Goal: Task Accomplishment & Management: Use online tool/utility

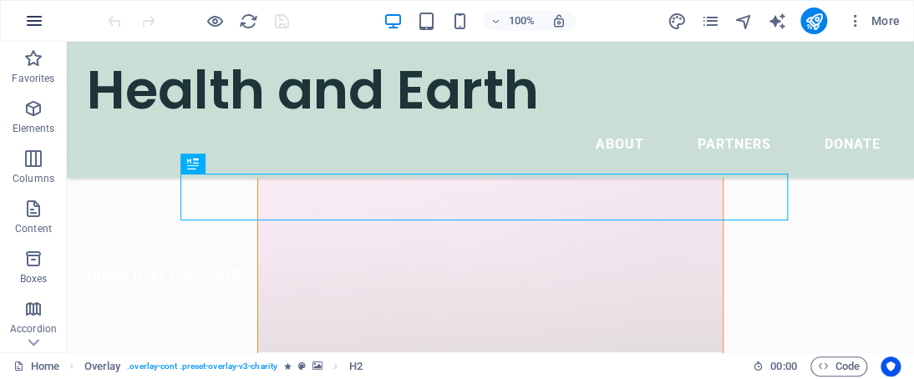
click at [42, 18] on icon "button" at bounding box center [34, 21] width 20 height 20
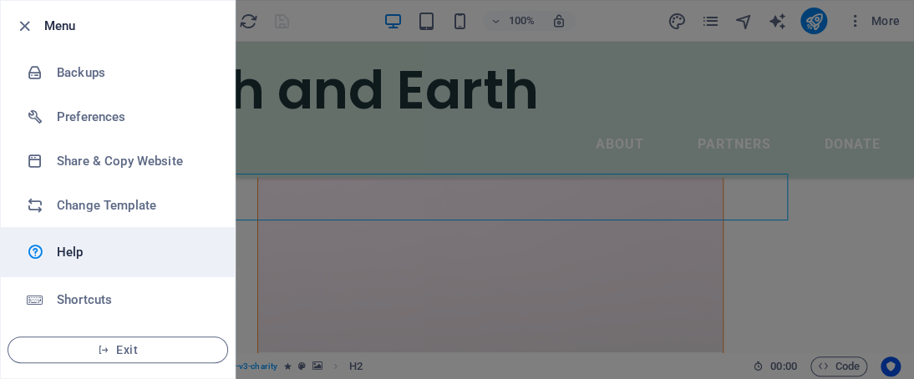
click at [95, 257] on h6 "Help" at bounding box center [134, 252] width 155 height 20
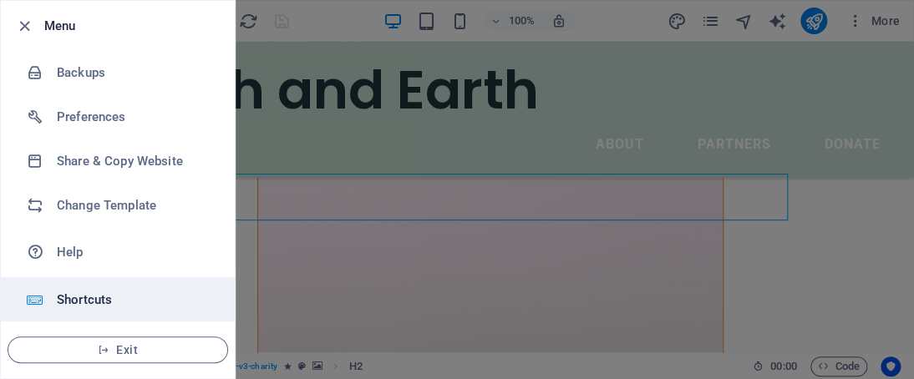
click at [85, 298] on h6 "Shortcuts" at bounding box center [134, 300] width 155 height 20
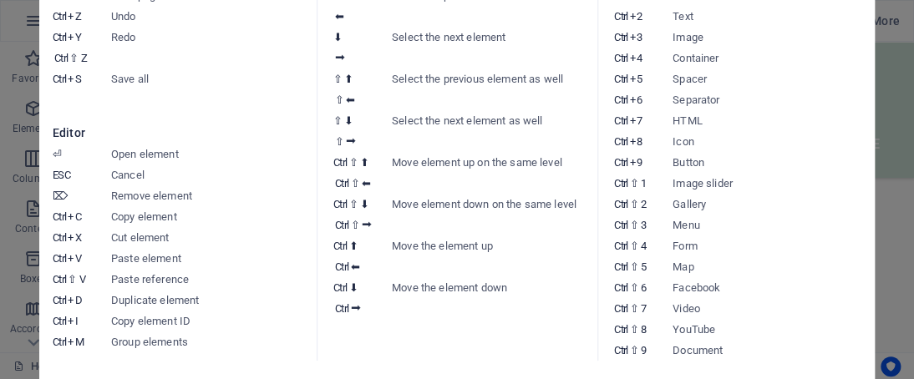
click at [871, 158] on div "Keyboard cheatsheet General Ctrl ⇧ S Save page Ctrl Z Undo Ctrl Y Ctrl ⇧ Z Redo…" at bounding box center [457, 190] width 836 height 536
click at [879, 81] on aside "Keyboard cheatsheet General Ctrl ⇧ S Save page Ctrl Z Undo Ctrl Y Ctrl ⇧ Z Redo…" at bounding box center [457, 189] width 914 height 379
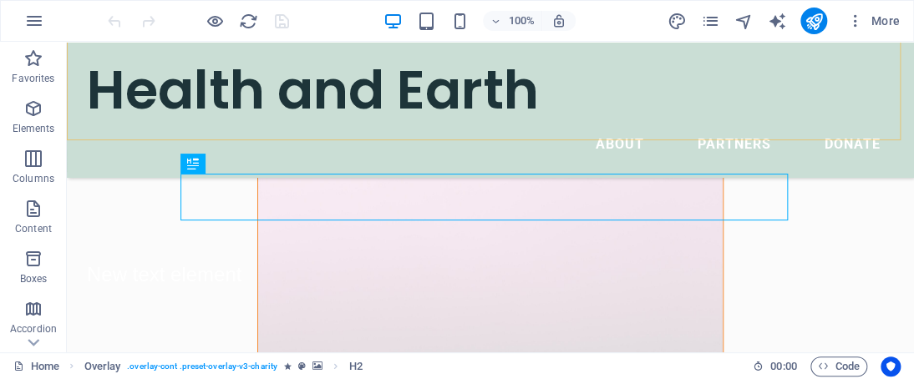
click at [879, 81] on div "Health and Earth Menu About Partners Donate" at bounding box center [490, 110] width 847 height 136
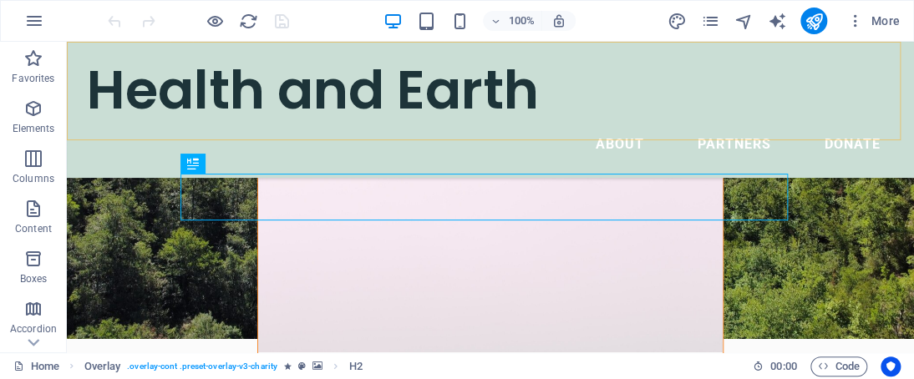
select select "header"
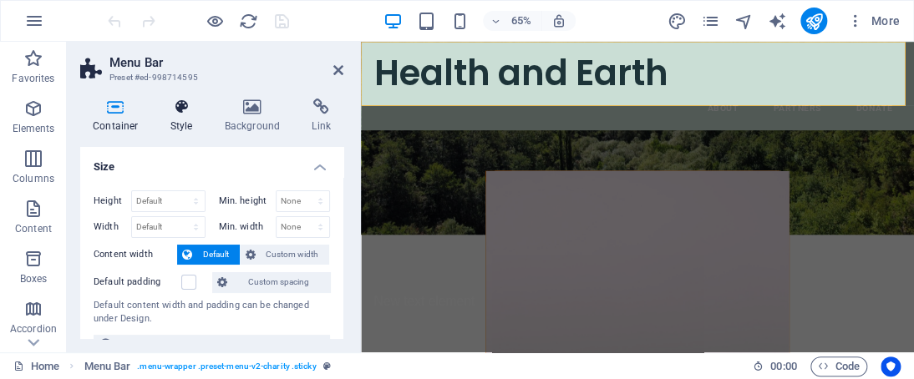
click at [179, 108] on icon at bounding box center [182, 107] width 48 height 17
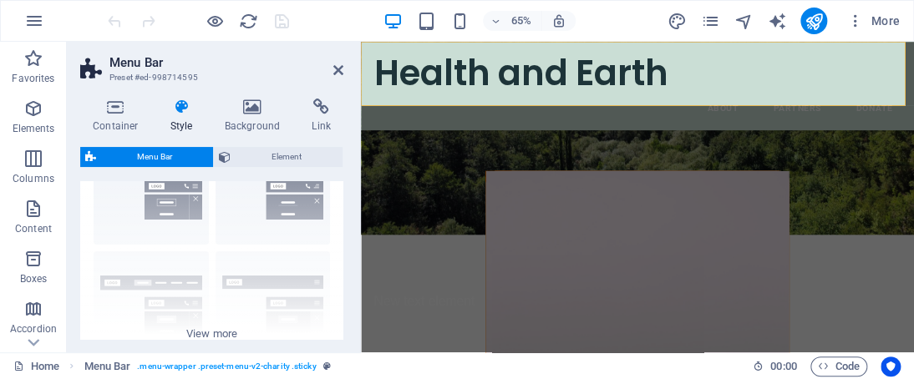
scroll to position [141, 0]
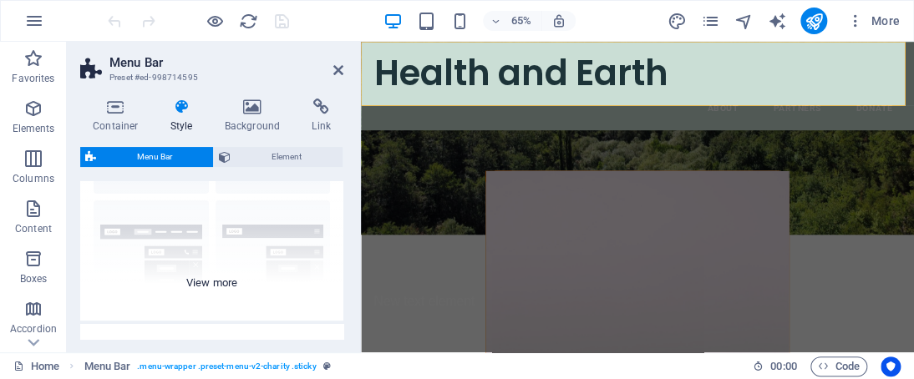
click at [224, 273] on div "Border Centered Default Fixed Loki Trigger Wide XXL" at bounding box center [211, 195] width 263 height 251
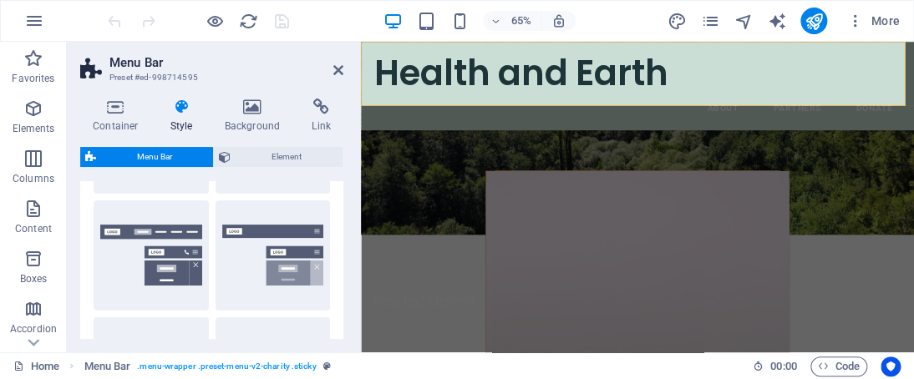
drag, startPoint x: 337, startPoint y: 210, endPoint x: 335, endPoint y: 222, distance: 12.6
click at [335, 222] on div "Border Centered Default Fixed Loki Trigger Wide XXL" at bounding box center [211, 314] width 263 height 488
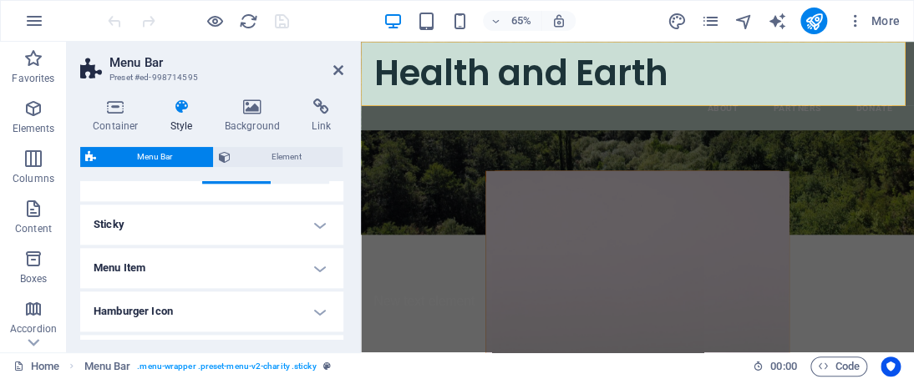
scroll to position [735, 0]
click at [316, 209] on h4 "Sticky" at bounding box center [211, 221] width 263 height 40
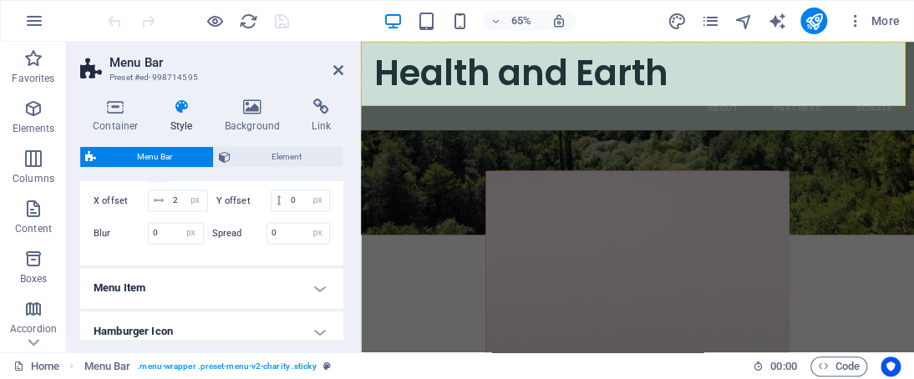
scroll to position [1016, 0]
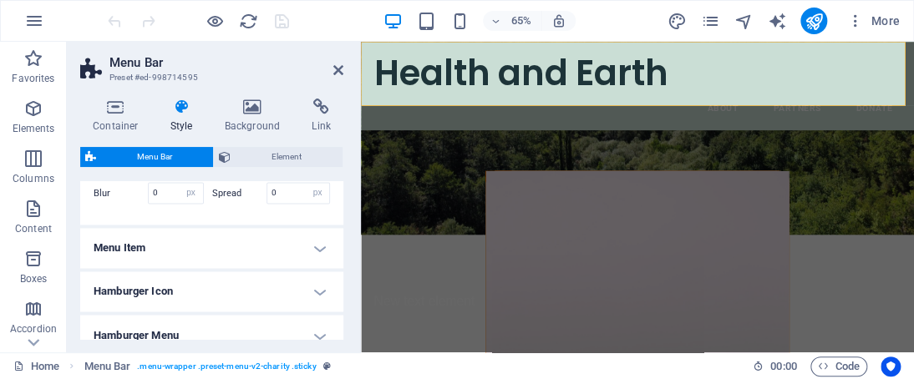
click at [301, 268] on h4 "Menu Item" at bounding box center [211, 248] width 263 height 40
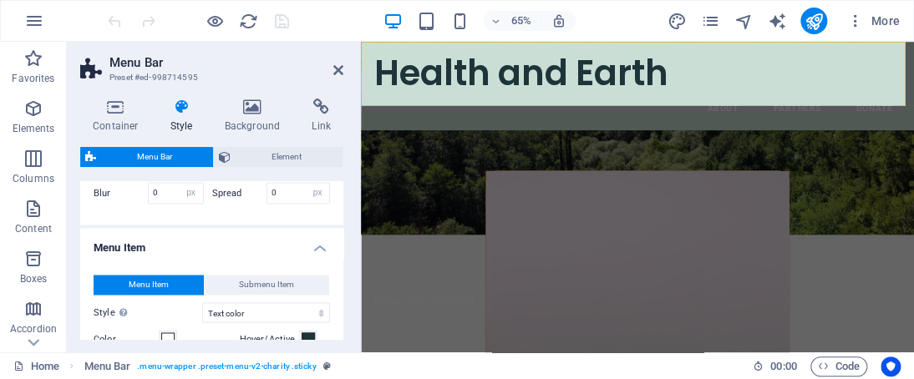
drag, startPoint x: 341, startPoint y: 280, endPoint x: 348, endPoint y: 292, distance: 14.2
click at [348, 292] on div "Container Style Background Link Size Height Default px rem % vh vw Min. height …" at bounding box center [212, 218] width 290 height 267
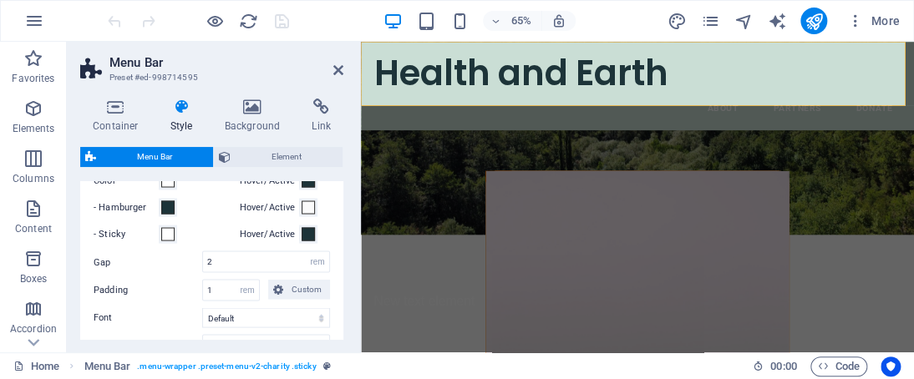
scroll to position [1075, 0]
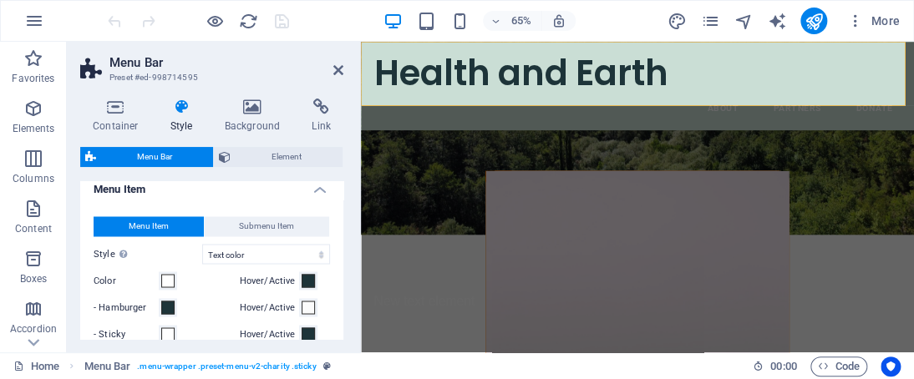
click at [309, 236] on button "Submenu Item" at bounding box center [267, 226] width 125 height 20
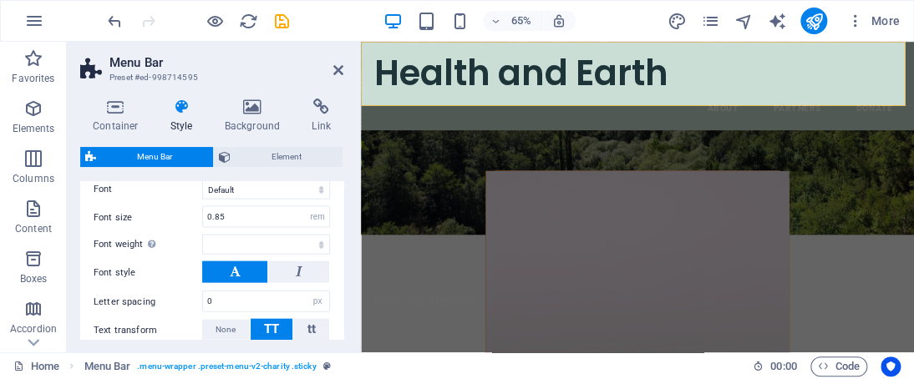
select select
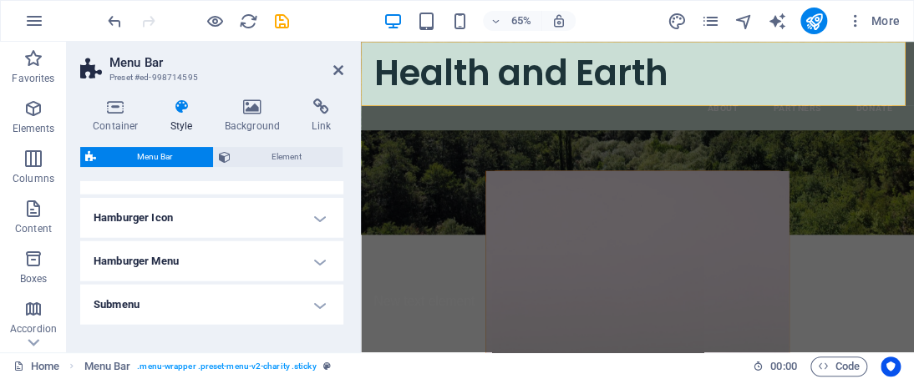
scroll to position [1531, 0]
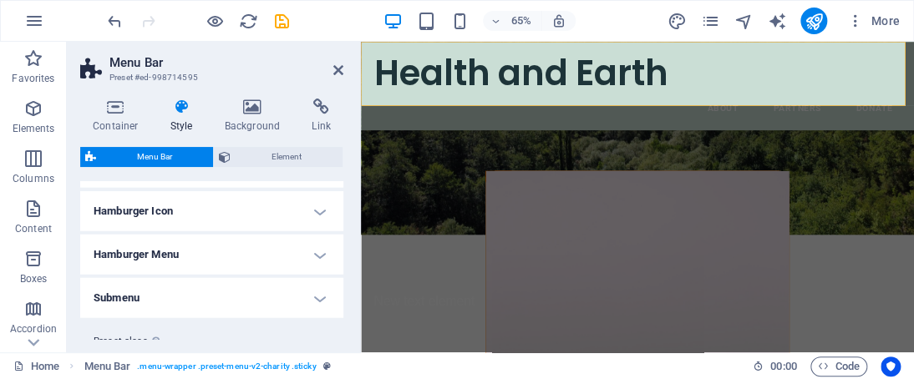
click at [328, 219] on h4 "Hamburger Icon" at bounding box center [211, 211] width 263 height 40
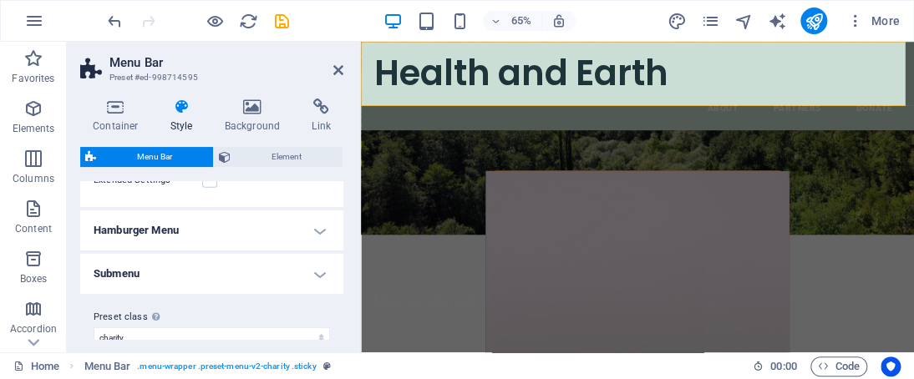
scroll to position [1830, 0]
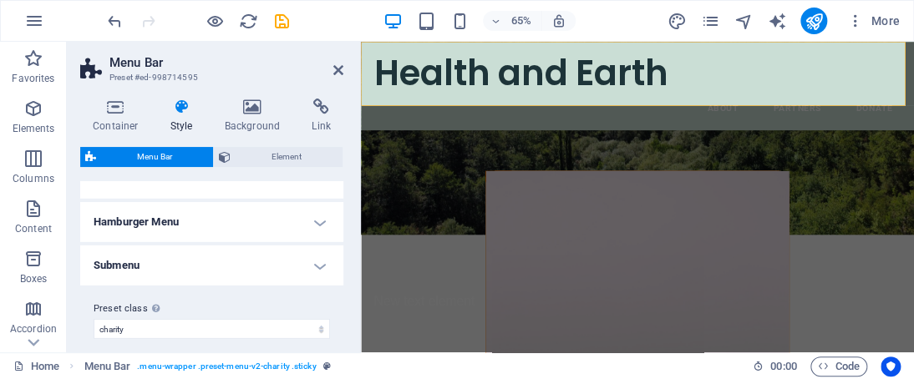
click at [302, 275] on h4 "Submenu" at bounding box center [211, 266] width 263 height 40
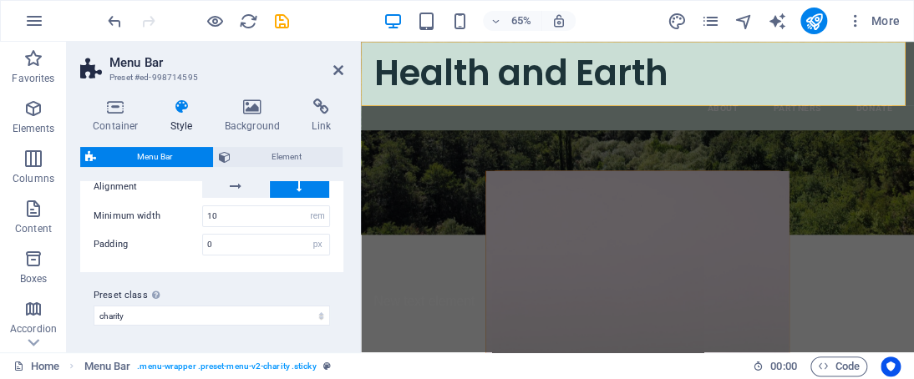
scroll to position [2152, 0]
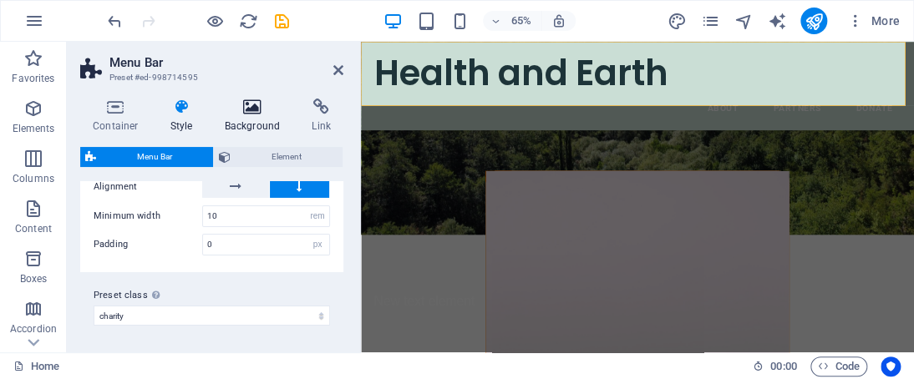
click at [267, 119] on h4 "Background" at bounding box center [256, 116] width 88 height 35
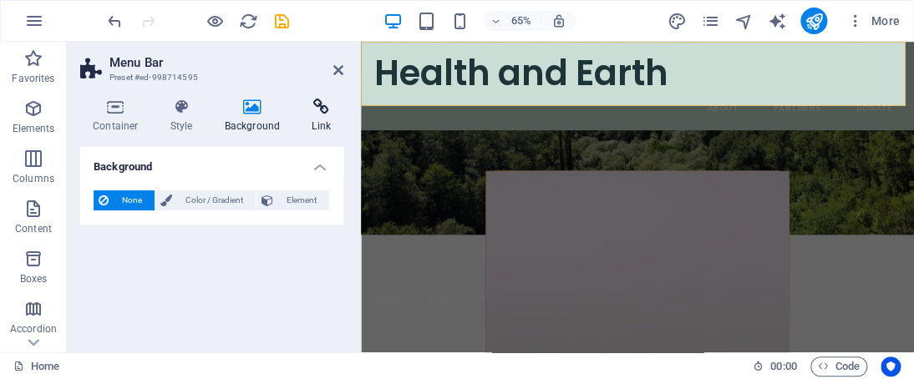
click at [324, 123] on h4 "Link" at bounding box center [321, 116] width 44 height 35
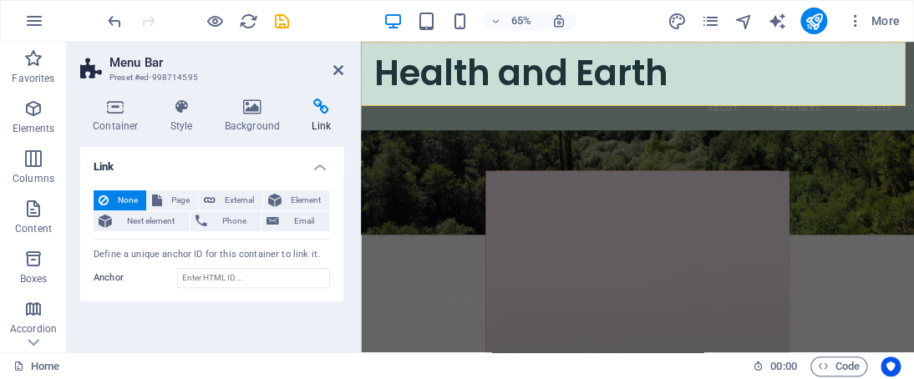
click at [343, 66] on icon at bounding box center [338, 70] width 10 height 13
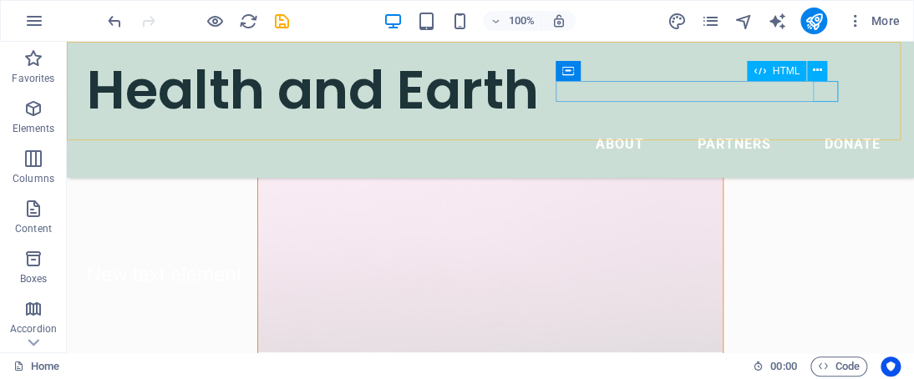
click at [67, 42] on div "Menu" at bounding box center [67, 42] width 0 height 0
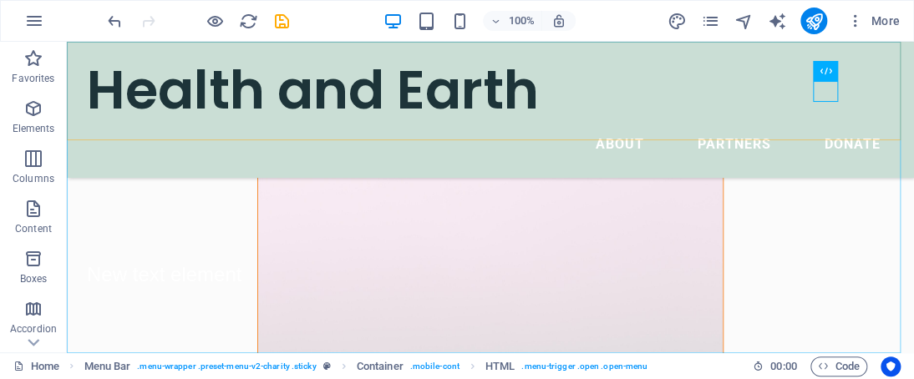
click at [468, 165] on nav "About Partners Donate" at bounding box center [490, 144] width 807 height 40
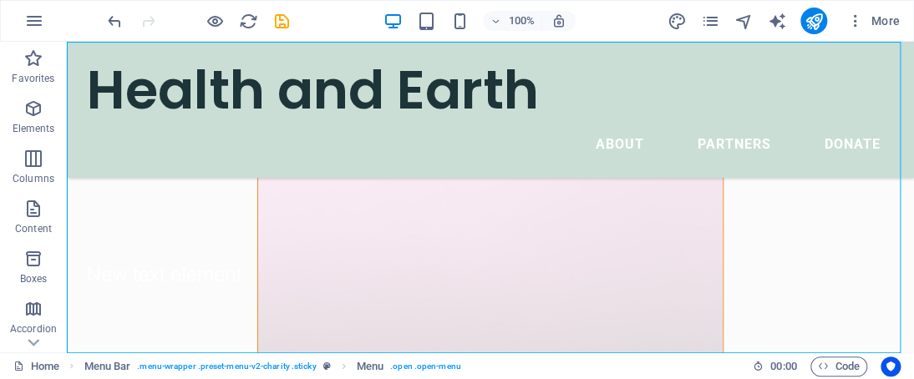
click at [468, 165] on nav "About Partners Donate" at bounding box center [490, 144] width 807 height 40
select select
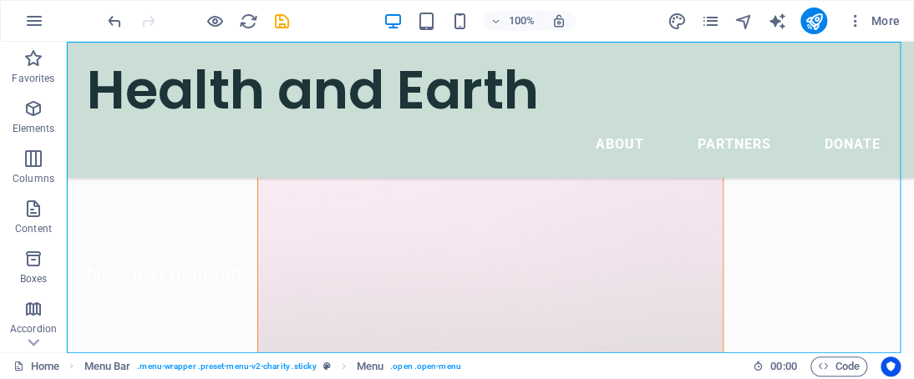
select select
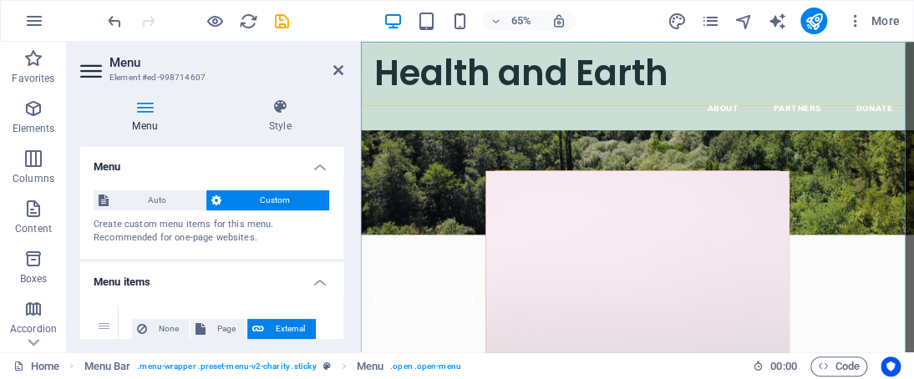
click at [893, 165] on nav "About Partners Donate" at bounding box center [786, 144] width 810 height 40
click at [803, 165] on nav "About Partners Donate" at bounding box center [786, 144] width 810 height 40
drag, startPoint x: 339, startPoint y: 167, endPoint x: 344, endPoint y: 179, distance: 12.7
click at [344, 179] on div "Menu Style Menu Auto Custom Create custom menu items for this menu. Recommended…" at bounding box center [212, 218] width 290 height 267
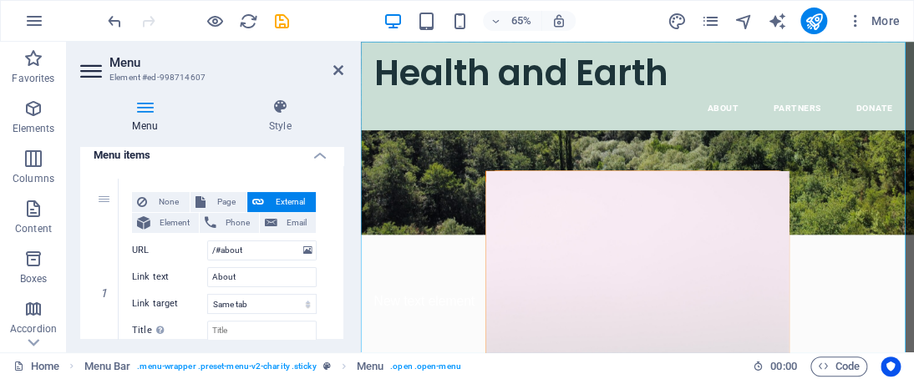
scroll to position [0, 0]
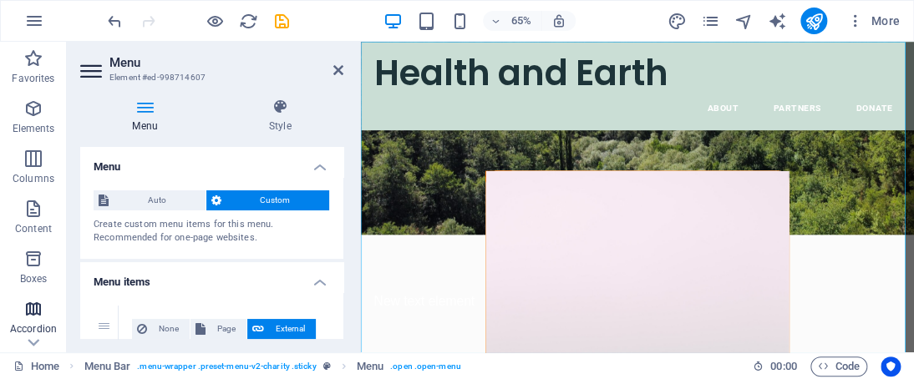
click at [22, 315] on span "Accordion" at bounding box center [33, 319] width 67 height 40
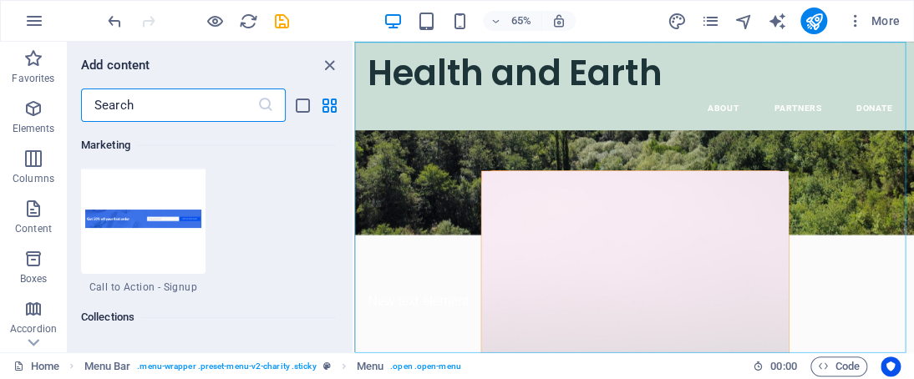
scroll to position [16013, 0]
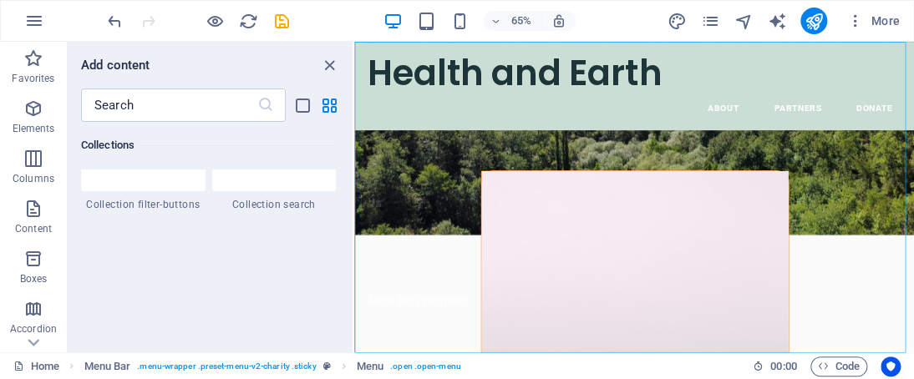
click at [323, 80] on div "Add content ​ Favorites 1 Star Headline 1 Star Container Elements 1 Star Headli…" at bounding box center [210, 197] width 285 height 311
click at [330, 63] on icon "close panel" at bounding box center [329, 65] width 19 height 19
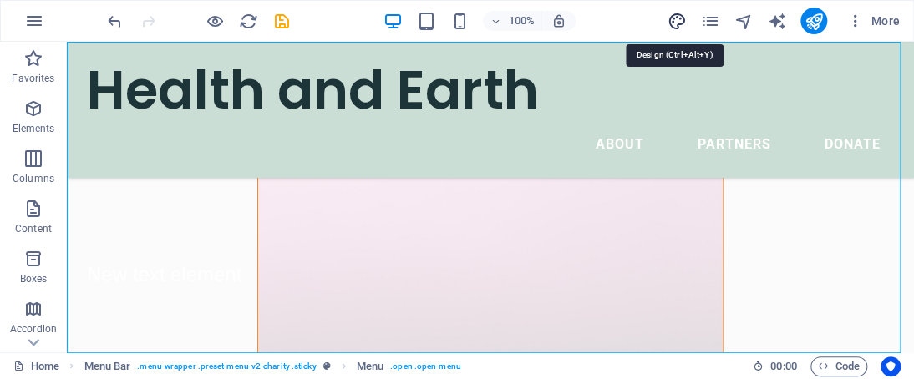
click at [683, 17] on icon "design" at bounding box center [676, 21] width 19 height 19
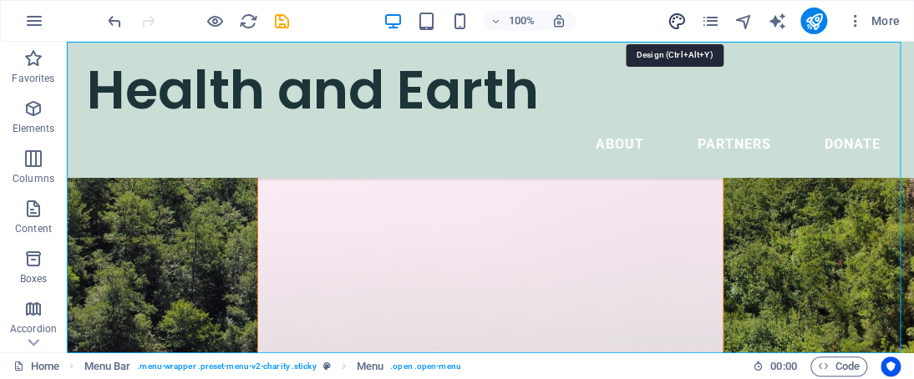
select select "700"
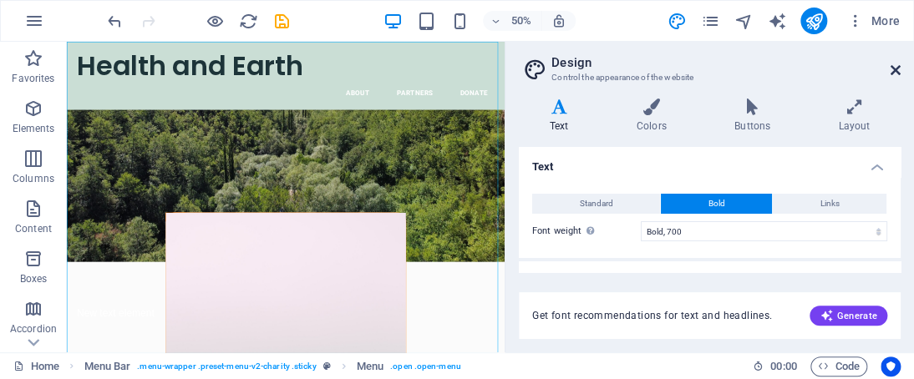
click at [899, 68] on icon at bounding box center [896, 70] width 10 height 13
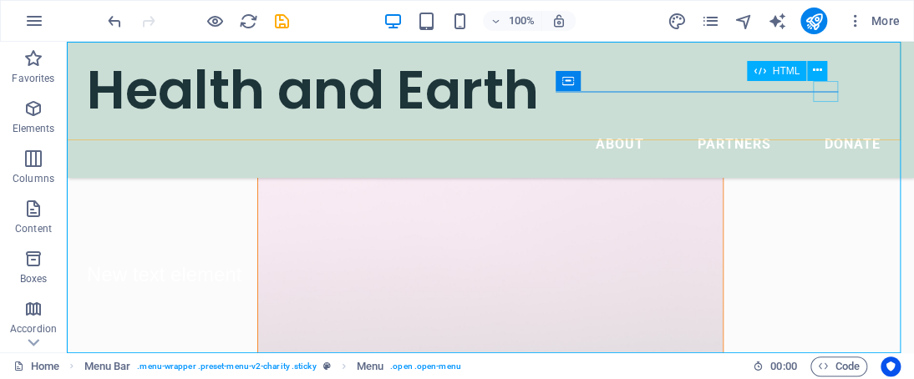
click at [67, 42] on div "Menu" at bounding box center [67, 42] width 0 height 0
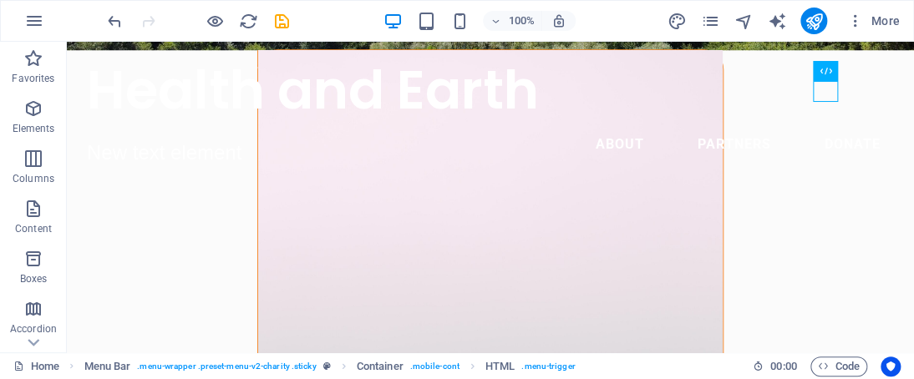
scroll to position [0, 0]
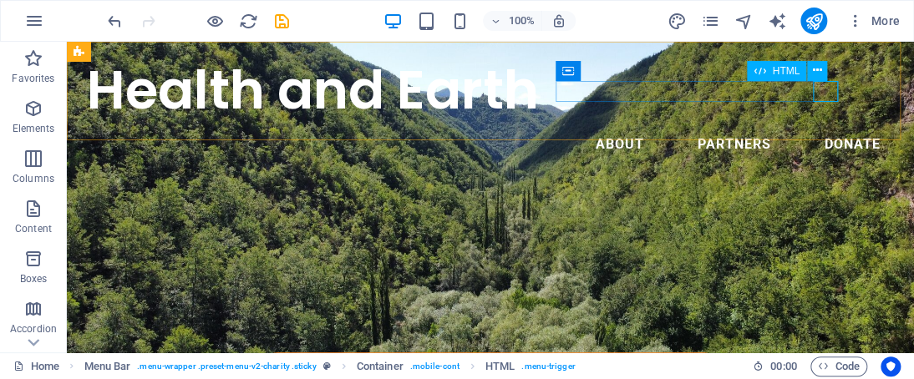
click at [67, 42] on div "Menu" at bounding box center [67, 42] width 0 height 0
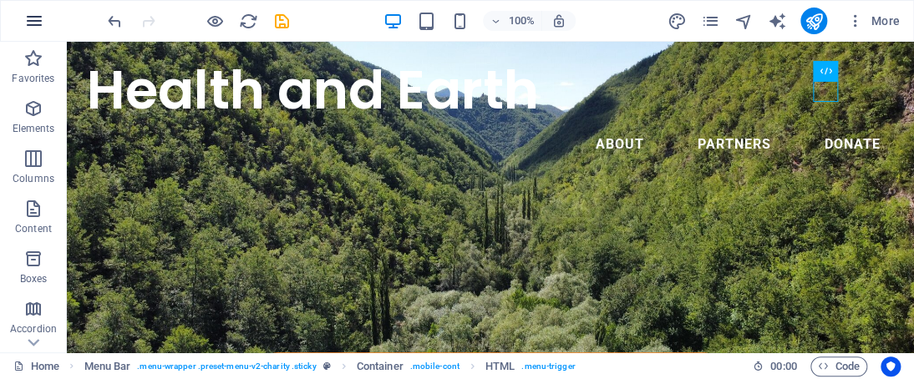
click at [33, 22] on icon "button" at bounding box center [34, 21] width 20 height 20
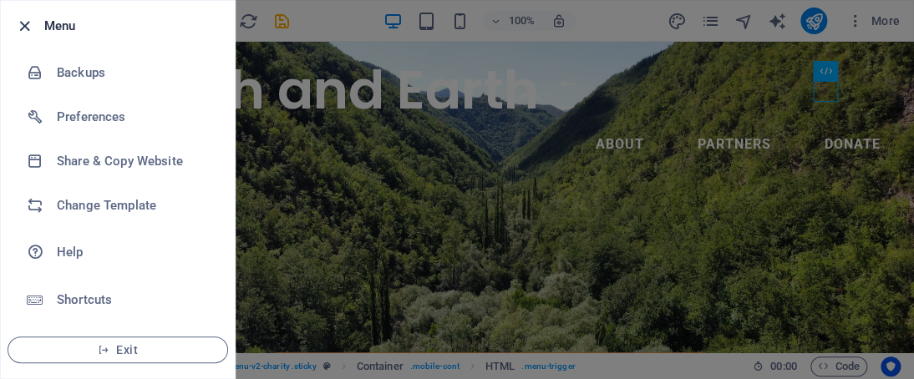
click at [22, 17] on icon "button" at bounding box center [24, 26] width 19 height 19
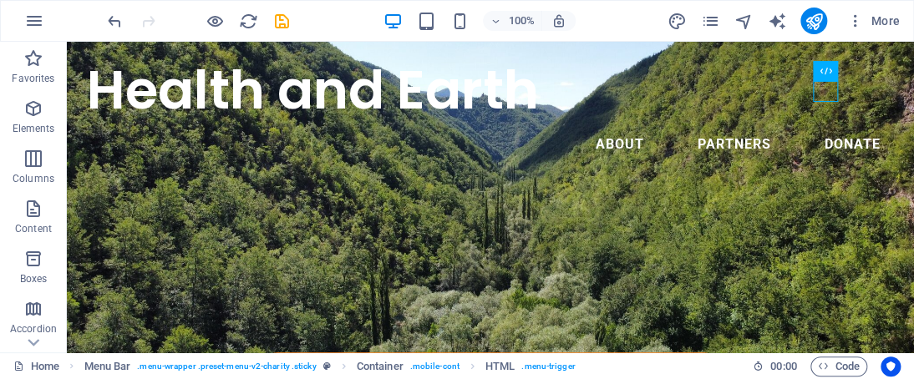
click at [729, 18] on div "More" at bounding box center [787, 21] width 240 height 27
click at [744, 15] on icon "navigator" at bounding box center [743, 21] width 19 height 19
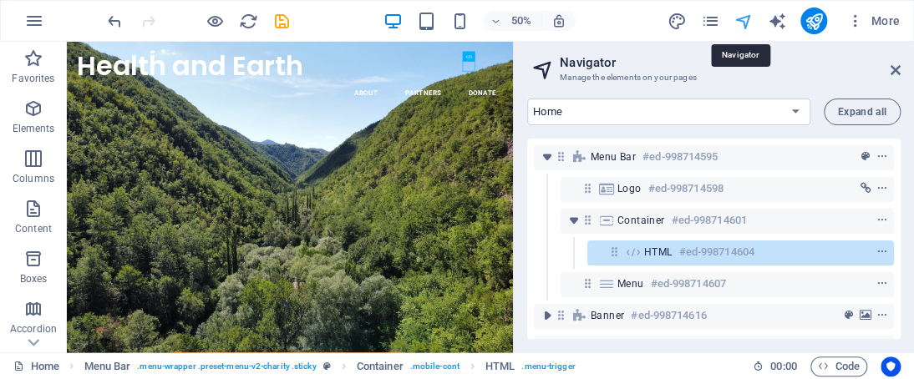
click at [744, 26] on icon "navigator" at bounding box center [743, 21] width 19 height 19
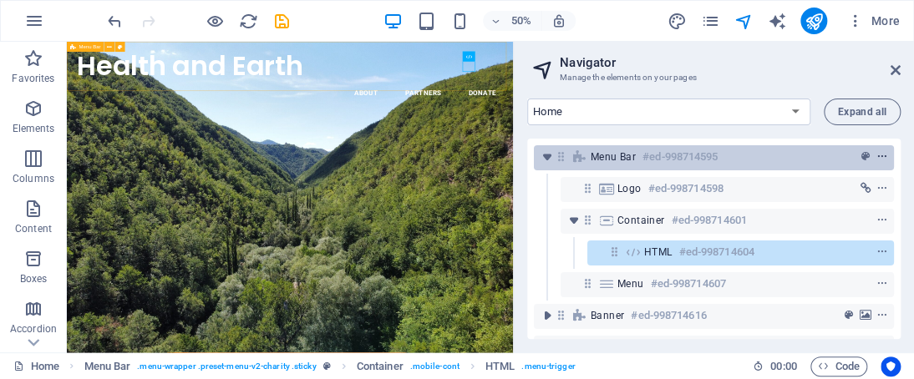
click at [879, 151] on icon "context-menu" at bounding box center [882, 157] width 12 height 12
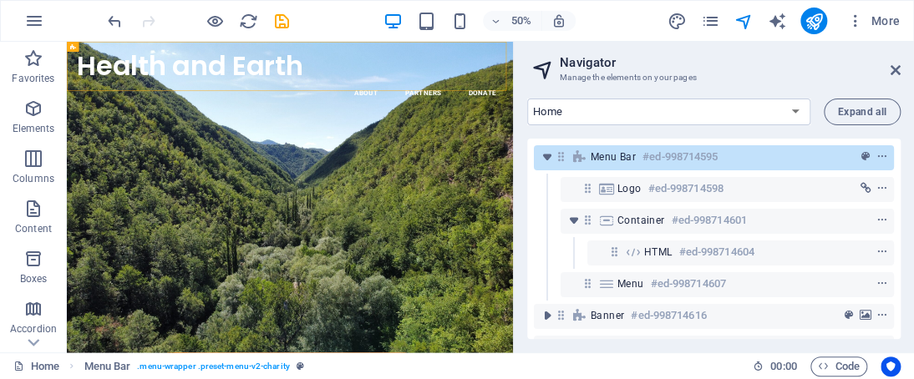
click at [635, 126] on div "Home Legal Notice Privacy Subpage Expand all Menu Bar #ed-998714595 Logo #ed-99…" at bounding box center [714, 218] width 400 height 267
drag, startPoint x: 896, startPoint y: 170, endPoint x: 899, endPoint y: 180, distance: 11.4
click at [899, 180] on div "Menu Bar #ed-998714595 Logo #ed-998714598 Container #ed-998714601 HTML #ed-9987…" at bounding box center [713, 239] width 373 height 201
click at [704, 27] on icon "pages" at bounding box center [709, 21] width 19 height 19
click at [714, 19] on icon "pages" at bounding box center [709, 21] width 19 height 19
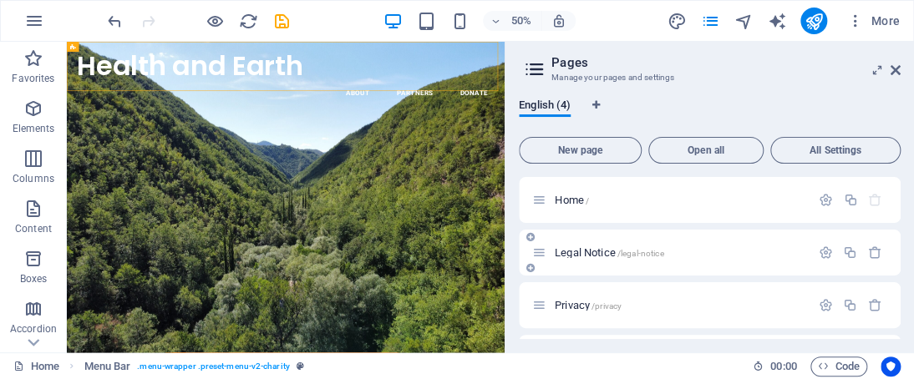
drag, startPoint x: 895, startPoint y: 214, endPoint x: 895, endPoint y: 235, distance: 20.9
click at [895, 235] on div "Home / Legal Notice /legal-notice Privacy /privacy Subpage /subpage" at bounding box center [710, 279] width 382 height 204
click at [896, 65] on icon at bounding box center [896, 70] width 10 height 13
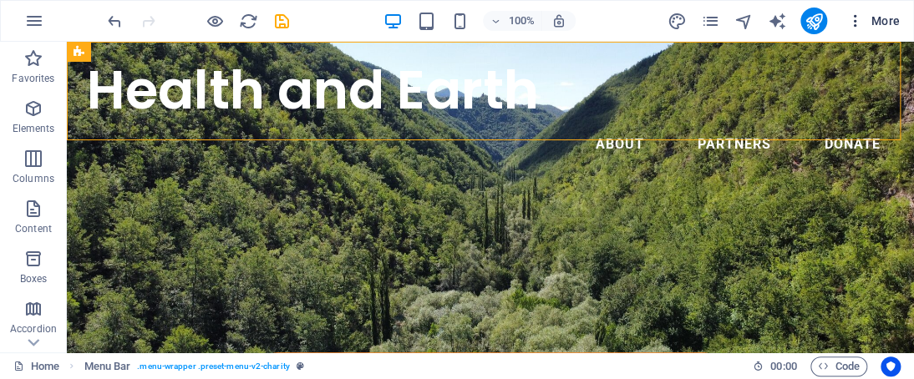
click at [856, 26] on icon "button" at bounding box center [855, 21] width 17 height 17
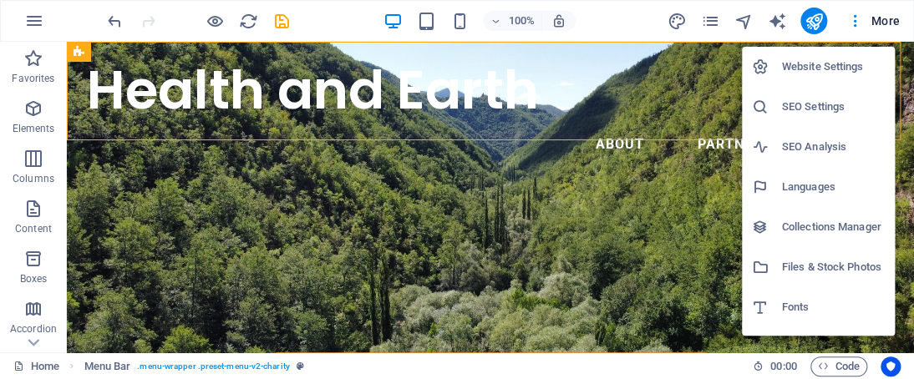
click at [809, 63] on h6 "Website Settings" at bounding box center [833, 67] width 103 height 20
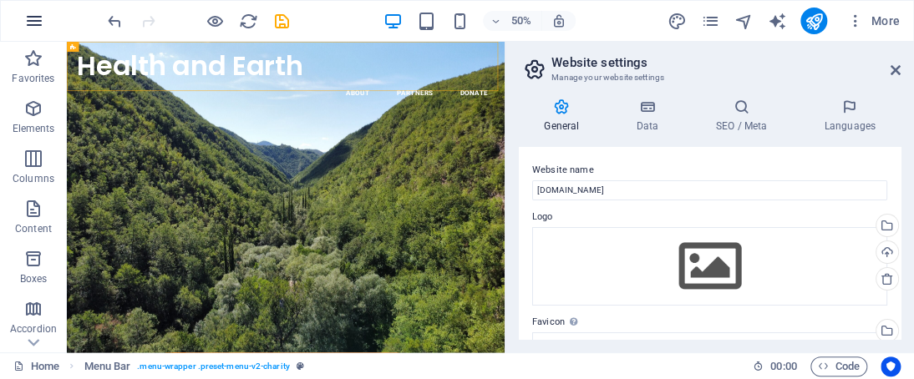
click at [53, 13] on button "button" at bounding box center [34, 21] width 40 height 40
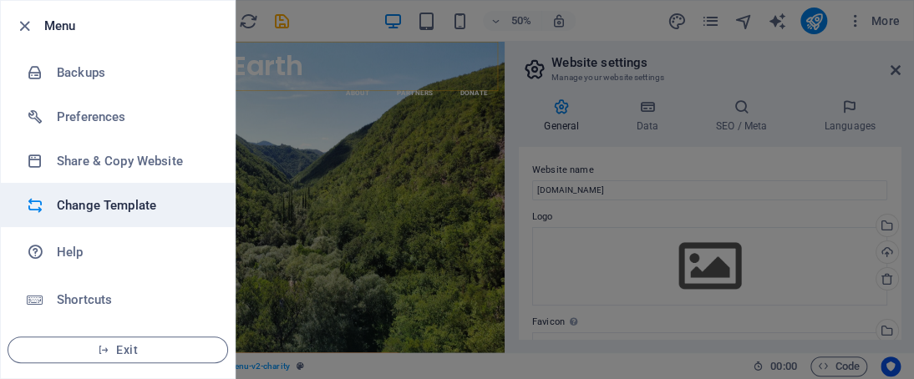
click at [112, 209] on h6 "Change Template" at bounding box center [134, 206] width 155 height 20
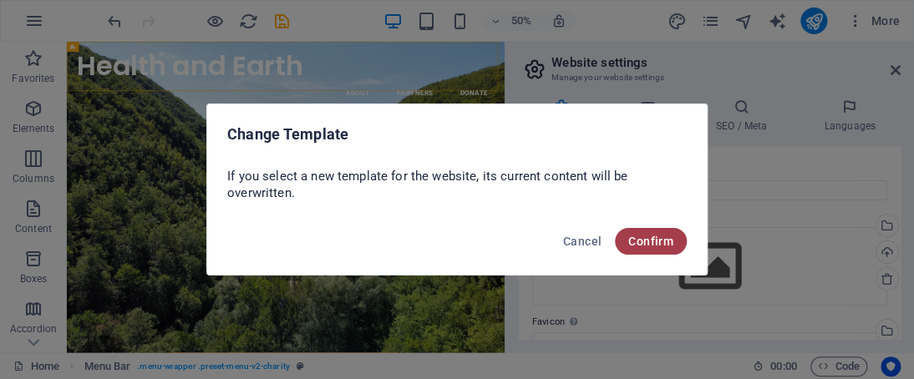
click at [656, 246] on span "Confirm" at bounding box center [650, 241] width 45 height 13
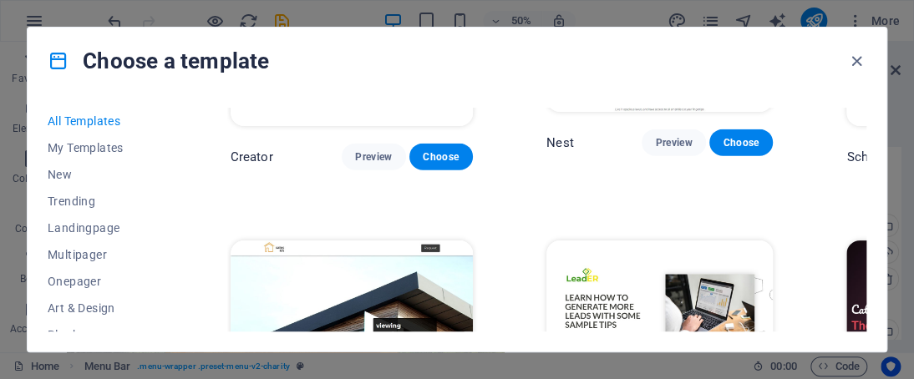
scroll to position [17513, 0]
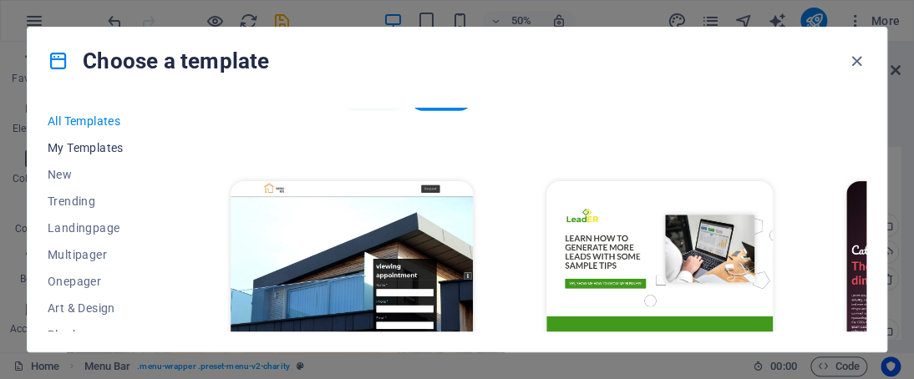
click at [145, 148] on span "My Templates" at bounding box center [102, 147] width 109 height 13
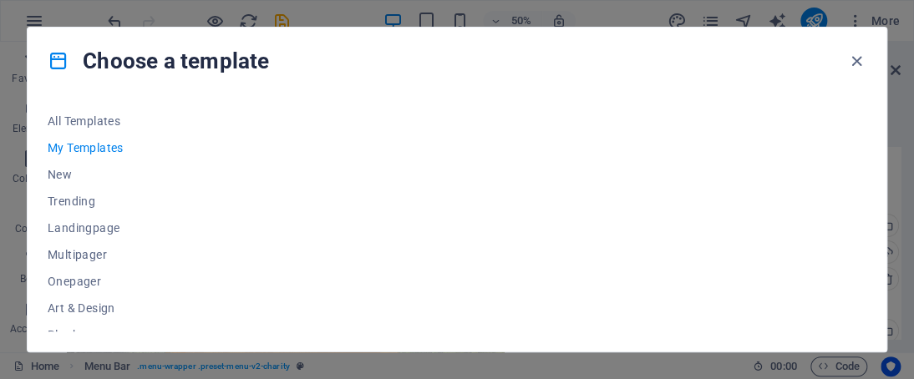
scroll to position [0, 0]
drag, startPoint x: 170, startPoint y: 146, endPoint x: 175, endPoint y: 178, distance: 32.3
click at [175, 178] on div "All Templates My Templates New Trending Landingpage Multipager Onepager Art & D…" at bounding box center [113, 220] width 130 height 224
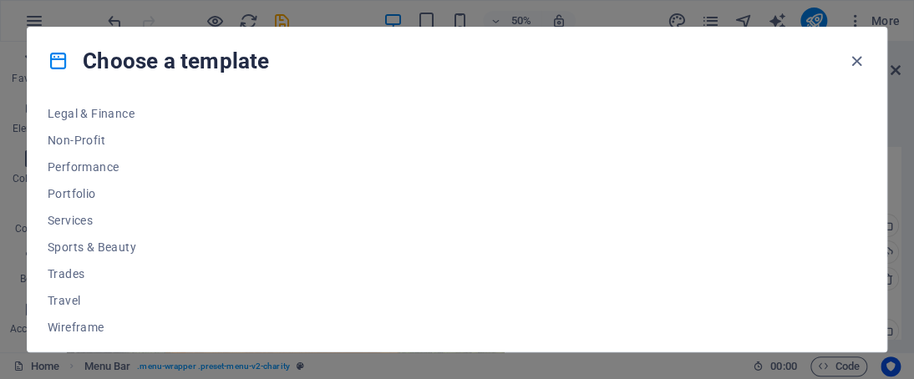
scroll to position [444, 0]
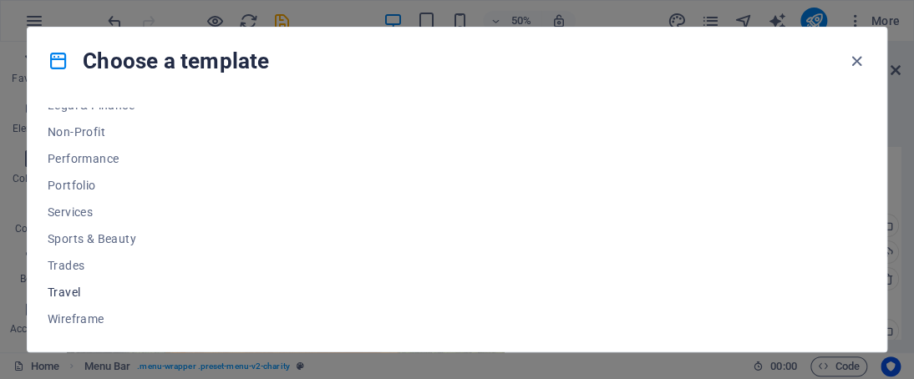
click at [135, 287] on span "Travel" at bounding box center [102, 292] width 109 height 13
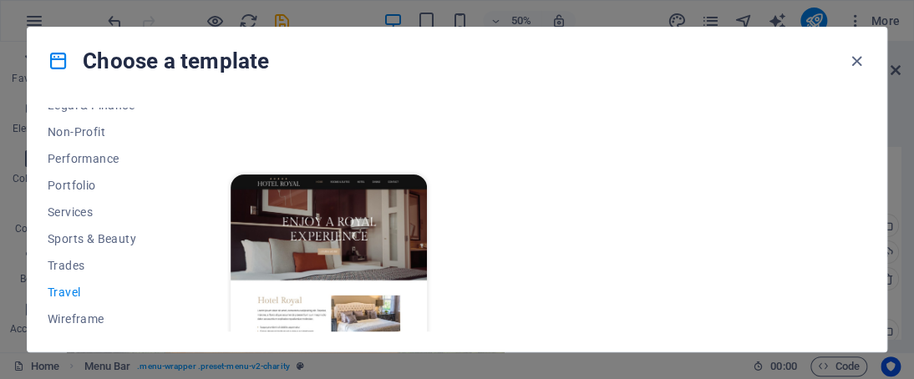
scroll to position [615, 0]
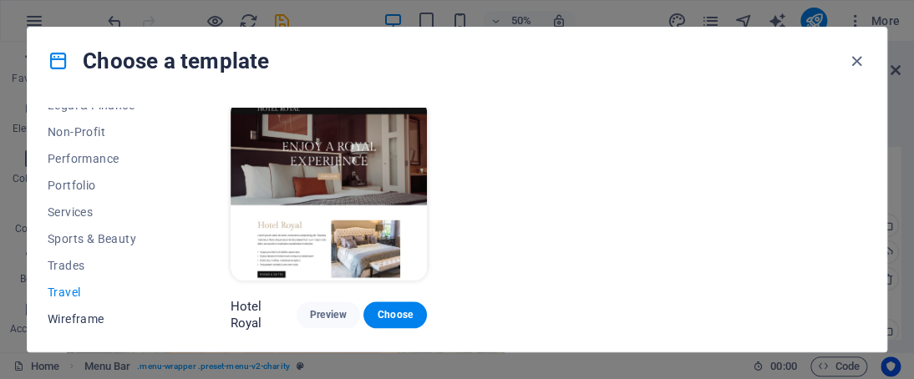
click at [140, 316] on span "Wireframe" at bounding box center [102, 318] width 109 height 13
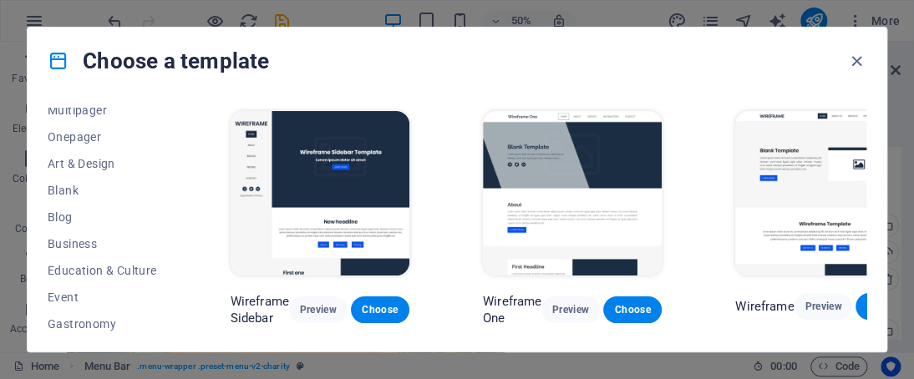
scroll to position [0, 0]
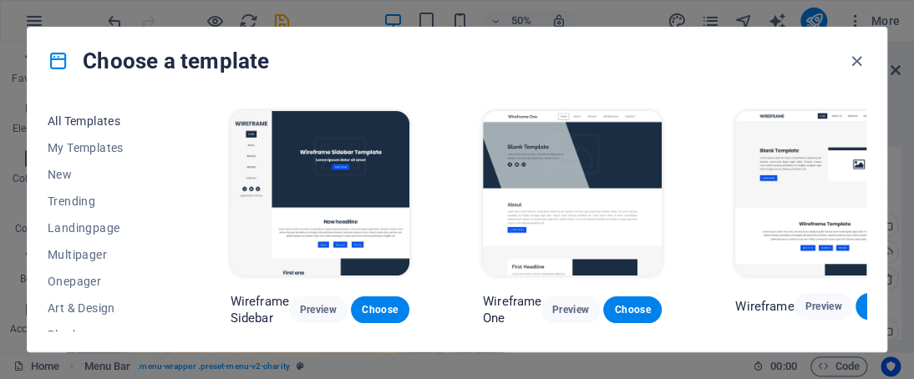
click at [133, 118] on span "All Templates" at bounding box center [102, 120] width 109 height 13
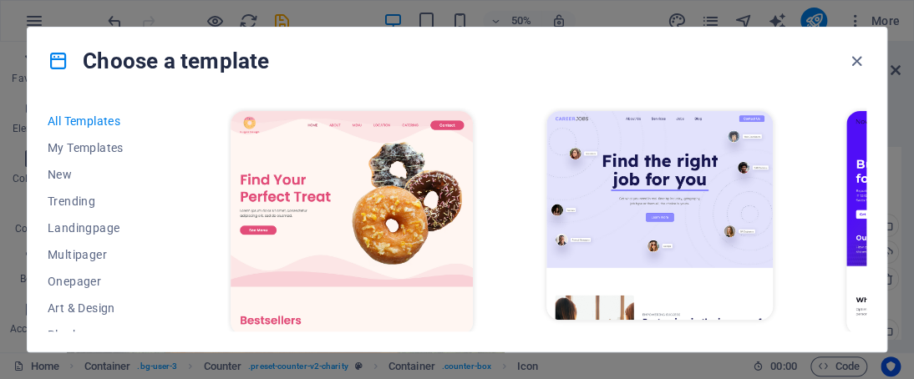
click at [864, 116] on div "All Templates My Templates New Trending Landingpage Multipager Onepager Art & D…" at bounding box center [457, 222] width 859 height 257
click at [862, 106] on div "All Templates My Templates New Trending Landingpage Multipager Onepager Art & D…" at bounding box center [457, 222] width 859 height 257
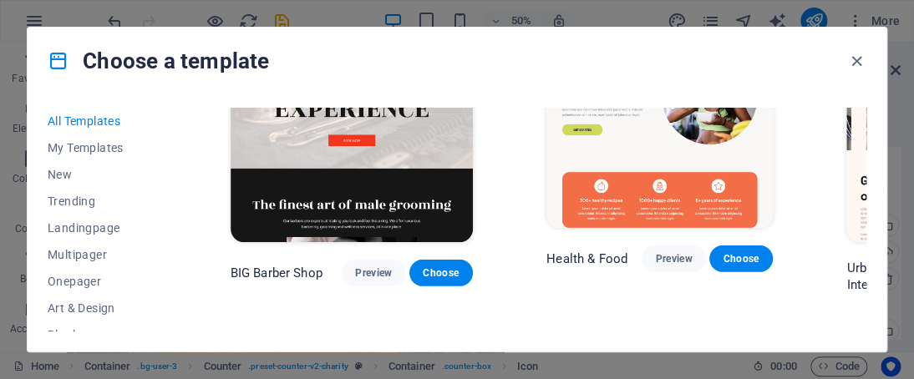
scroll to position [1893, 0]
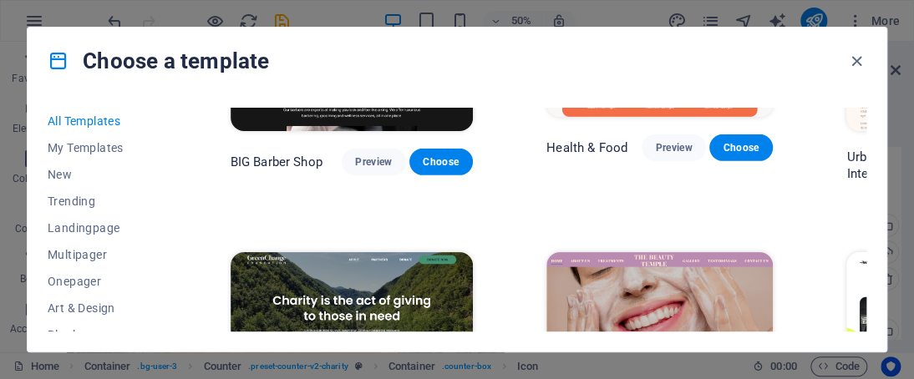
click at [318, 252] on img at bounding box center [352, 364] width 242 height 224
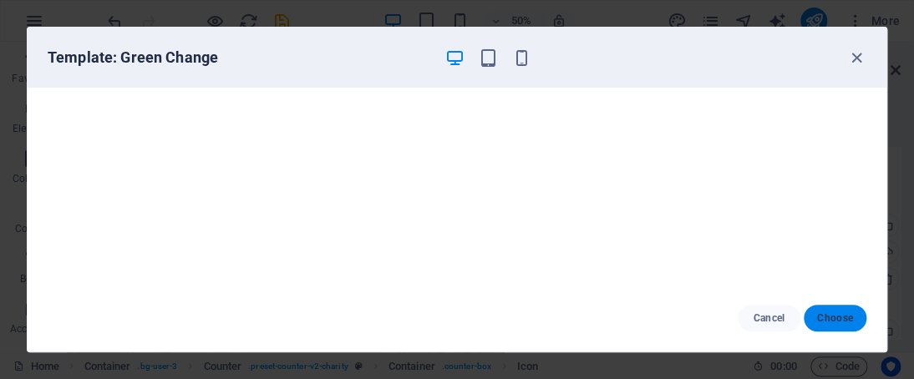
click at [824, 317] on span "Choose" at bounding box center [835, 318] width 36 height 13
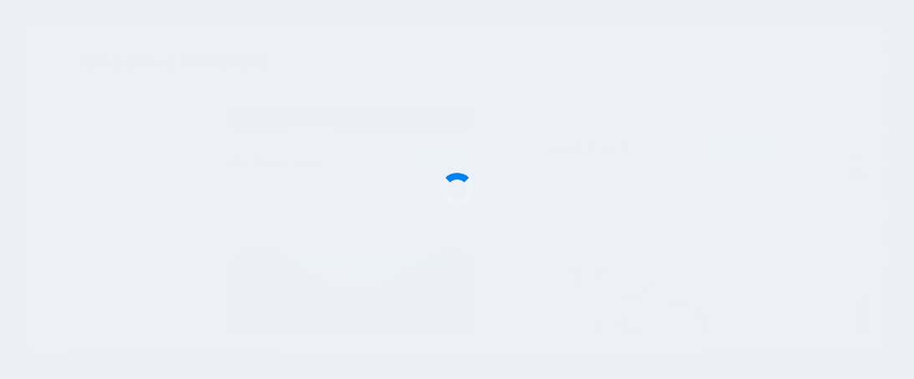
checkbox input "false"
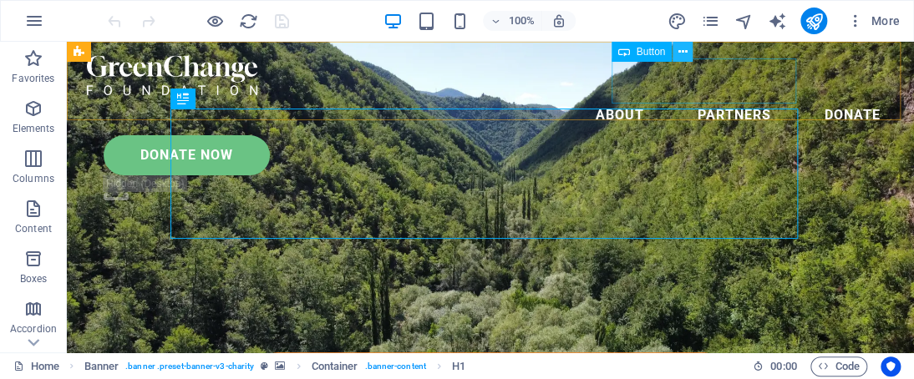
click at [678, 53] on icon at bounding box center [682, 52] width 9 height 18
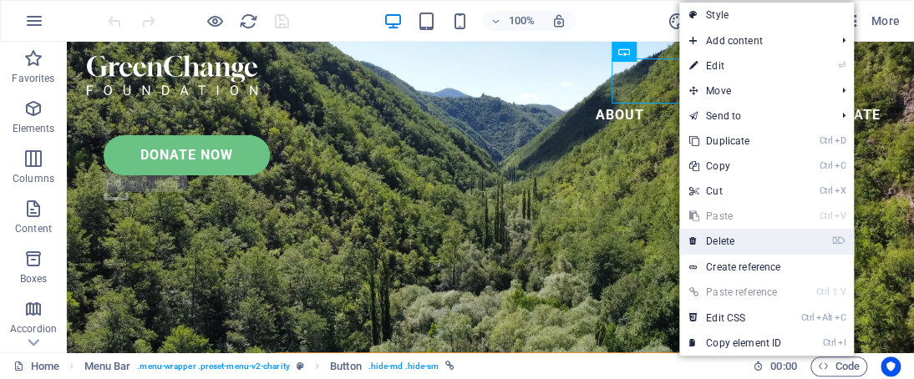
click at [769, 240] on link "⌦ Delete" at bounding box center [735, 241] width 112 height 25
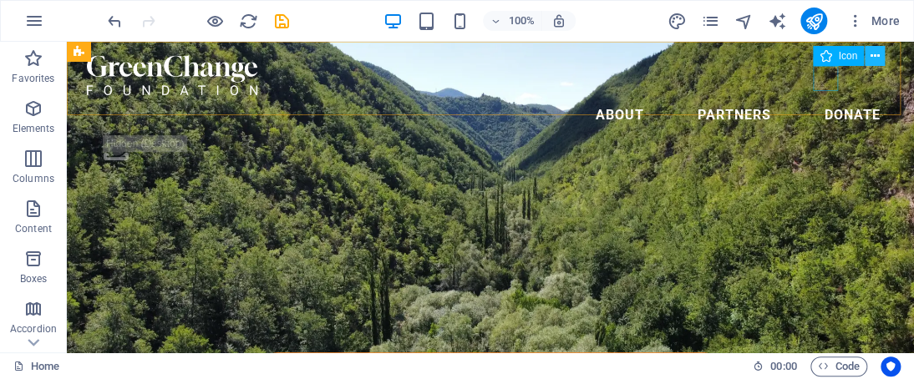
click at [869, 48] on button at bounding box center [875, 56] width 20 height 20
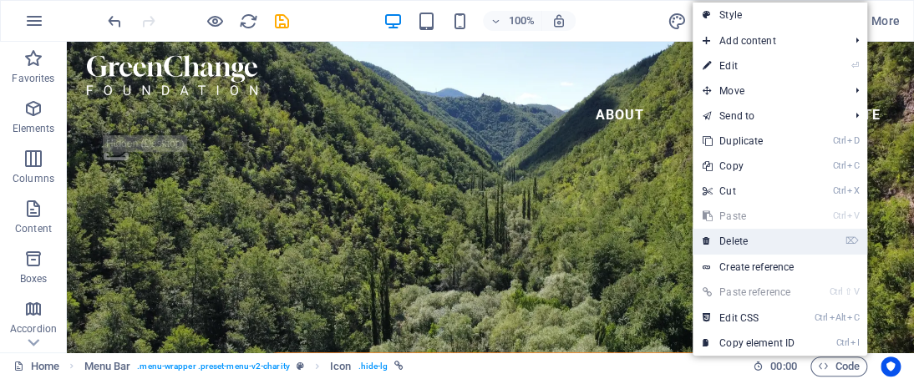
click at [776, 231] on link "⌦ Delete" at bounding box center [749, 241] width 112 height 25
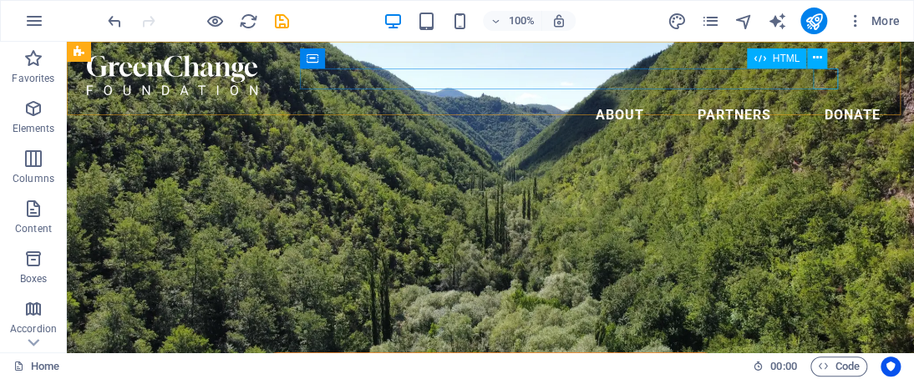
click at [67, 42] on div "Menu" at bounding box center [67, 42] width 0 height 0
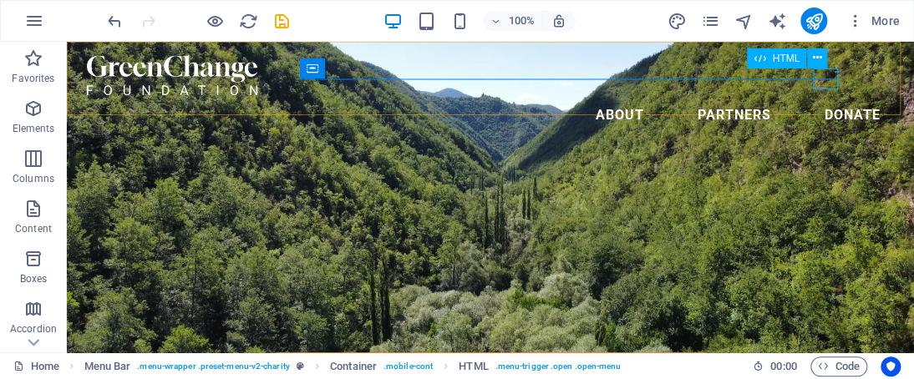
click at [67, 42] on div "Menu" at bounding box center [67, 42] width 0 height 0
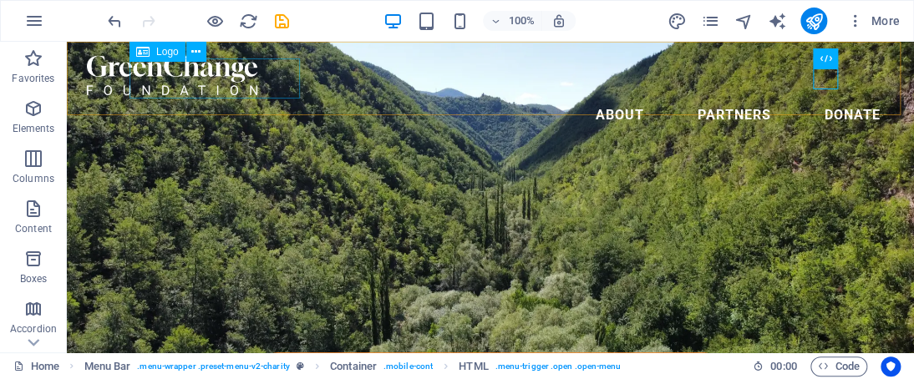
click at [191, 69] on div at bounding box center [490, 75] width 807 height 40
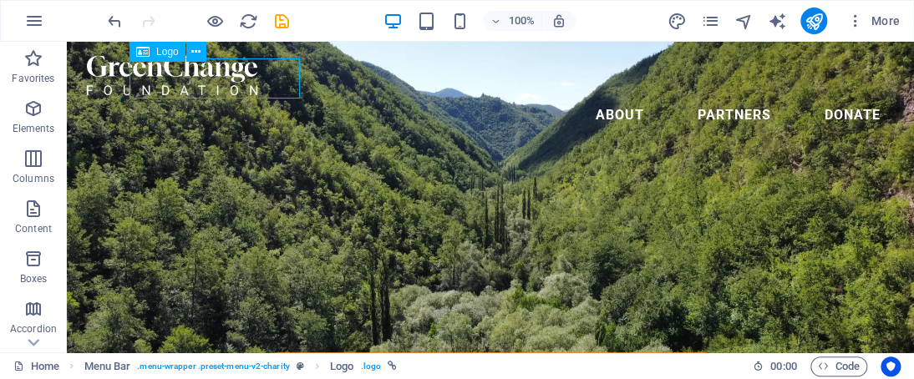
click at [197, 78] on div at bounding box center [490, 75] width 807 height 40
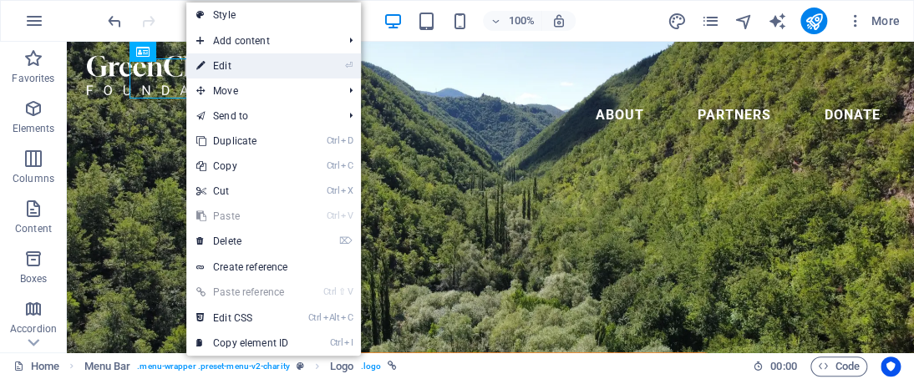
click at [247, 59] on link "⏎ Edit" at bounding box center [242, 65] width 112 height 25
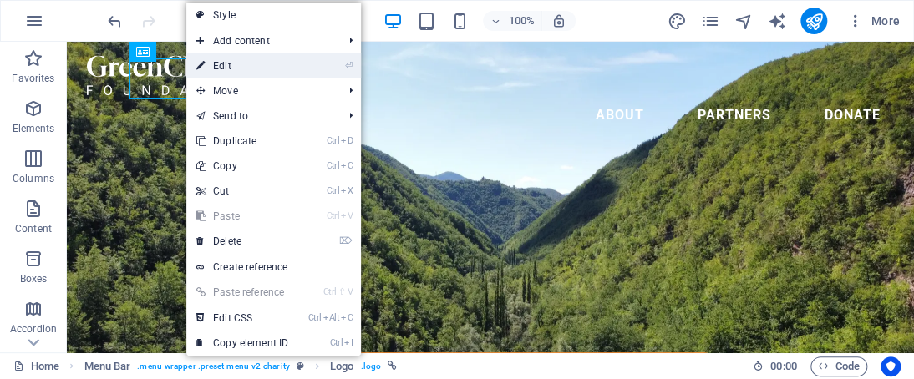
select select "px"
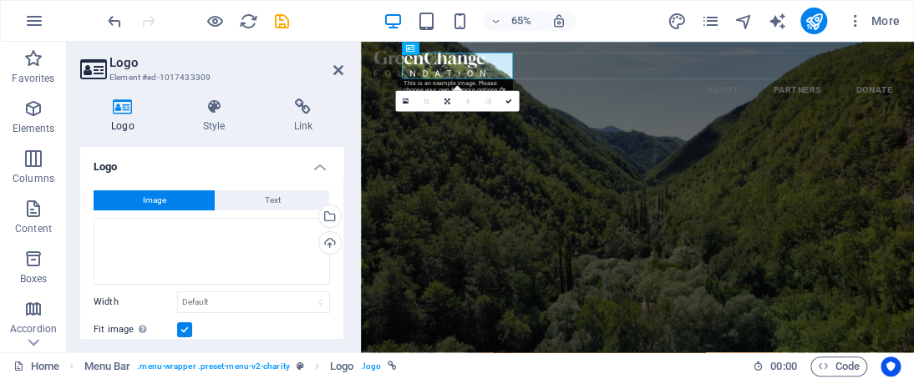
drag, startPoint x: 339, startPoint y: 188, endPoint x: 341, endPoint y: 206, distance: 17.6
click at [341, 206] on div "Logo Image Text Drag files here, click to choose files or select files from Fil…" at bounding box center [211, 243] width 263 height 192
click at [258, 199] on button "Text" at bounding box center [273, 201] width 114 height 20
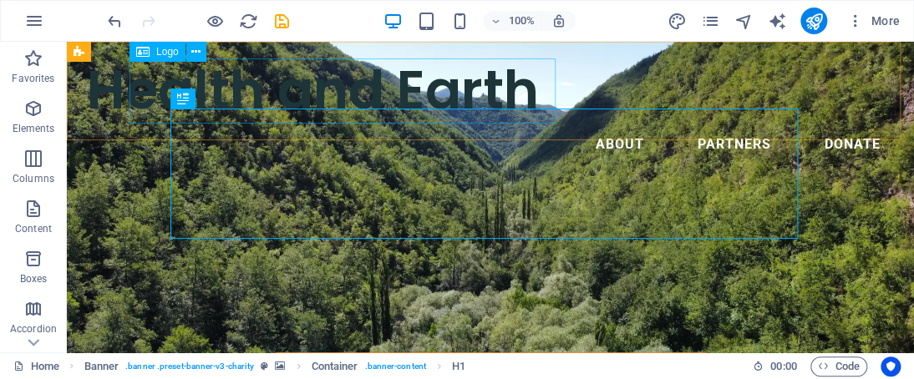
click at [499, 61] on div "Health and Earth" at bounding box center [490, 89] width 807 height 69
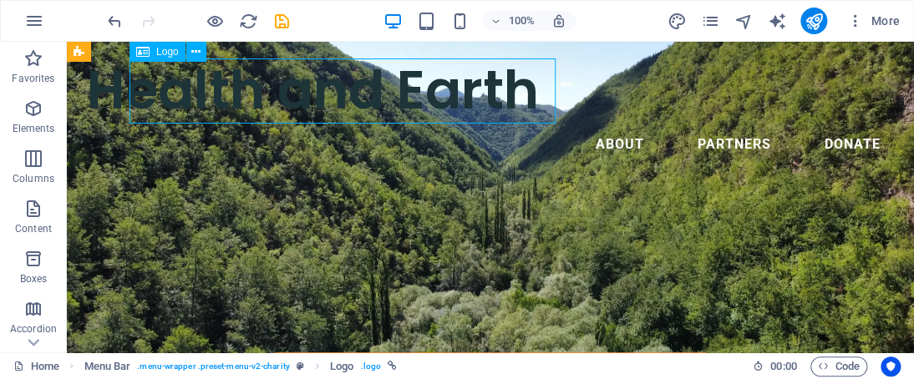
click at [480, 86] on div "Health and Earth" at bounding box center [490, 89] width 807 height 69
click at [192, 56] on icon at bounding box center [195, 52] width 9 height 18
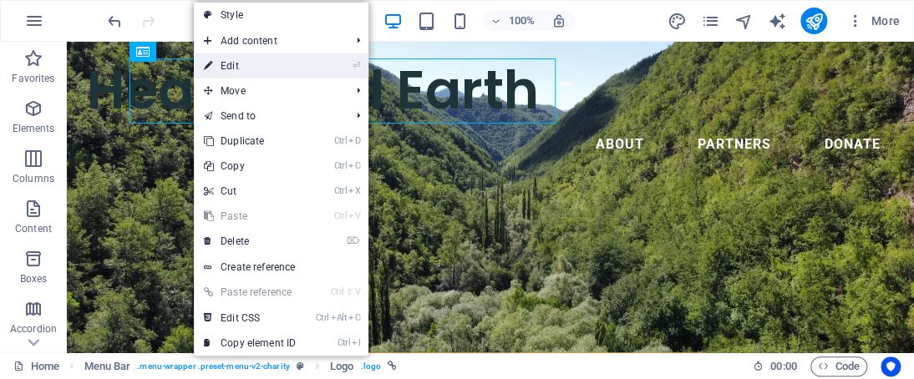
click at [234, 69] on link "⏎ Edit" at bounding box center [250, 65] width 112 height 25
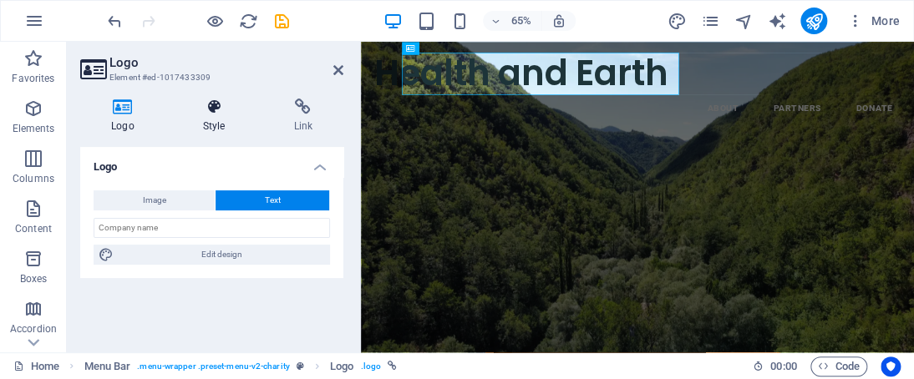
click at [219, 100] on icon at bounding box center [214, 107] width 84 height 17
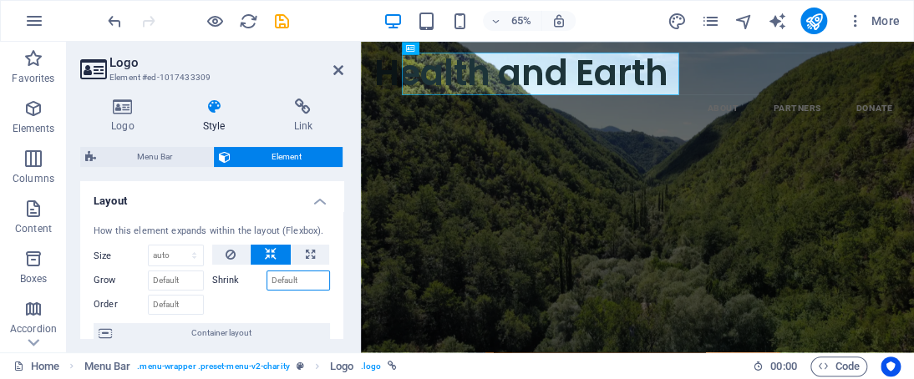
click at [288, 277] on input "Shrink" at bounding box center [299, 281] width 64 height 20
type input "1"
type input "2"
drag, startPoint x: 343, startPoint y: 199, endPoint x: 343, endPoint y: 215, distance: 15.9
click at [343, 215] on div "Logo Style Link Logo Image Text Drag files here, click to choose files or selec…" at bounding box center [212, 218] width 290 height 267
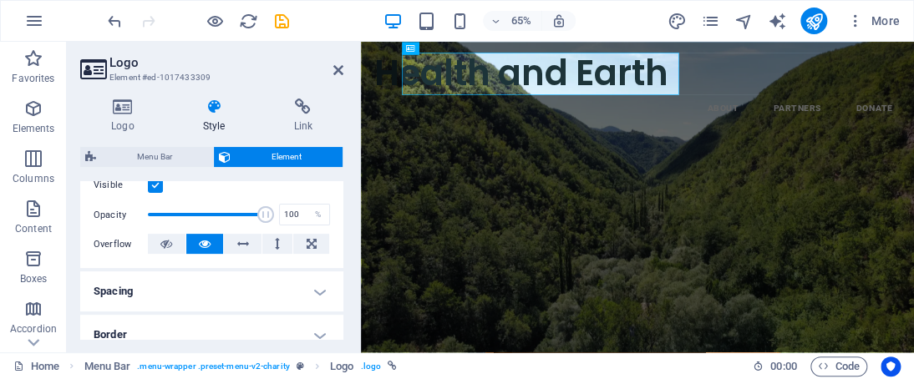
scroll to position [205, 0]
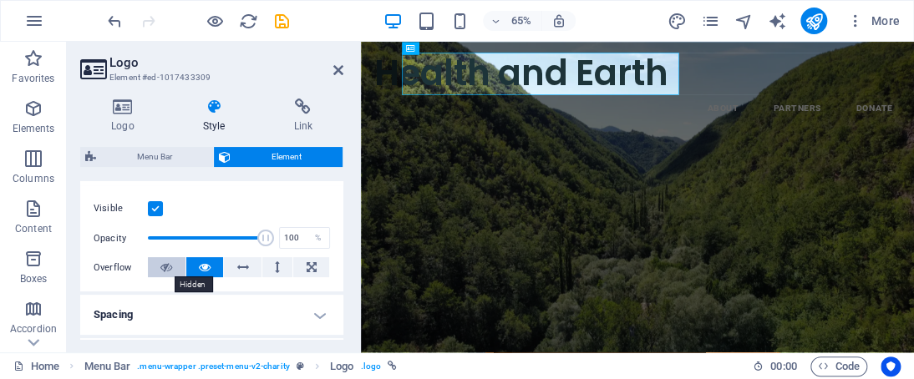
click at [165, 260] on icon at bounding box center [166, 267] width 12 height 20
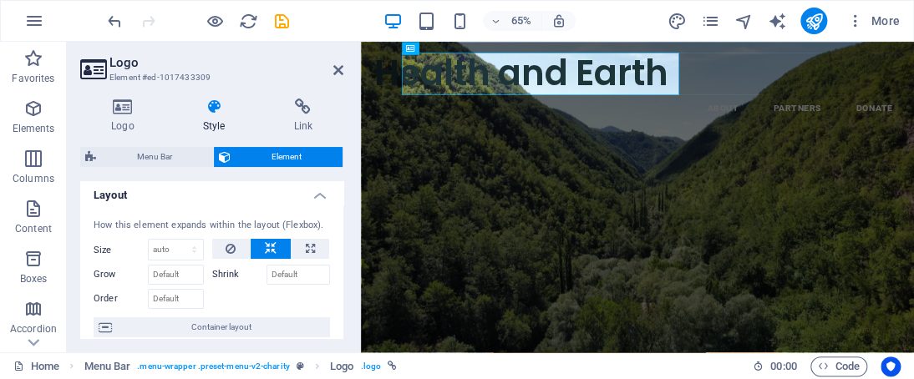
scroll to position [0, 0]
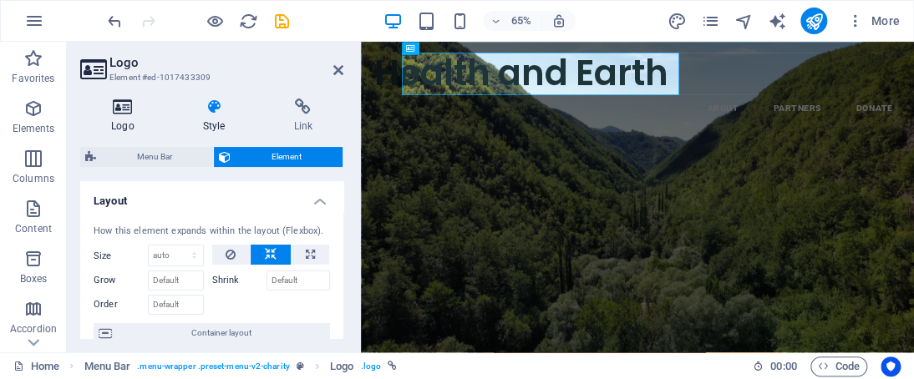
click at [121, 101] on icon at bounding box center [122, 107] width 85 height 17
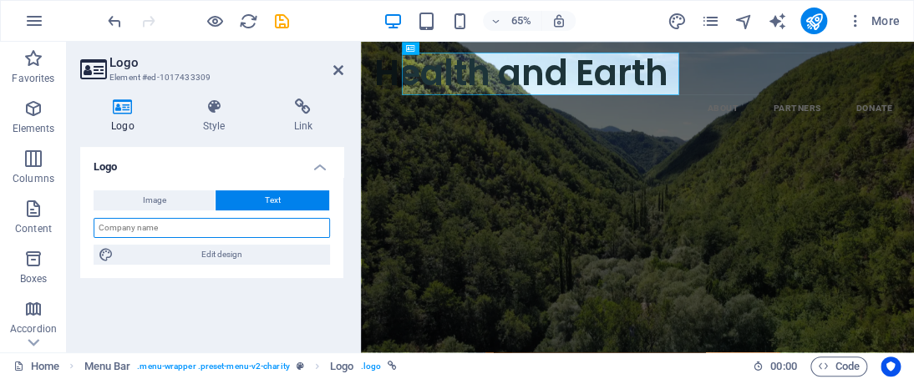
click at [193, 231] on input "text" at bounding box center [212, 228] width 236 height 20
type input "h"
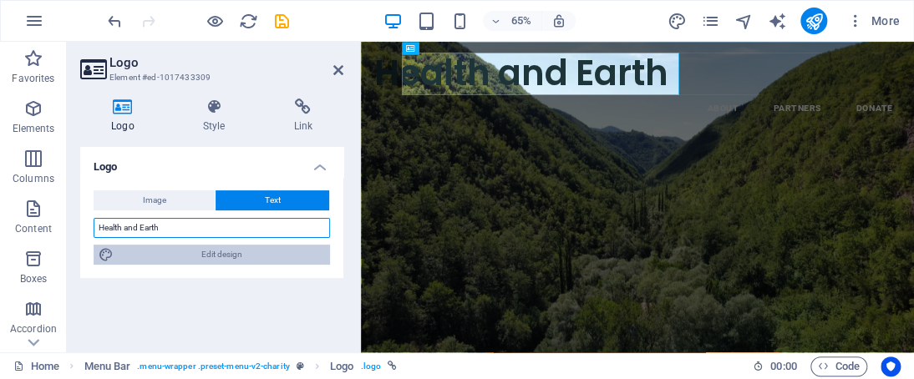
type input "Health and Earth"
click at [215, 248] on span "Edit design" at bounding box center [222, 255] width 206 height 20
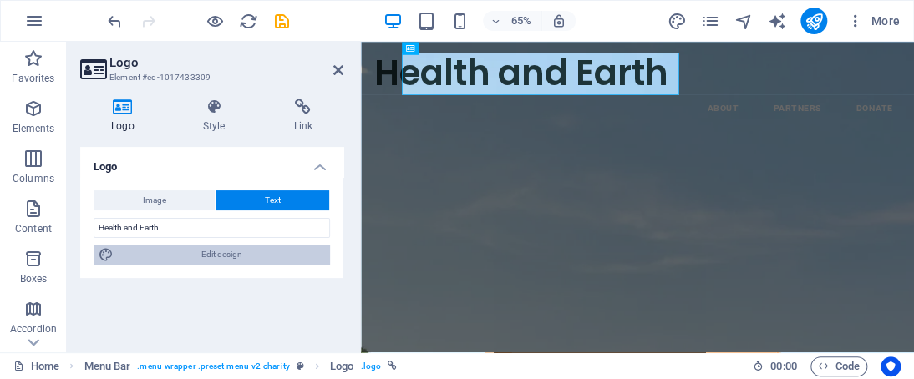
select select "px"
select select "600"
select select "px"
select select "rem"
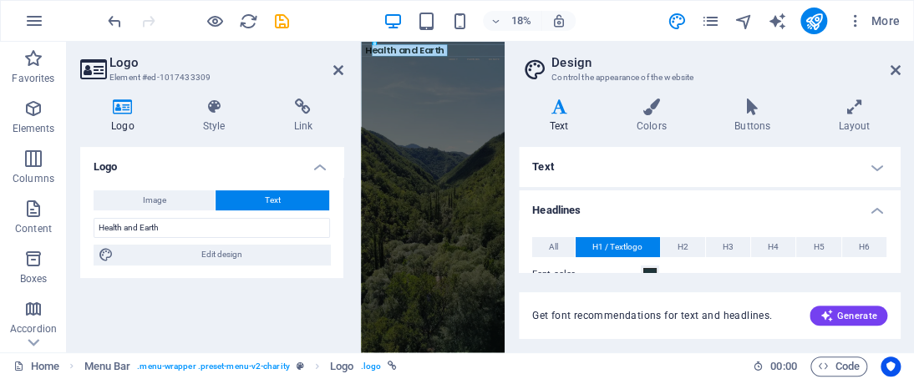
click at [899, 161] on div "Text Standard Bold Links Font color Font Roboto Font size 16 rem px Line height…" at bounding box center [710, 209] width 382 height 125
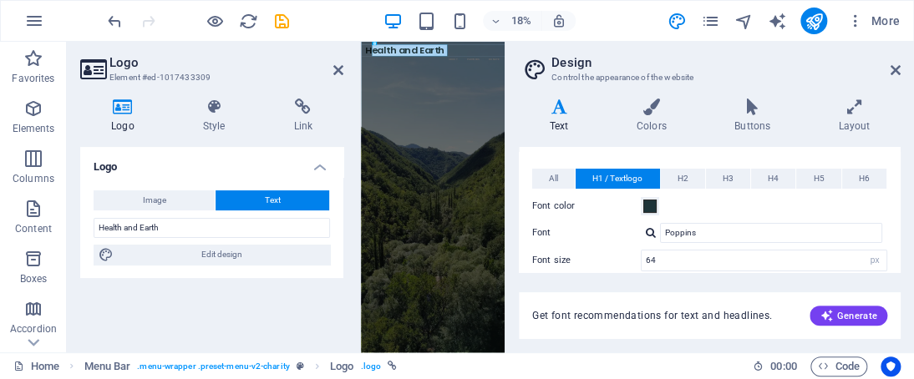
scroll to position [110, 0]
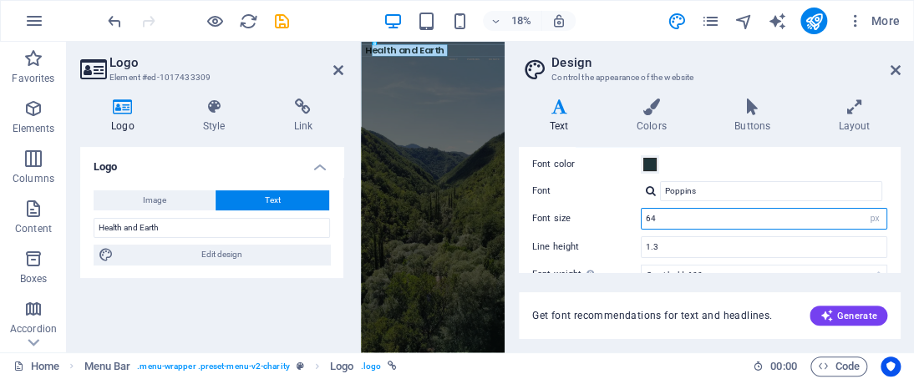
click at [837, 214] on input "64" at bounding box center [764, 219] width 245 height 20
type input "6"
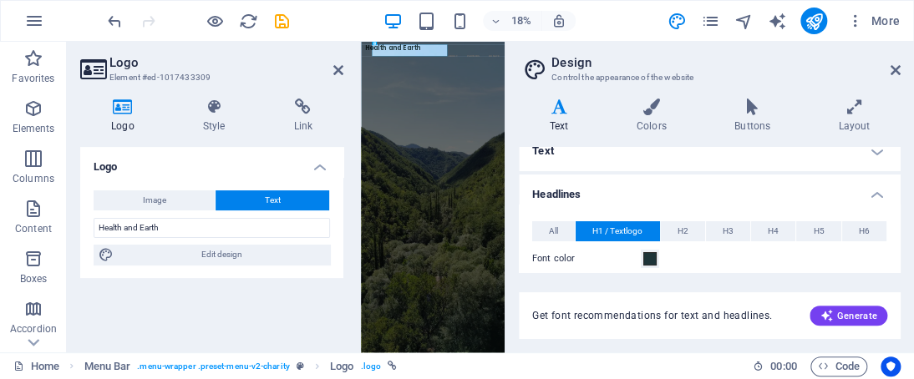
scroll to position [0, 0]
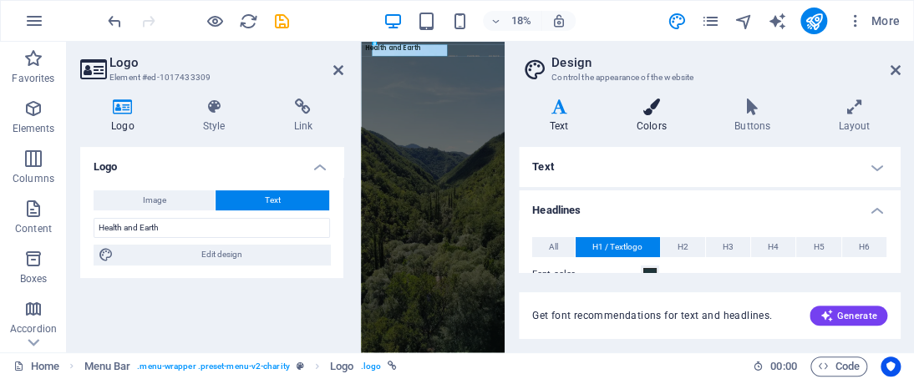
type input "45"
click at [631, 106] on icon at bounding box center [651, 107] width 91 height 17
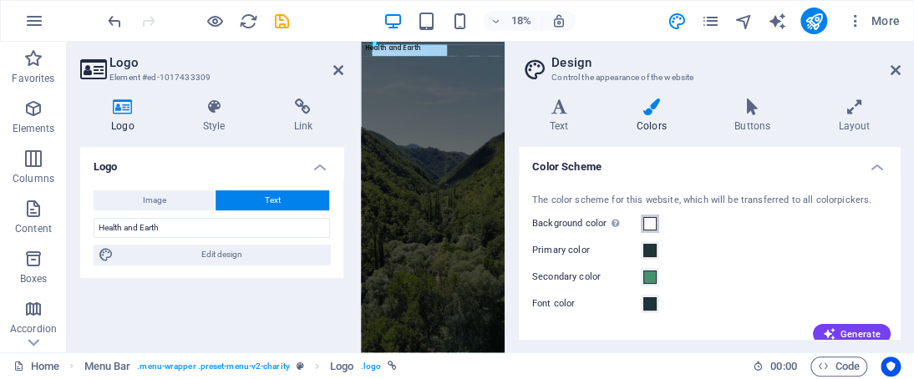
click at [648, 223] on span at bounding box center [649, 223] width 13 height 13
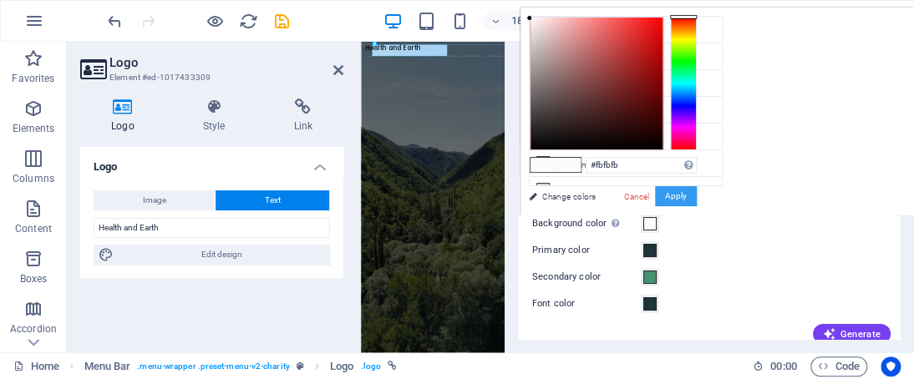
click at [665, 202] on button "Apply" at bounding box center [676, 196] width 42 height 20
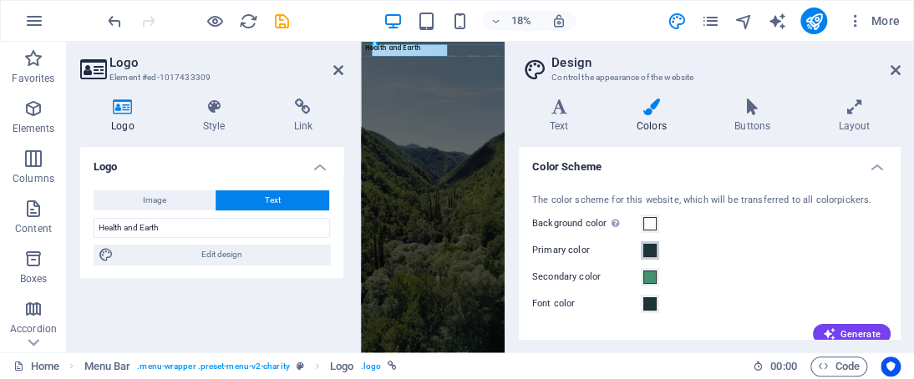
click at [649, 250] on span at bounding box center [649, 250] width 13 height 13
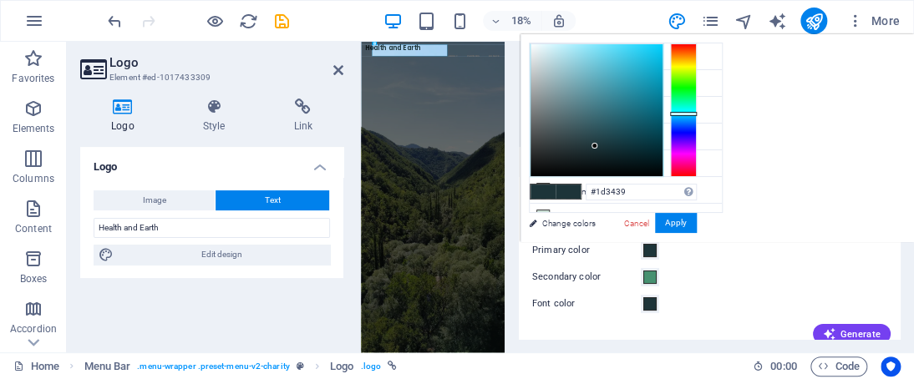
click at [732, 299] on div "Font color" at bounding box center [709, 304] width 355 height 20
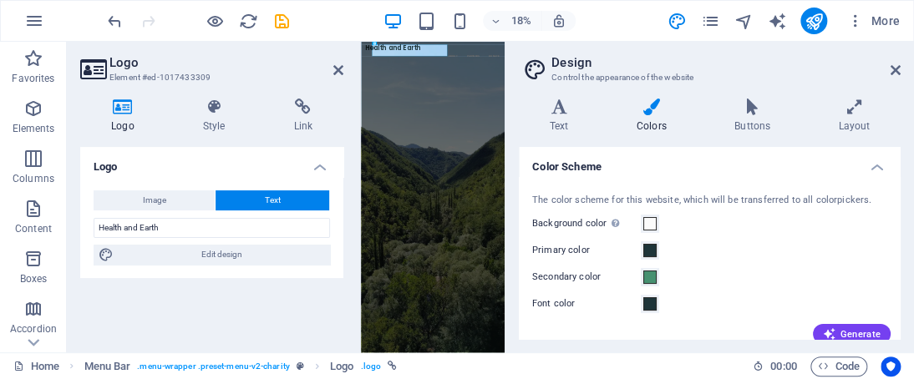
drag, startPoint x: 895, startPoint y: 176, endPoint x: 906, endPoint y: 196, distance: 22.8
click at [906, 196] on div "Variants Text Colors Buttons Layout Text Standard Bold Links Font color Font Ro…" at bounding box center [710, 218] width 409 height 267
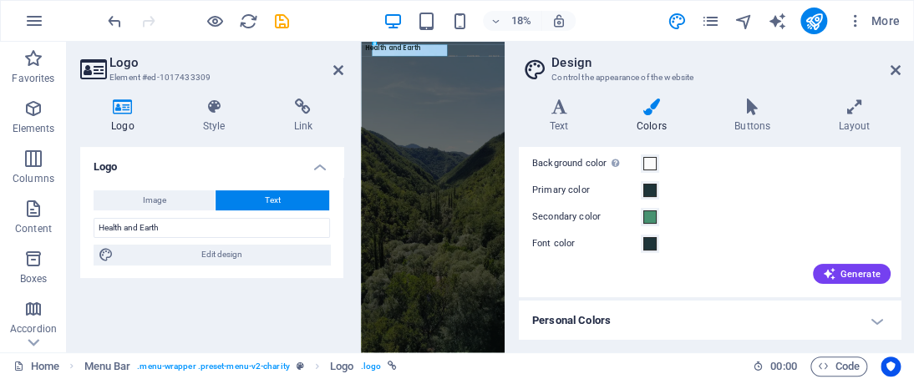
scroll to position [61, 0]
click at [876, 313] on h4 "Personal Colors" at bounding box center [710, 320] width 382 height 40
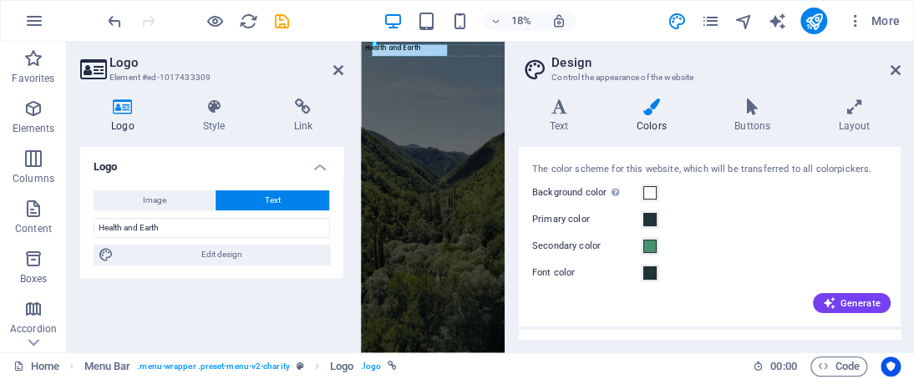
scroll to position [0, 0]
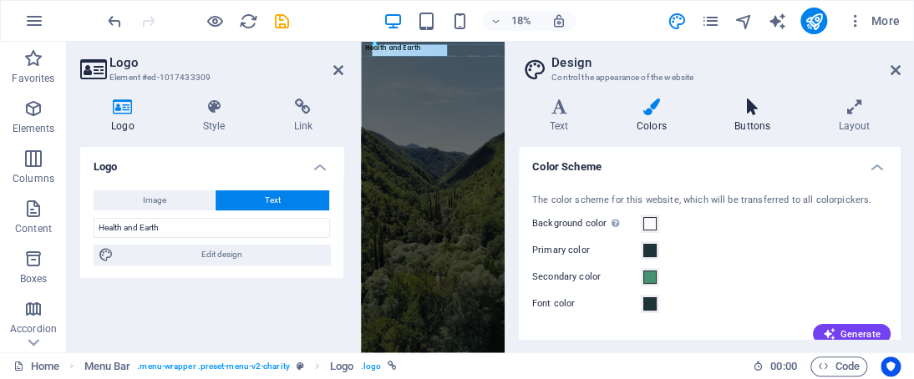
click at [742, 118] on h4 "Buttons" at bounding box center [756, 116] width 104 height 35
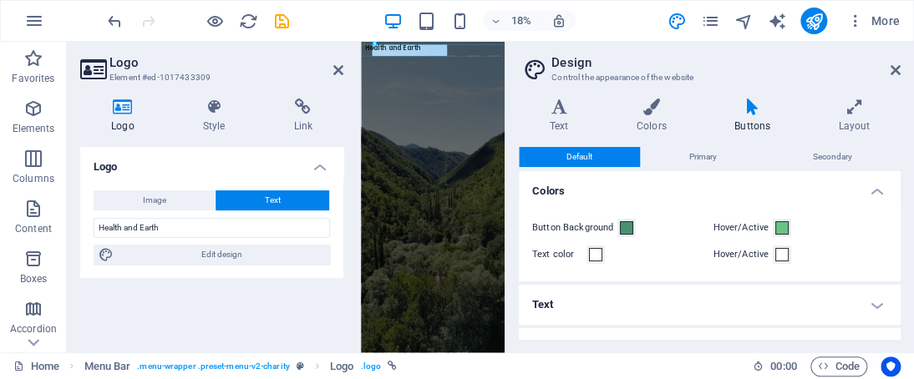
drag, startPoint x: 896, startPoint y: 194, endPoint x: 896, endPoint y: 223, distance: 29.2
click at [896, 223] on li "Colors Button Background Hover/Active Text color Hover/Active" at bounding box center [710, 226] width 382 height 110
drag, startPoint x: 901, startPoint y: 202, endPoint x: 901, endPoint y: 220, distance: 17.5
click at [901, 220] on div "Variants Text Colors Buttons Layout Text Standard Bold Links Font color Font Ro…" at bounding box center [710, 218] width 409 height 267
click at [895, 218] on div "Button Background Hover/Active Text color Hover/Active" at bounding box center [710, 241] width 389 height 80
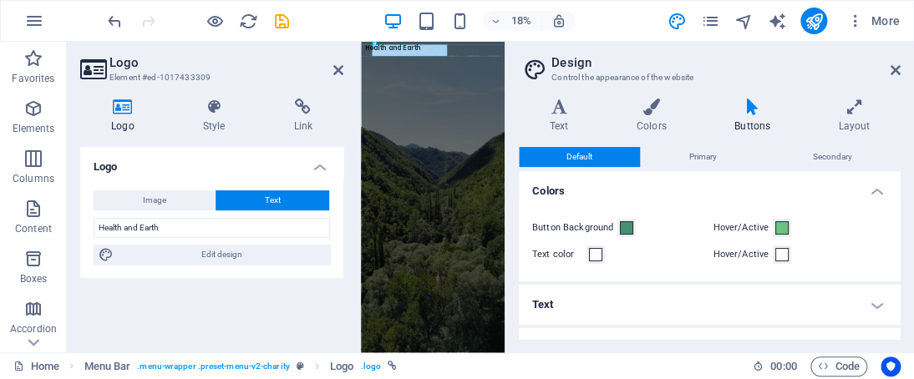
scroll to position [37, 0]
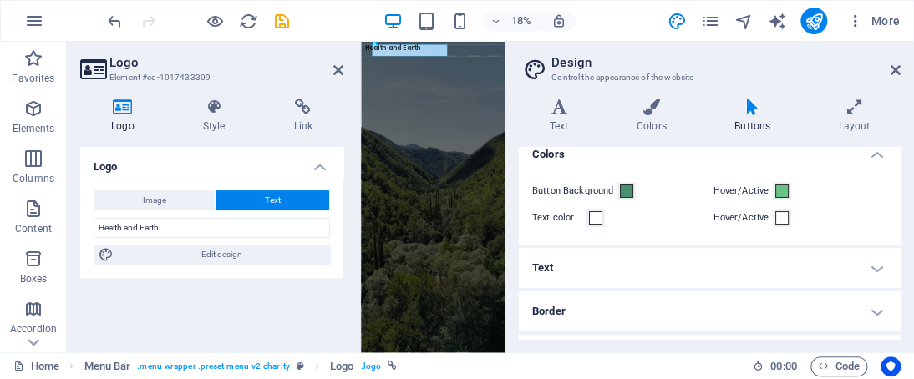
click at [862, 269] on h4 "Text" at bounding box center [710, 268] width 382 height 40
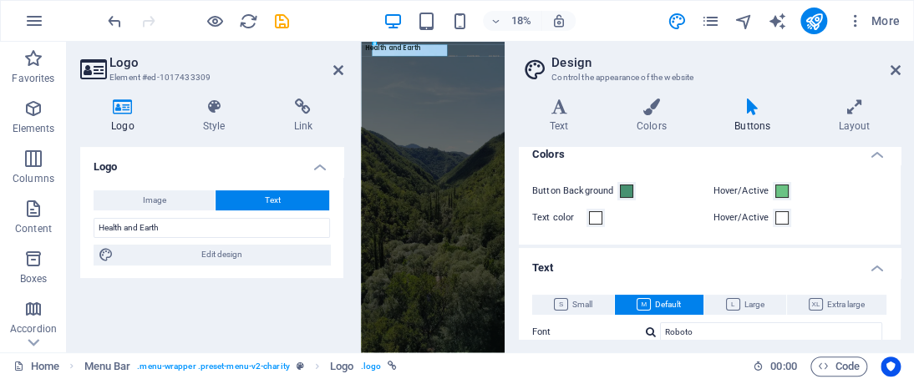
click at [901, 196] on div "Variants Text Colors Buttons Layout Text Standard Bold Links Font color Font Ro…" at bounding box center [710, 218] width 409 height 267
drag, startPoint x: 899, startPoint y: 196, endPoint x: 899, endPoint y: 223, distance: 27.6
click at [899, 223] on div "Default Primary Secondary Colors Button Background Hover/Active Text color Hove…" at bounding box center [710, 243] width 382 height 192
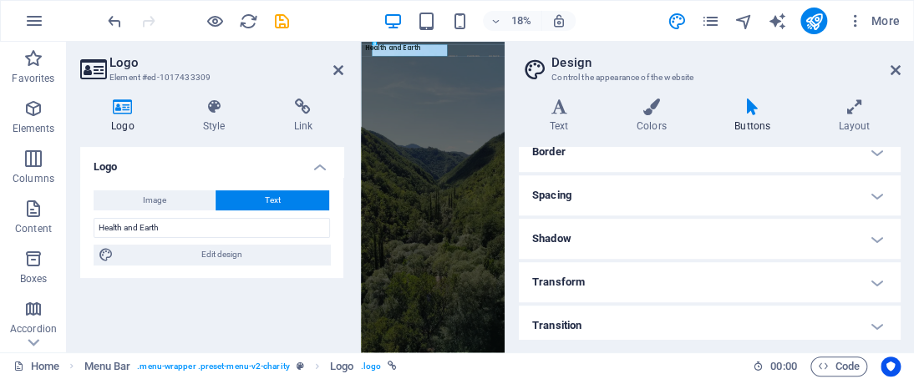
scroll to position [441, 0]
click at [889, 73] on header "Design Control the appearance of the website" at bounding box center [711, 63] width 379 height 43
click at [902, 64] on aside "Design Control the appearance of the website Variants Text Colors Buttons Layou…" at bounding box center [709, 197] width 409 height 311
click at [897, 77] on header "Design Control the appearance of the website" at bounding box center [711, 63] width 379 height 43
click at [896, 69] on icon at bounding box center [896, 70] width 10 height 13
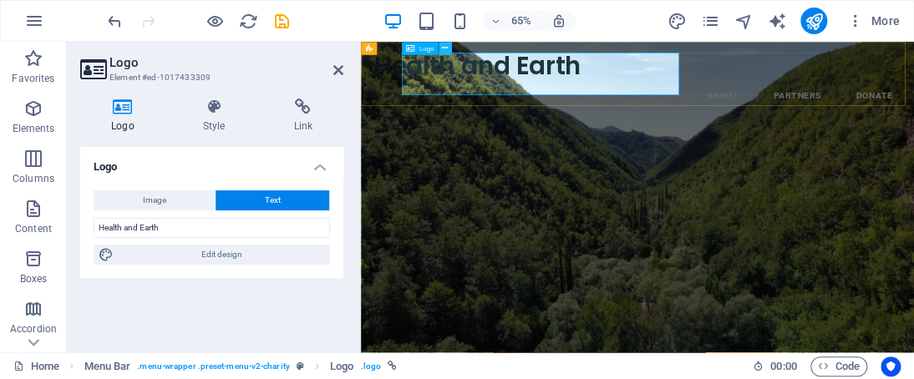
click at [445, 50] on icon at bounding box center [445, 49] width 6 height 12
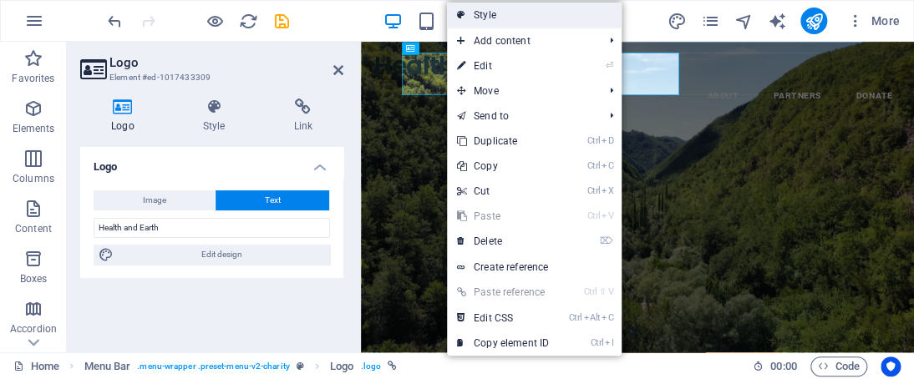
click at [475, 22] on link "Style" at bounding box center [534, 15] width 175 height 25
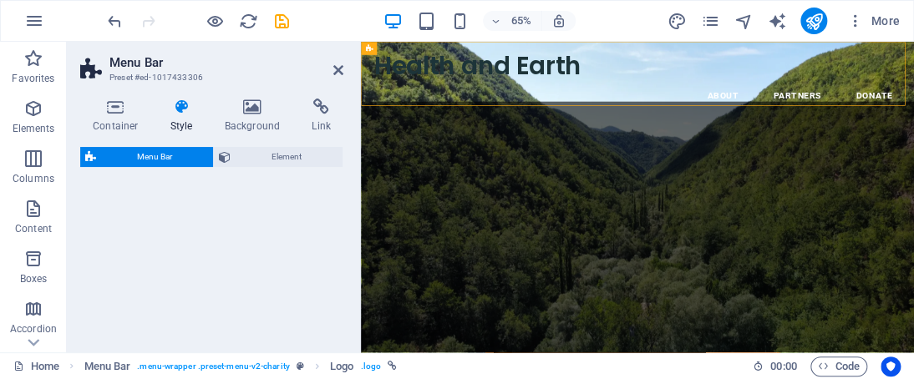
select select "rem"
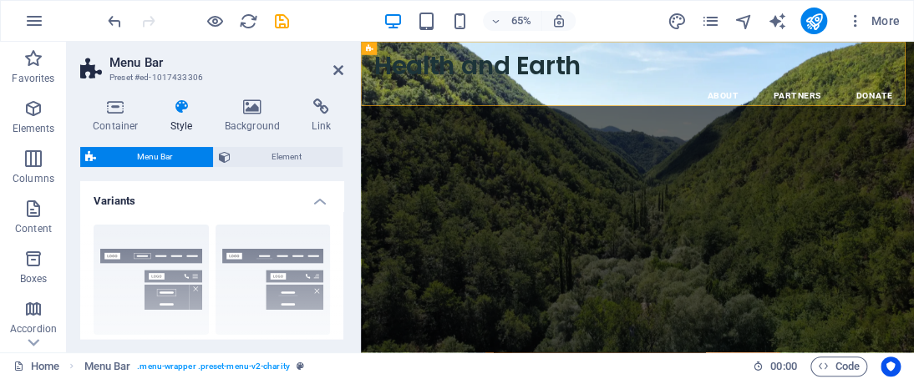
click at [342, 202] on div "Variants Border Centered Default Fixed Loki Trigger Wide XXL Menu Bar Backgroun…" at bounding box center [211, 260] width 263 height 158
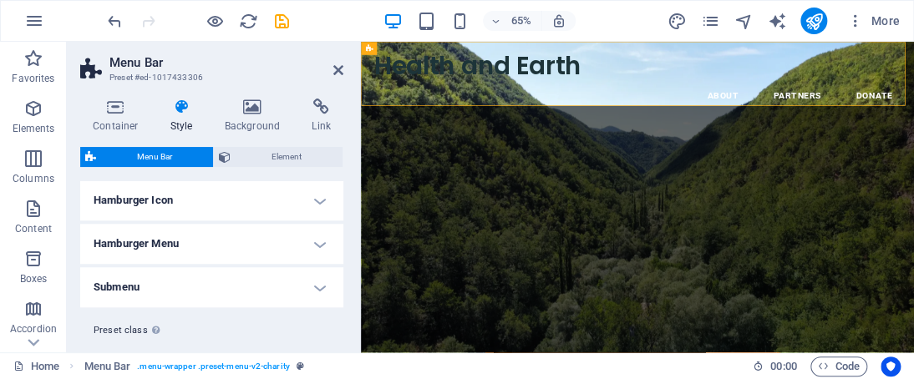
scroll to position [638, 0]
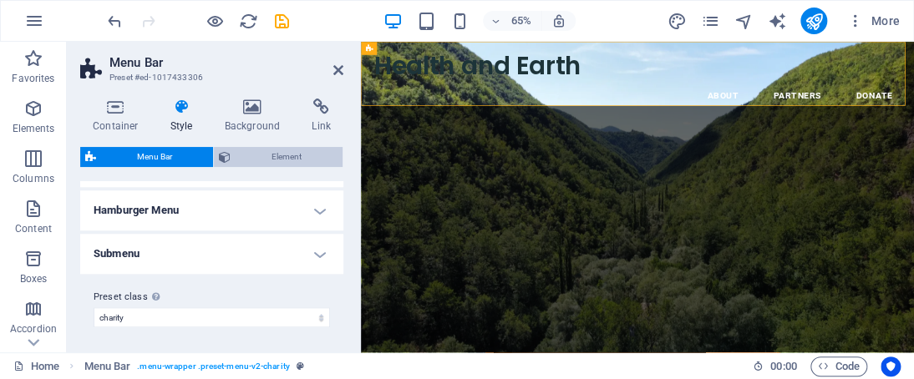
click at [241, 158] on span "Element" at bounding box center [287, 157] width 102 height 20
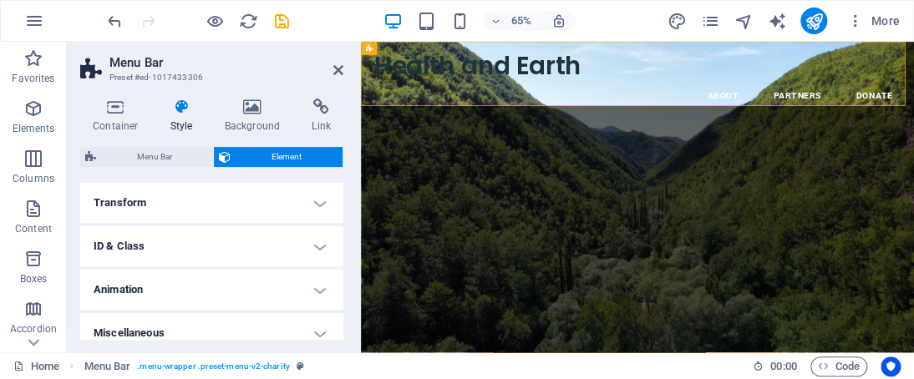
scroll to position [368, 0]
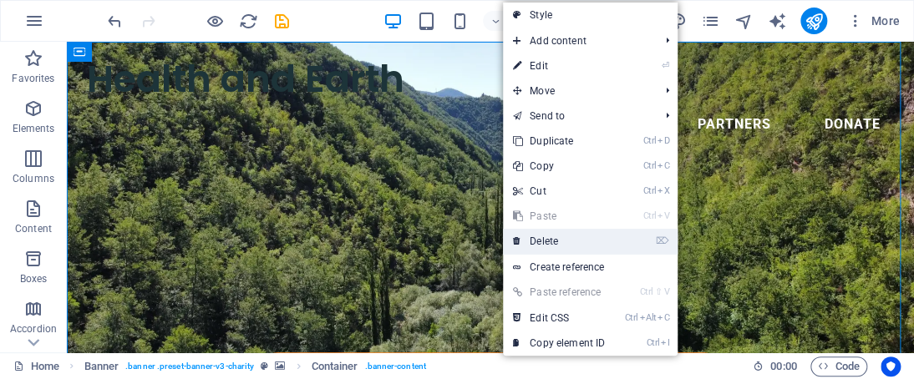
click at [559, 231] on link "⌦ Delete" at bounding box center [559, 241] width 112 height 25
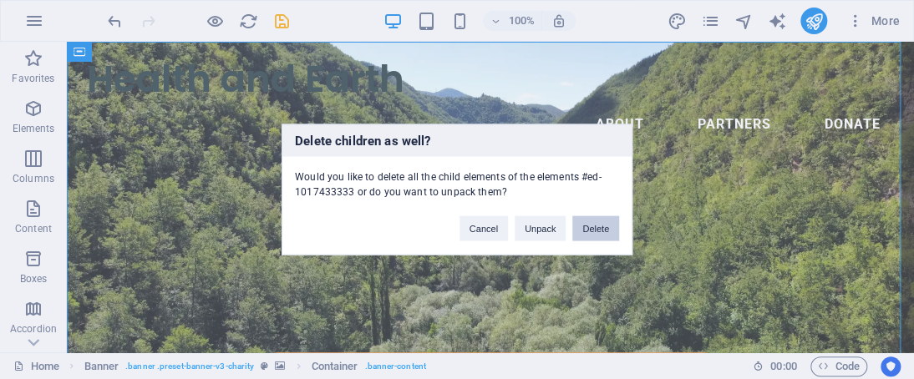
click at [602, 218] on button "Delete" at bounding box center [595, 228] width 47 height 25
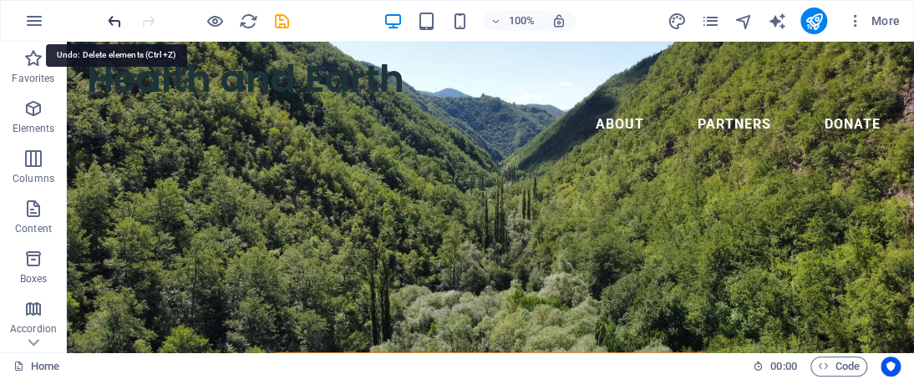
click at [115, 22] on icon "undo" at bounding box center [114, 21] width 19 height 19
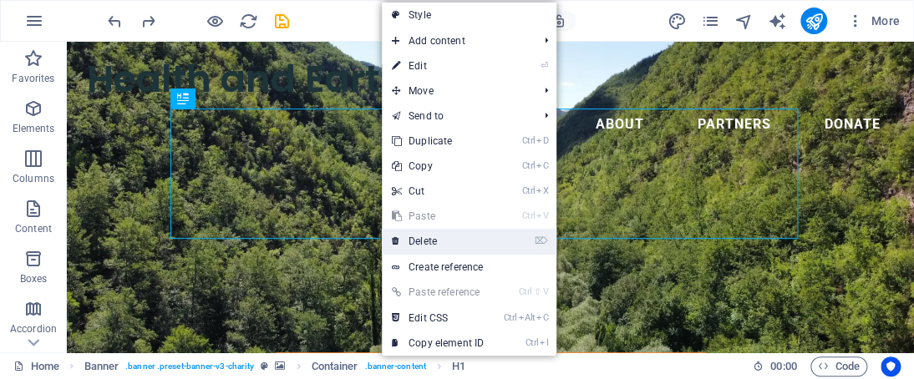
click at [447, 230] on link "⌦ Delete" at bounding box center [438, 241] width 112 height 25
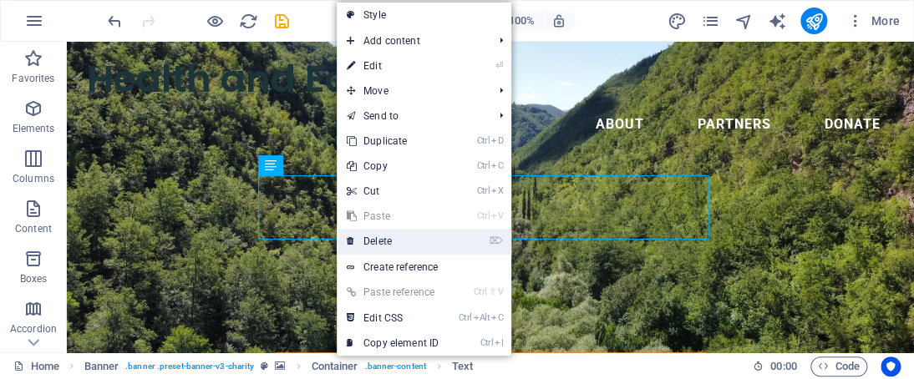
click at [393, 233] on link "⌦ Delete" at bounding box center [393, 241] width 112 height 25
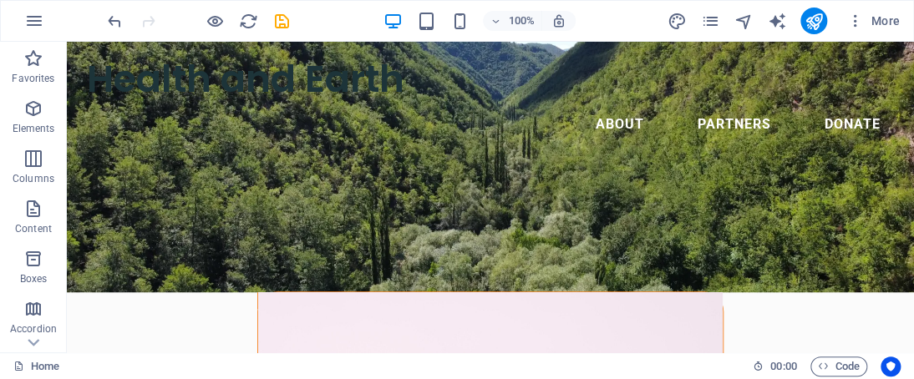
scroll to position [0, 0]
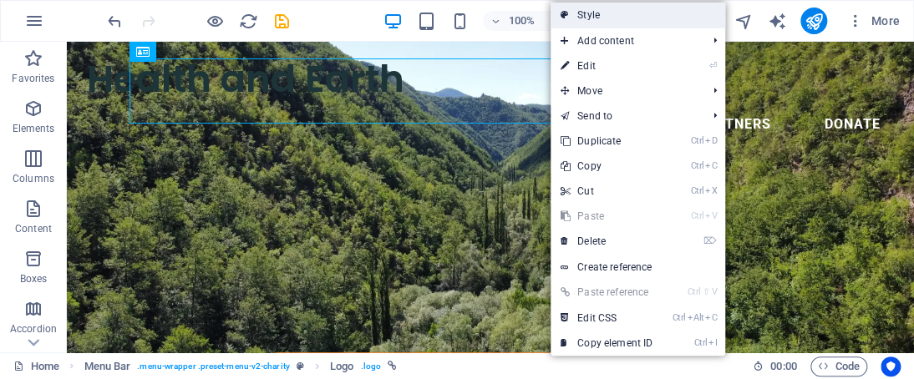
click at [604, 19] on link "Style" at bounding box center [638, 15] width 175 height 25
select select "rem"
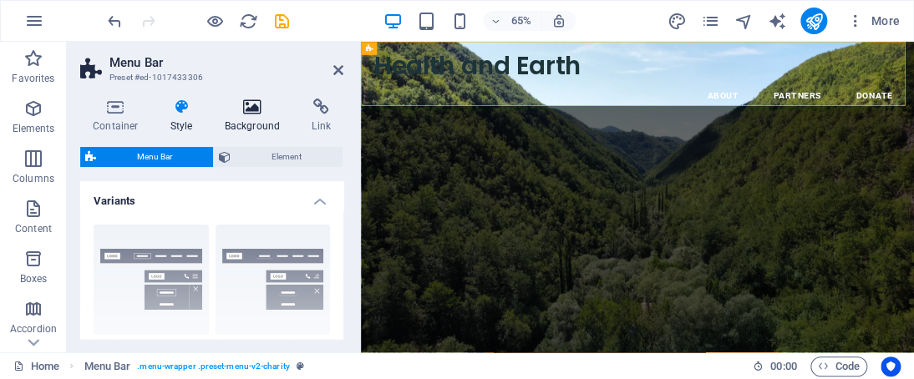
click at [247, 115] on h4 "Background" at bounding box center [256, 116] width 88 height 35
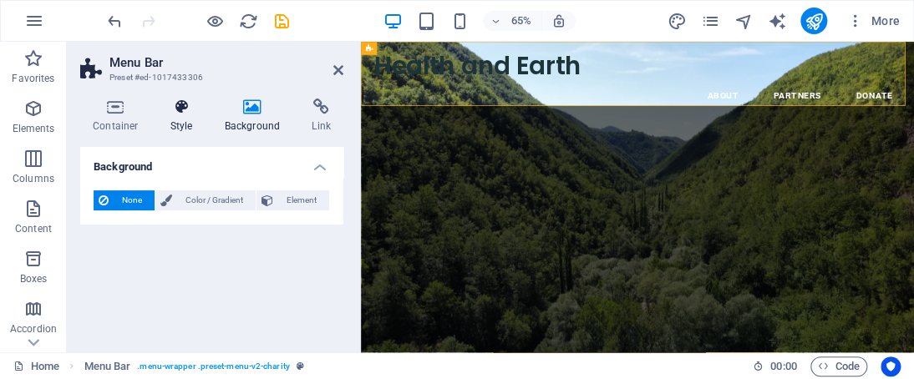
click at [196, 123] on h4 "Style" at bounding box center [185, 116] width 54 height 35
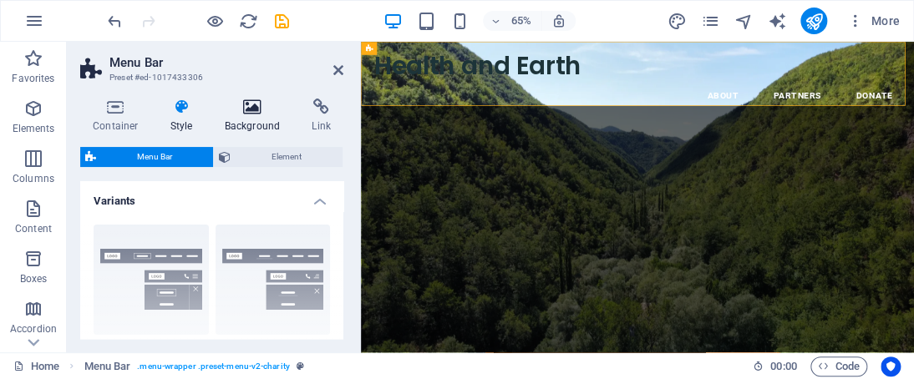
click at [234, 116] on h4 "Background" at bounding box center [256, 116] width 88 height 35
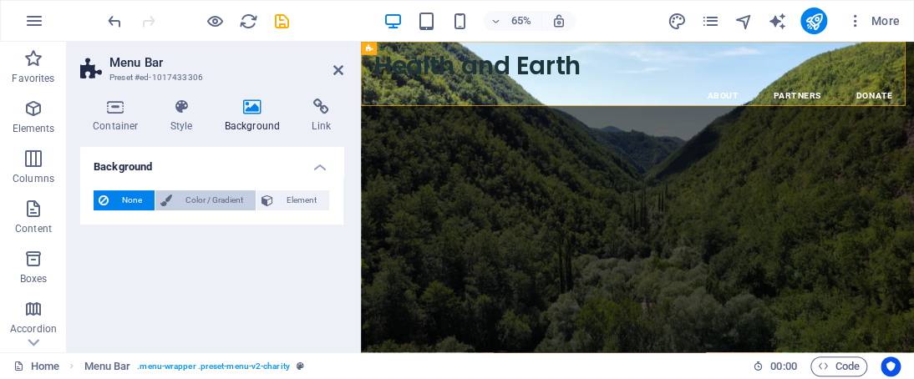
click at [236, 197] on span "Color / Gradient" at bounding box center [214, 201] width 74 height 20
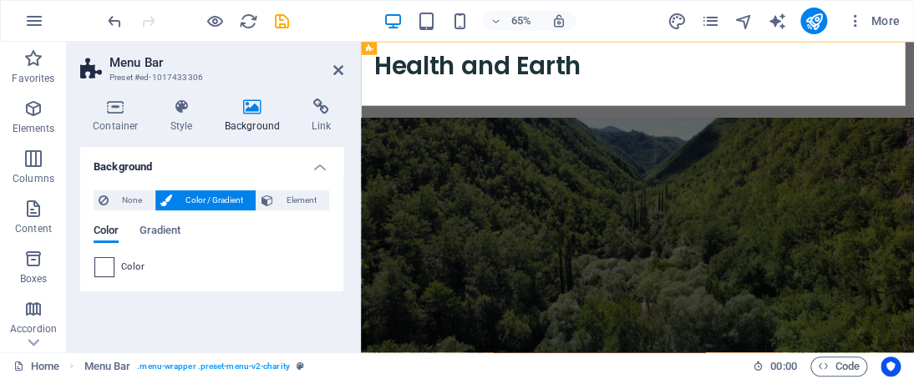
click at [101, 263] on span at bounding box center [104, 267] width 18 height 18
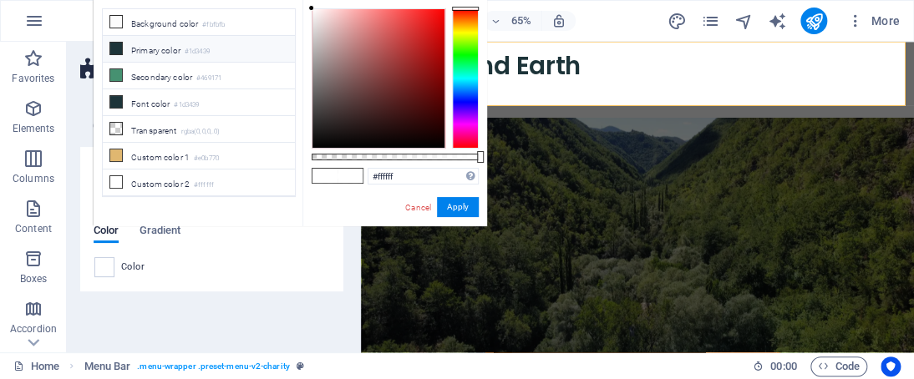
click at [147, 53] on li "Primary color #1d3439" at bounding box center [199, 49] width 192 height 27
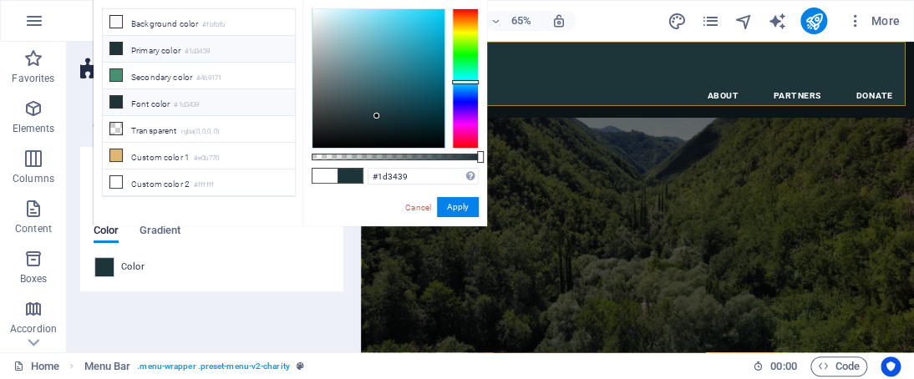
click at [157, 99] on li "Font color #1d3439" at bounding box center [199, 102] width 192 height 27
click at [124, 99] on li "Font color #1d3439" at bounding box center [199, 102] width 192 height 27
click at [313, 171] on span at bounding box center [324, 176] width 25 height 14
type input "#ffffff"
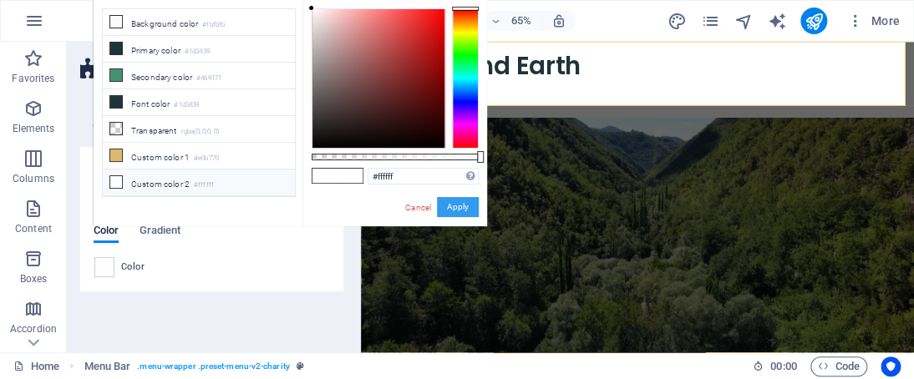
click at [445, 200] on button "Apply" at bounding box center [458, 207] width 42 height 20
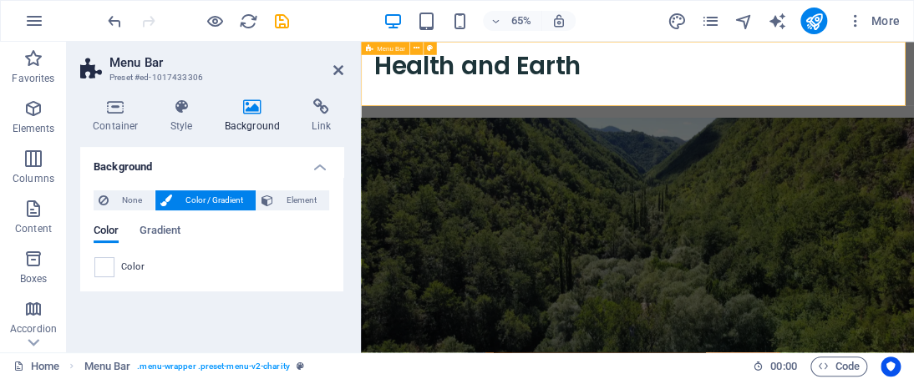
click at [913, 79] on div "Health and Earth Menu About Partners Donate" at bounding box center [786, 100] width 851 height 116
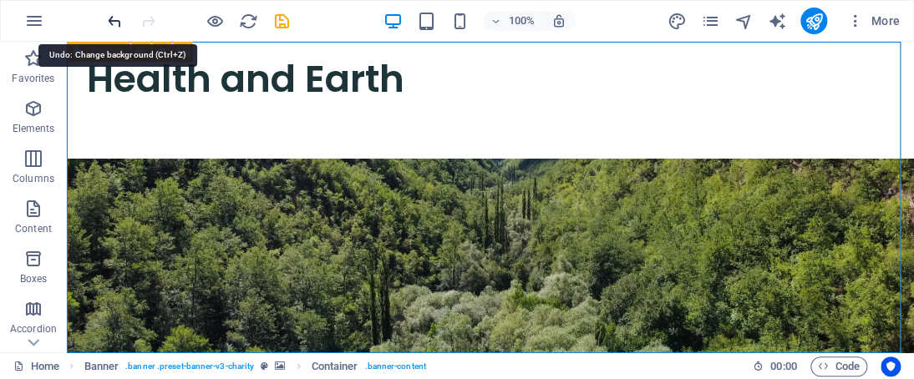
click at [120, 25] on icon "undo" at bounding box center [114, 21] width 19 height 19
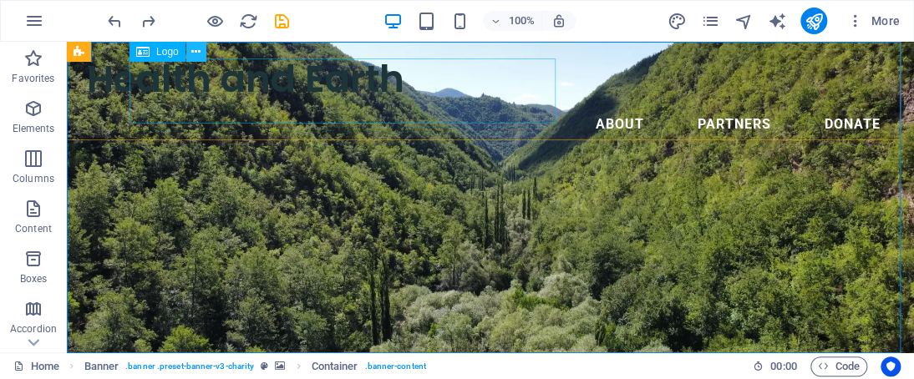
click at [195, 53] on icon at bounding box center [195, 52] width 9 height 18
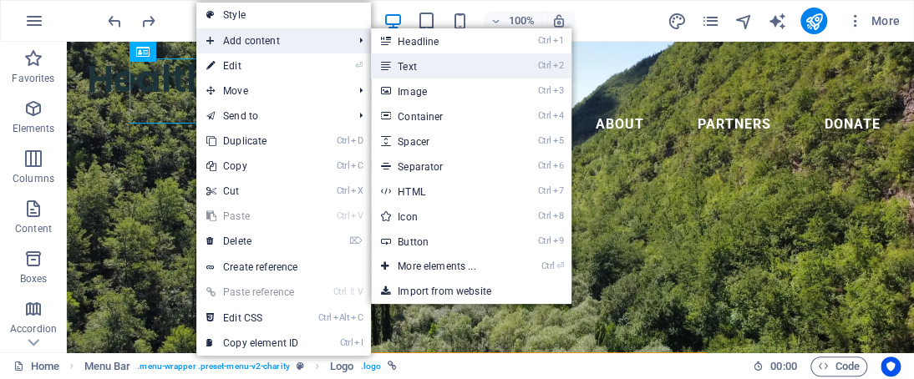
click at [434, 73] on link "Ctrl 2 Text" at bounding box center [440, 65] width 138 height 25
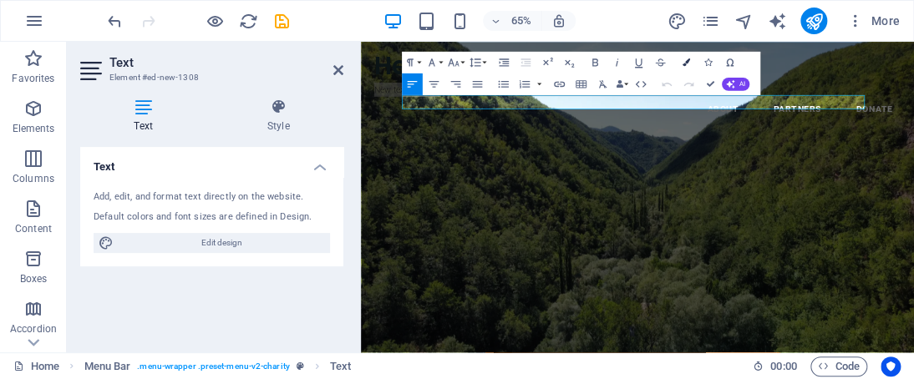
click at [685, 60] on icon "button" at bounding box center [687, 62] width 8 height 8
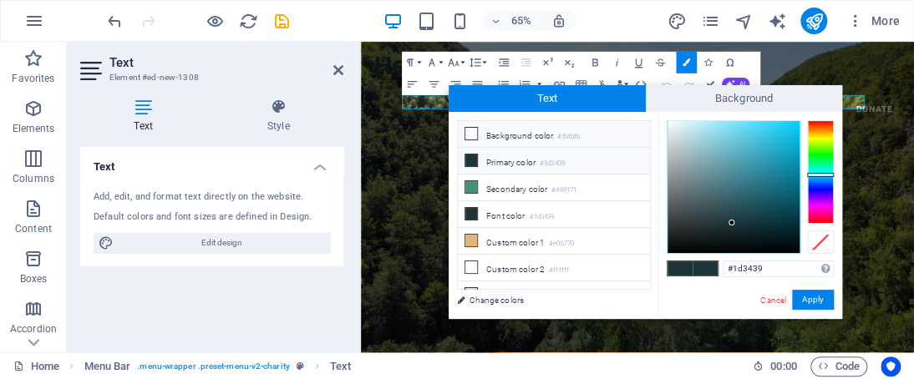
click at [470, 135] on icon at bounding box center [471, 134] width 12 height 12
type input "#fbfbfb"
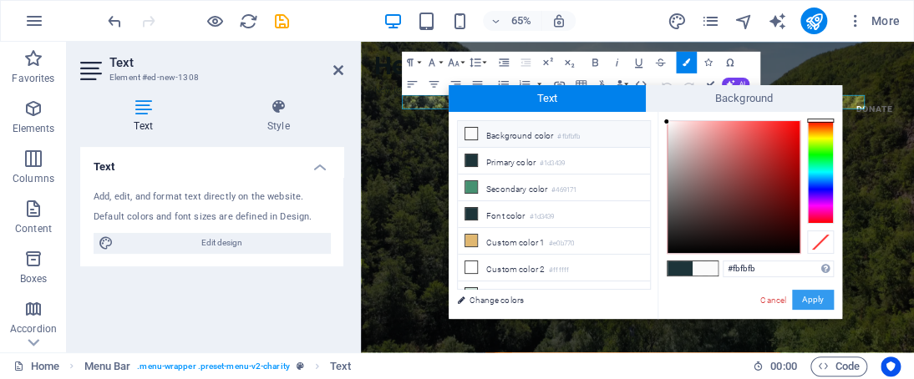
click at [826, 290] on button "Apply" at bounding box center [813, 300] width 42 height 20
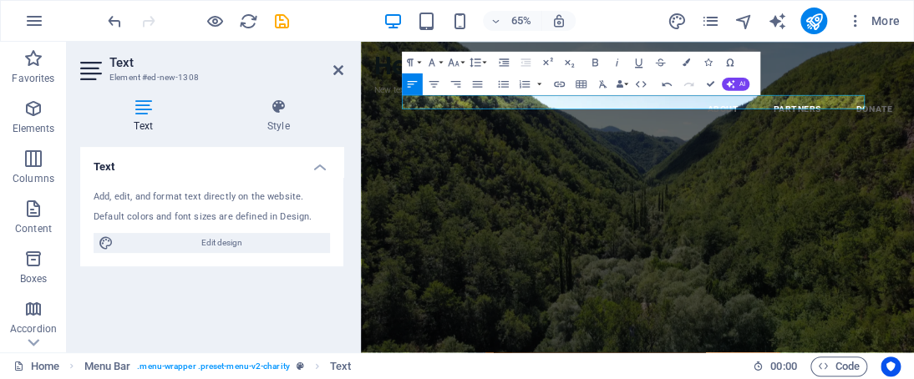
click at [140, 193] on div "Add, edit, and format text directly on the website." at bounding box center [212, 198] width 236 height 14
click at [175, 199] on div "Add, edit, and format text directly on the website." at bounding box center [212, 198] width 236 height 14
click at [138, 147] on h4 "Text" at bounding box center [211, 162] width 263 height 30
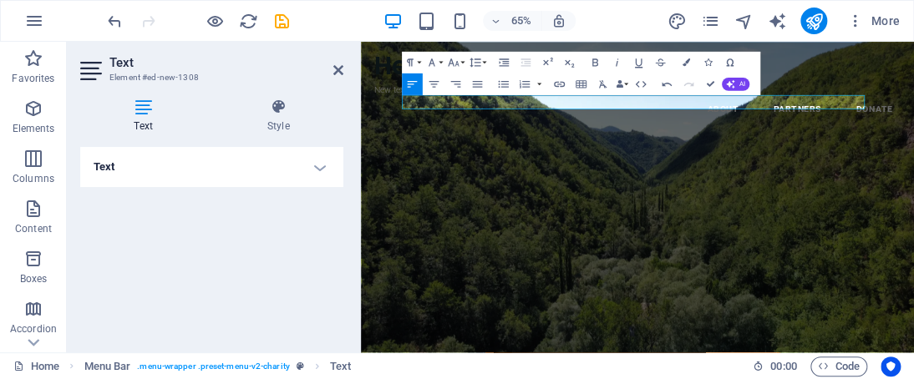
click at [142, 160] on h4 "Text" at bounding box center [211, 167] width 263 height 40
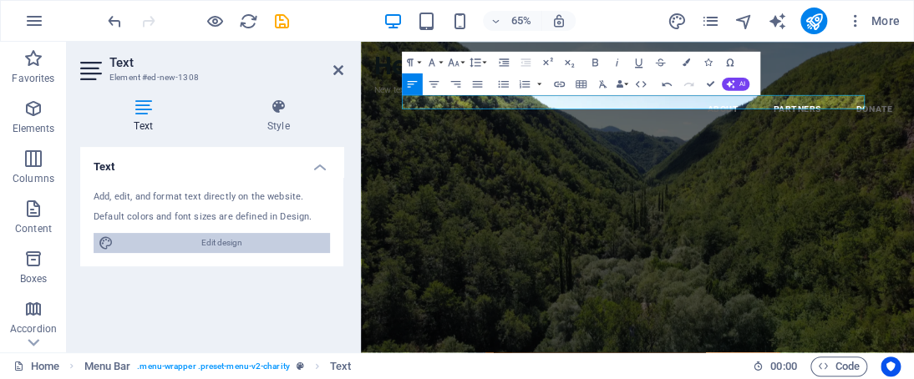
click at [191, 246] on span "Edit design" at bounding box center [222, 243] width 206 height 20
select select "px"
select select "600"
select select "px"
select select "rem"
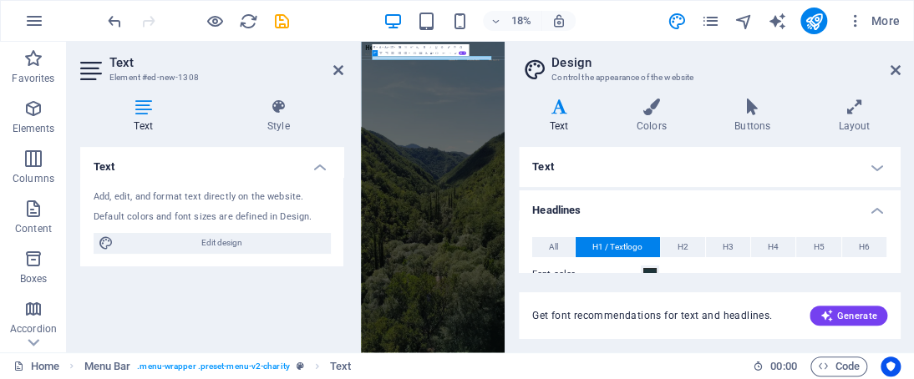
click at [739, 163] on h4 "Text" at bounding box center [710, 167] width 382 height 40
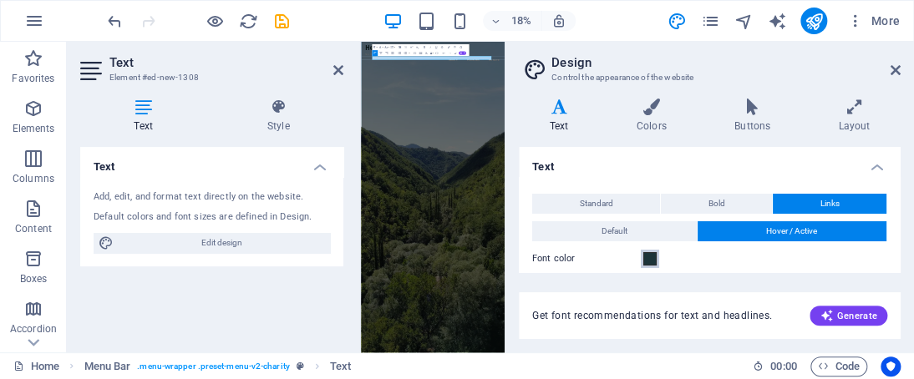
click at [657, 256] on button "Font color" at bounding box center [650, 259] width 18 height 18
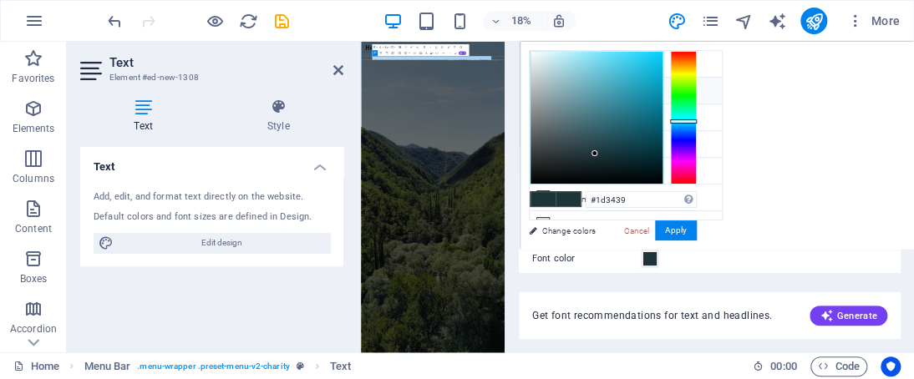
click at [531, 49] on div "#1d3439 Supported formats #0852ed rgb(8, 82, 237) rgba(8, 82, 237, 90%) hsv(221…" at bounding box center [613, 268] width 185 height 450
click at [531, 54] on div at bounding box center [597, 118] width 132 height 132
type input "#ffffff"
drag, startPoint x: 531, startPoint y: 54, endPoint x: 528, endPoint y: 39, distance: 15.4
click at [528, 39] on body "Health and Earth Home Favorites Elements Columns Content Boxes Accordion Tables…" at bounding box center [457, 189] width 914 height 379
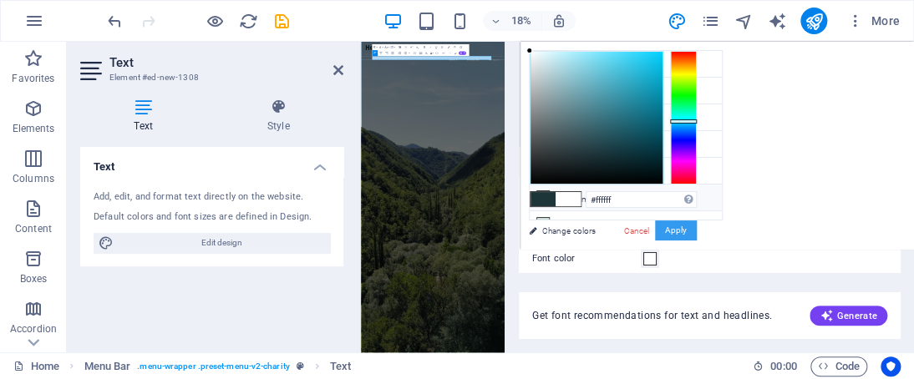
click at [672, 231] on button "Apply" at bounding box center [676, 231] width 42 height 20
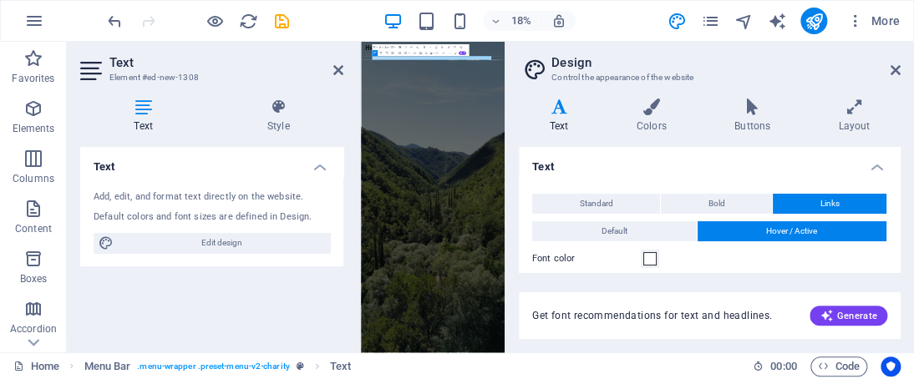
drag, startPoint x: 896, startPoint y: 153, endPoint x: 901, endPoint y: 166, distance: 14.3
click at [901, 166] on div "Variants Text Colors Buttons Layout Text Standard Bold Links Font color Font Ro…" at bounding box center [710, 218] width 409 height 267
click at [900, 170] on div "Variants Text Colors Buttons Layout Text Standard Bold Links Font color Font Ro…" at bounding box center [710, 218] width 409 height 267
click at [895, 160] on h4 "Text" at bounding box center [710, 162] width 382 height 30
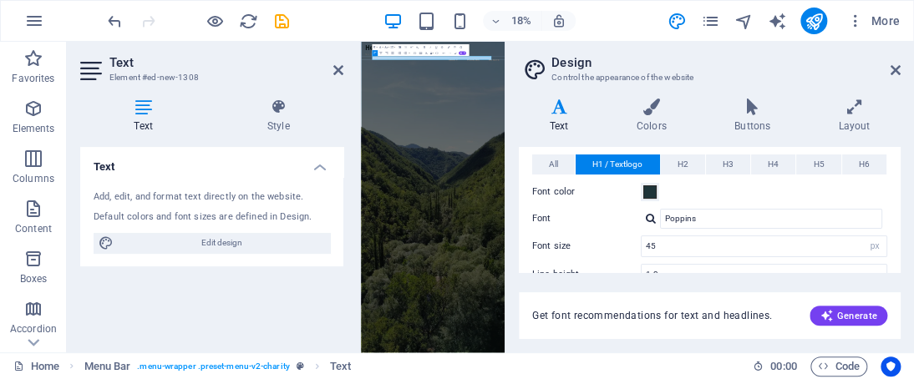
scroll to position [85, 0]
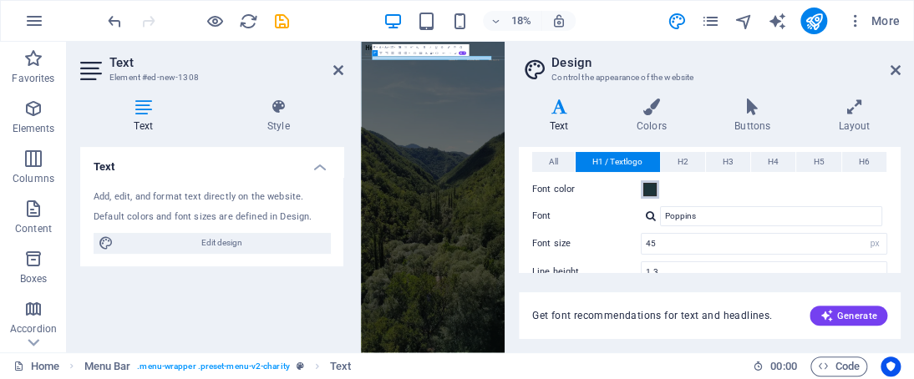
click at [641, 189] on button "Font color" at bounding box center [650, 189] width 18 height 18
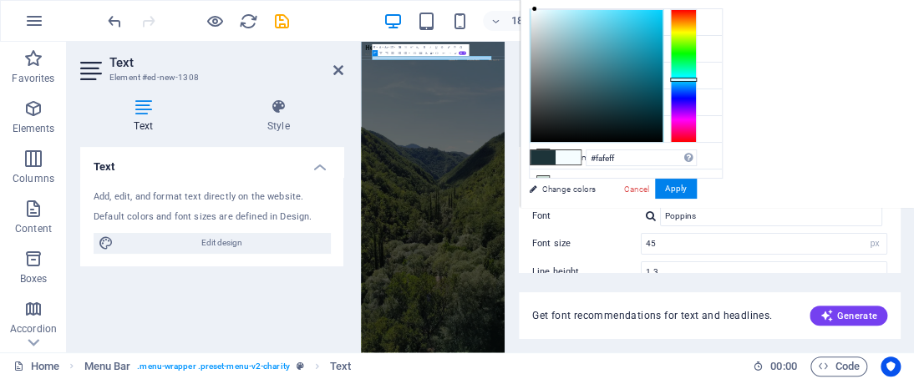
type input "#ffffff"
drag, startPoint x: 541, startPoint y: 25, endPoint x: 521, endPoint y: -21, distance: 50.5
click at [521, 0] on html "Health and Earth Home Favorites Elements Columns Content Boxes Accordion Tables…" at bounding box center [457, 189] width 914 height 379
click at [690, 183] on button "Apply" at bounding box center [676, 189] width 42 height 20
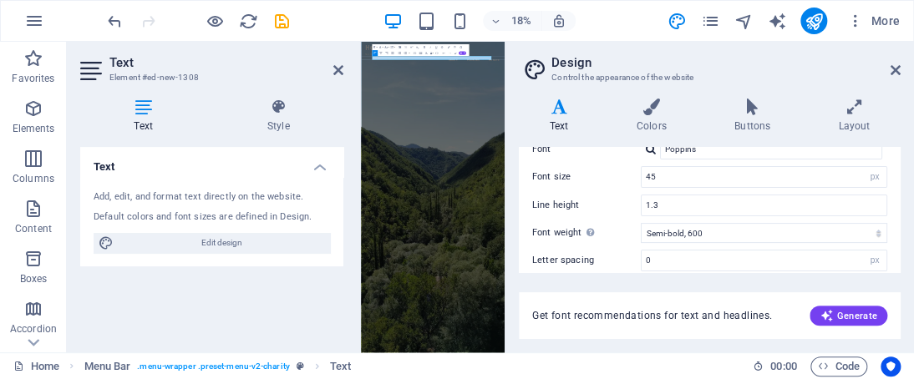
scroll to position [138, 0]
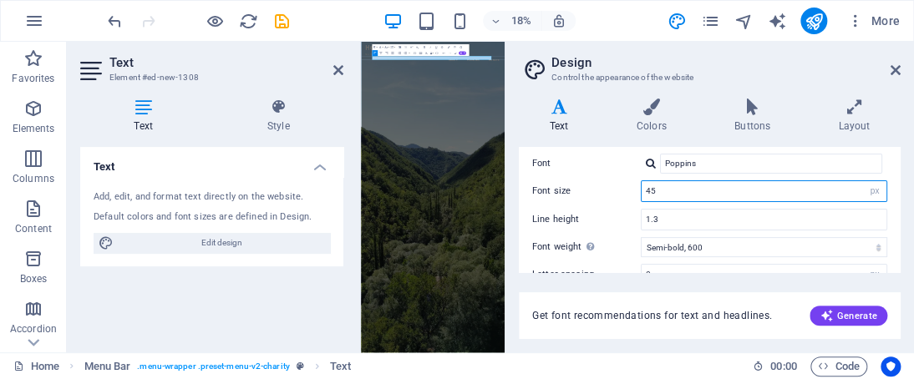
click at [842, 196] on input "45" at bounding box center [764, 191] width 245 height 20
type input "4"
click at [895, 198] on div "All H1 / Textlogo H2 H3 H4 H5 H6 Font color Font Poppins Line height 1.4 Font w…" at bounding box center [710, 265] width 389 height 365
click at [789, 199] on input "25" at bounding box center [764, 191] width 245 height 20
type input "2"
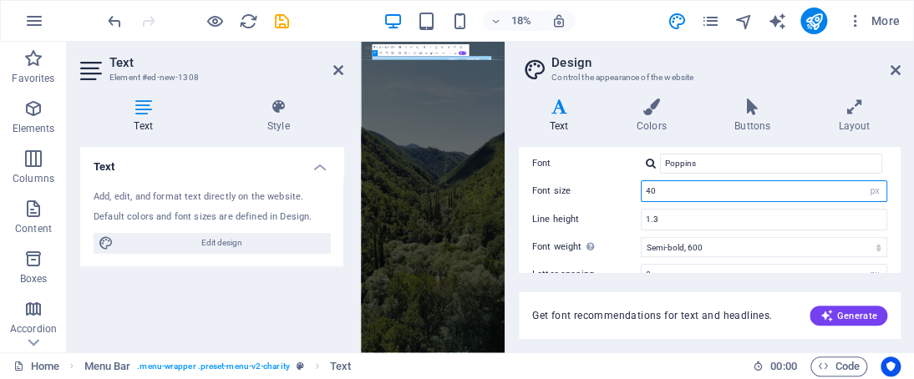
type input "40"
drag, startPoint x: 902, startPoint y: 196, endPoint x: 896, endPoint y: 186, distance: 11.6
click at [896, 186] on div "Variants Text Colors Buttons Layout Text Standard Bold Links Font color Font Ro…" at bounding box center [710, 218] width 409 height 267
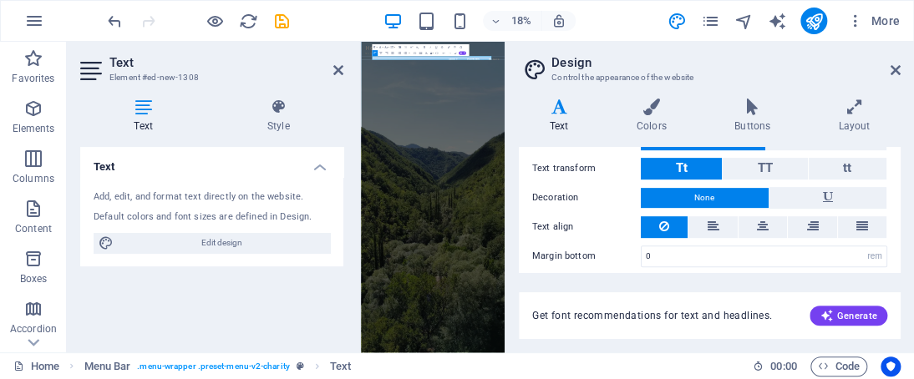
scroll to position [309, 0]
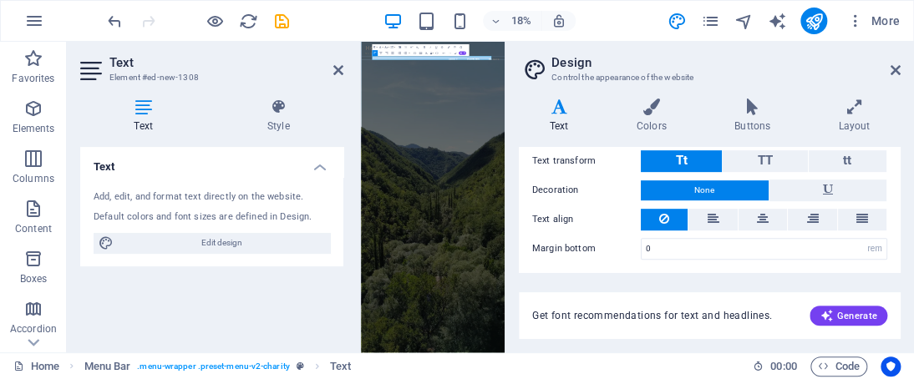
click at [900, 67] on aside "Design Control the appearance of the website Variants Text Colors Buttons Layou…" at bounding box center [709, 197] width 409 height 311
click at [897, 69] on icon at bounding box center [896, 70] width 10 height 13
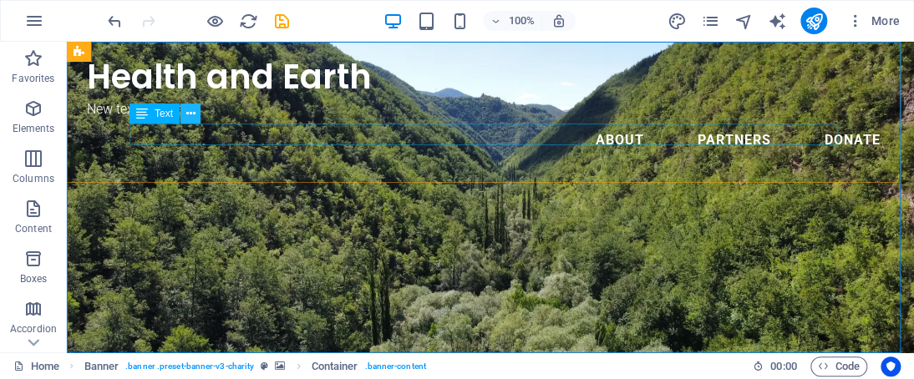
click at [198, 112] on button at bounding box center [190, 114] width 20 height 20
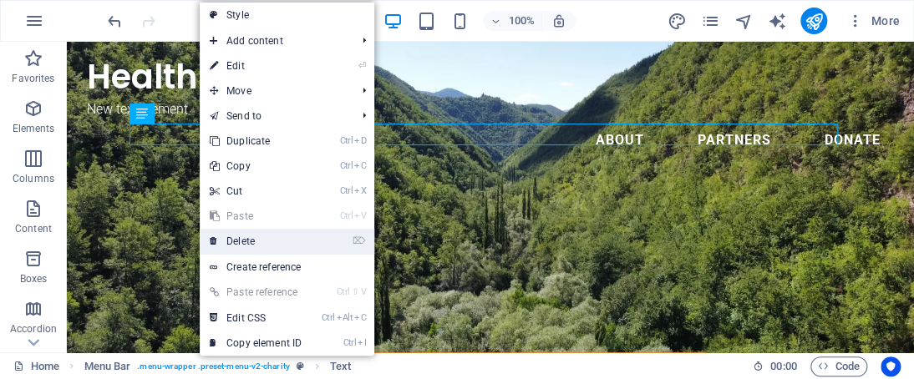
click at [287, 235] on link "⌦ Delete" at bounding box center [256, 241] width 112 height 25
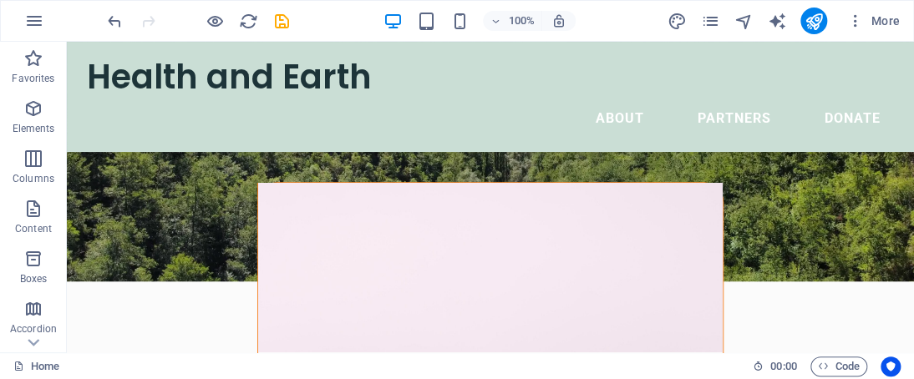
scroll to position [0, 0]
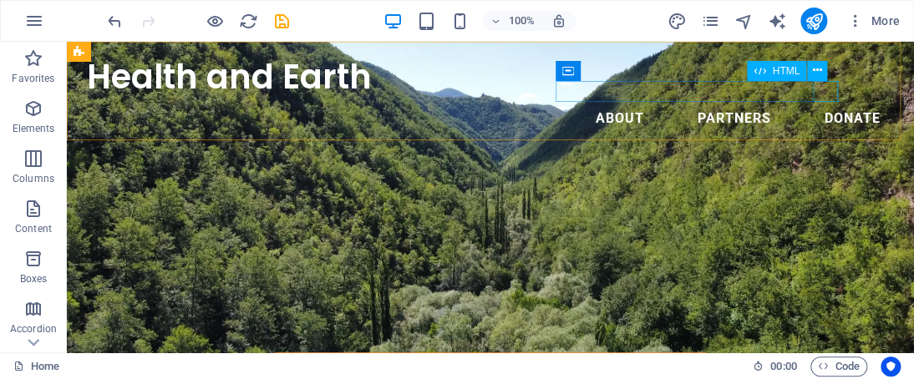
click at [67, 42] on div "Menu" at bounding box center [67, 42] width 0 height 0
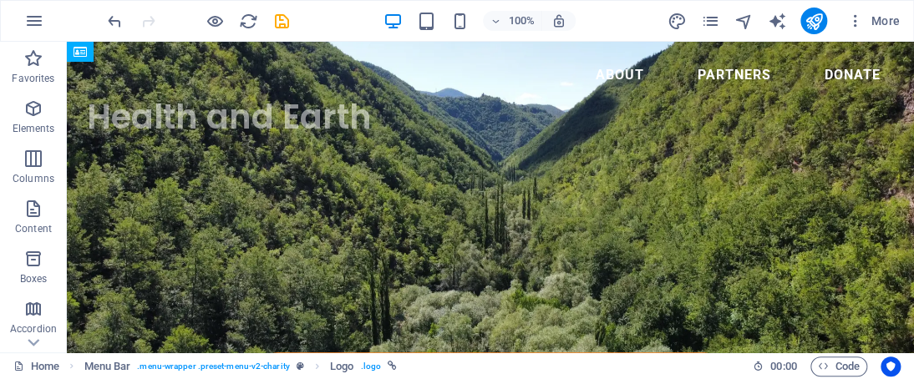
drag, startPoint x: 236, startPoint y: 104, endPoint x: 99, endPoint y: 90, distance: 138.5
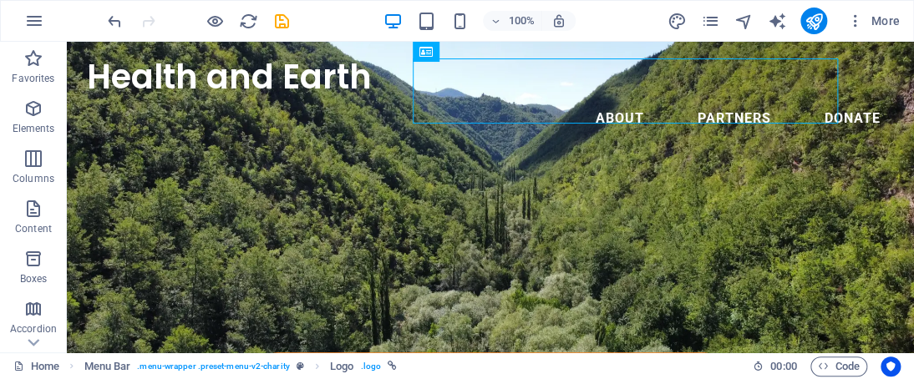
click at [111, 5] on div "100% More" at bounding box center [457, 21] width 912 height 40
click at [120, 23] on icon "undo" at bounding box center [114, 21] width 19 height 19
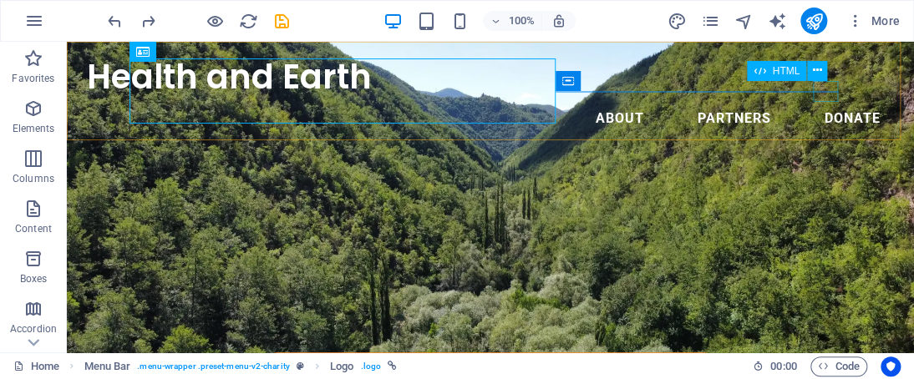
click at [67, 42] on div "Menu" at bounding box center [67, 42] width 0 height 0
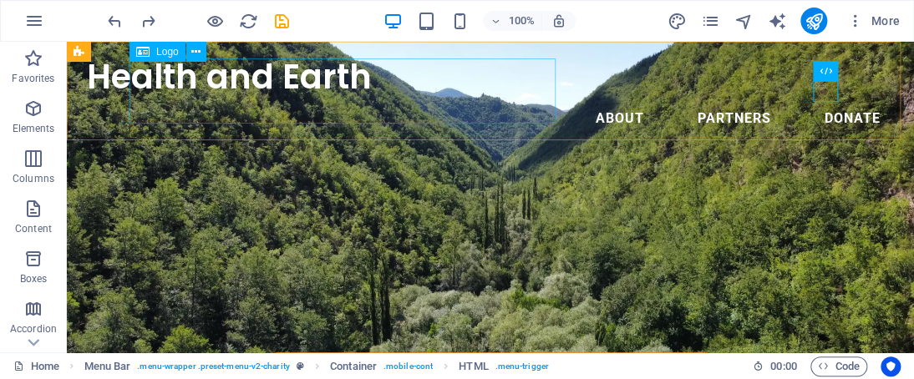
click at [165, 53] on span "Logo" at bounding box center [167, 52] width 23 height 10
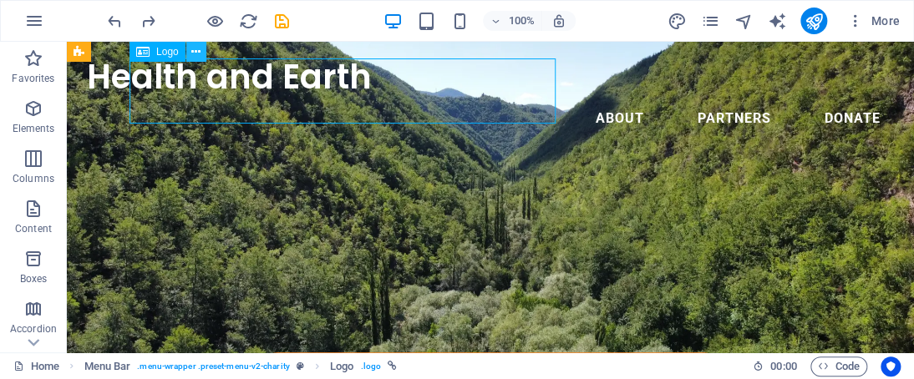
click at [196, 56] on icon at bounding box center [195, 52] width 9 height 18
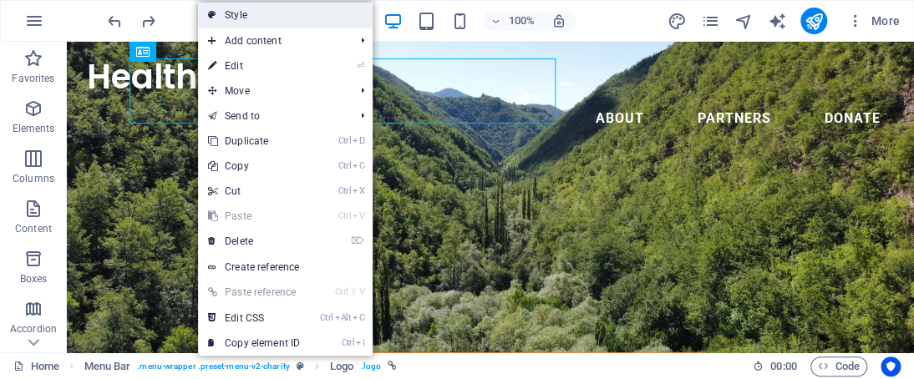
click at [278, 18] on link "Style" at bounding box center [285, 15] width 175 height 25
select select "rem"
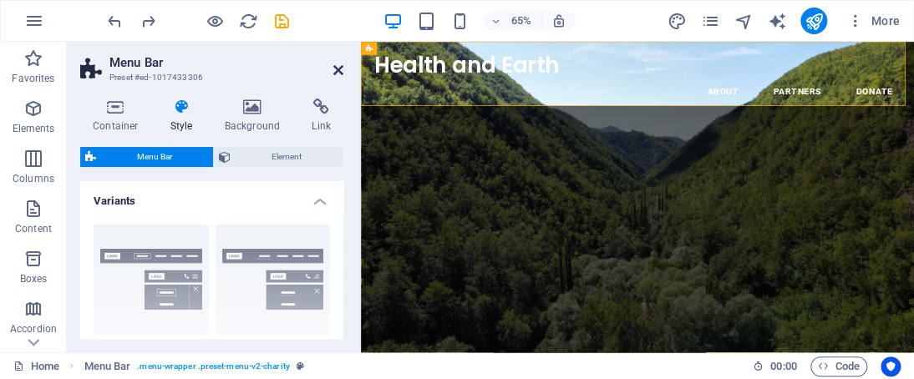
click at [336, 69] on icon at bounding box center [338, 70] width 10 height 13
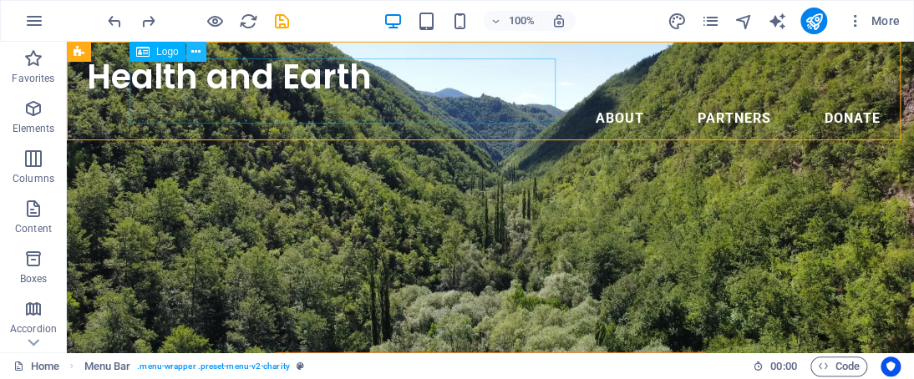
click at [196, 50] on icon at bounding box center [195, 52] width 9 height 18
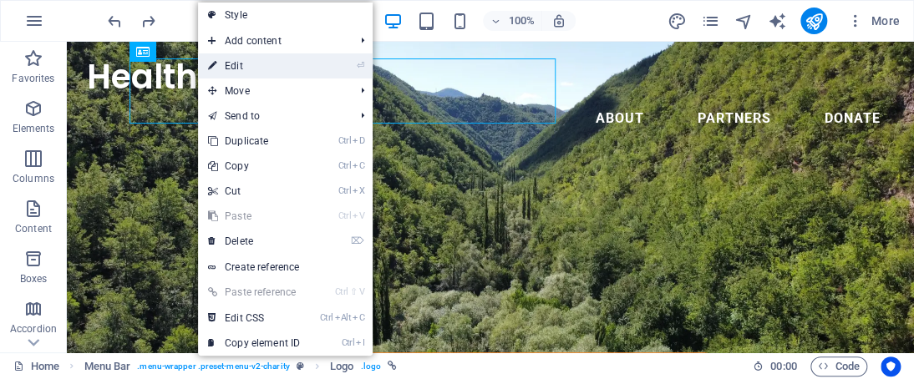
click at [249, 63] on link "⏎ Edit" at bounding box center [254, 65] width 112 height 25
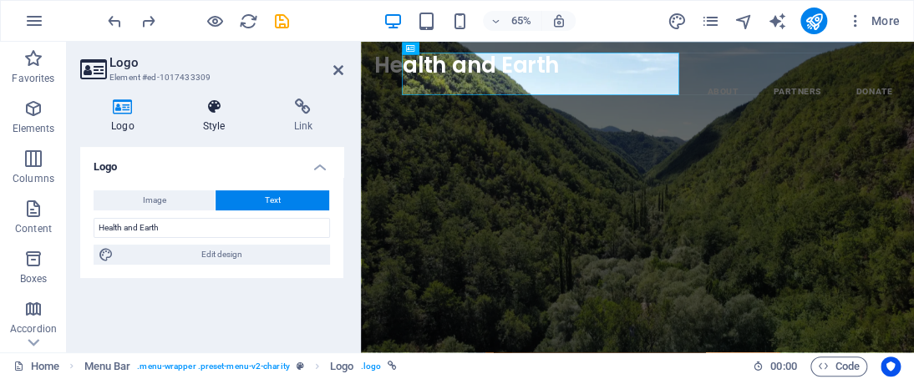
click at [208, 125] on h4 "Style" at bounding box center [217, 116] width 91 height 35
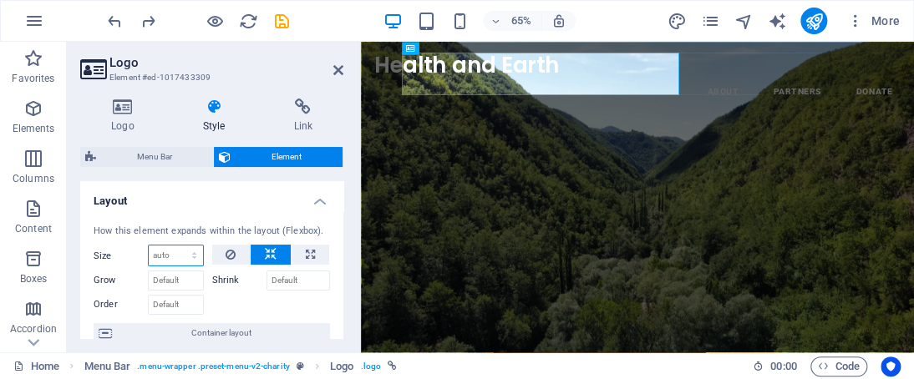
click at [174, 253] on select "Default auto px % 1/1 1/2 1/3 1/4 1/5 1/6 1/7 1/8 1/9 1/10" at bounding box center [176, 256] width 54 height 20
select select "1/4"
click at [177, 246] on select "Default auto px % 1/1 1/2 1/3 1/4 1/5 1/6 1/7 1/8 1/9 1/10" at bounding box center [176, 256] width 54 height 20
type input "25"
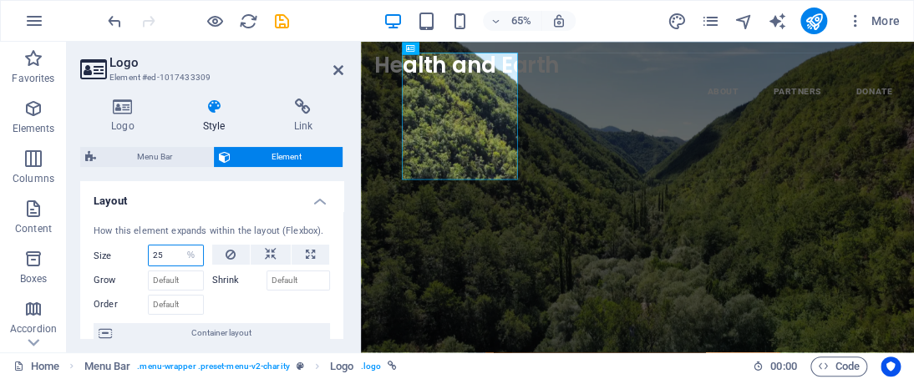
click at [175, 253] on input "25" at bounding box center [176, 256] width 54 height 20
click at [186, 252] on select "Default auto px % 1/1 1/2 1/3 1/4 1/5 1/6 1/7 1/8 1/9 1/10" at bounding box center [191, 256] width 23 height 20
select select "1/5"
click at [180, 246] on select "Default auto px % 1/1 1/2 1/3 1/4 1/5 1/6 1/7 1/8 1/9 1/10" at bounding box center [191, 256] width 23 height 20
type input "20"
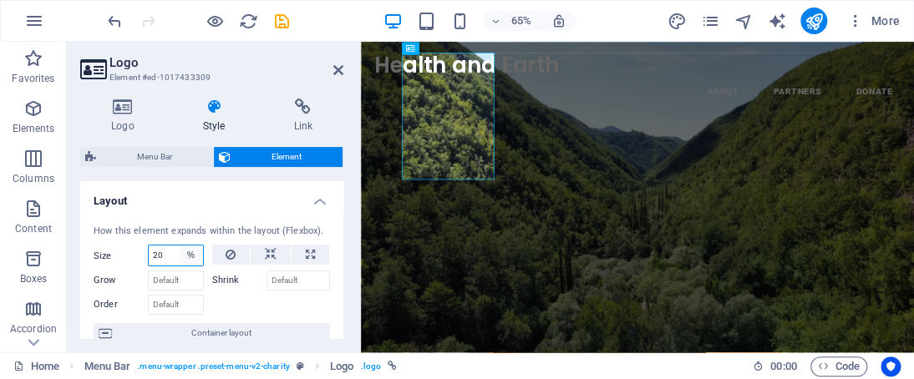
click at [199, 252] on select "Default auto px % 1/1 1/2 1/3 1/4 1/5 1/6 1/7 1/8 1/9 1/10" at bounding box center [191, 256] width 23 height 20
select select "auto"
click at [180, 246] on select "Default auto px % 1/1 1/2 1/3 1/4 1/5 1/6 1/7 1/8 1/9 1/10" at bounding box center [191, 256] width 23 height 20
select select "DISABLED_OPTION_VALUE"
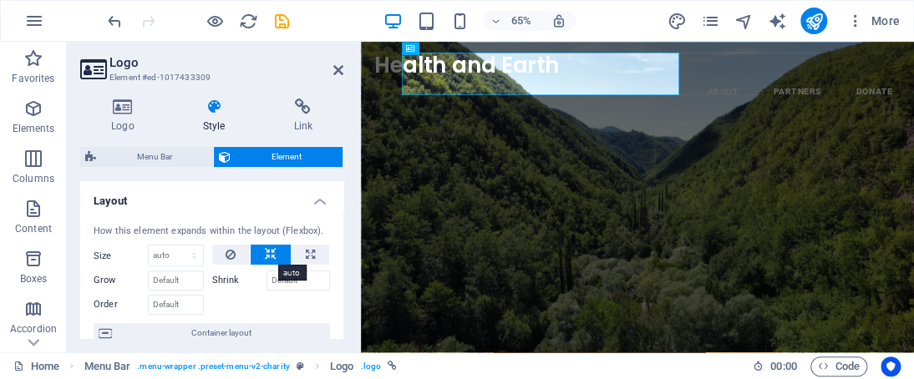
click at [269, 246] on icon at bounding box center [271, 255] width 12 height 20
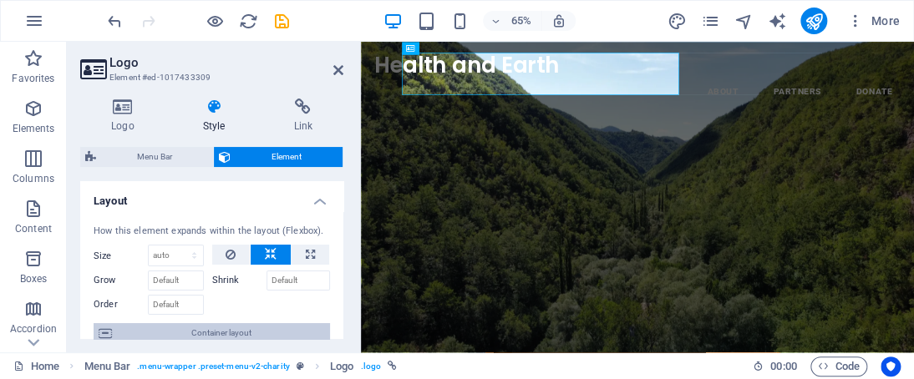
click at [188, 328] on span "Container layout" at bounding box center [221, 333] width 208 height 20
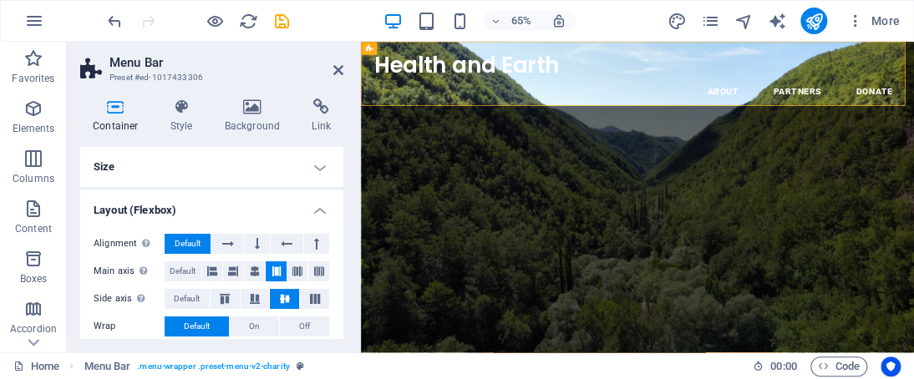
click at [310, 160] on h4 "Size" at bounding box center [211, 167] width 263 height 40
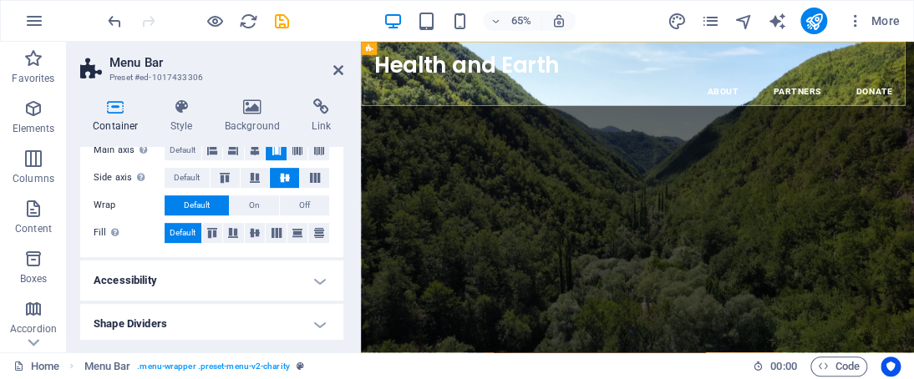
scroll to position [306, 0]
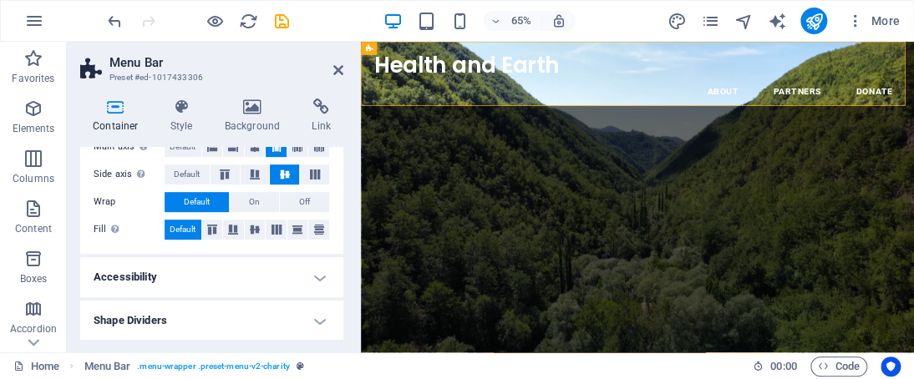
click at [290, 266] on h4 "Accessibility" at bounding box center [211, 277] width 263 height 40
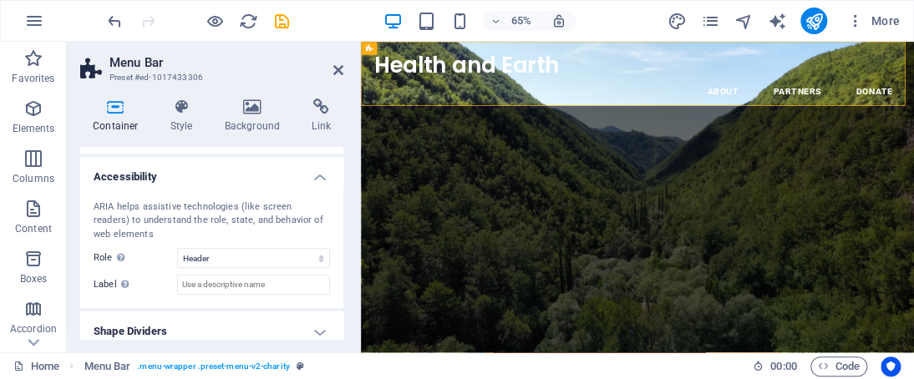
scroll to position [417, 0]
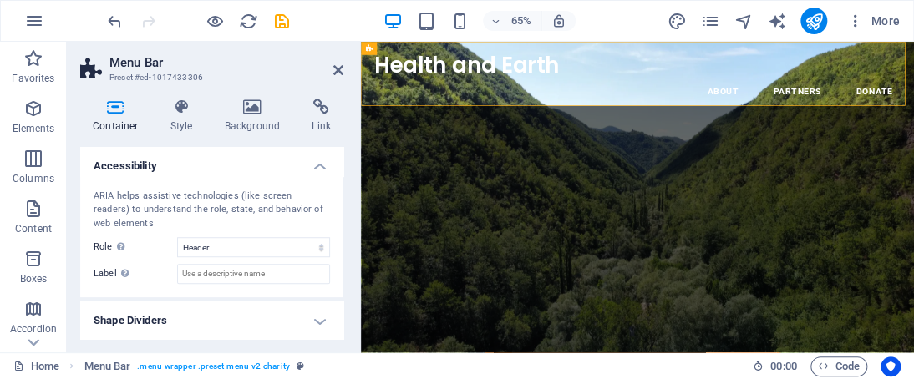
click at [295, 313] on h4 "Shape Dividers" at bounding box center [211, 321] width 263 height 40
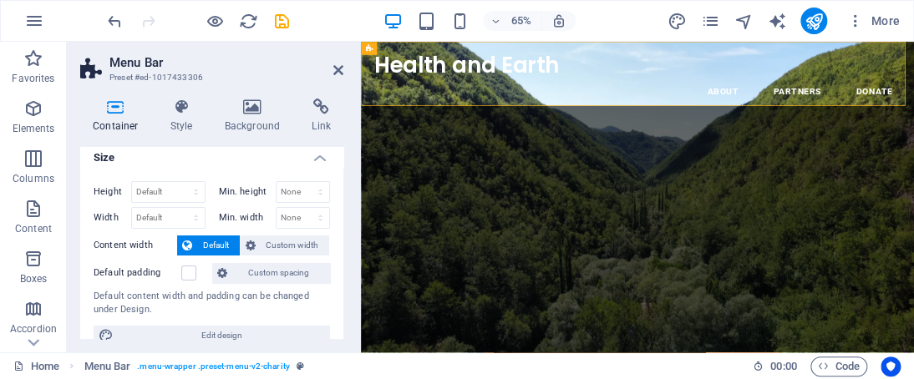
scroll to position [0, 0]
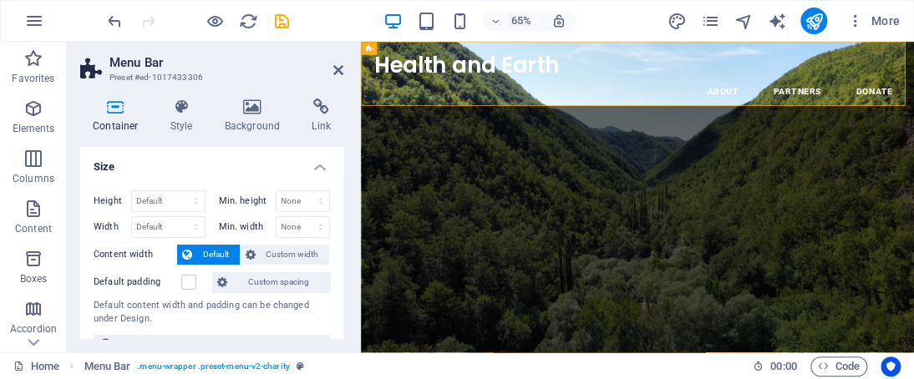
click at [328, 165] on h4 "Size" at bounding box center [211, 162] width 263 height 30
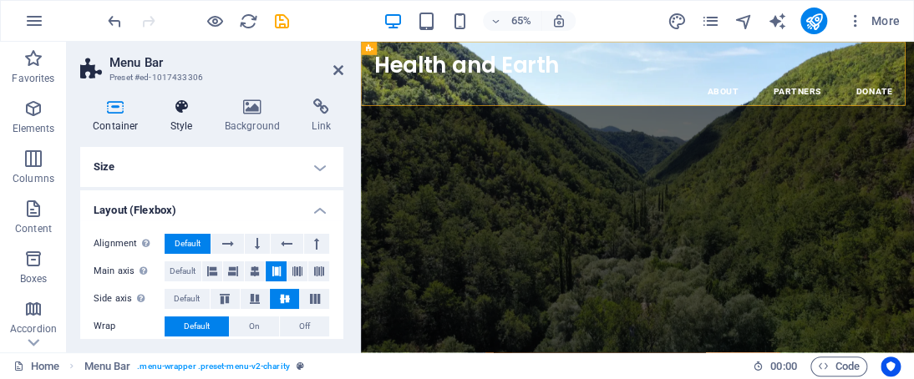
click at [188, 103] on icon at bounding box center [182, 107] width 48 height 17
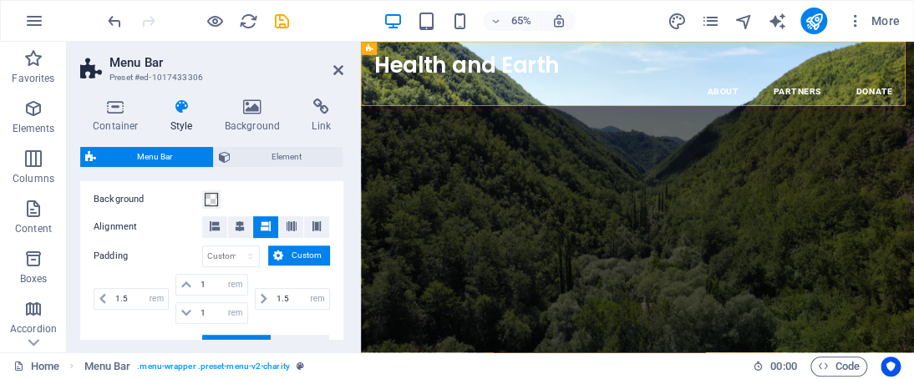
scroll to position [336, 0]
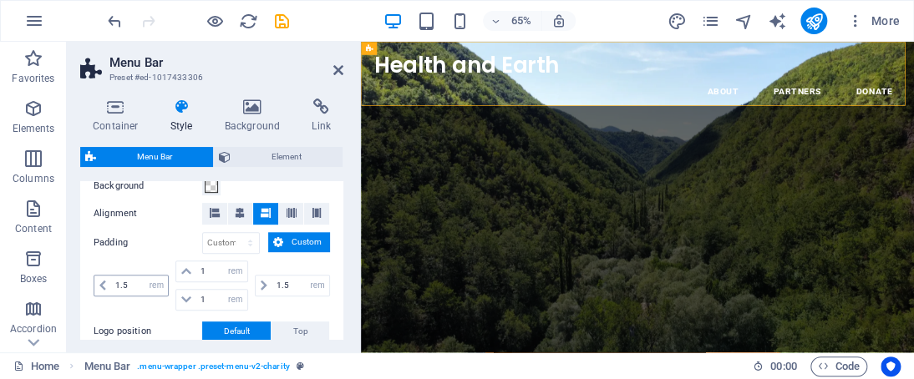
click at [108, 283] on span at bounding box center [102, 286] width 17 height 20
click at [103, 281] on icon at bounding box center [102, 286] width 7 height 10
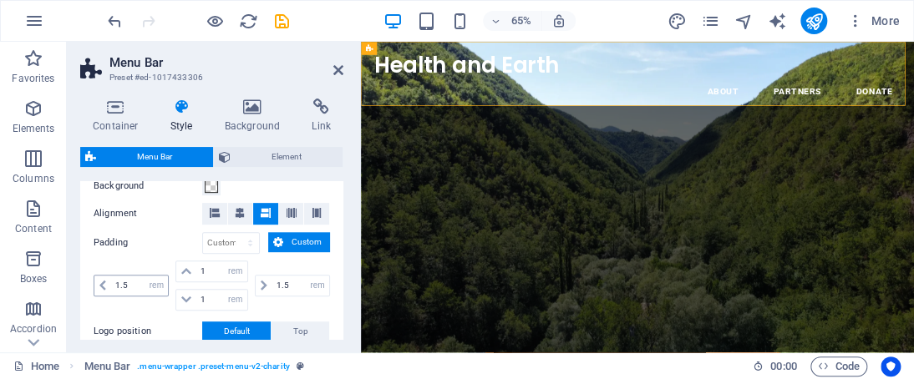
click at [103, 281] on icon at bounding box center [102, 286] width 7 height 10
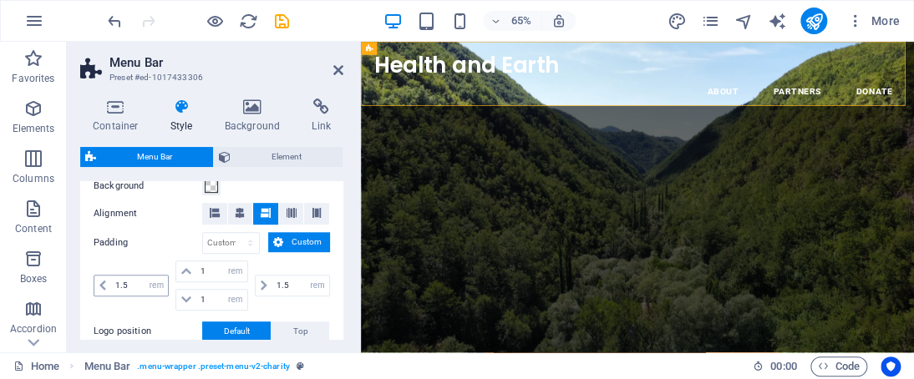
click at [103, 281] on icon at bounding box center [102, 286] width 7 height 10
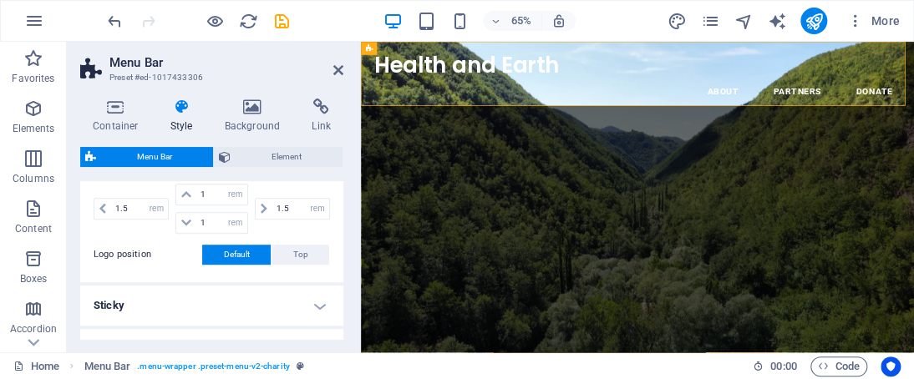
scroll to position [406, 0]
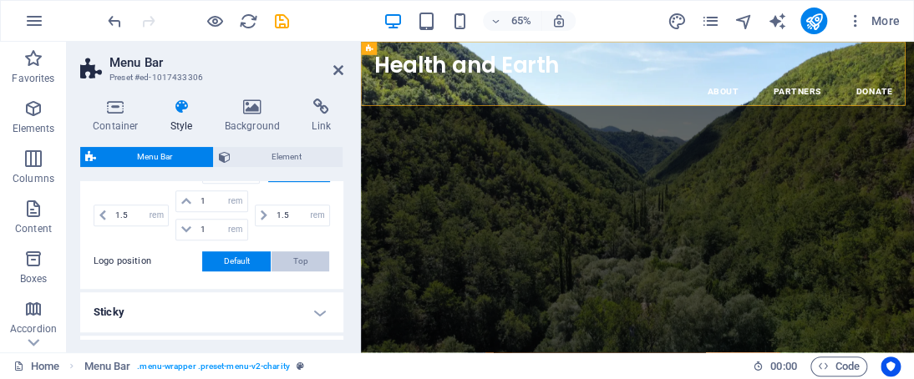
click at [288, 262] on button "Top" at bounding box center [301, 262] width 58 height 20
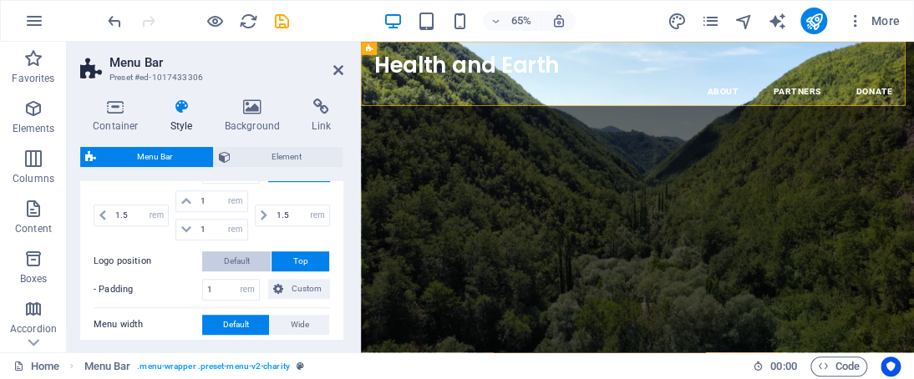
click at [218, 257] on button "Default" at bounding box center [236, 262] width 69 height 20
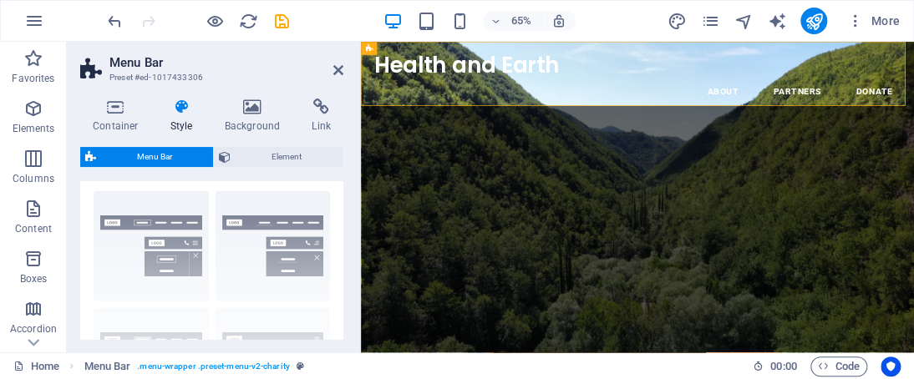
scroll to position [37, 0]
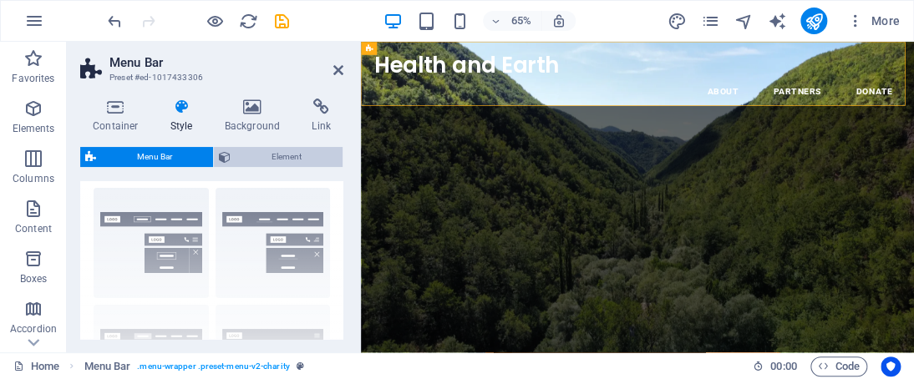
click at [288, 157] on span "Element" at bounding box center [287, 157] width 102 height 20
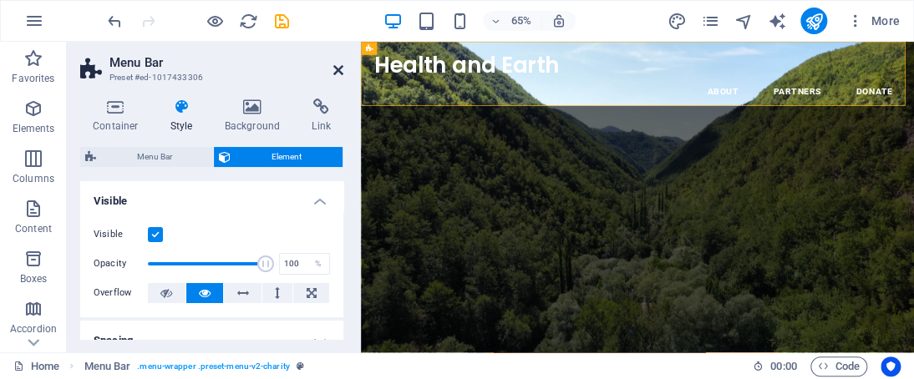
click at [335, 64] on icon at bounding box center [338, 70] width 10 height 13
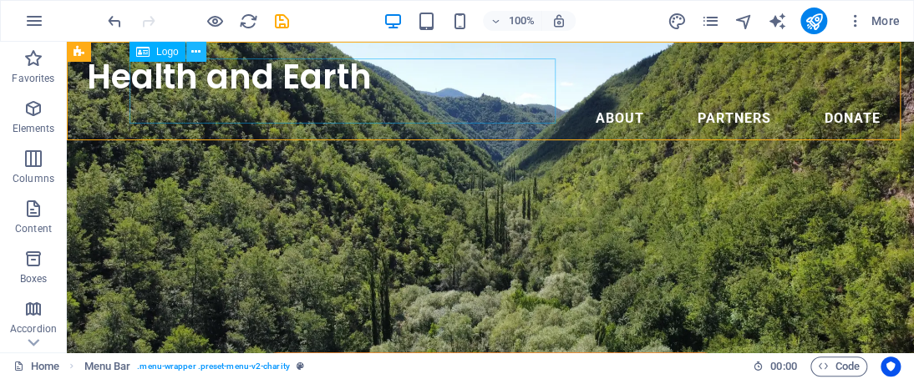
click at [199, 58] on icon at bounding box center [195, 52] width 9 height 18
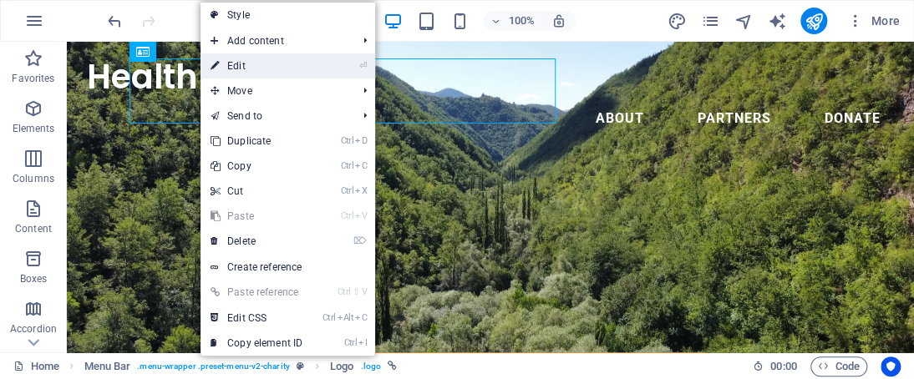
click at [227, 60] on link "⏎ Edit" at bounding box center [257, 65] width 112 height 25
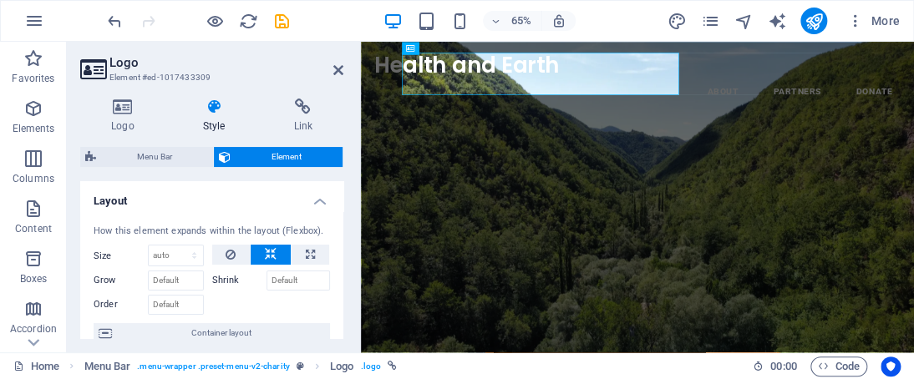
drag, startPoint x: 338, startPoint y: 201, endPoint x: 338, endPoint y: 213, distance: 12.5
click at [338, 213] on li "Layout How this element expands within the layout (Flexbox). Size Default auto …" at bounding box center [211, 269] width 263 height 176
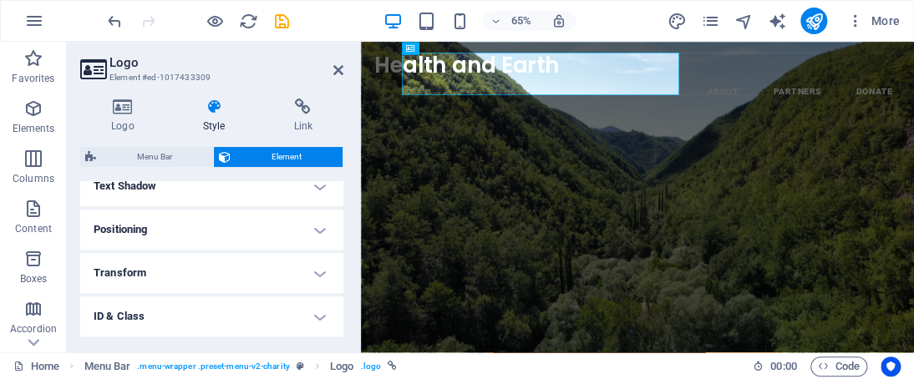
scroll to position [467, 0]
click at [301, 219] on h4 "Positioning" at bounding box center [211, 226] width 263 height 40
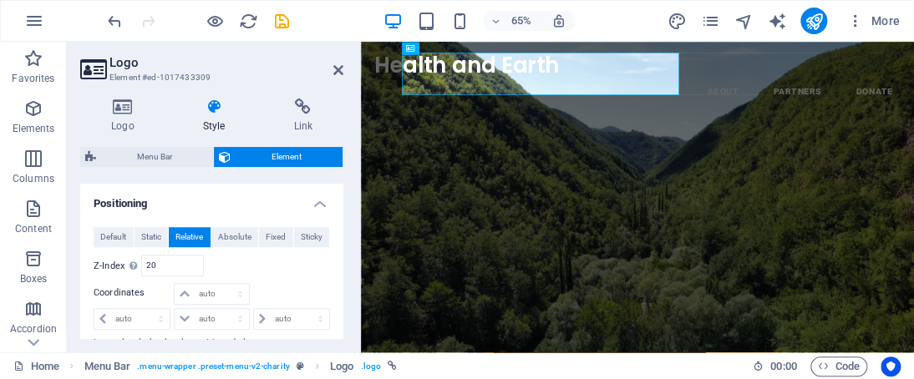
scroll to position [494, 0]
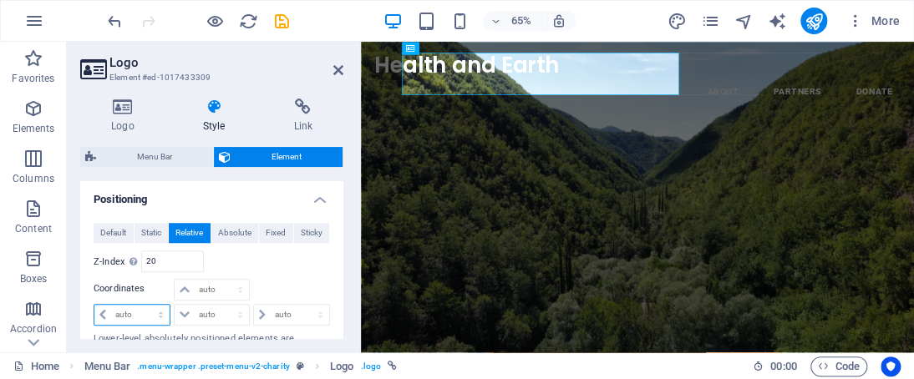
click at [160, 312] on select "auto px rem % em" at bounding box center [131, 315] width 75 height 20
click at [259, 260] on div "Relative to #ed-1017433306" at bounding box center [271, 262] width 119 height 22
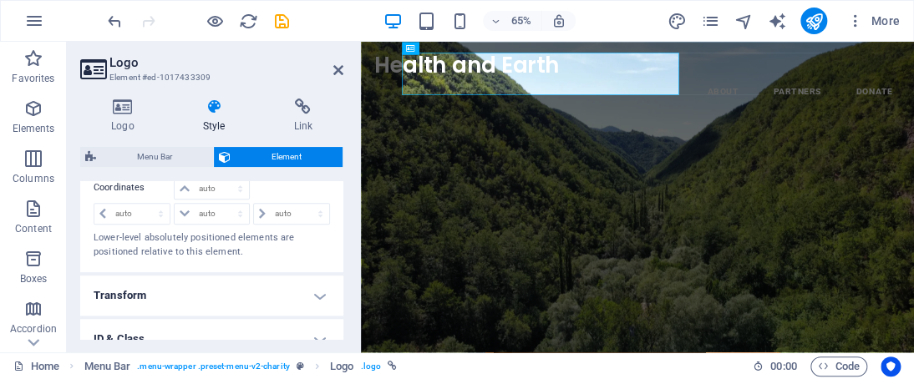
scroll to position [620, 0]
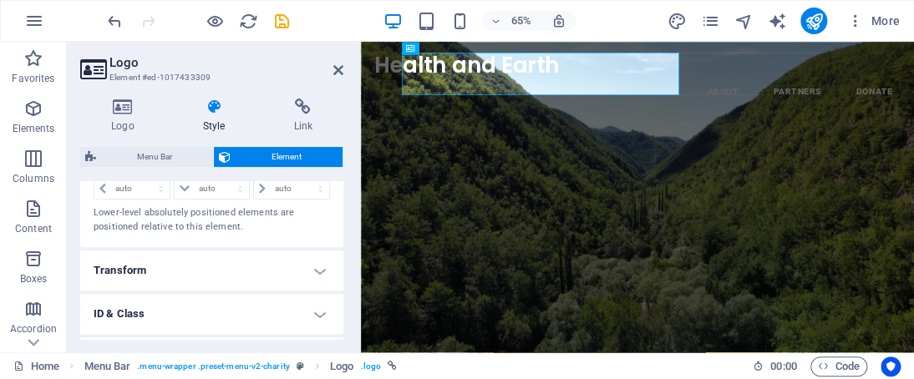
click at [316, 266] on h4 "Transform" at bounding box center [211, 271] width 263 height 40
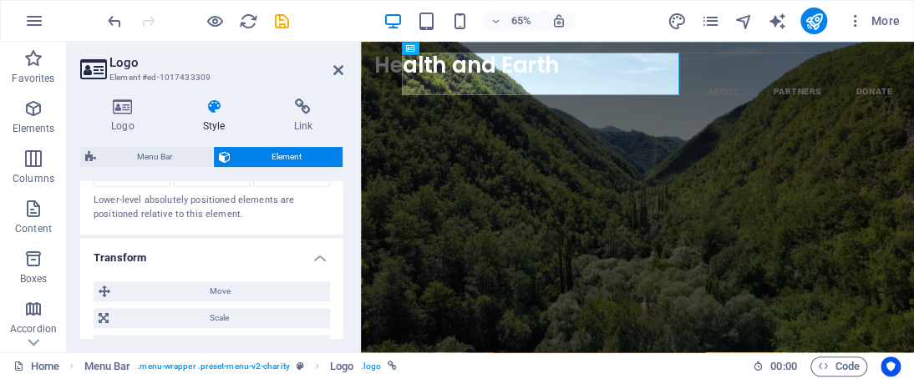
scroll to position [645, 0]
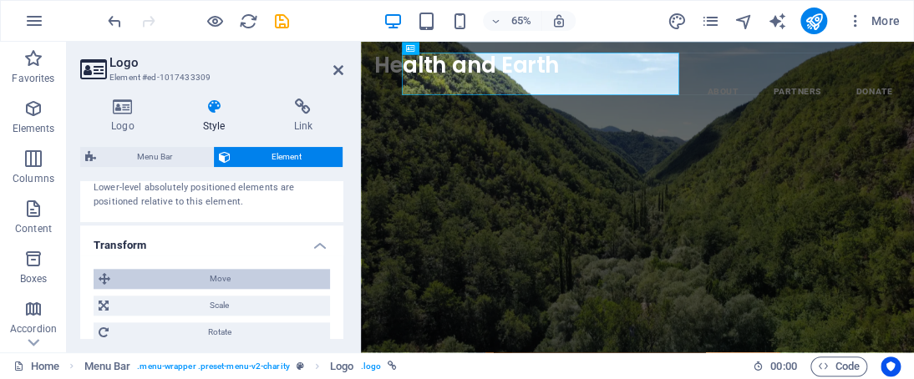
click at [302, 275] on span "Move" at bounding box center [220, 279] width 210 height 20
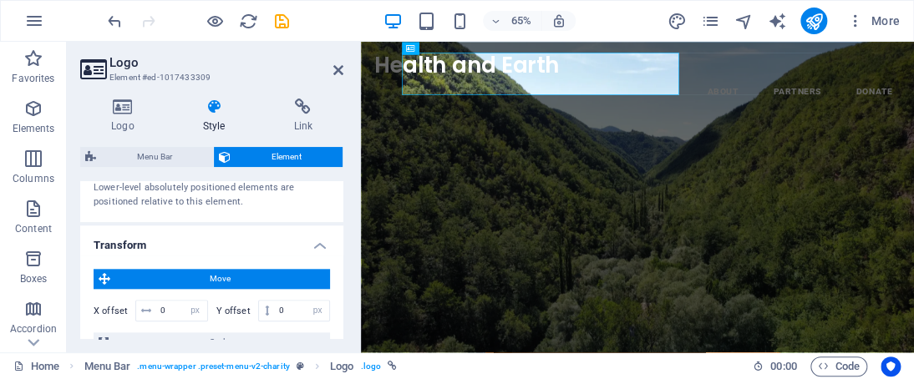
drag, startPoint x: 339, startPoint y: 297, endPoint x: 339, endPoint y: 307, distance: 10.0
click at [339, 307] on div "Move X offset 0 px rem % em vh vw Y offset 0 px rem % em vh vw Scale Zoom 100 %…" at bounding box center [211, 338] width 263 height 164
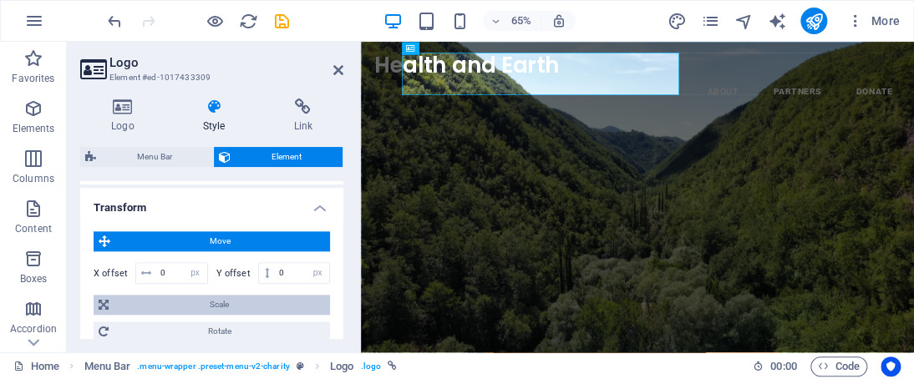
scroll to position [687, 0]
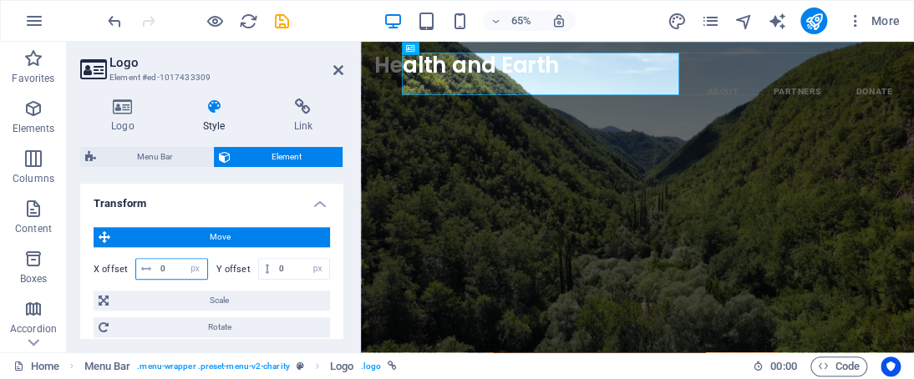
click at [179, 267] on input "0" at bounding box center [181, 269] width 51 height 20
type input "1"
type input "-1"
type input "-2"
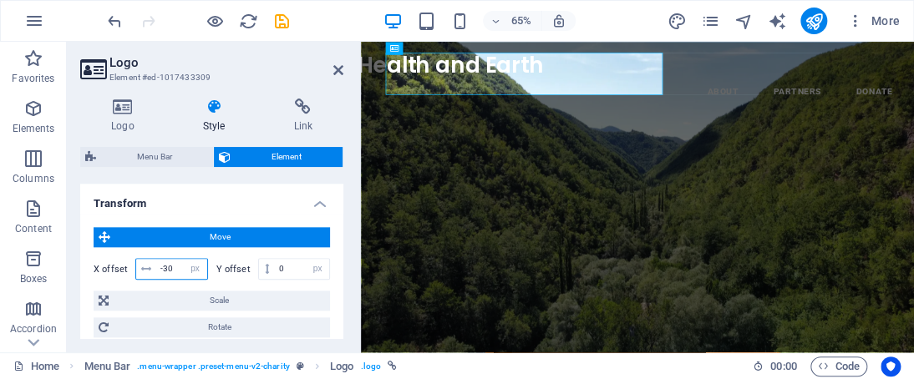
type input "-3"
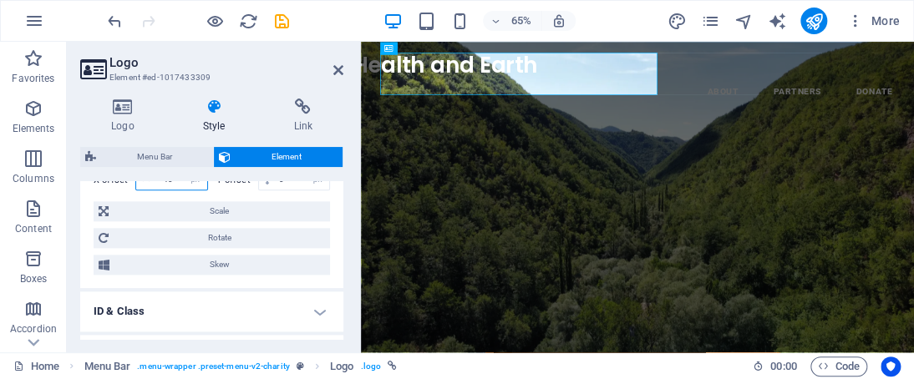
scroll to position [725, 0]
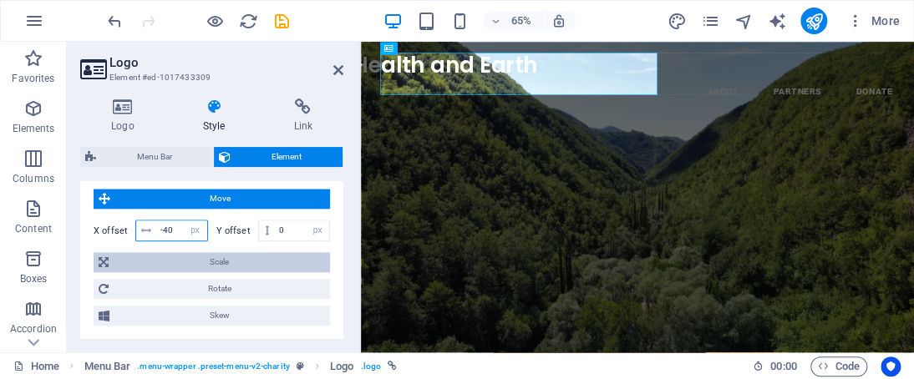
type input "-40"
click at [276, 263] on span "Scale" at bounding box center [219, 262] width 211 height 20
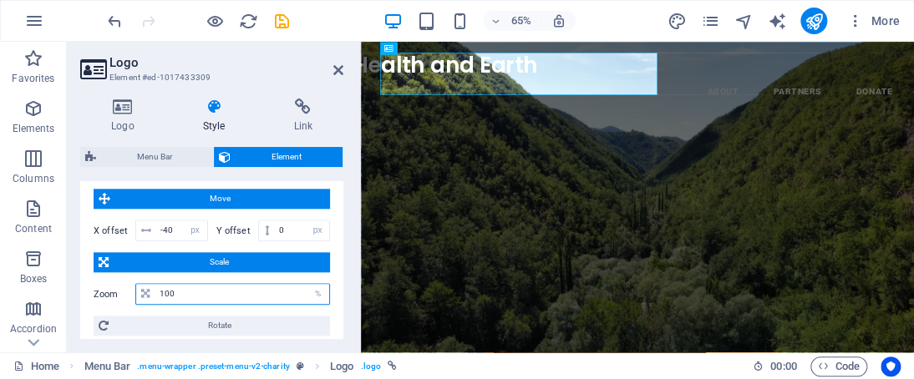
click at [271, 287] on input "100" at bounding box center [242, 294] width 174 height 20
type input "1"
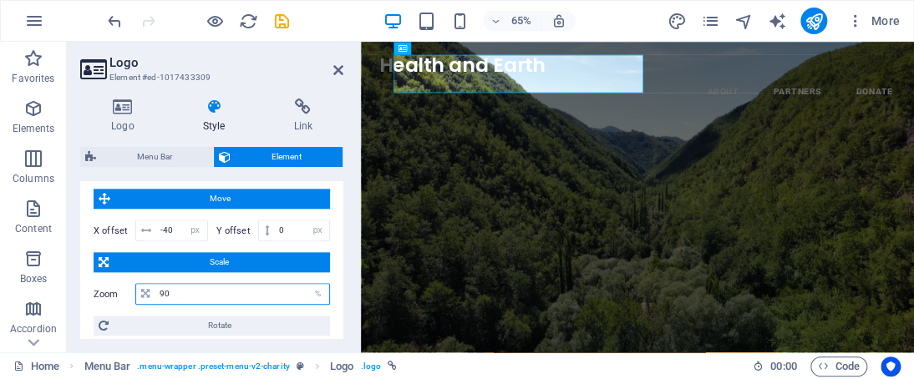
type input "9"
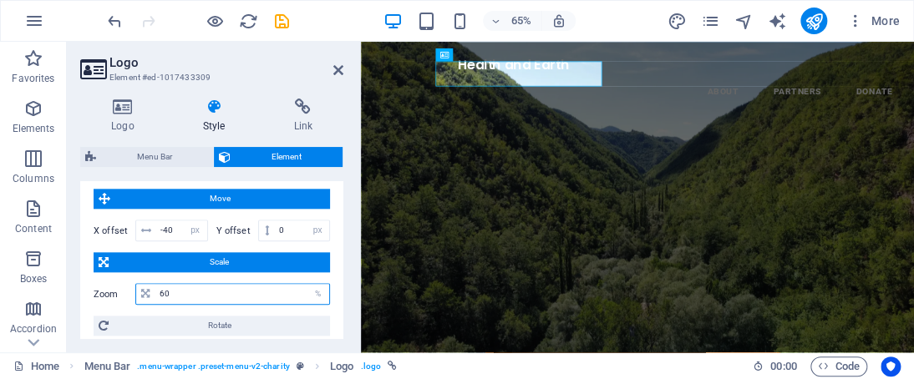
type input "6"
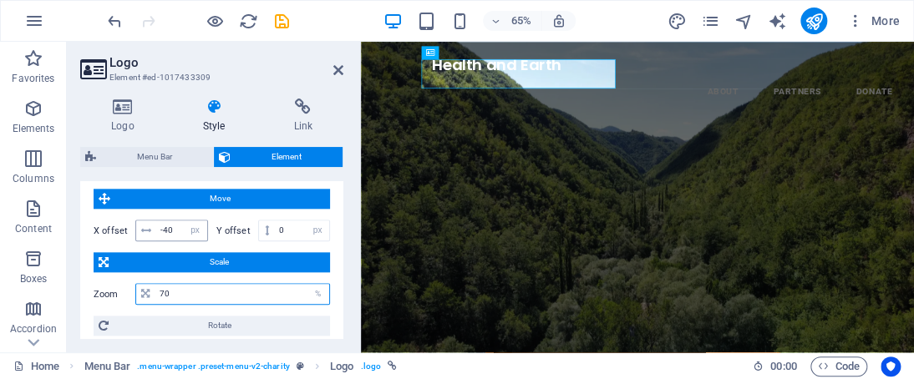
type input "70"
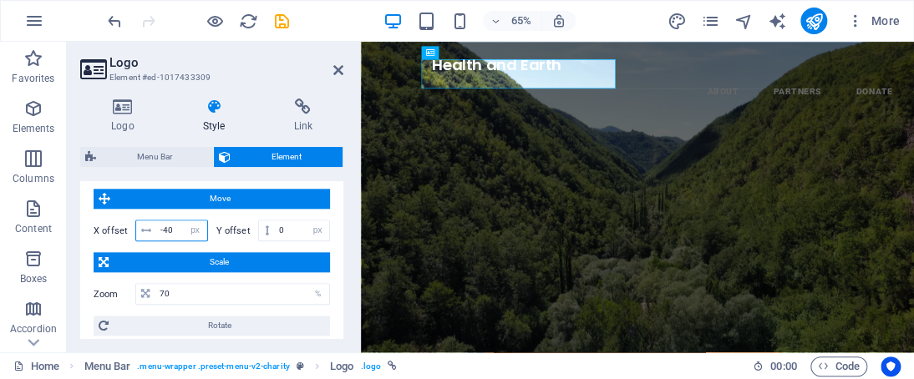
click at [167, 228] on input "-40" at bounding box center [181, 231] width 51 height 20
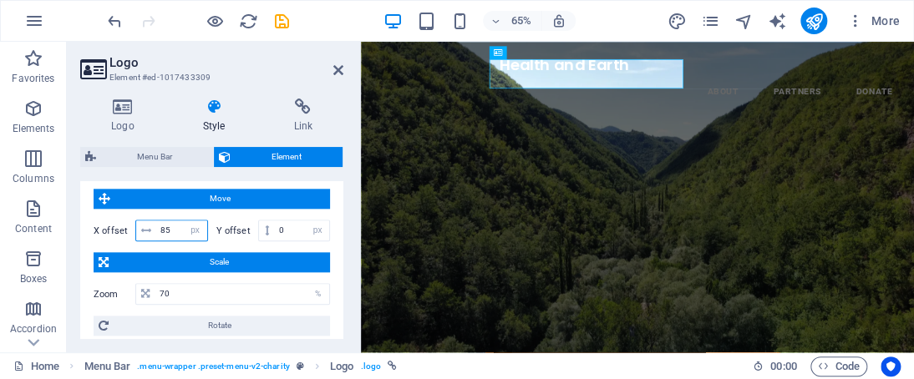
type input "8"
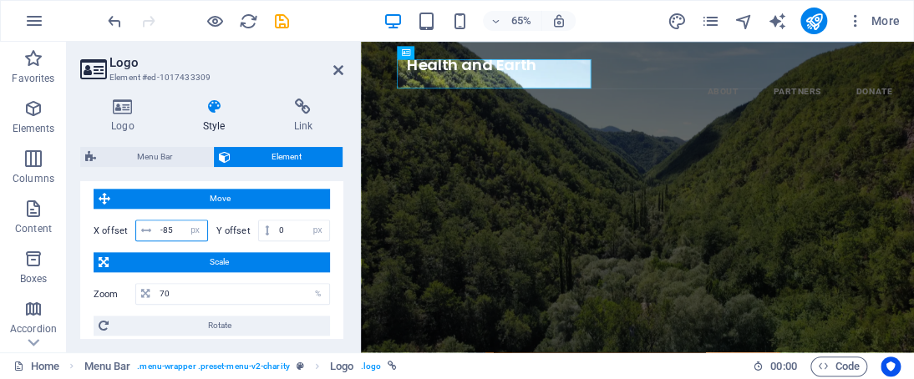
type input "-8"
type input "-90"
click at [338, 66] on icon at bounding box center [338, 70] width 10 height 13
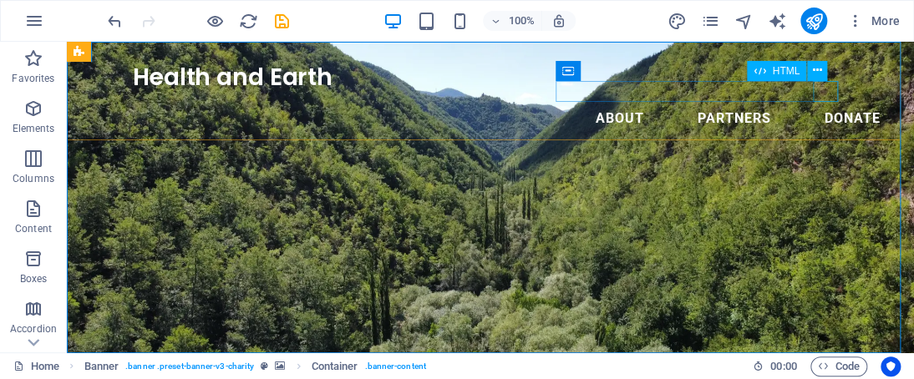
click at [67, 42] on div "Menu" at bounding box center [67, 42] width 0 height 0
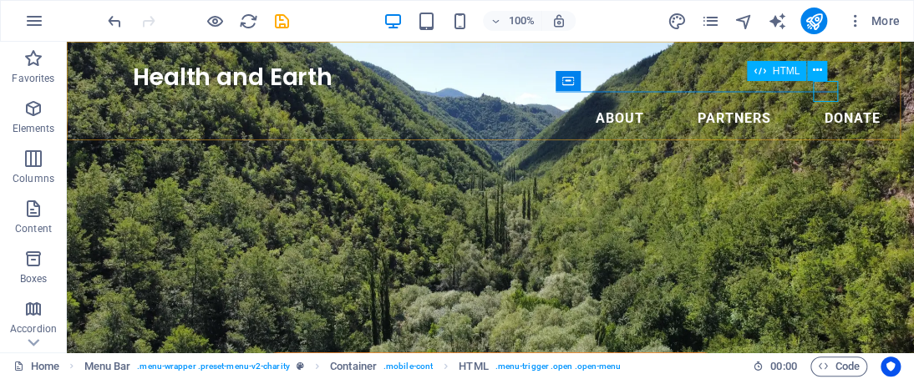
click at [67, 42] on div "Menu" at bounding box center [67, 42] width 0 height 0
click at [816, 67] on icon at bounding box center [817, 71] width 9 height 18
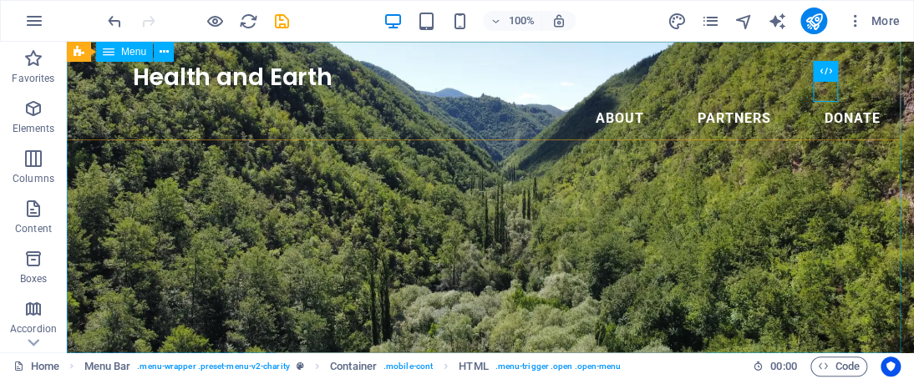
click at [485, 99] on nav "About Partners Donate" at bounding box center [490, 119] width 807 height 40
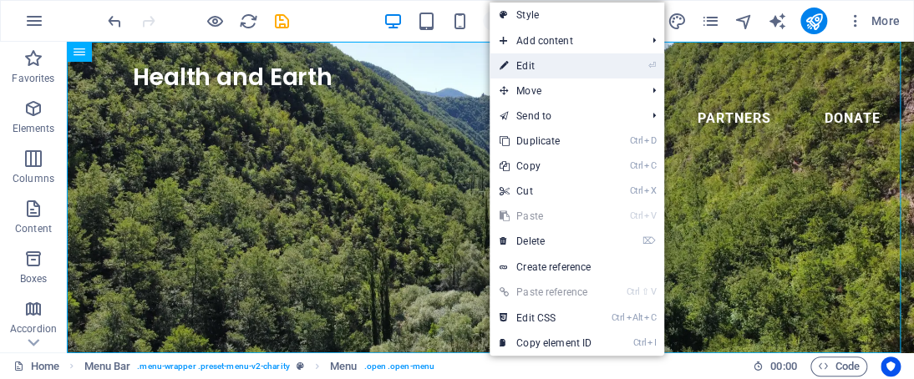
click at [559, 67] on link "⏎ Edit" at bounding box center [546, 65] width 112 height 25
select select
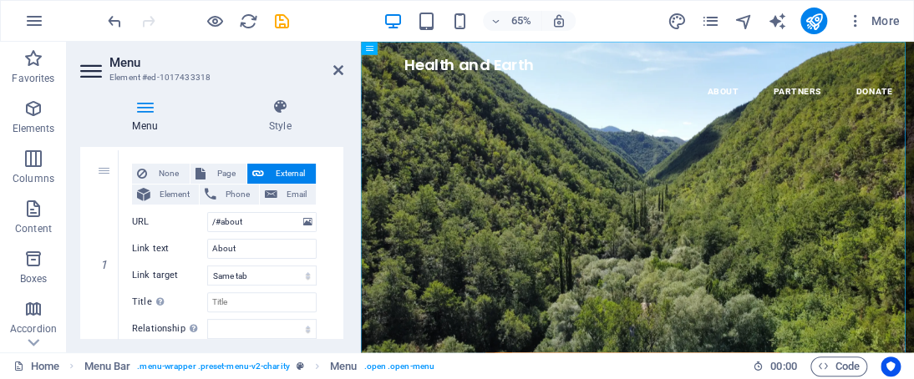
scroll to position [165, 0]
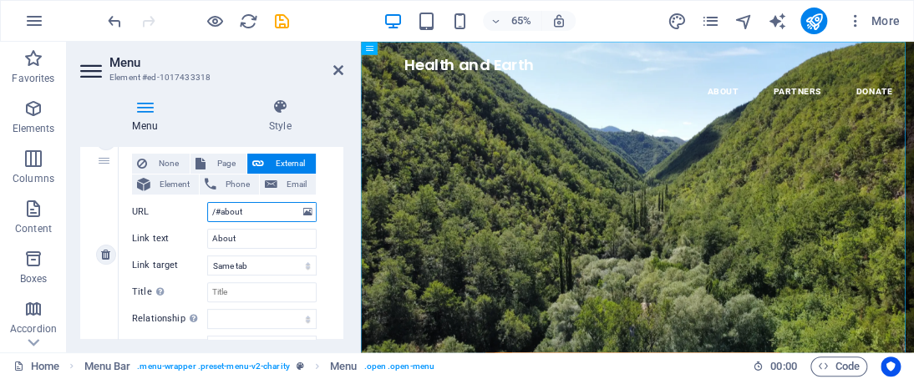
click at [267, 209] on input "/#about" at bounding box center [261, 212] width 109 height 20
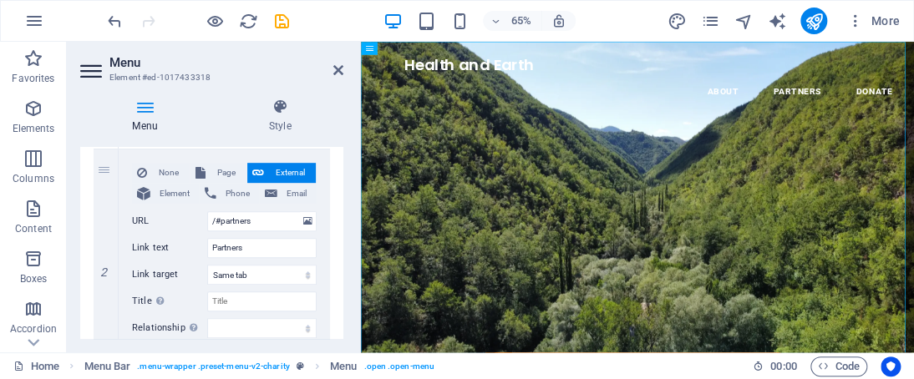
scroll to position [401, 0]
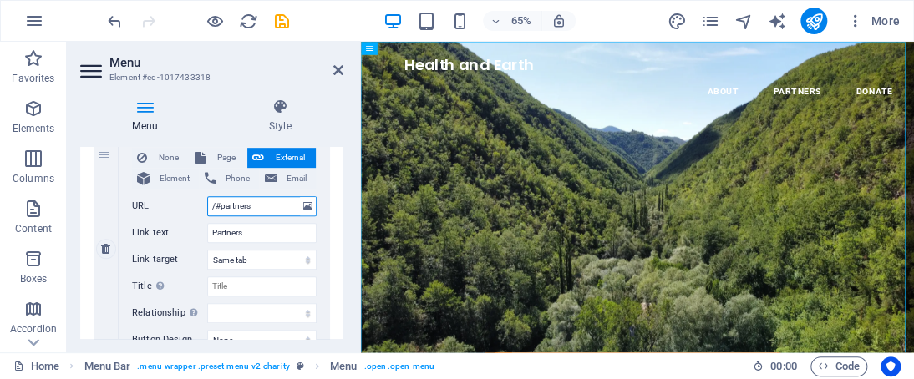
click at [253, 205] on input "/#partners" at bounding box center [261, 206] width 109 height 20
type input "/#"
select select
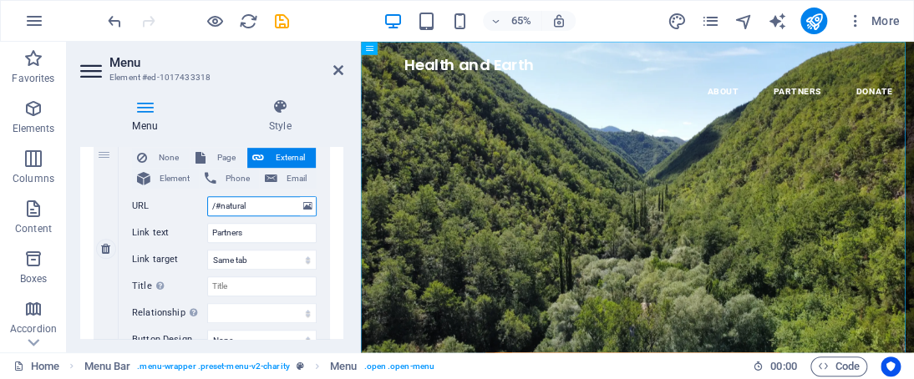
type input "/#natural"
select select
type input "/#natural"
select select
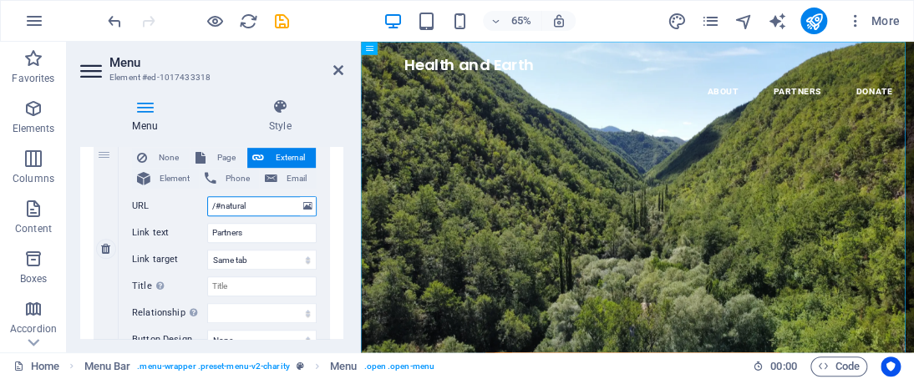
type input "/#natura"
select select
type input "/#naturaproducts"
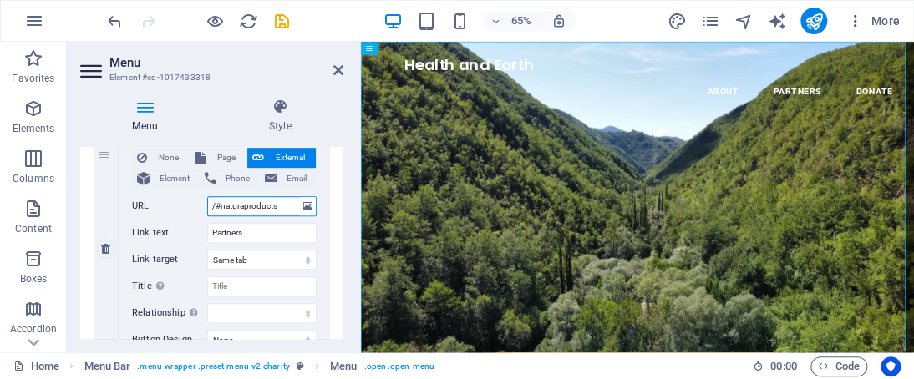
select select
type input "/#naturaproductsnz"
select select
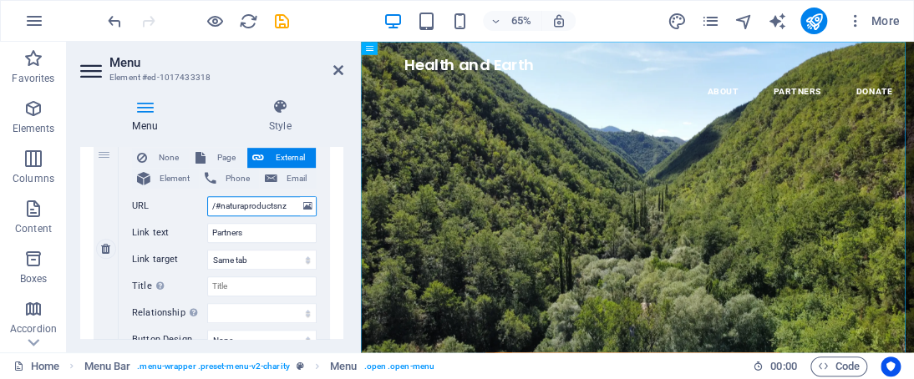
select select
type input "/#naturaproductsnz"
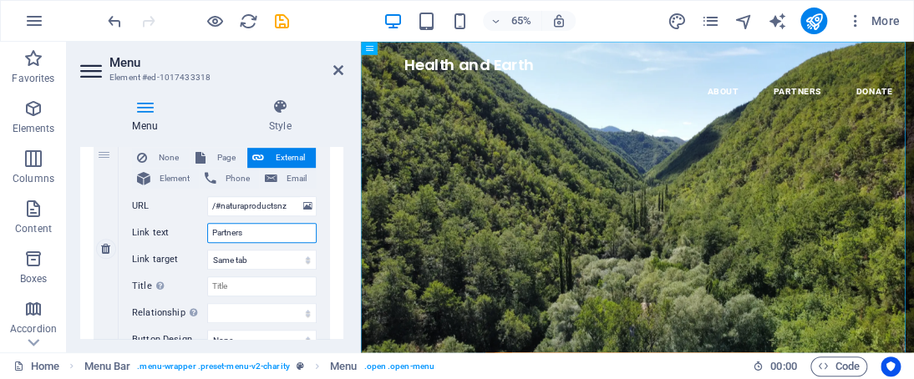
click at [267, 231] on input "Partners" at bounding box center [261, 233] width 109 height 20
type input "P"
select select
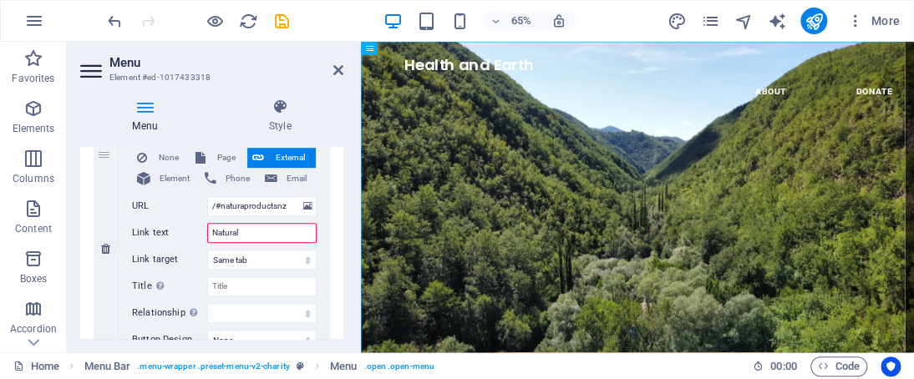
type input "Natural"
select select
type input "Natural P"
select select
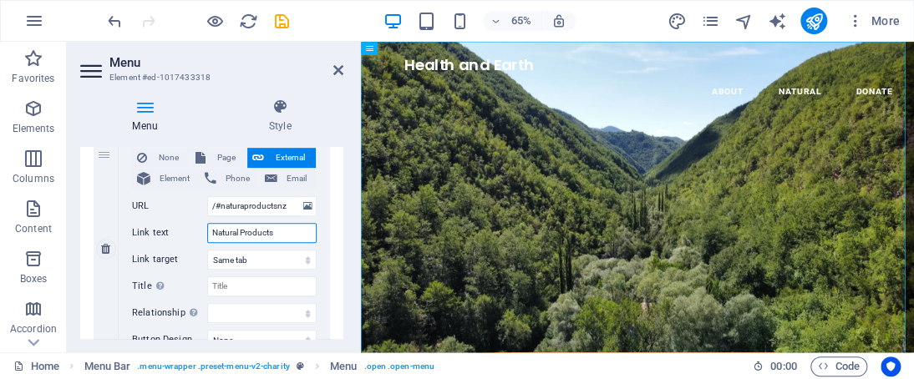
type input "Natural Products"
select select
type input "Natural Products NZ"
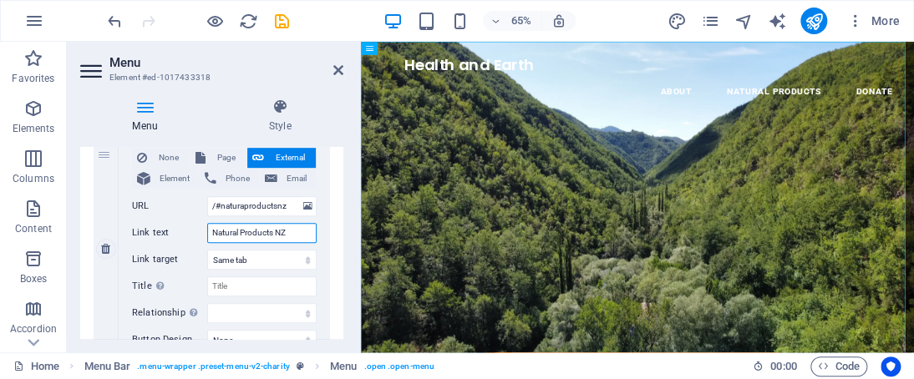
select select
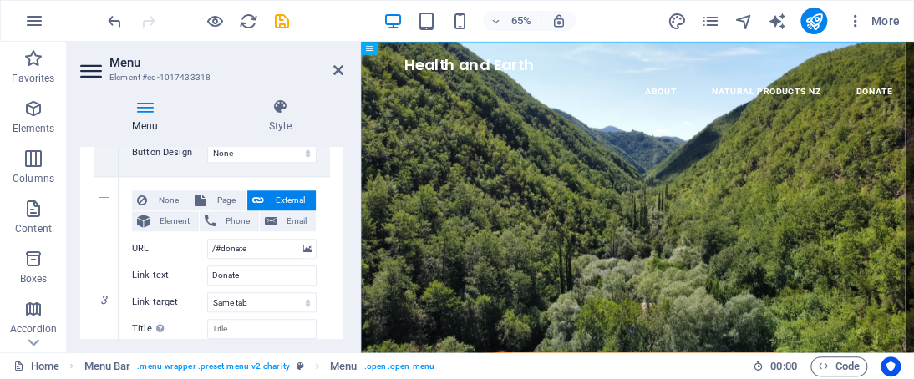
scroll to position [617, 0]
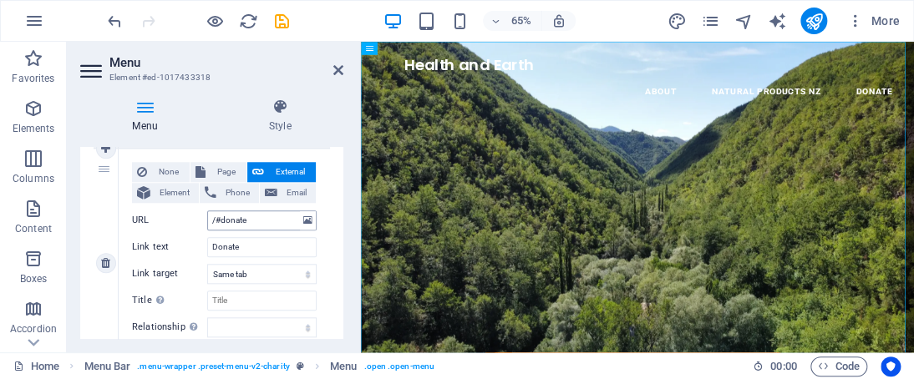
type input "Natural Products NZ"
click at [256, 216] on input "/#donate" at bounding box center [261, 221] width 109 height 20
type input "/#"
select select
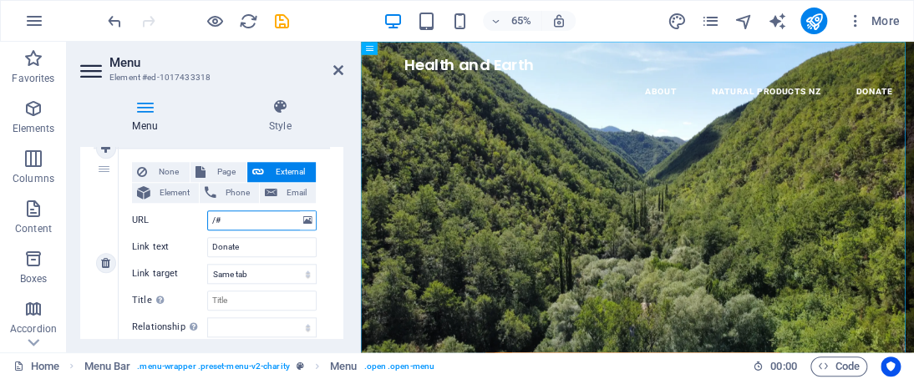
select select
type input "/#term"
select select
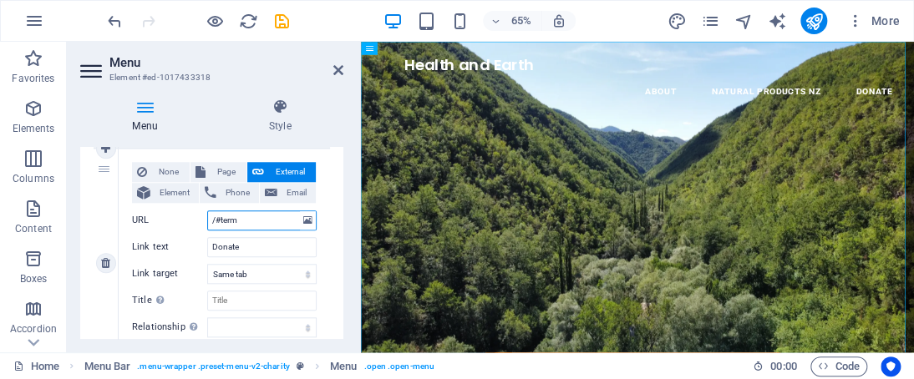
type input "/#terms"
select select
type input "/#terms&conditions"
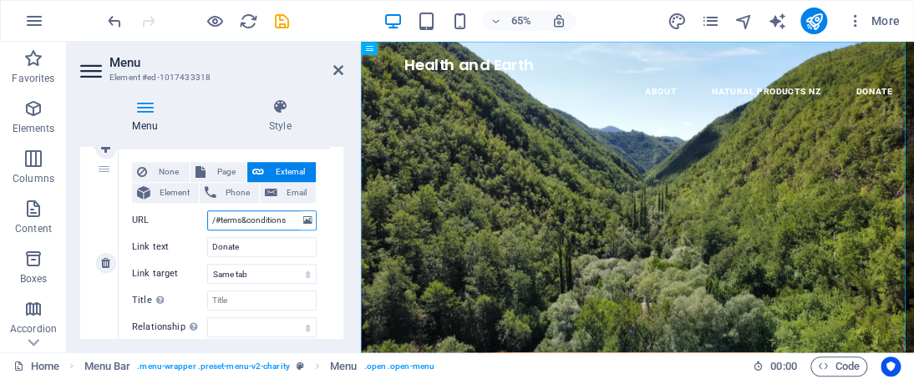
select select
type input "/#terms&conditions"
click at [267, 244] on input "Donate" at bounding box center [261, 247] width 109 height 20
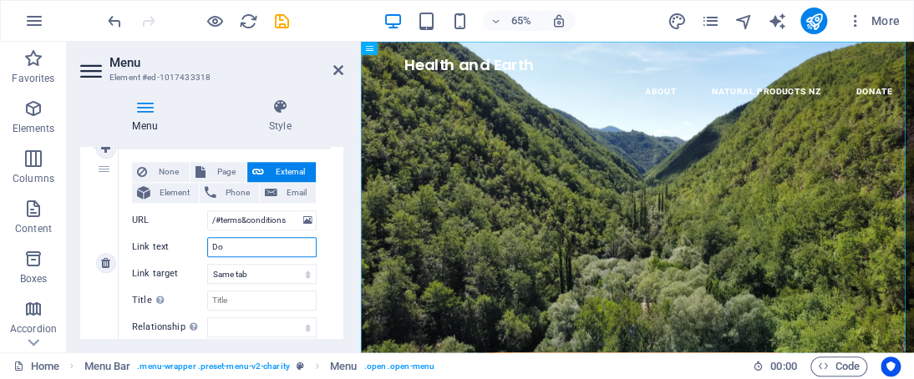
type input "D"
select select
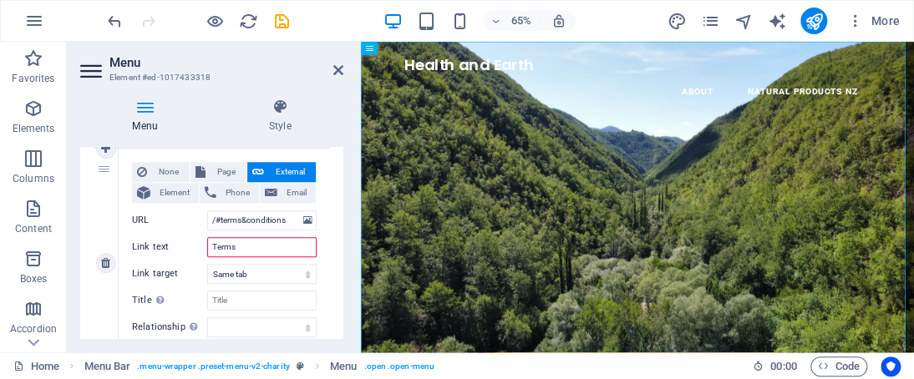
type input "Terms"
select select
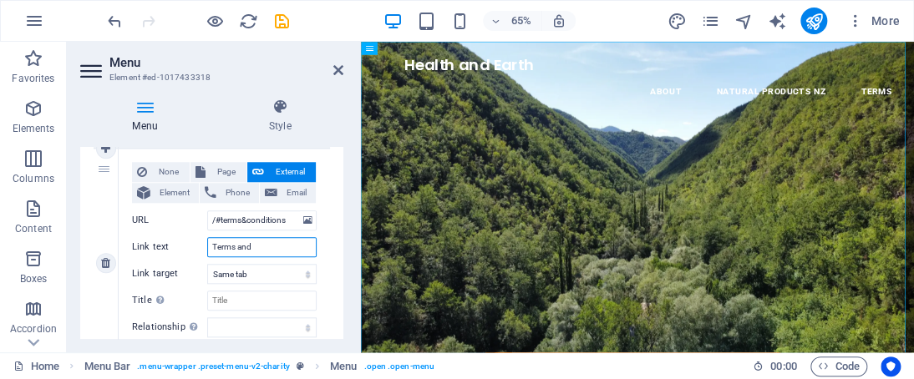
type input "Terms and"
select select
type input "Terms and Conditio"
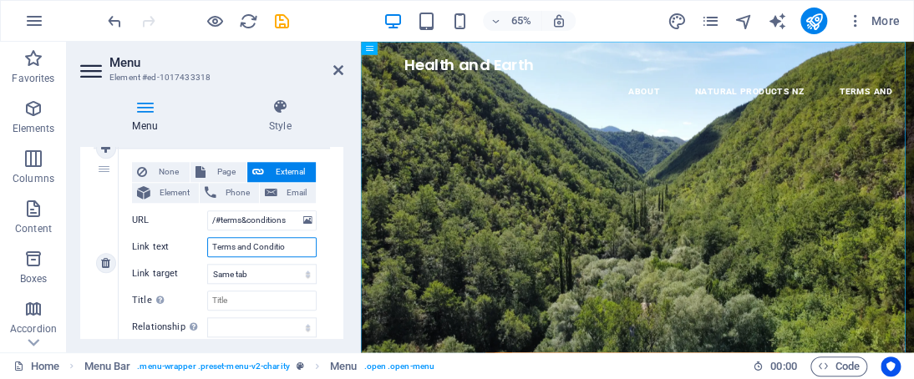
select select
type input "Terms and Conditions"
select select
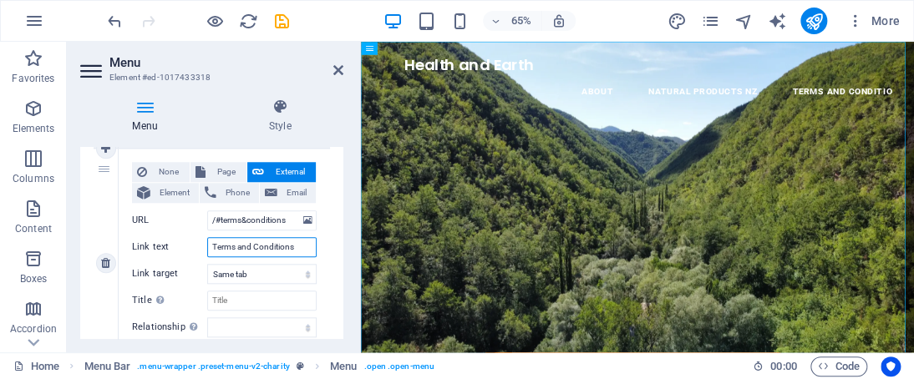
select select
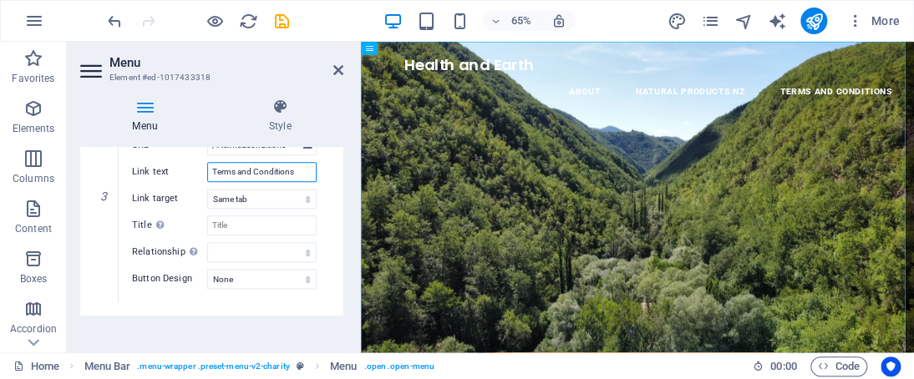
scroll to position [704, 0]
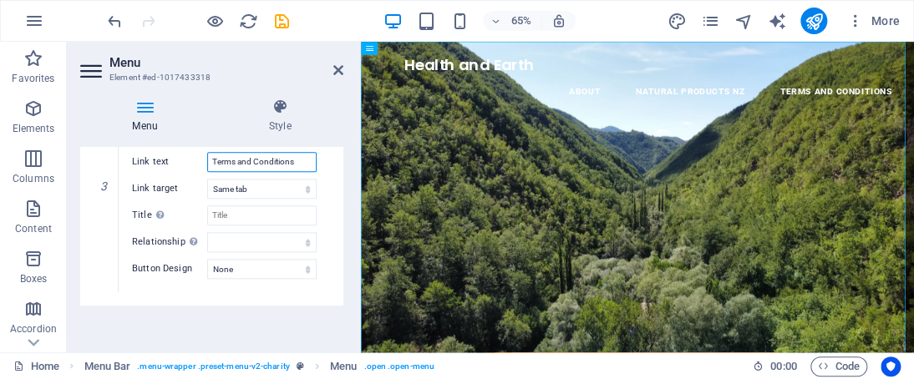
type input "Terms and Conditions"
drag, startPoint x: 338, startPoint y: 328, endPoint x: 339, endPoint y: 340, distance: 12.6
click at [339, 340] on div "Menu Style Menu Auto Custom Create custom menu items for this menu. Recommended…" at bounding box center [212, 218] width 290 height 267
click at [287, 114] on icon at bounding box center [279, 107] width 127 height 17
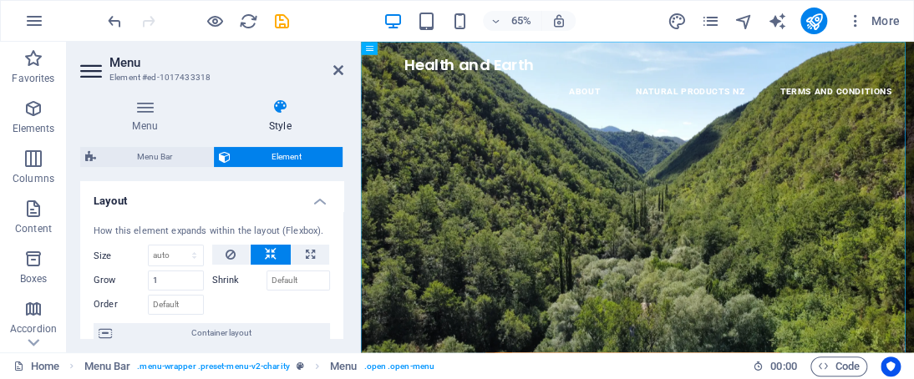
click at [339, 185] on h4 "Layout" at bounding box center [211, 196] width 263 height 30
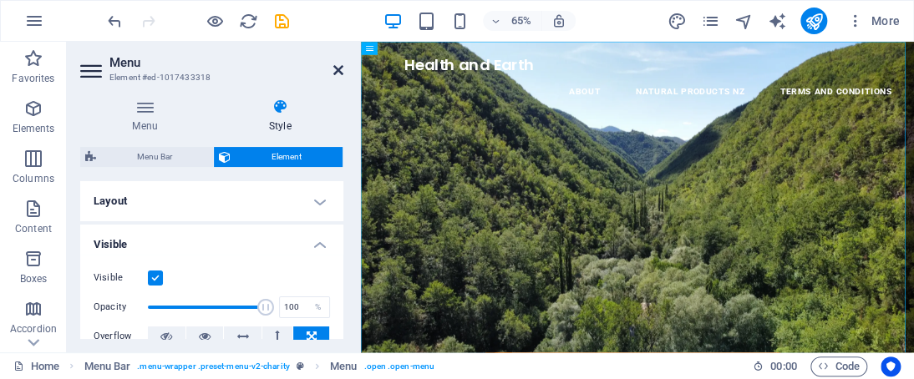
click at [338, 70] on icon at bounding box center [338, 70] width 10 height 13
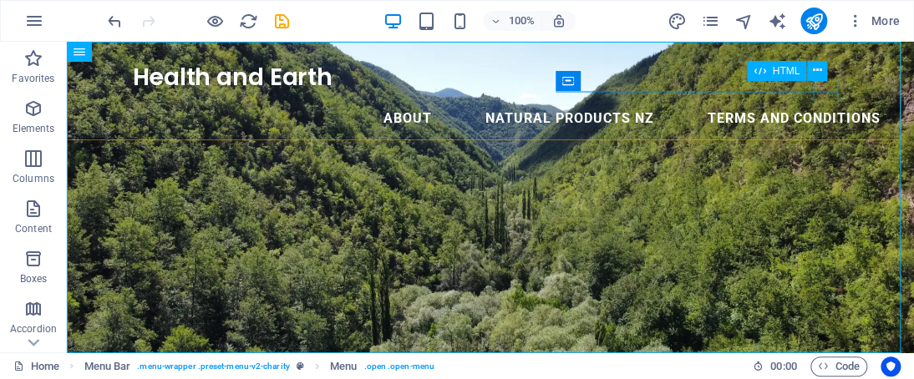
click at [67, 42] on div "Menu" at bounding box center [67, 42] width 0 height 0
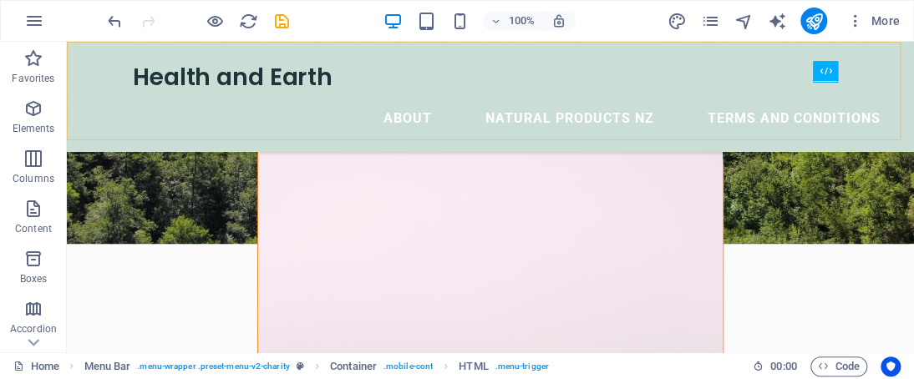
scroll to position [227, 0]
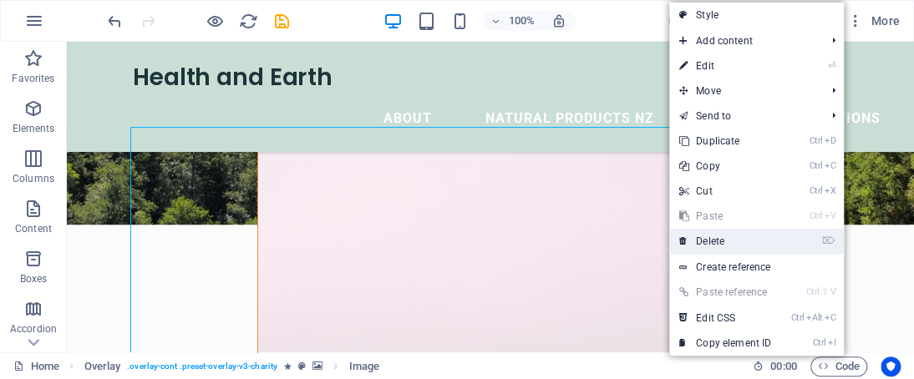
click at [741, 232] on link "⌦ Delete" at bounding box center [725, 241] width 112 height 25
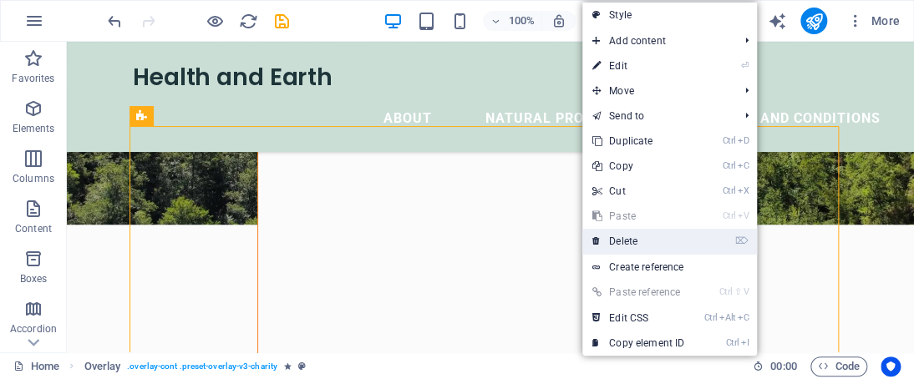
click at [682, 246] on link "⌦ Delete" at bounding box center [638, 241] width 112 height 25
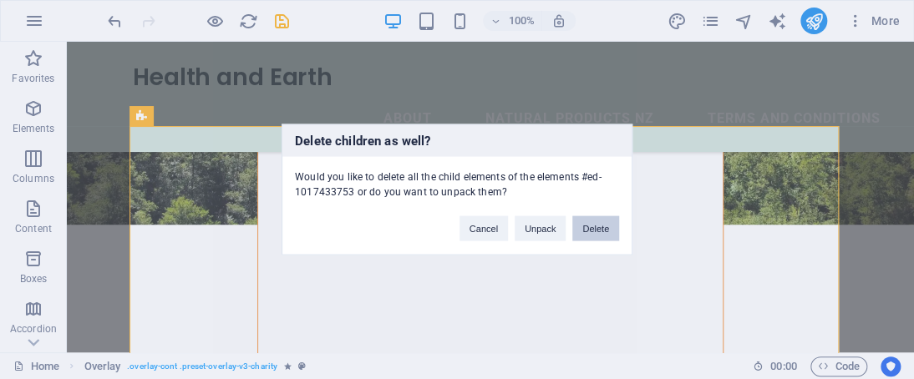
drag, startPoint x: 582, startPoint y: 232, endPoint x: 516, endPoint y: 190, distance: 79.3
click at [582, 231] on button "Delete" at bounding box center [595, 228] width 47 height 25
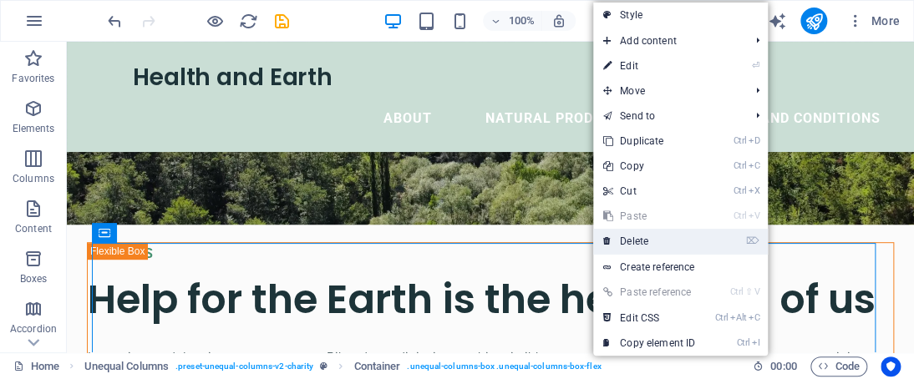
click at [624, 238] on link "⌦ Delete" at bounding box center [649, 241] width 112 height 25
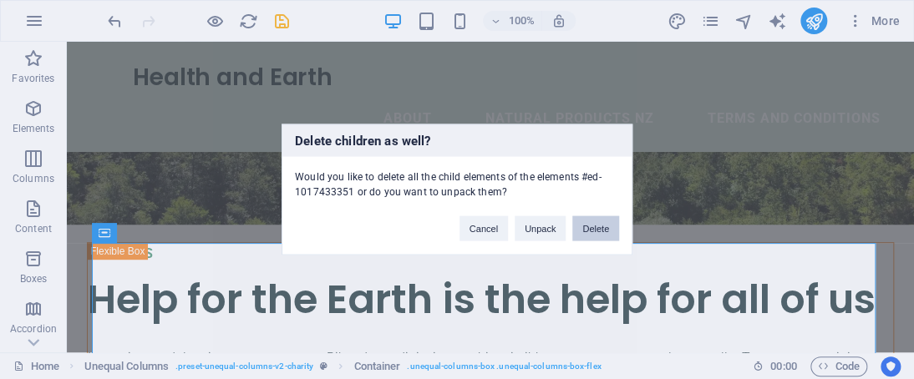
click at [611, 230] on button "Delete" at bounding box center [595, 228] width 47 height 25
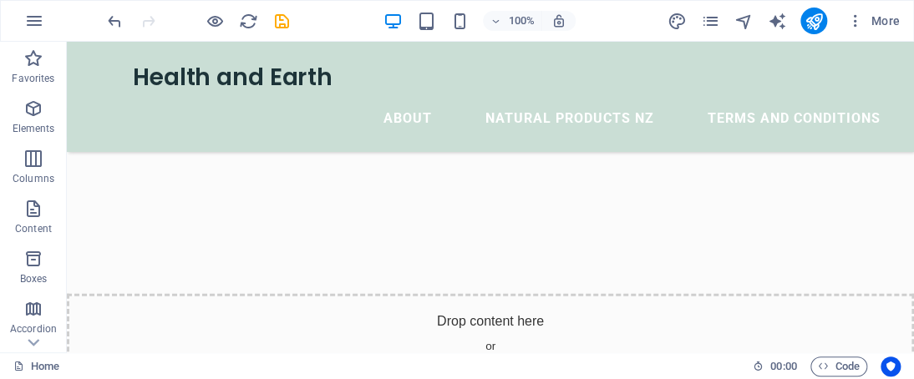
scroll to position [1377, 0]
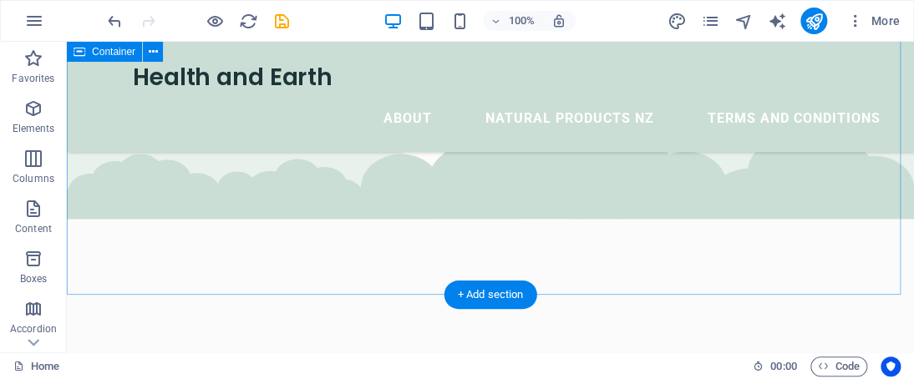
click at [864, 155] on div "Drop content here or Add elements Paste clipboard" at bounding box center [490, 272] width 847 height 445
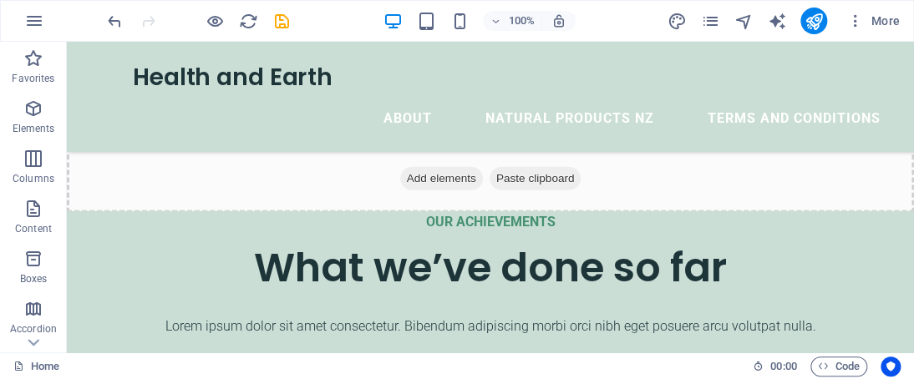
scroll to position [1463, 0]
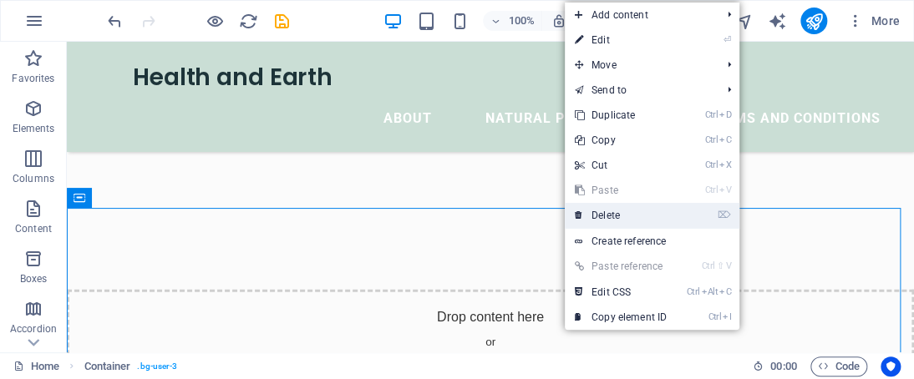
click at [660, 205] on link "⌦ Delete" at bounding box center [621, 215] width 112 height 25
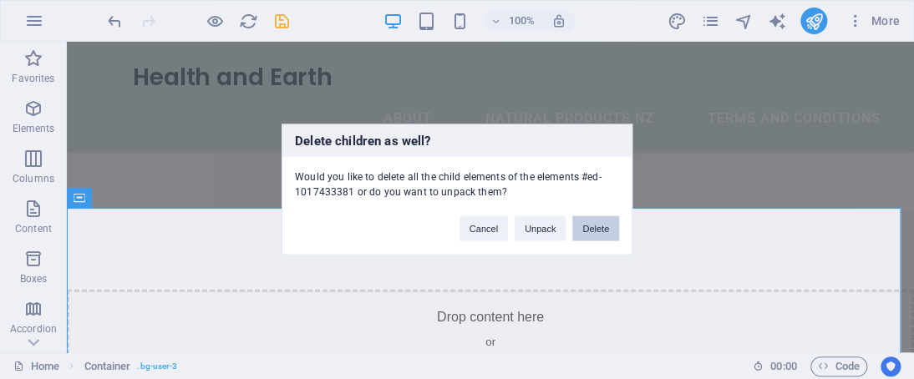
click at [598, 233] on button "Delete" at bounding box center [595, 228] width 47 height 25
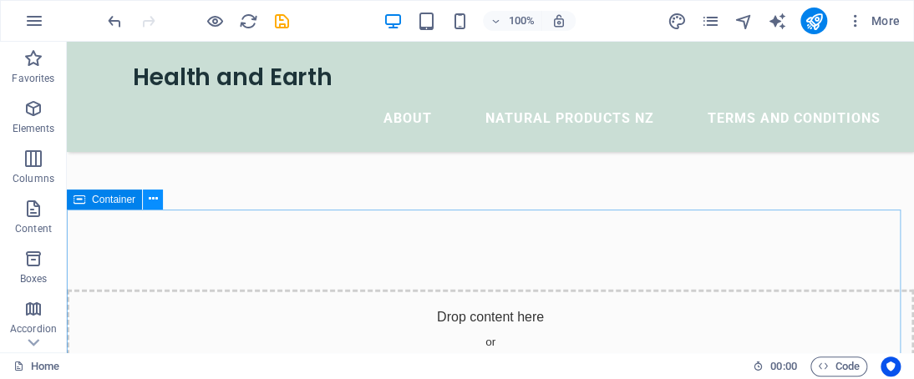
click at [150, 203] on icon at bounding box center [153, 200] width 9 height 18
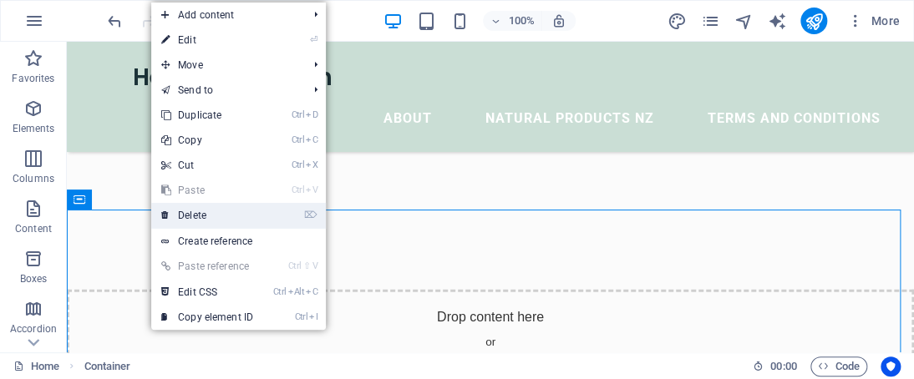
click at [200, 219] on link "⌦ Delete" at bounding box center [207, 215] width 112 height 25
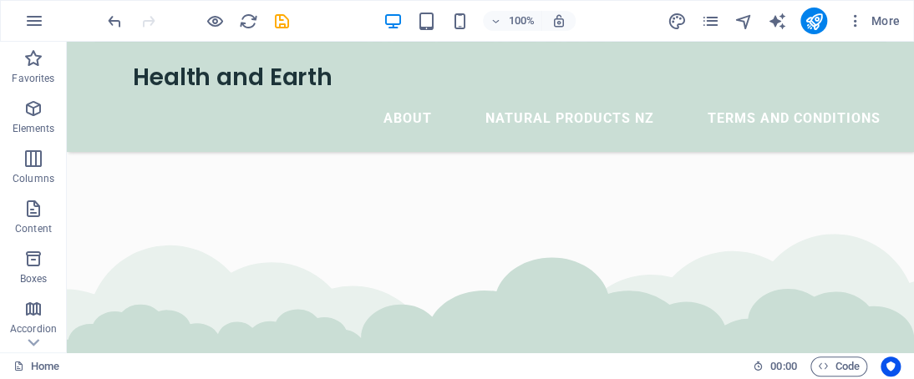
scroll to position [1396, 0]
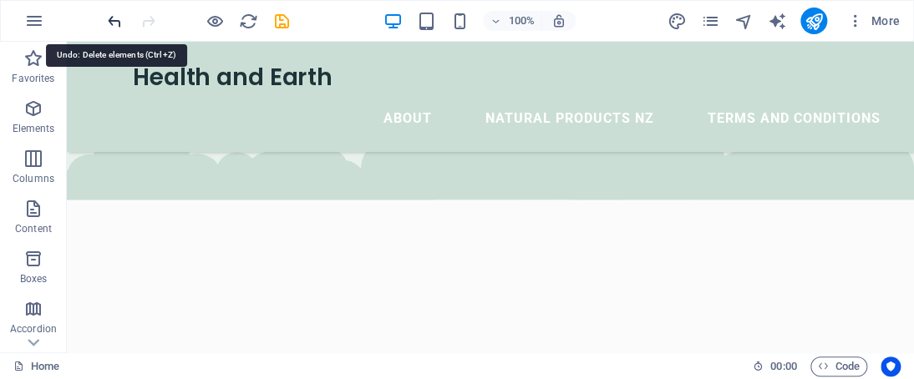
click at [114, 23] on icon "undo" at bounding box center [114, 21] width 19 height 19
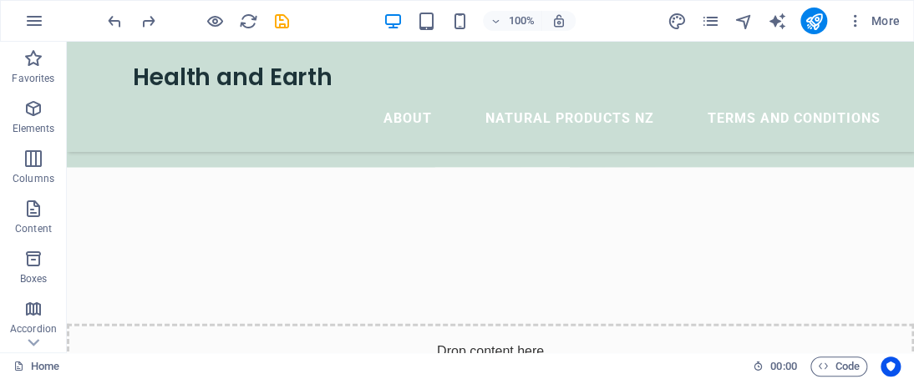
scroll to position [1487, 0]
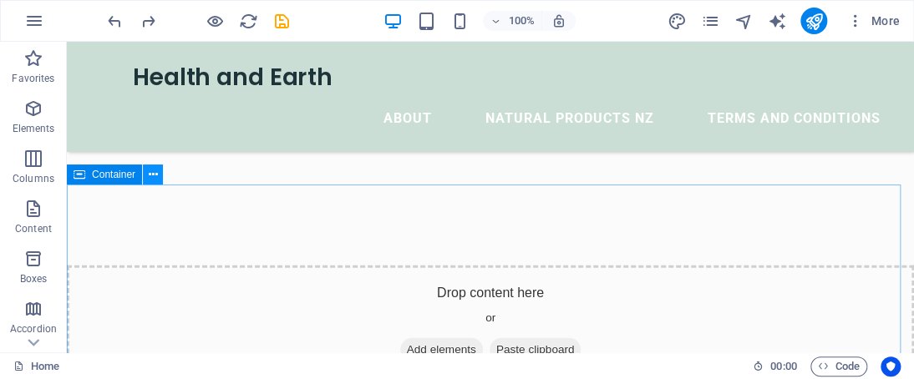
click at [150, 176] on icon at bounding box center [153, 175] width 9 height 18
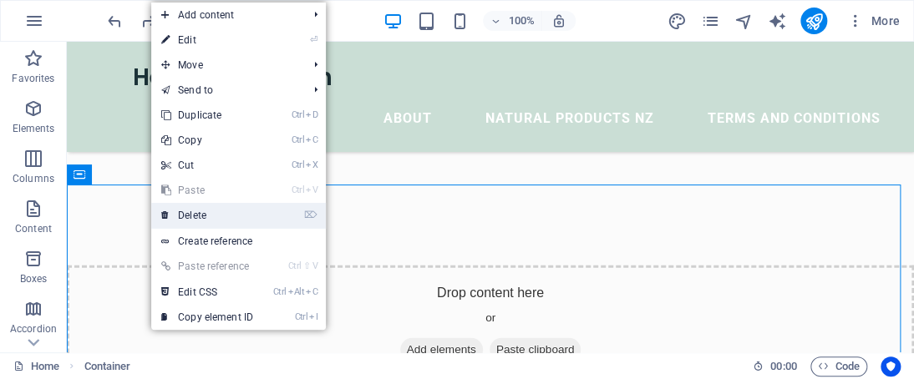
click at [180, 222] on link "⌦ Delete" at bounding box center [207, 215] width 112 height 25
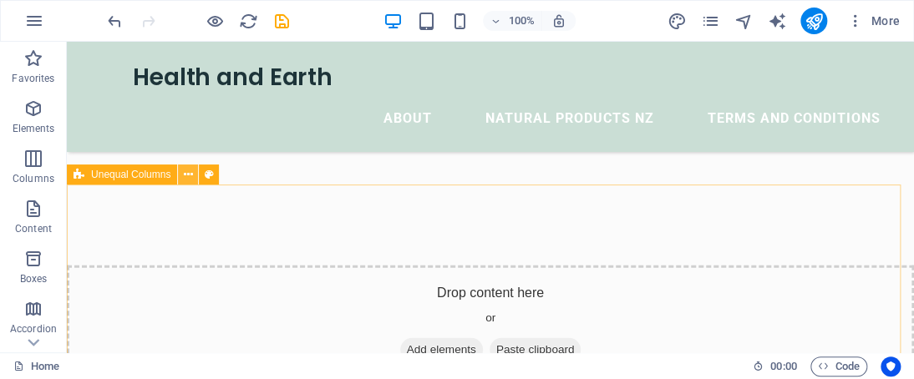
click at [185, 172] on icon at bounding box center [188, 175] width 9 height 18
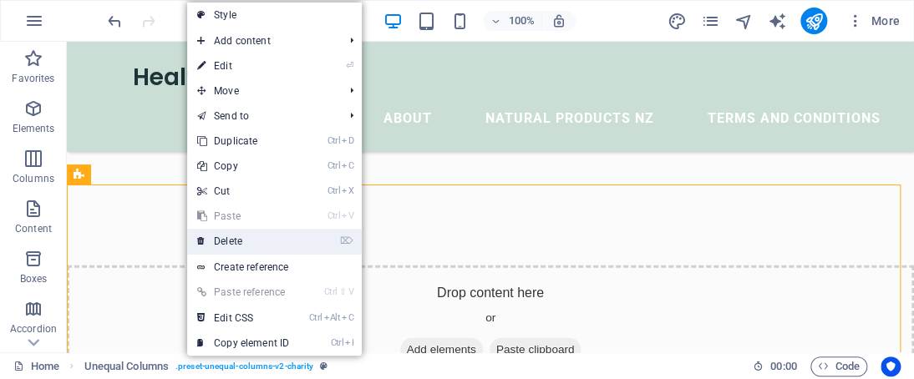
click at [248, 236] on link "⌦ Delete" at bounding box center [243, 241] width 112 height 25
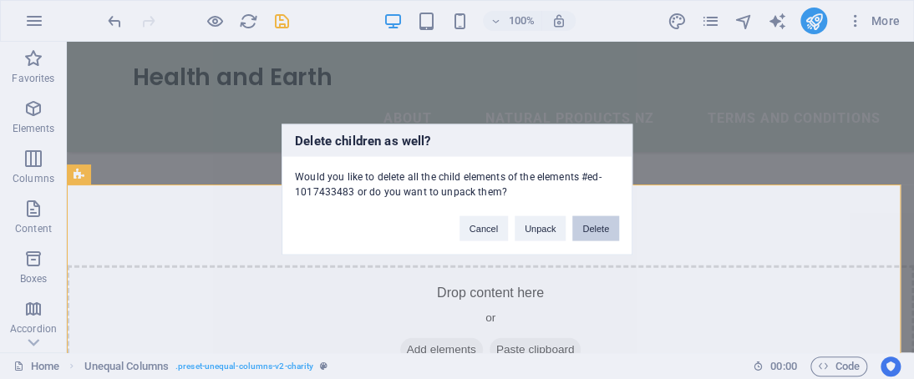
click at [610, 221] on button "Delete" at bounding box center [595, 228] width 47 height 25
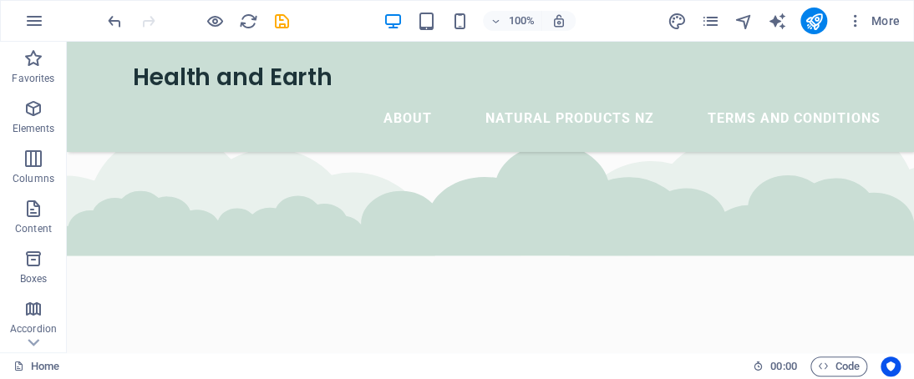
scroll to position [1068, 0]
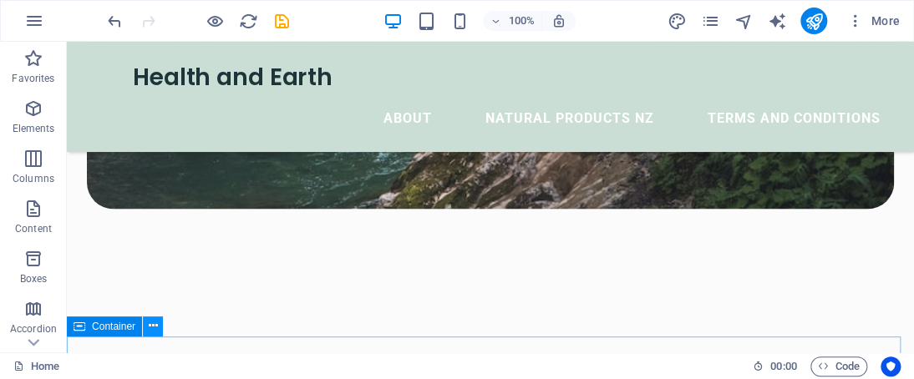
click at [157, 328] on icon at bounding box center [153, 327] width 9 height 18
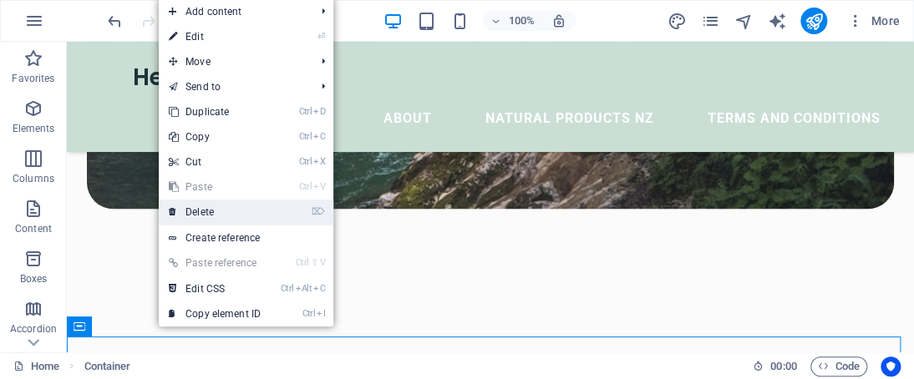
click at [212, 204] on link "⌦ Delete" at bounding box center [215, 212] width 112 height 25
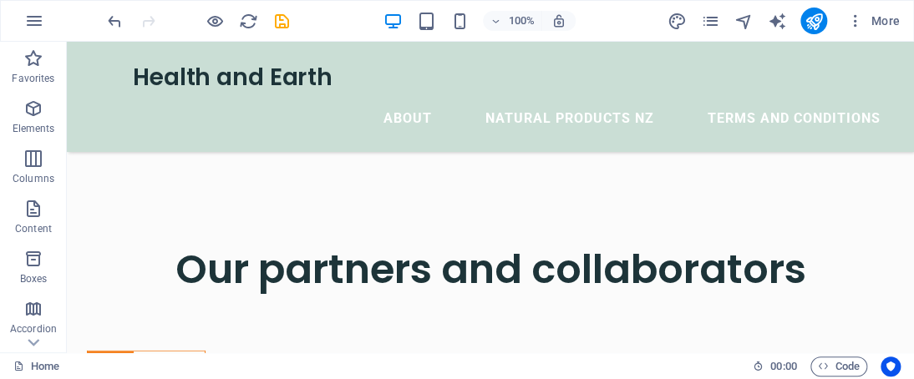
scroll to position [1283, 0]
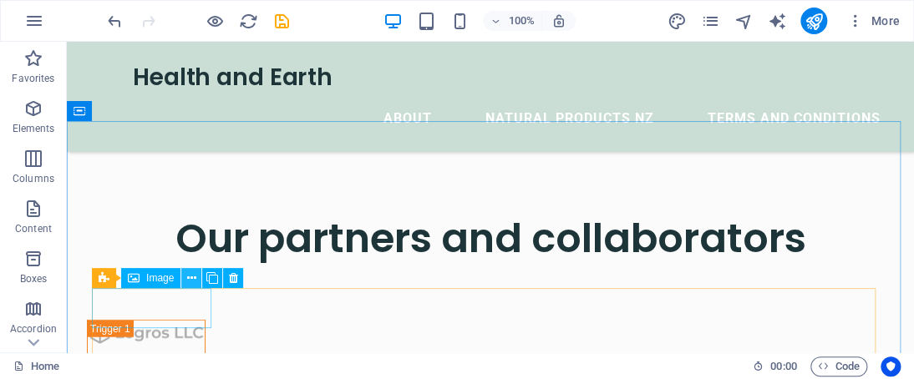
click at [194, 280] on icon at bounding box center [191, 279] width 9 height 18
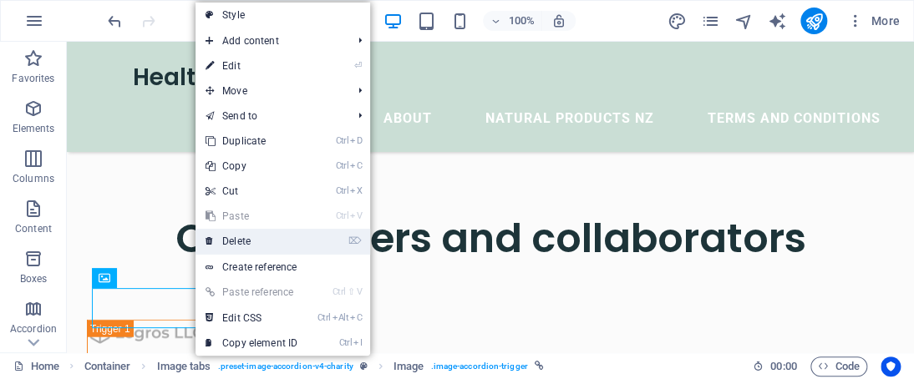
click at [264, 237] on link "⌦ Delete" at bounding box center [252, 241] width 112 height 25
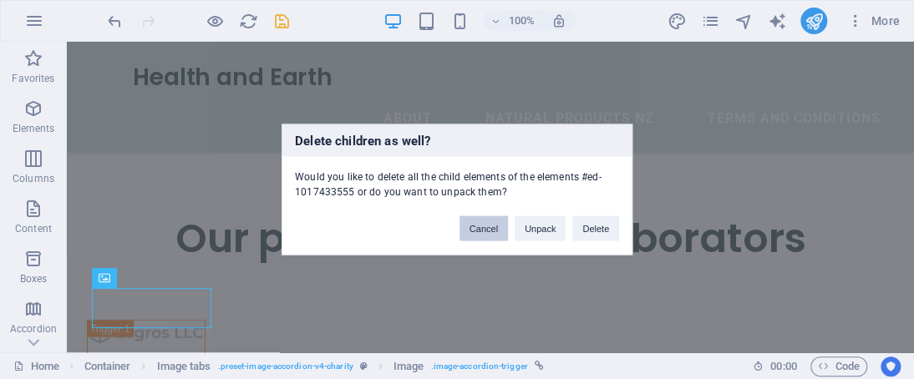
click at [495, 229] on button "Cancel" at bounding box center [484, 228] width 48 height 25
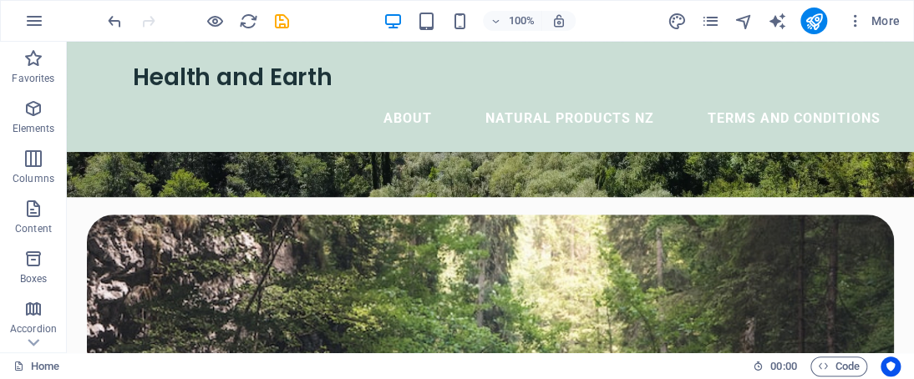
scroll to position [0, 0]
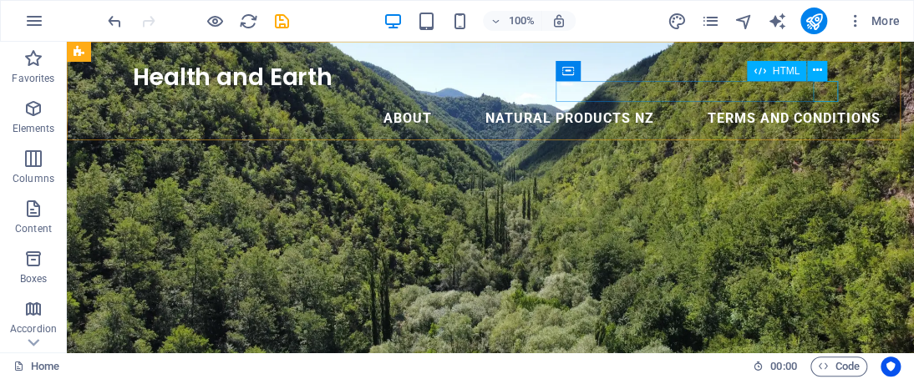
click at [67, 42] on div "Menu" at bounding box center [67, 42] width 0 height 0
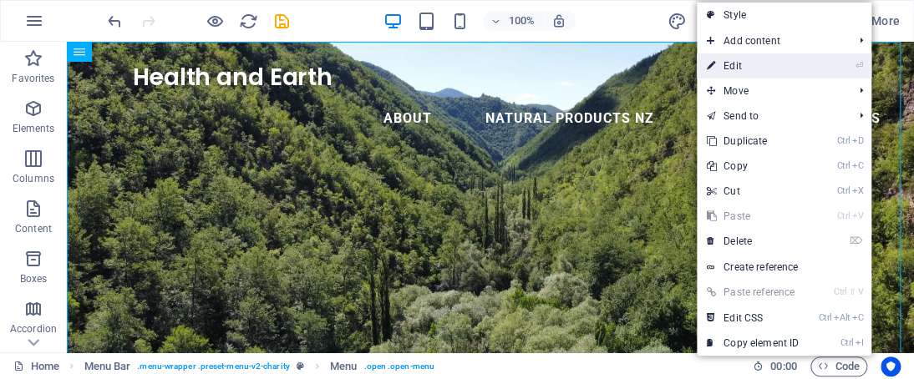
click at [742, 68] on link "⏎ Edit" at bounding box center [753, 65] width 112 height 25
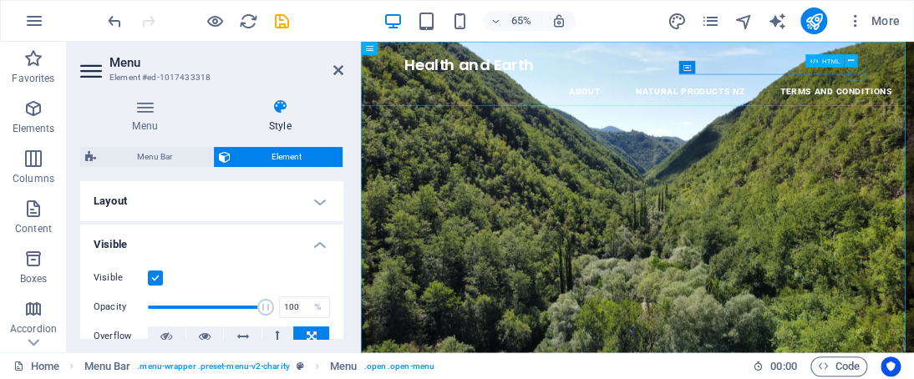
click at [361, 42] on div "Menu" at bounding box center [361, 42] width 0 height 0
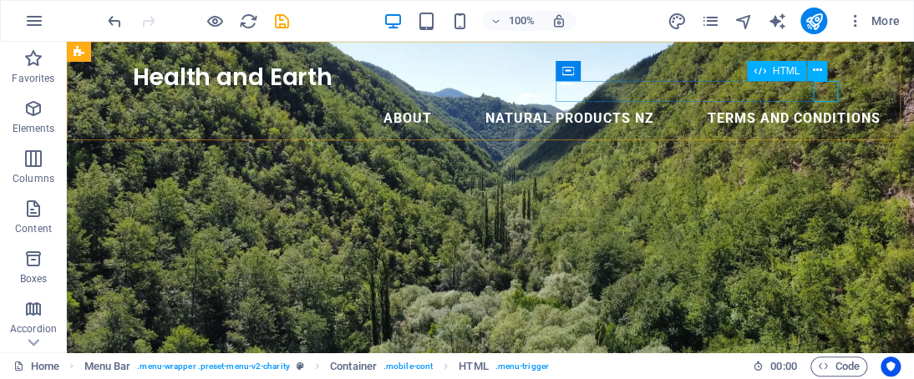
click at [67, 42] on div "Menu" at bounding box center [67, 42] width 0 height 0
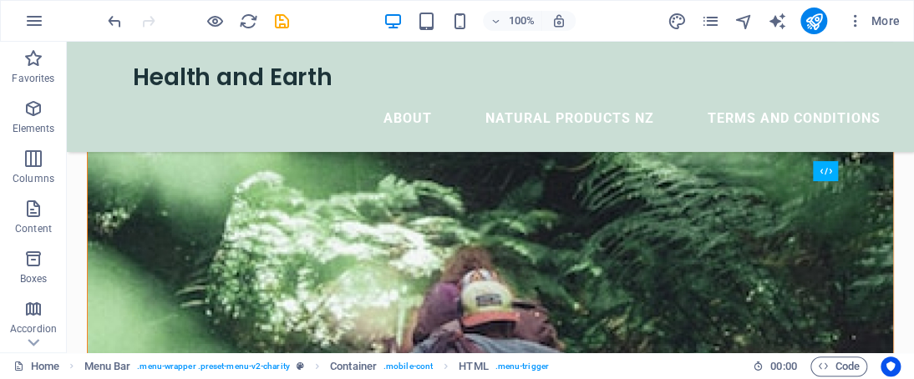
scroll to position [3568, 0]
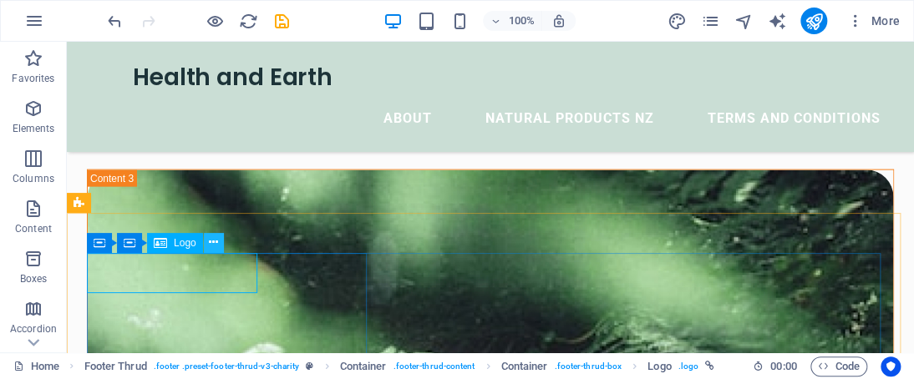
click at [210, 246] on icon at bounding box center [213, 243] width 9 height 18
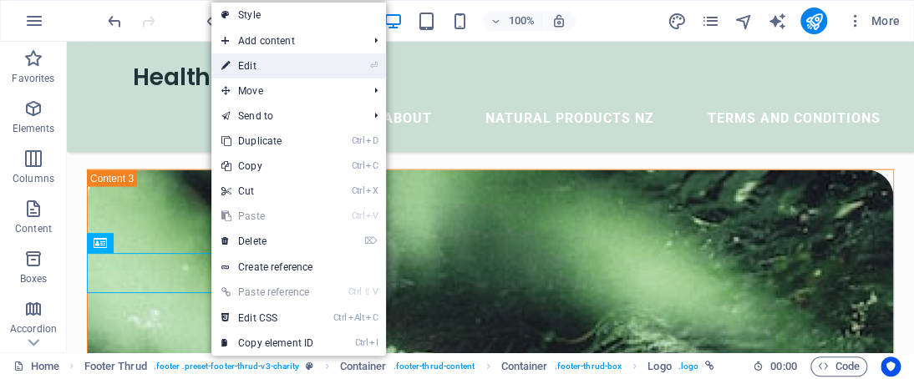
click at [274, 67] on link "⏎ Edit" at bounding box center [267, 65] width 112 height 25
select select "px"
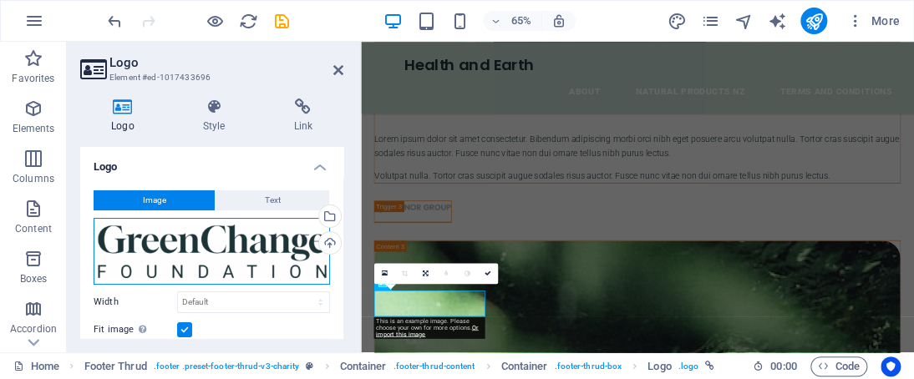
drag, startPoint x: 259, startPoint y: 246, endPoint x: 231, endPoint y: 246, distance: 27.6
click at [231, 246] on div "Drag files here, click to choose files or select files from Files or our free s…" at bounding box center [212, 251] width 236 height 67
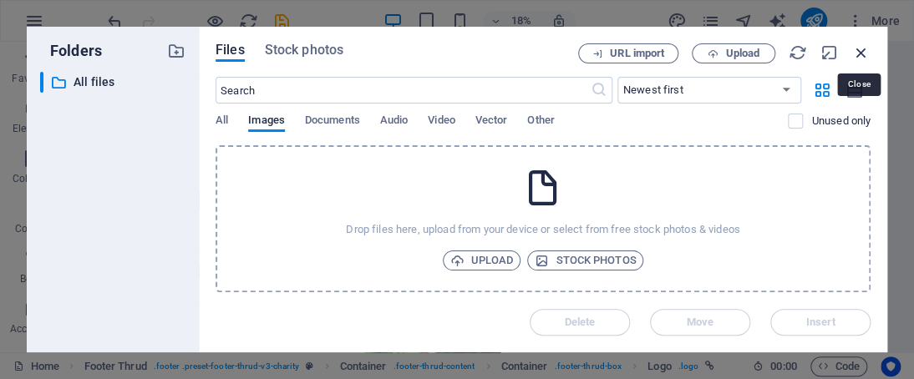
click at [861, 51] on icon "button" at bounding box center [861, 52] width 18 height 18
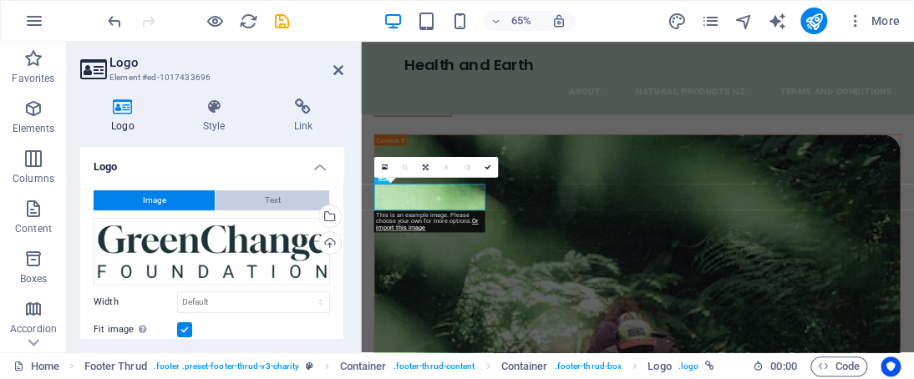
click at [251, 193] on button "Text" at bounding box center [273, 201] width 114 height 20
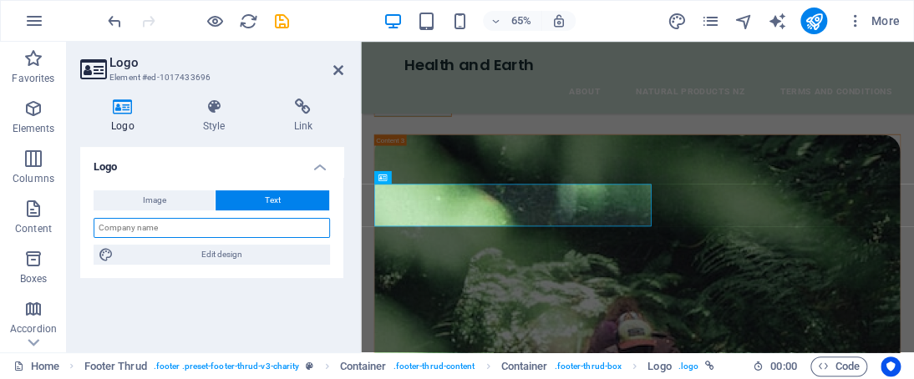
click at [221, 229] on input "text" at bounding box center [212, 228] width 236 height 20
type input "Health and Earth"
click at [217, 115] on h4 "Style" at bounding box center [217, 116] width 91 height 35
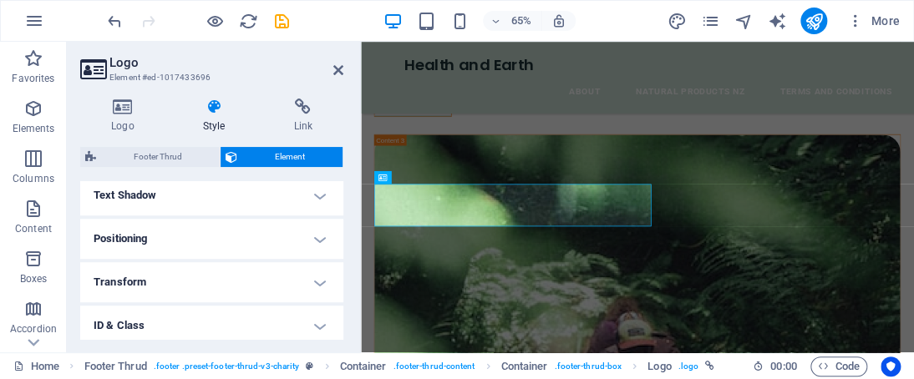
scroll to position [494, 0]
click at [302, 224] on h4 "Transform" at bounding box center [211, 243] width 263 height 40
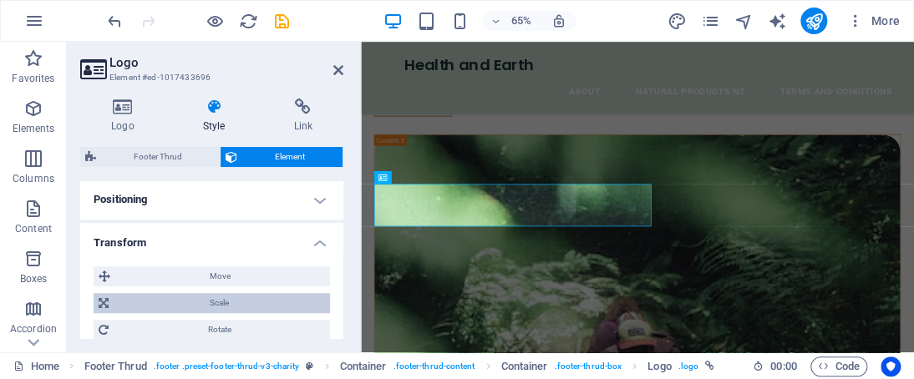
click at [301, 300] on span "Scale" at bounding box center [219, 303] width 211 height 20
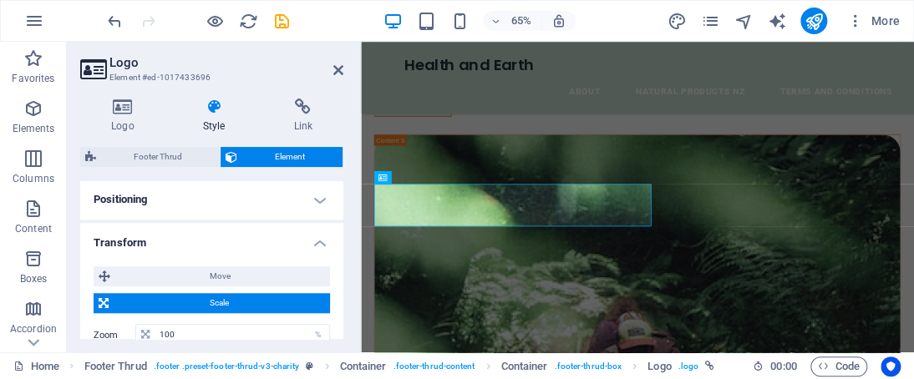
drag, startPoint x: 344, startPoint y: 281, endPoint x: 344, endPoint y: 290, distance: 9.2
click at [344, 290] on div "Logo Style Link Logo Image Text Drag files here, click to choose files or selec…" at bounding box center [212, 218] width 290 height 267
click at [235, 330] on input "100" at bounding box center [242, 335] width 174 height 20
type input "1"
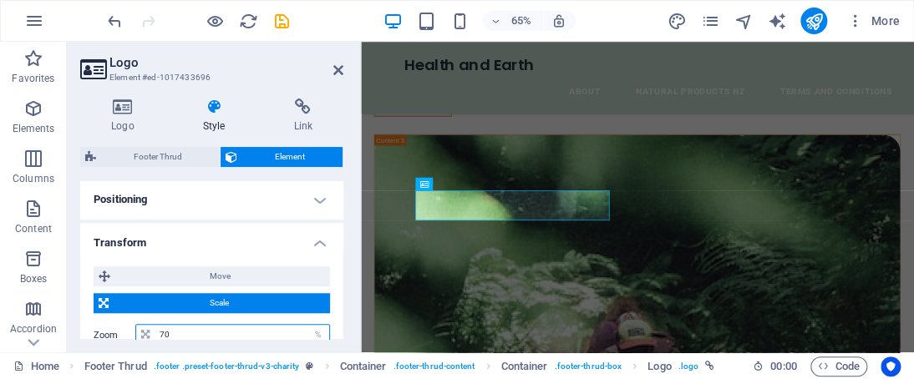
type input "7"
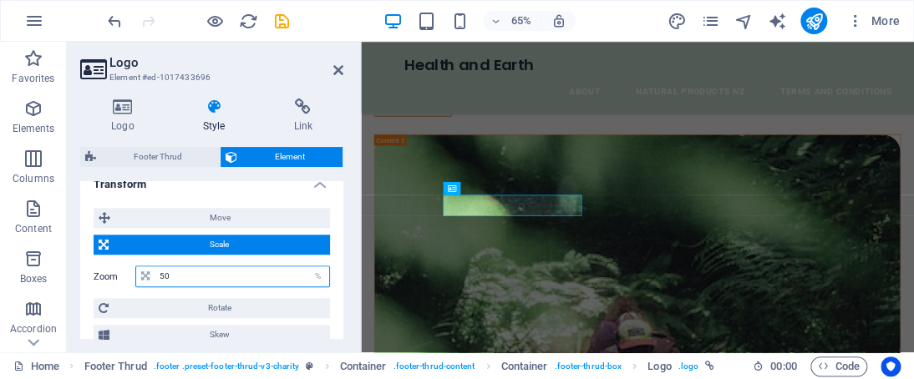
scroll to position [534, 0]
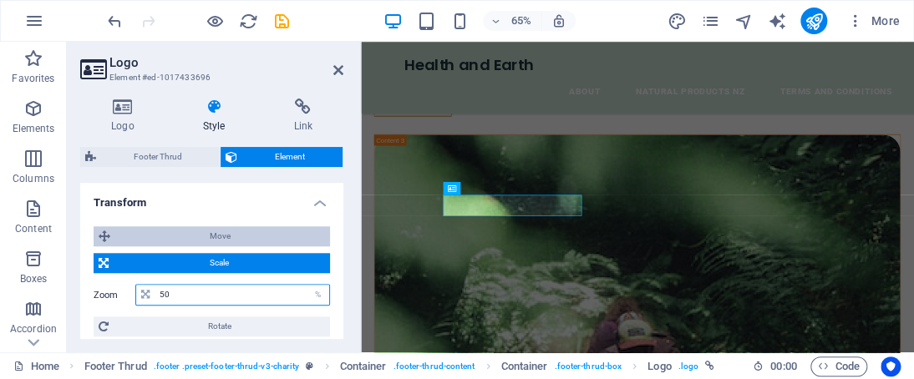
type input "50"
click at [259, 231] on span "Move" at bounding box center [220, 236] width 210 height 20
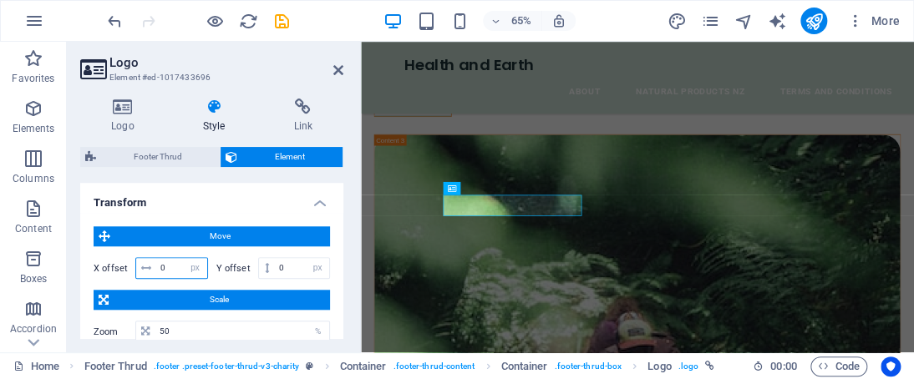
click at [173, 267] on input "0" at bounding box center [181, 268] width 51 height 20
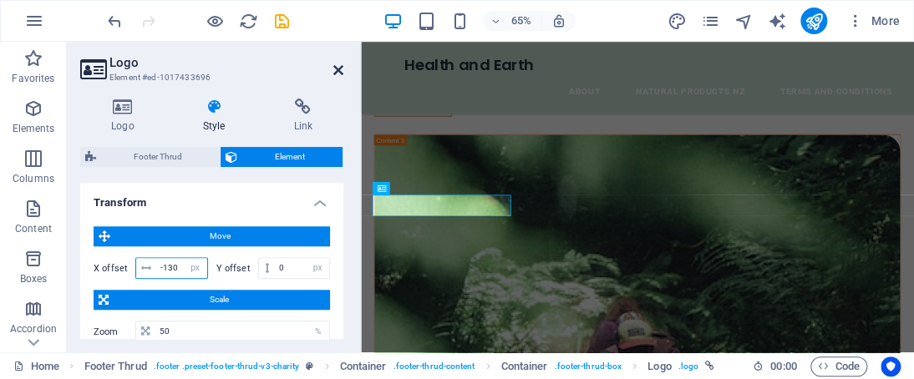
type input "-130"
click at [338, 67] on icon at bounding box center [338, 70] width 10 height 13
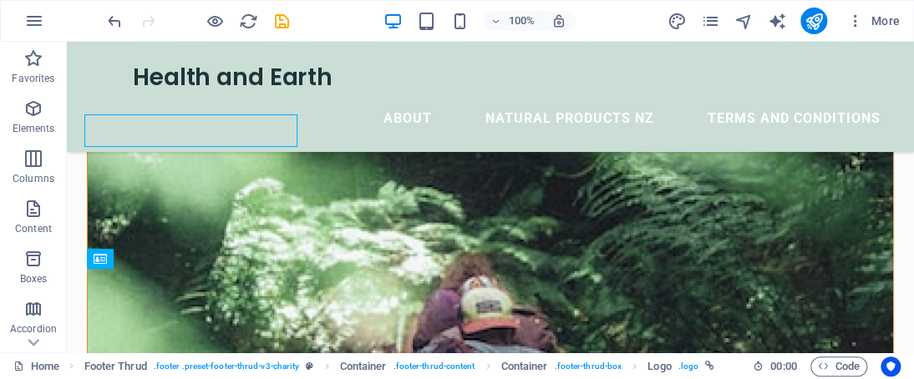
scroll to position [3703, 0]
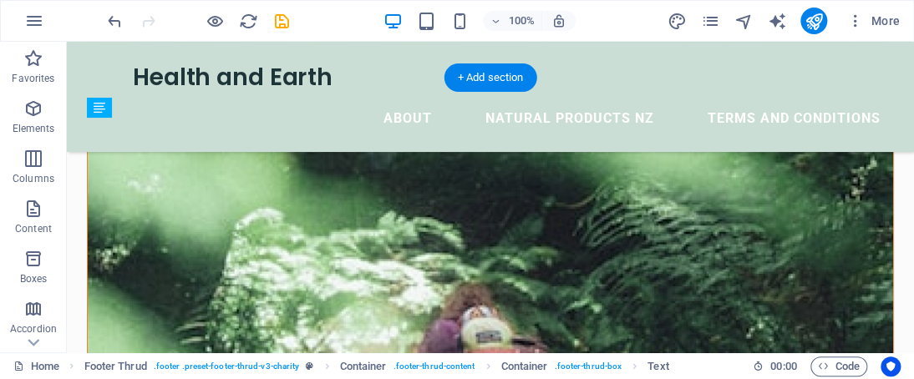
drag, startPoint x: 157, startPoint y: 256, endPoint x: 164, endPoint y: 221, distance: 34.9
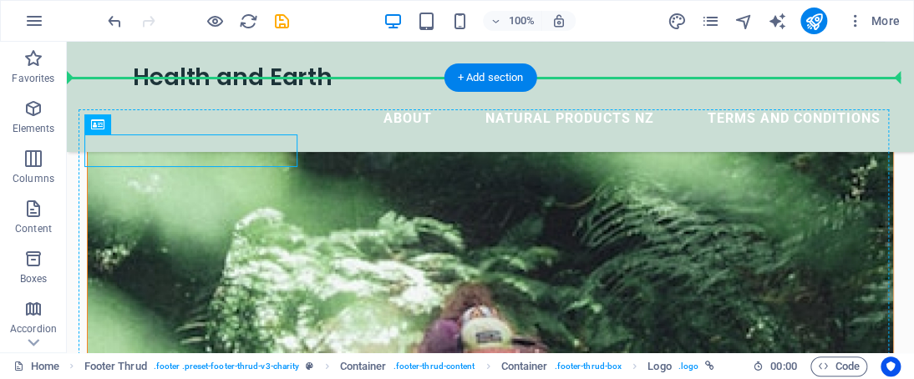
drag, startPoint x: 224, startPoint y: 146, endPoint x: 224, endPoint y: 180, distance: 34.3
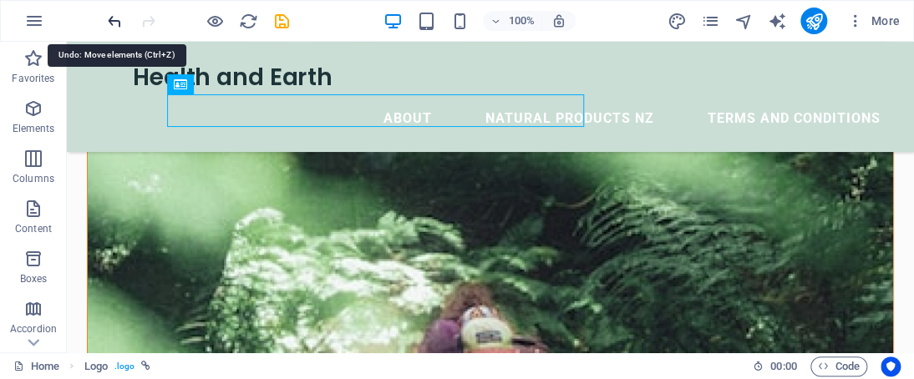
click at [116, 26] on icon "undo" at bounding box center [114, 21] width 19 height 19
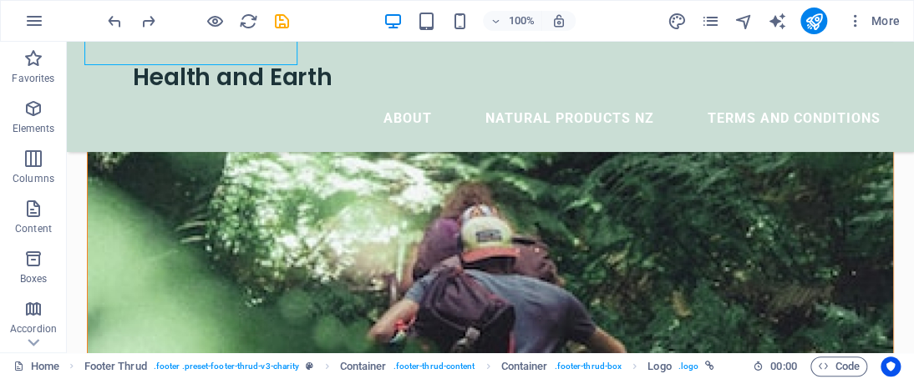
scroll to position [3773, 0]
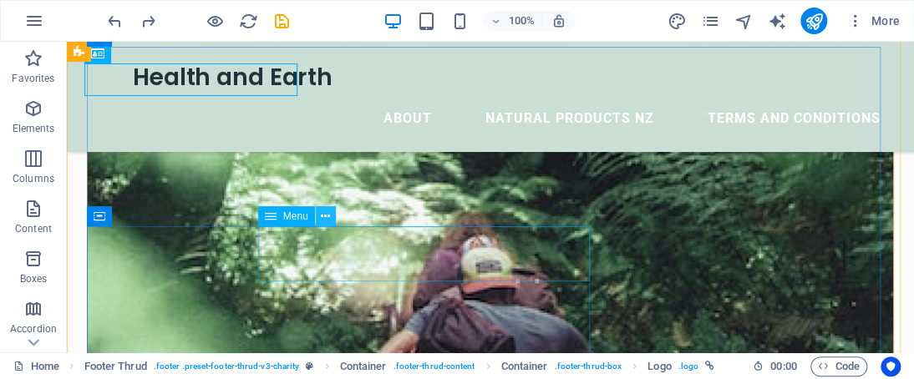
click at [328, 217] on icon at bounding box center [325, 217] width 9 height 18
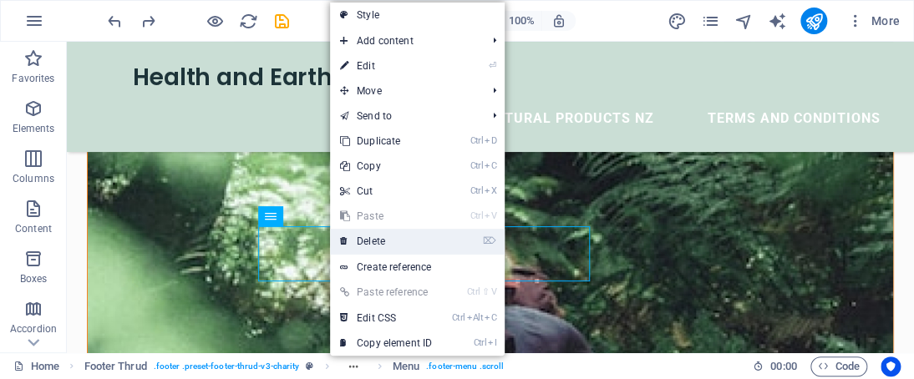
click at [374, 248] on link "⌦ Delete" at bounding box center [386, 241] width 112 height 25
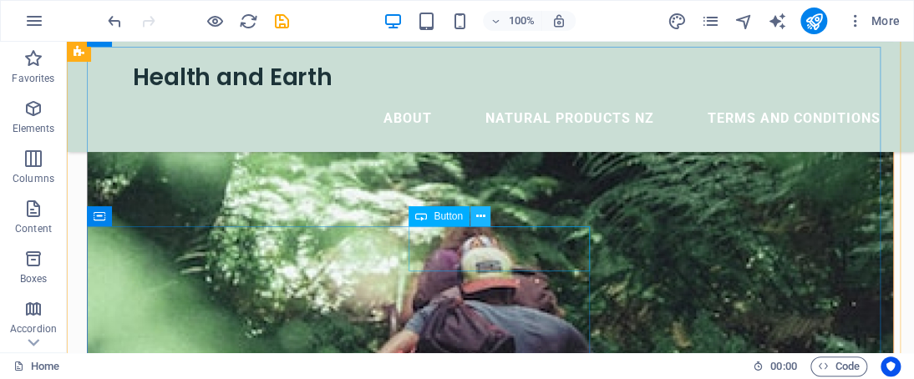
click at [475, 216] on button at bounding box center [480, 216] width 20 height 20
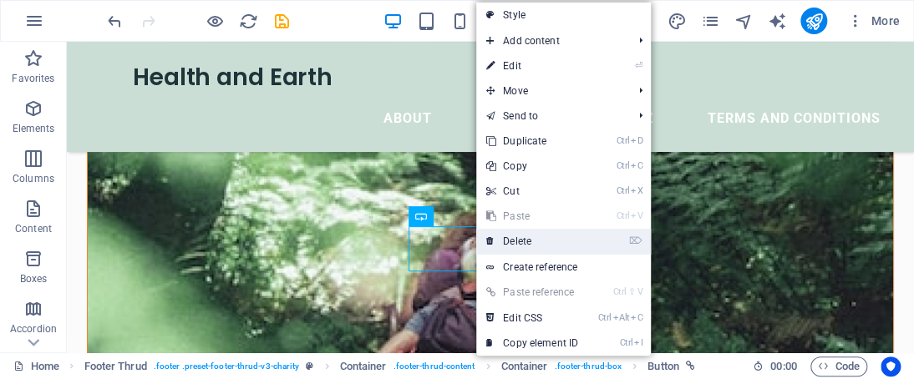
click at [501, 235] on link "⌦ Delete" at bounding box center [532, 241] width 112 height 25
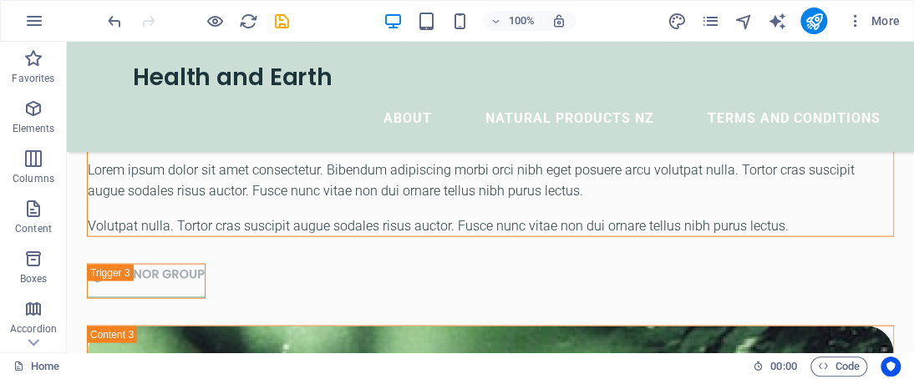
scroll to position [3422, 0]
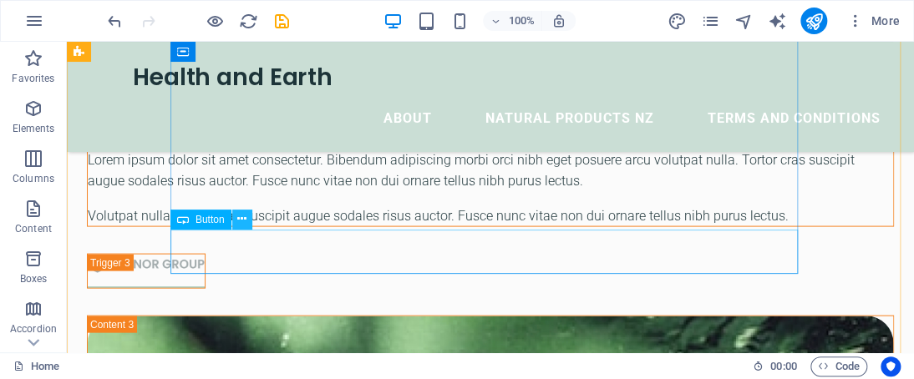
click at [248, 221] on button at bounding box center [242, 220] width 20 height 20
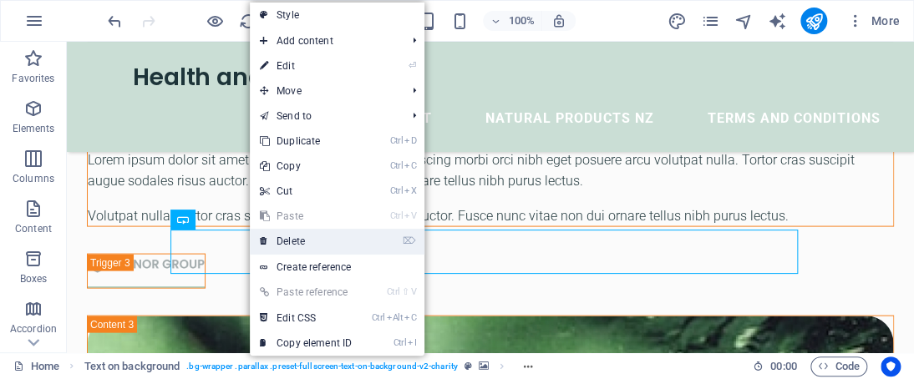
click at [284, 246] on link "⌦ Delete" at bounding box center [306, 241] width 112 height 25
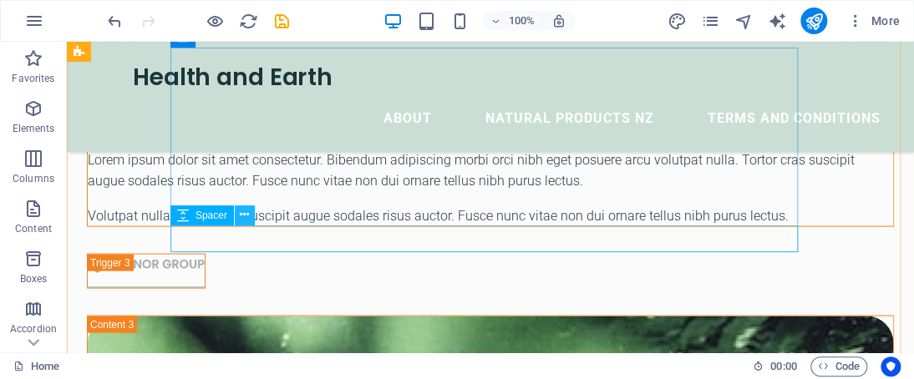
click at [244, 216] on icon at bounding box center [244, 215] width 9 height 18
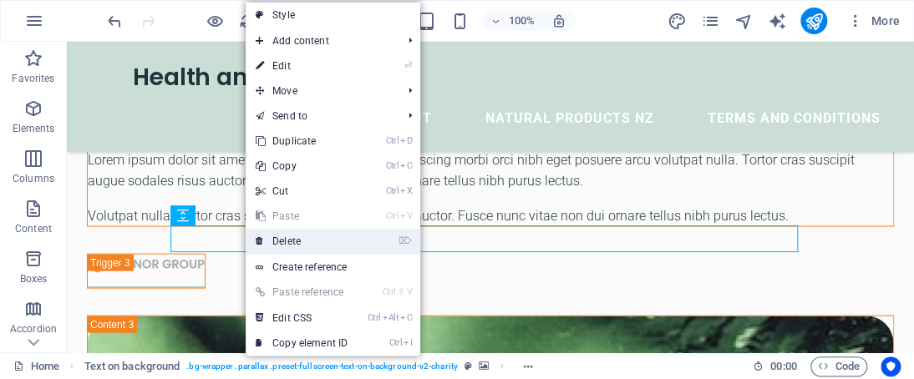
click at [274, 235] on link "⌦ Delete" at bounding box center [302, 241] width 112 height 25
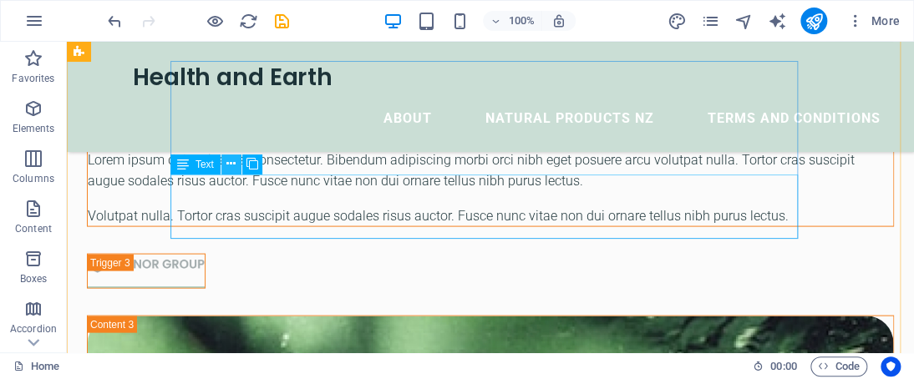
click at [227, 168] on icon at bounding box center [230, 164] width 9 height 18
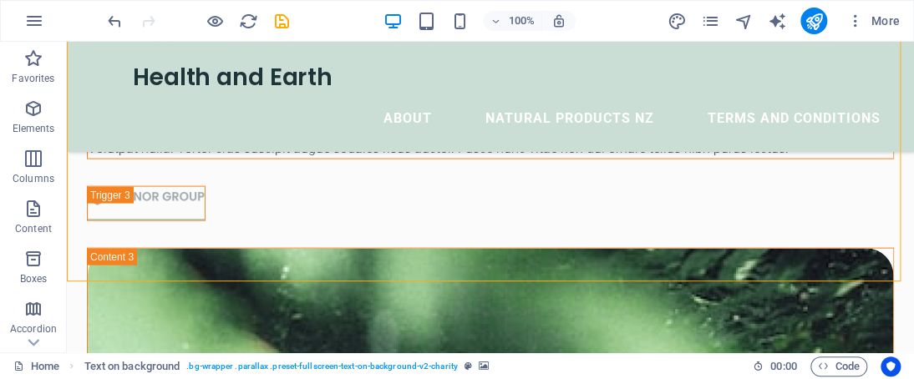
scroll to position [3499, 0]
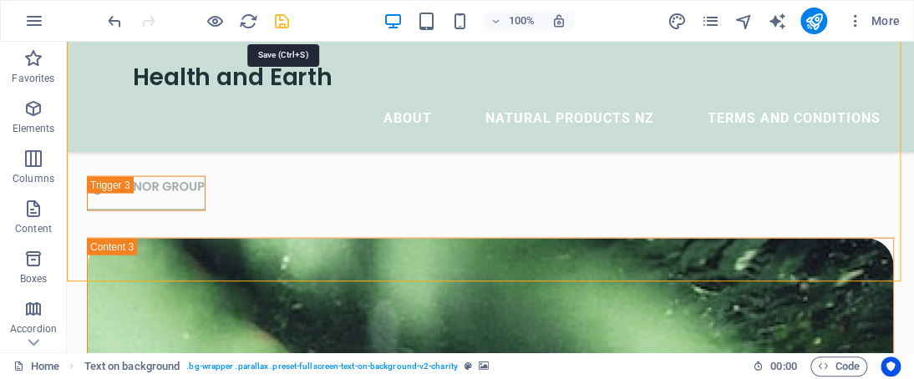
click at [288, 23] on icon "save" at bounding box center [281, 21] width 19 height 19
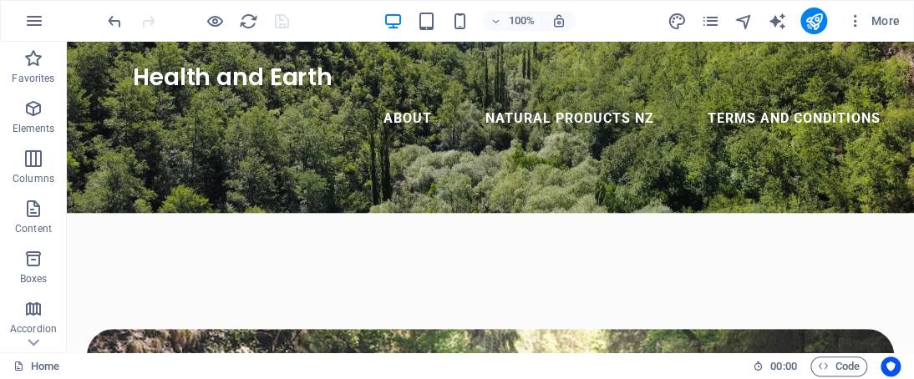
scroll to position [0, 0]
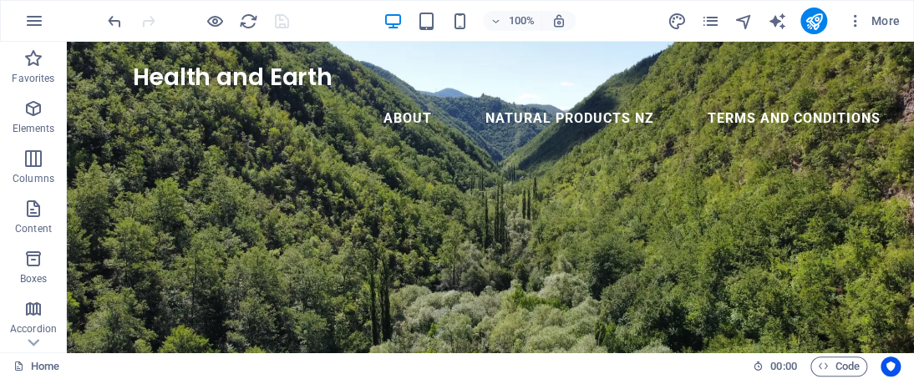
drag, startPoint x: 909, startPoint y: 307, endPoint x: 919, endPoint y: 86, distance: 220.8
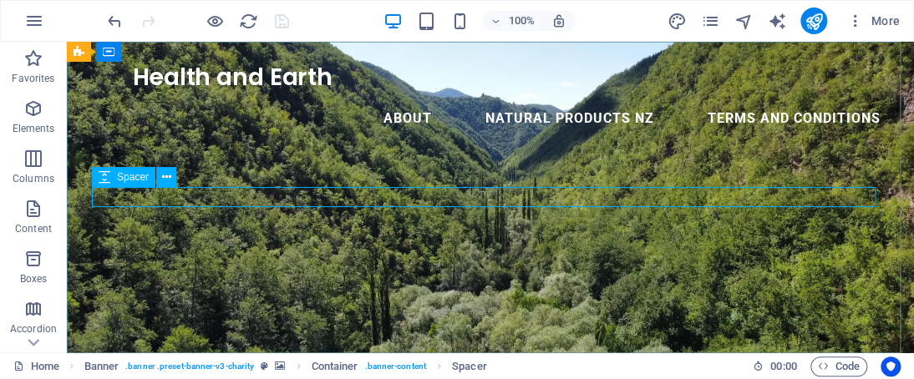
click at [127, 182] on span "Spacer" at bounding box center [133, 177] width 32 height 10
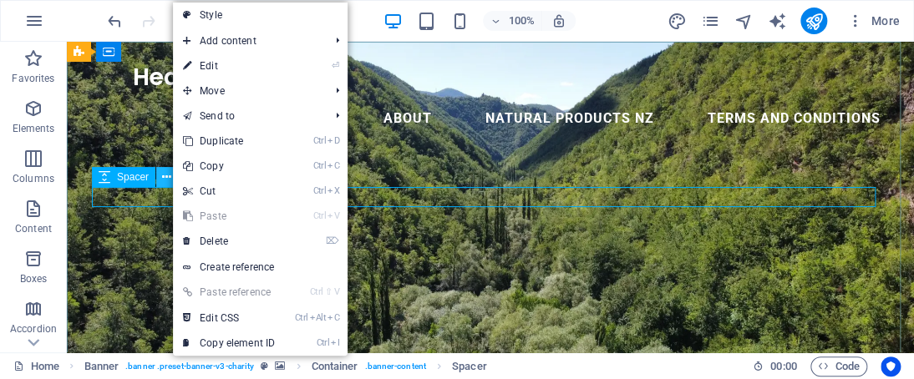
click at [171, 175] on button at bounding box center [166, 177] width 20 height 20
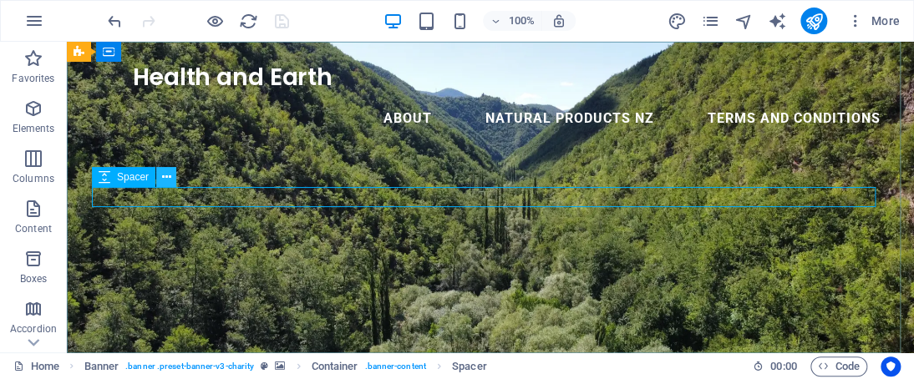
click at [165, 173] on icon at bounding box center [166, 178] width 9 height 18
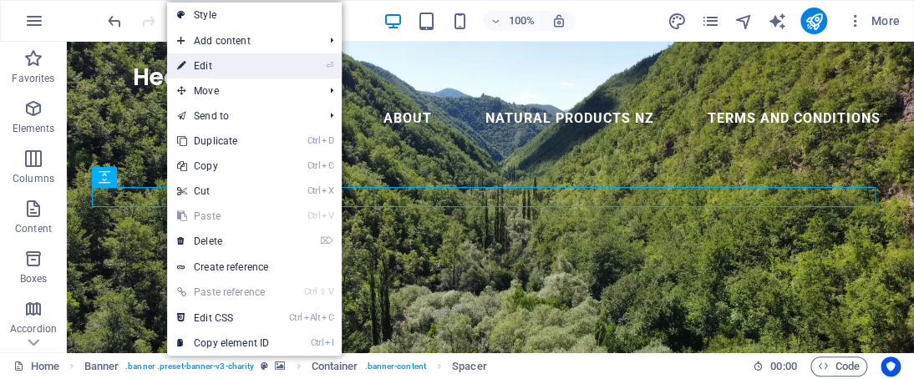
click at [328, 56] on mark "⏎" at bounding box center [330, 65] width 8 height 25
select select "px"
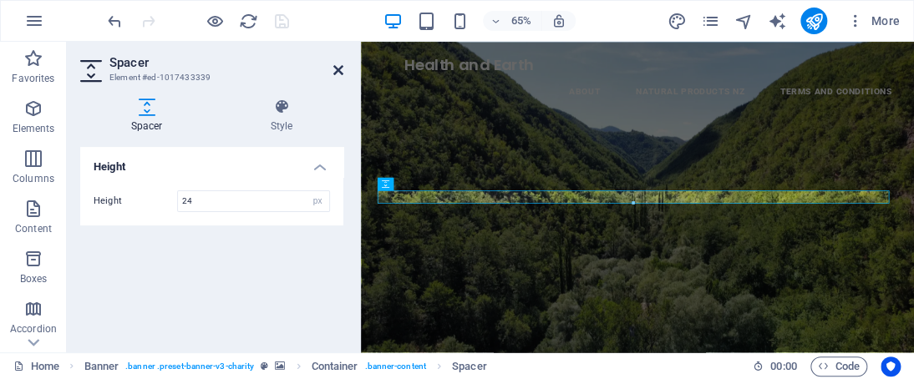
click at [335, 71] on icon at bounding box center [338, 70] width 10 height 13
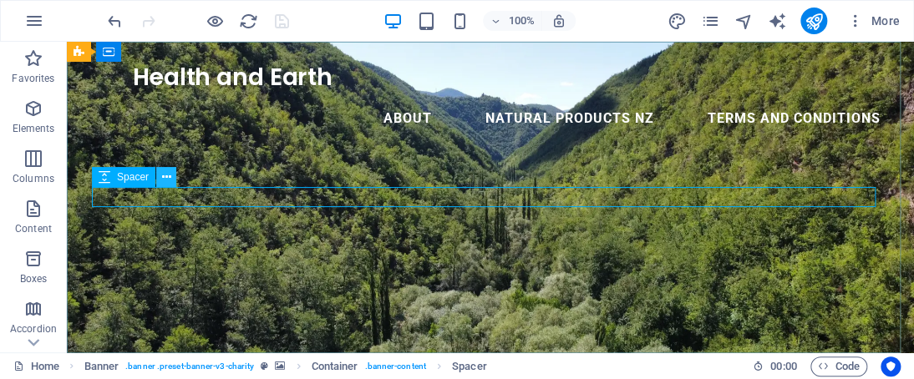
click at [170, 180] on button at bounding box center [166, 177] width 20 height 20
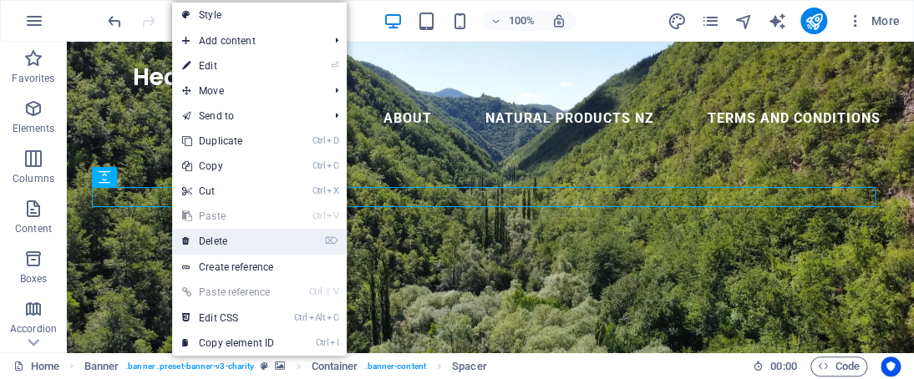
click at [249, 239] on link "⌦ Delete" at bounding box center [228, 241] width 112 height 25
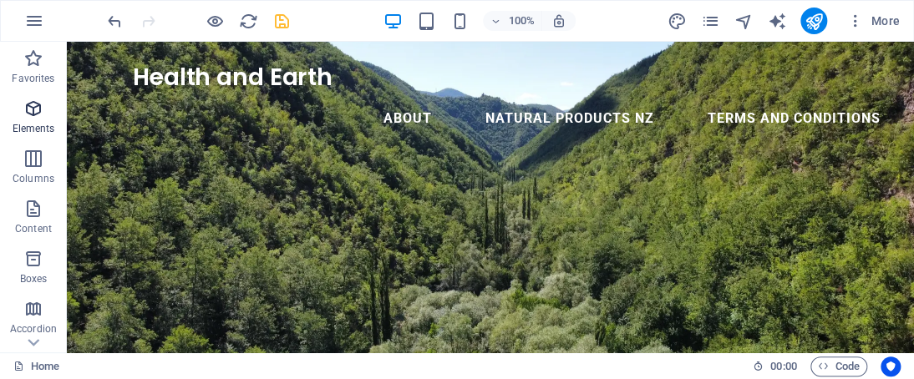
click at [43, 123] on p "Elements" at bounding box center [34, 128] width 43 height 13
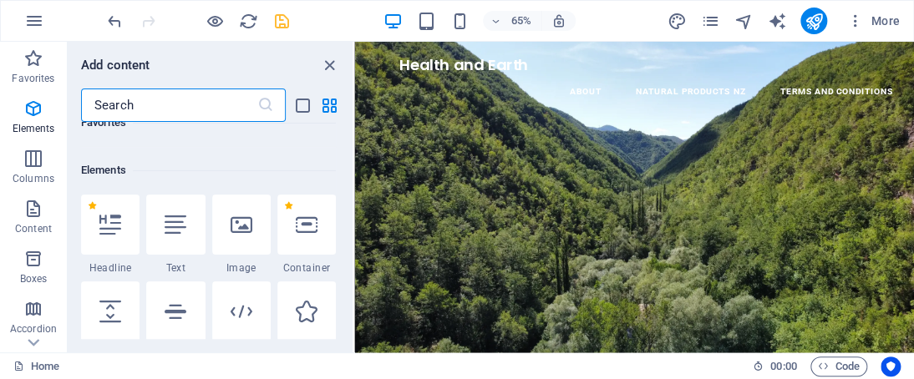
scroll to position [177, 0]
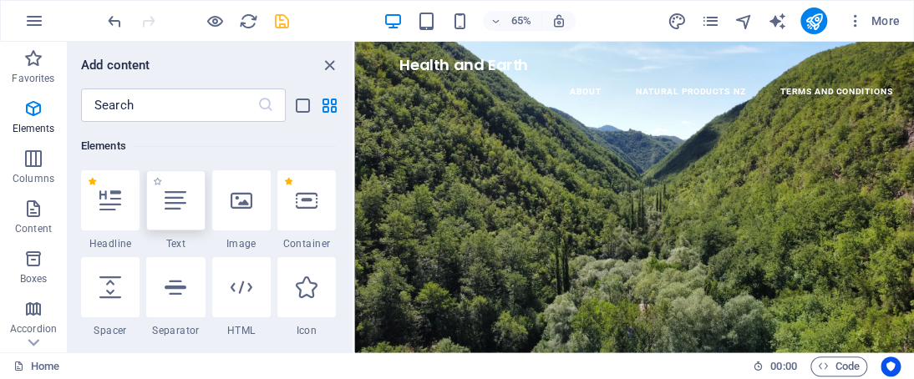
click at [165, 220] on div at bounding box center [175, 200] width 58 height 60
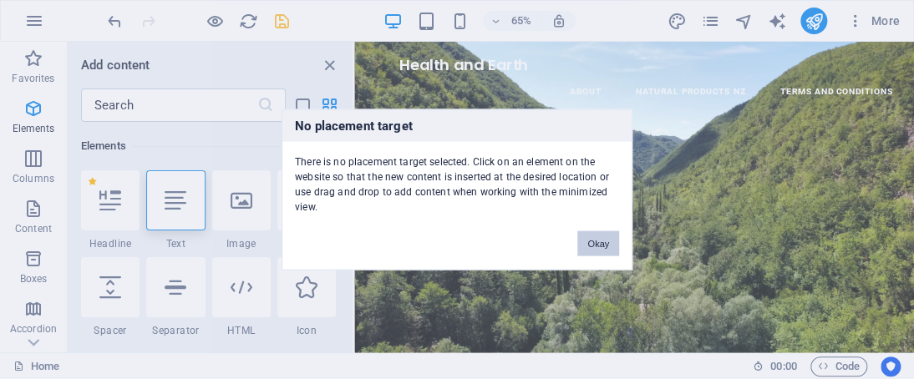
click at [597, 231] on button "Okay" at bounding box center [598, 243] width 42 height 25
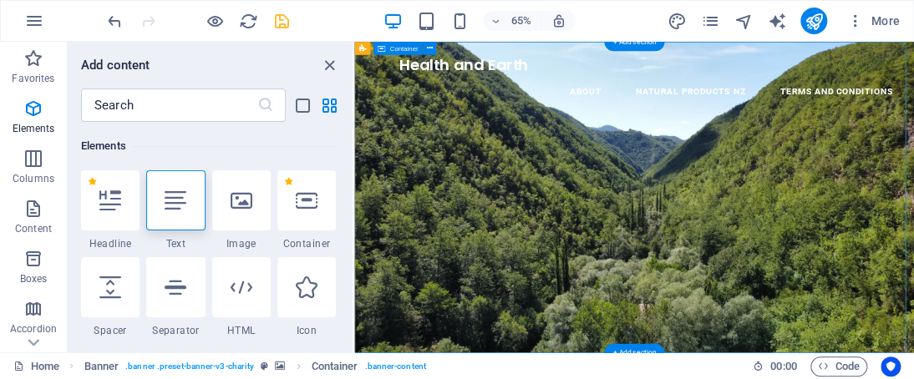
click at [172, 200] on icon at bounding box center [176, 201] width 22 height 22
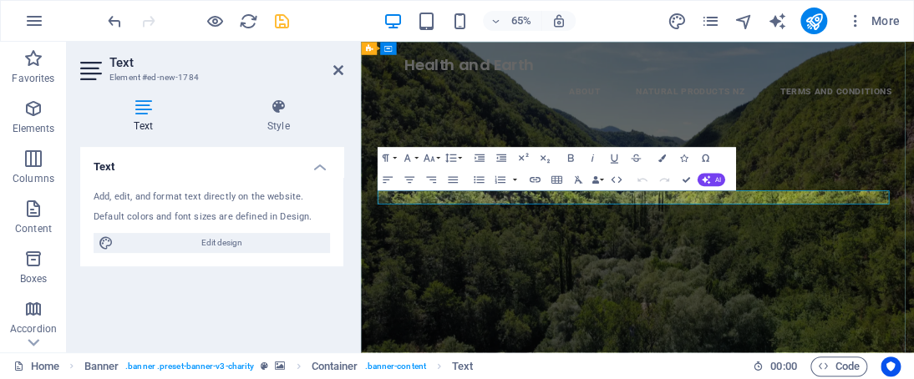
click at [404, 152] on icon "button" at bounding box center [406, 157] width 13 height 13
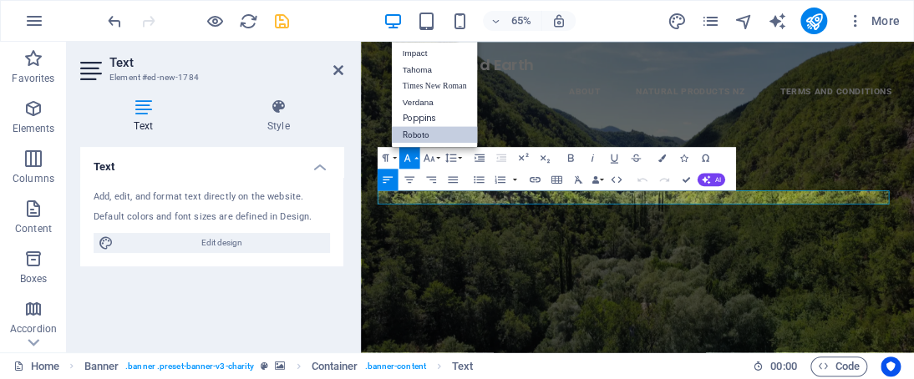
scroll to position [0, 0]
click at [429, 151] on icon "button" at bounding box center [428, 157] width 13 height 13
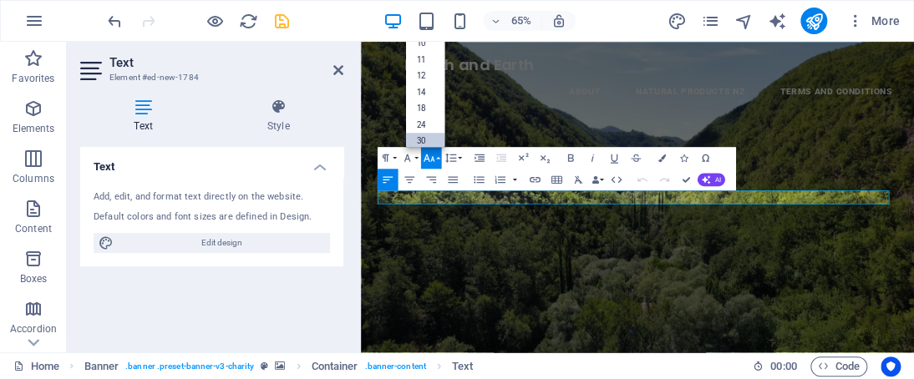
click at [429, 140] on link "30" at bounding box center [424, 140] width 39 height 17
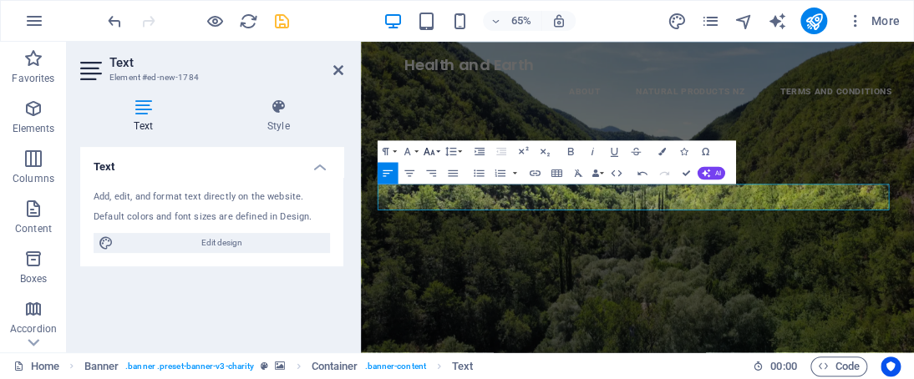
click at [431, 146] on icon "button" at bounding box center [428, 151] width 13 height 13
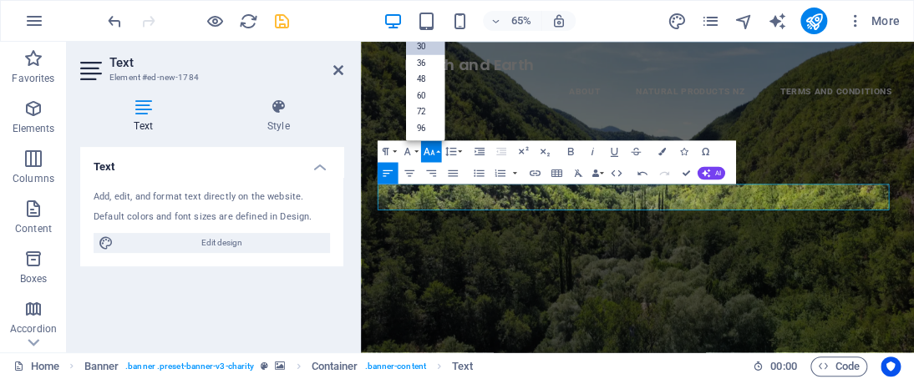
scroll to position [134, 0]
click at [429, 99] on link "60" at bounding box center [424, 97] width 39 height 17
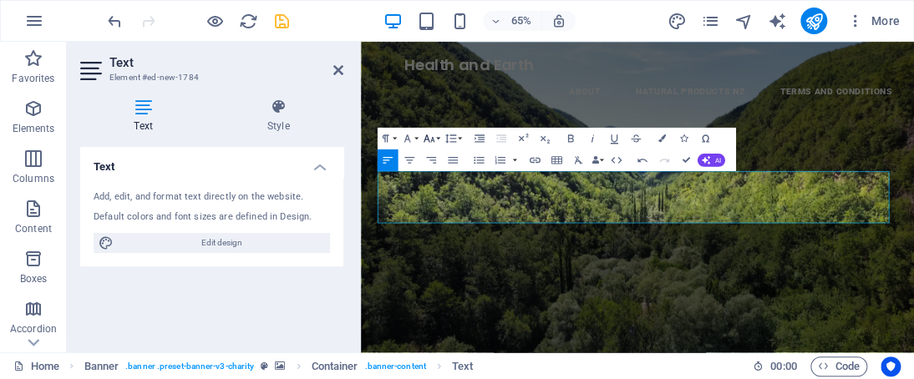
click at [432, 133] on icon "button" at bounding box center [428, 138] width 13 height 13
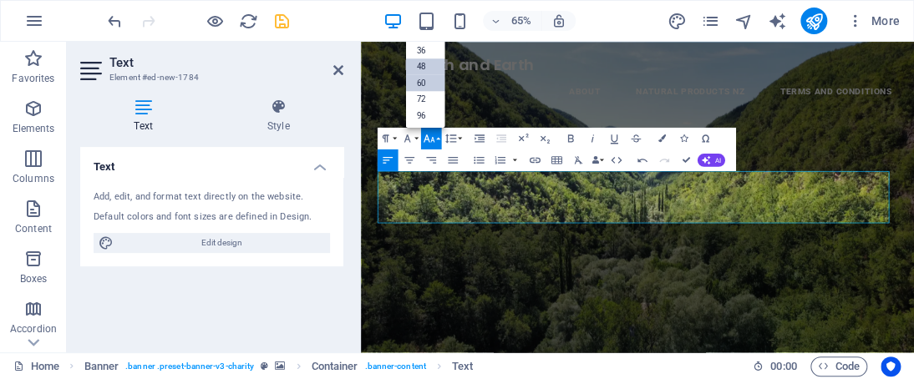
click at [429, 62] on link "48" at bounding box center [424, 66] width 39 height 16
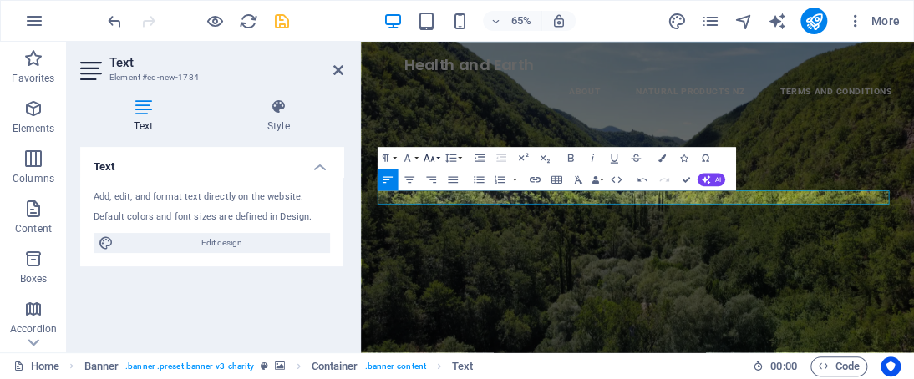
click at [432, 151] on icon "button" at bounding box center [428, 157] width 13 height 13
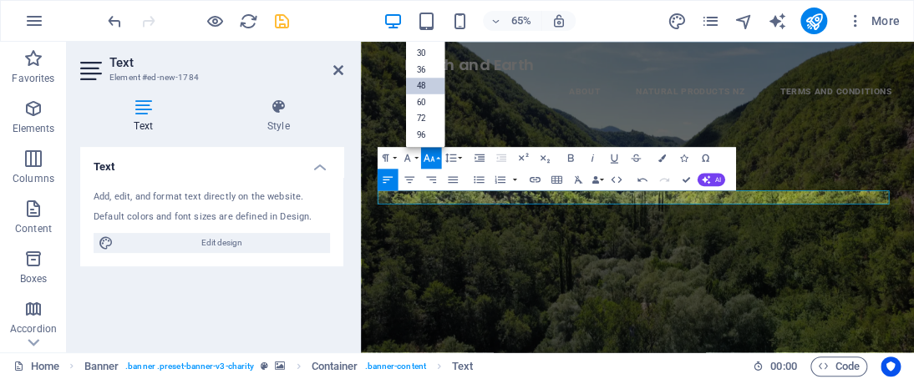
click at [420, 86] on link "48" at bounding box center [424, 86] width 39 height 17
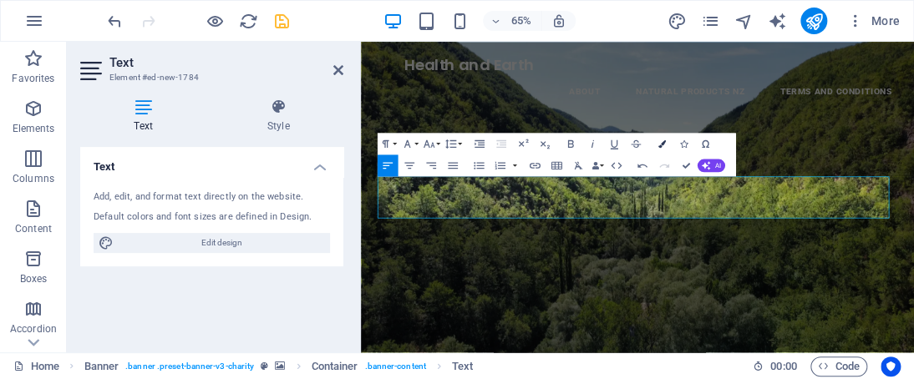
click at [658, 144] on icon "button" at bounding box center [662, 144] width 8 height 8
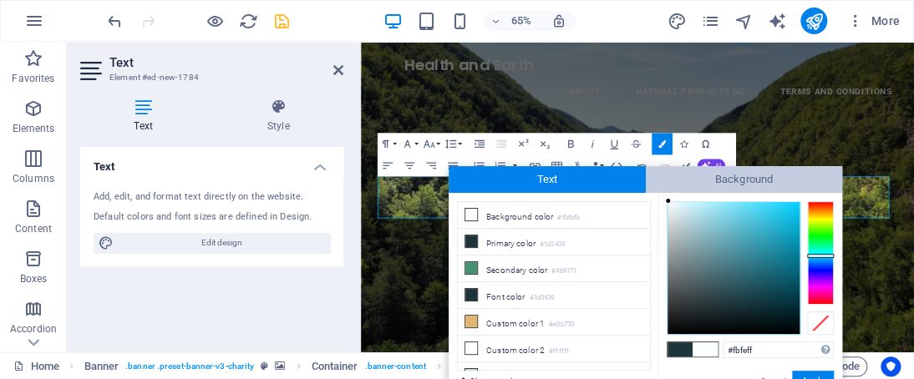
drag, startPoint x: 668, startPoint y: 220, endPoint x: 668, endPoint y: 192, distance: 27.6
click at [668, 192] on div "Text Background less Background color #fbfbfb Primary color #1d3439 Secondary c…" at bounding box center [646, 283] width 394 height 234
drag, startPoint x: 668, startPoint y: 200, endPoint x: 662, endPoint y: 186, distance: 14.6
click at [663, 187] on div "Text Background less Background color #fbfbfb Primary color #1d3439 Secondary c…" at bounding box center [646, 283] width 394 height 234
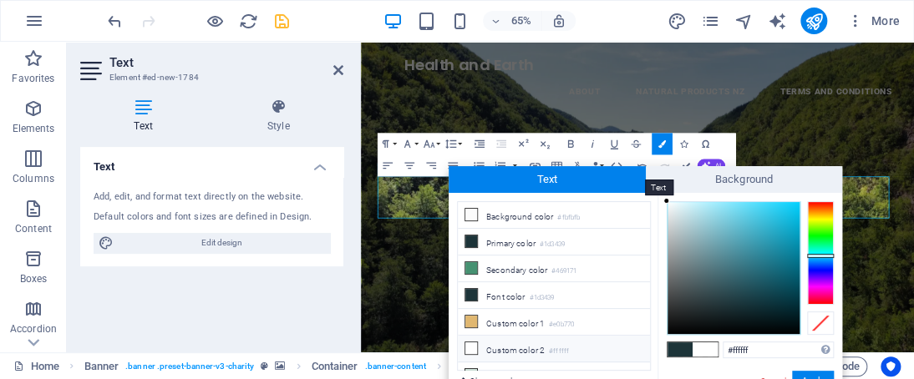
click at [644, 190] on span "Text" at bounding box center [547, 179] width 197 height 27
type input "#f9fbfc"
click at [668, 203] on div at bounding box center [668, 203] width 6 height 6
click at [817, 372] on button "Apply" at bounding box center [813, 381] width 42 height 20
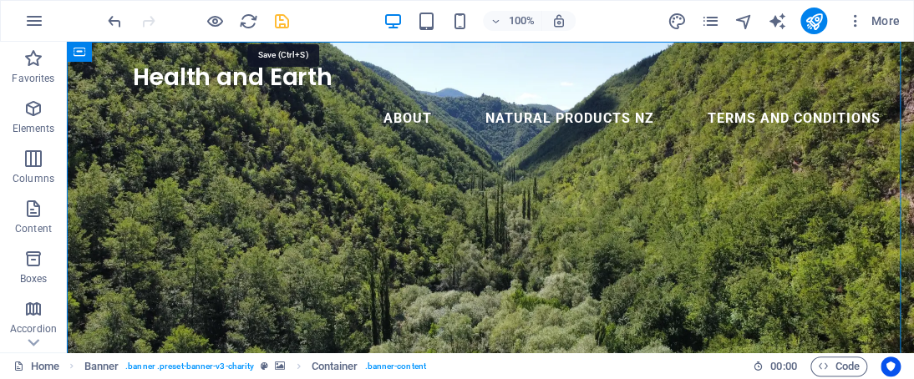
click at [284, 26] on icon "save" at bounding box center [281, 21] width 19 height 19
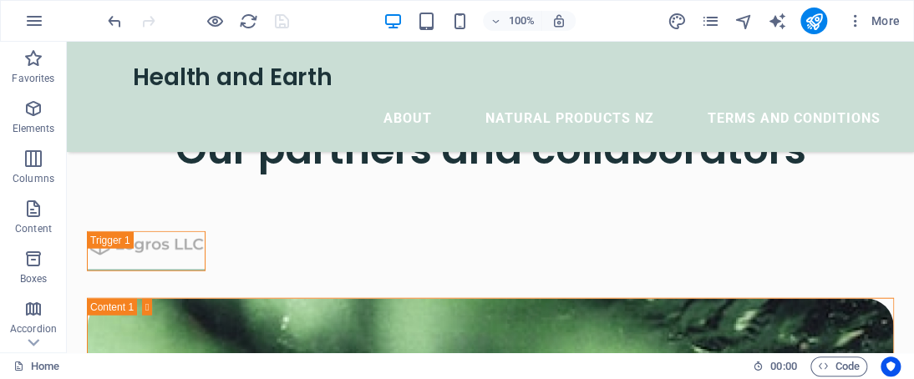
scroll to position [1392, 0]
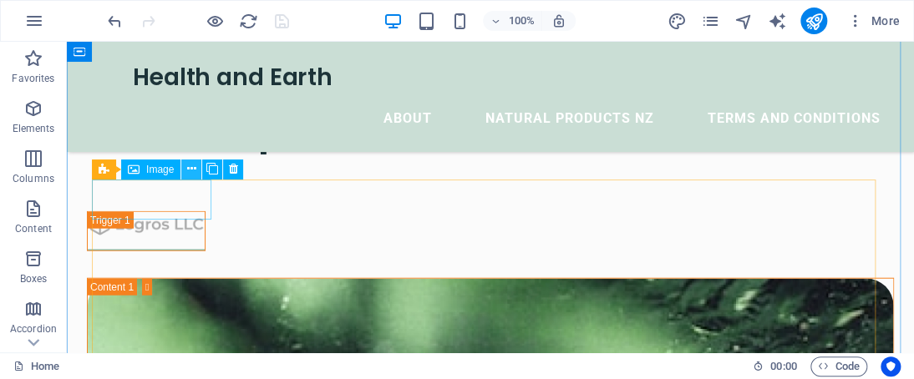
click at [192, 171] on icon at bounding box center [191, 169] width 9 height 18
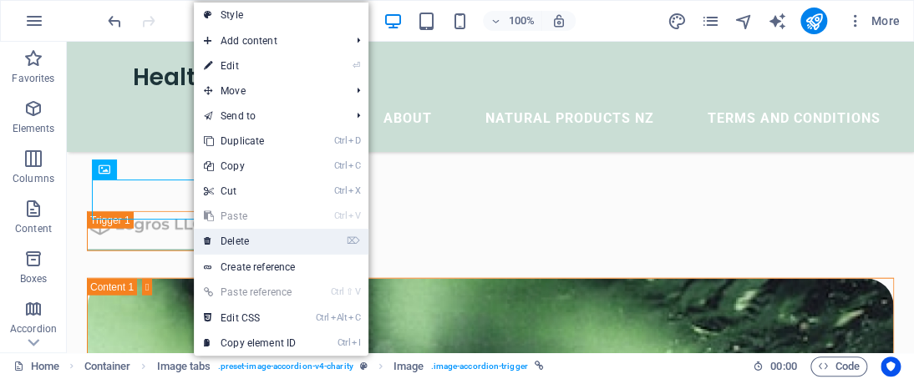
click at [243, 236] on link "⌦ Delete" at bounding box center [250, 241] width 112 height 25
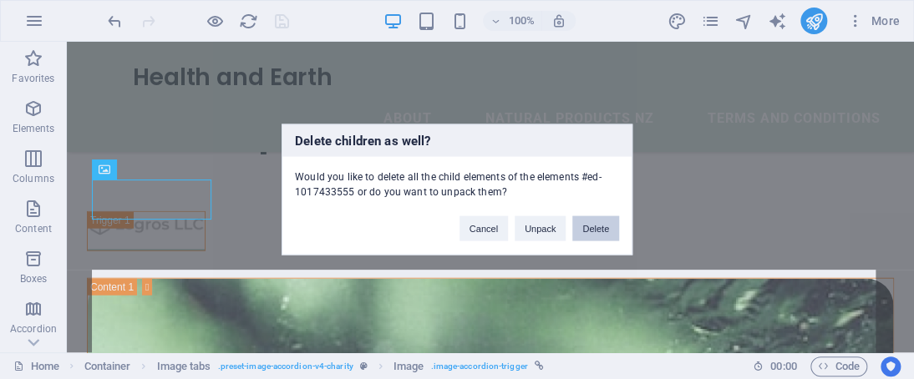
click at [585, 229] on button "Delete" at bounding box center [595, 228] width 47 height 25
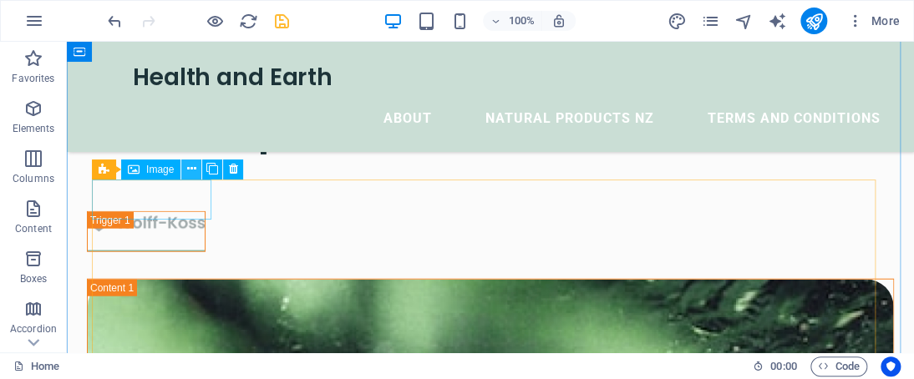
click at [191, 170] on icon at bounding box center [191, 169] width 9 height 18
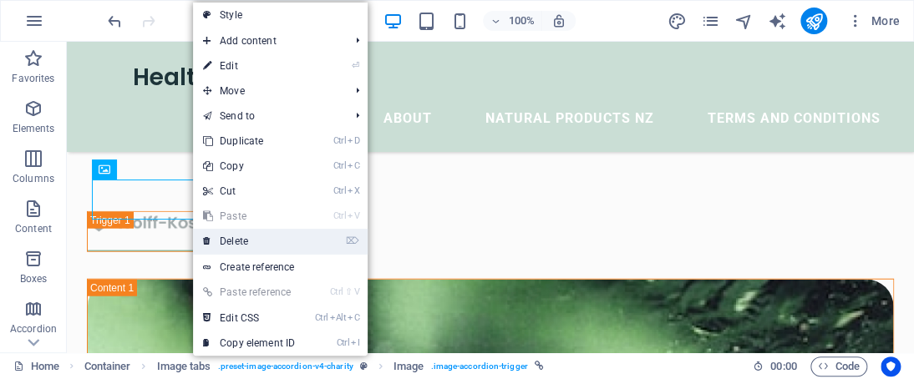
click at [262, 232] on link "⌦ Delete" at bounding box center [249, 241] width 112 height 25
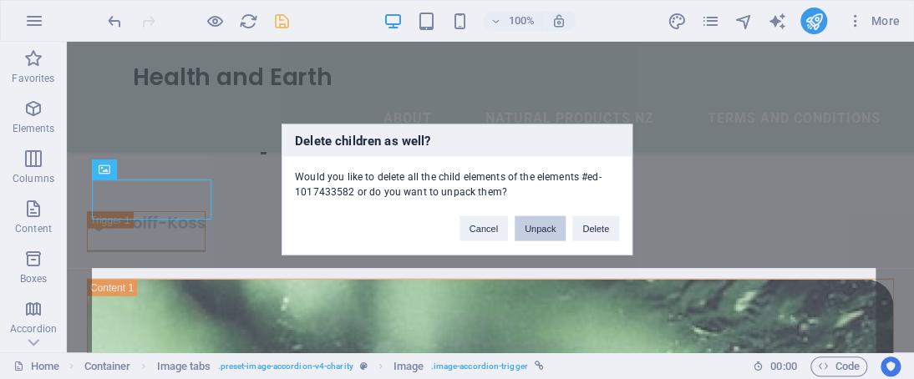
click at [561, 230] on button "Unpack" at bounding box center [540, 228] width 51 height 25
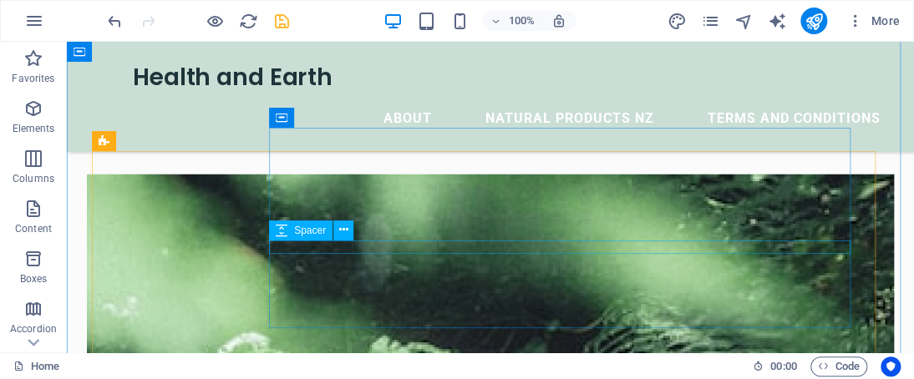
scroll to position [1420, 0]
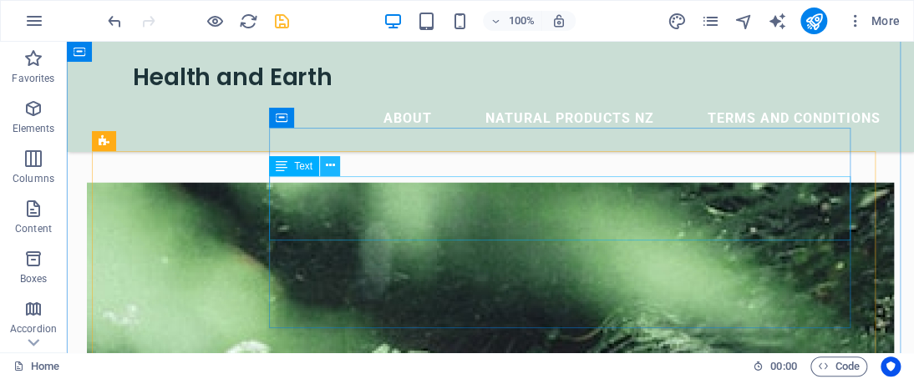
click at [330, 170] on icon at bounding box center [330, 166] width 9 height 18
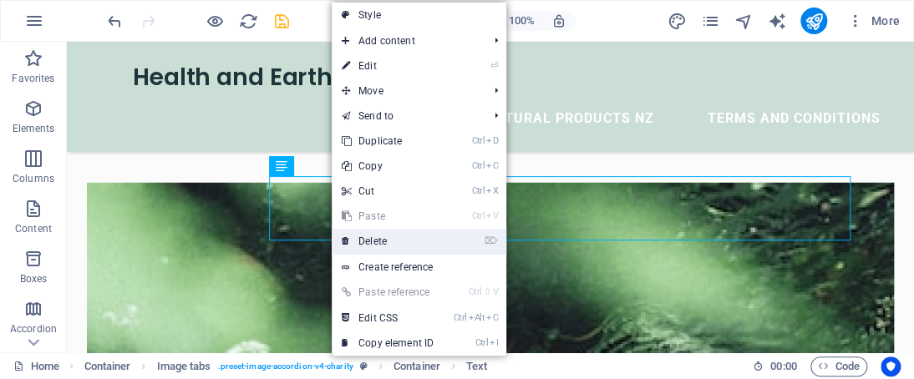
click at [383, 243] on link "⌦ Delete" at bounding box center [388, 241] width 112 height 25
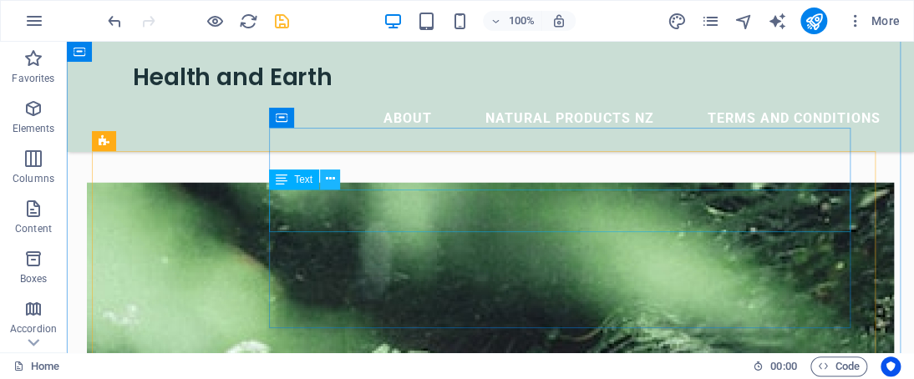
click at [334, 182] on button at bounding box center [330, 180] width 20 height 20
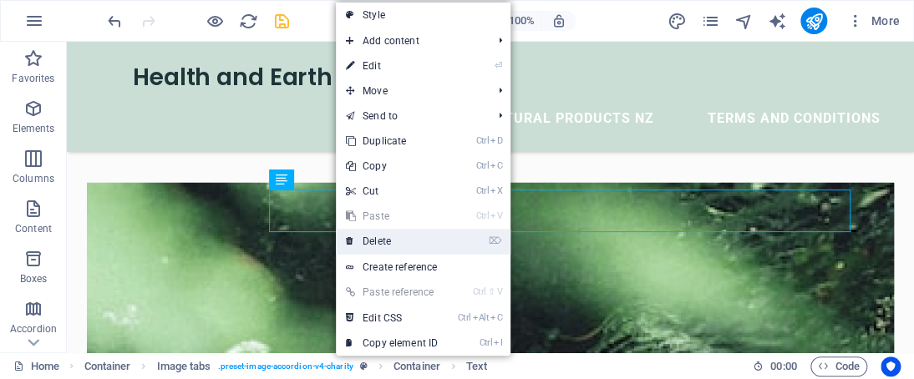
click at [386, 234] on link "⌦ Delete" at bounding box center [392, 241] width 112 height 25
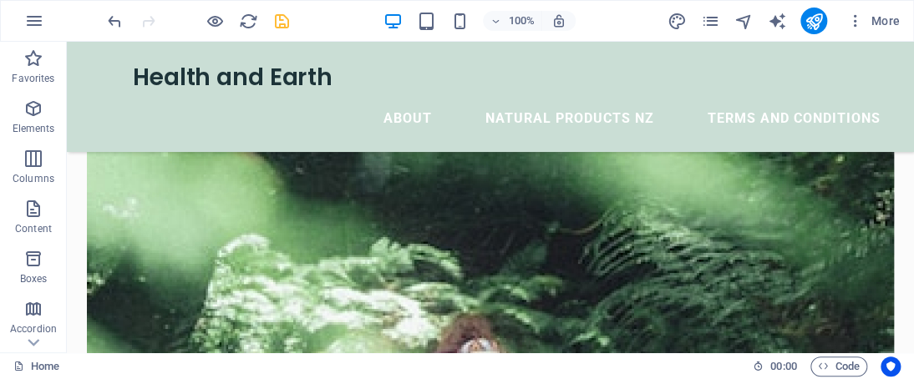
scroll to position [1544, 0]
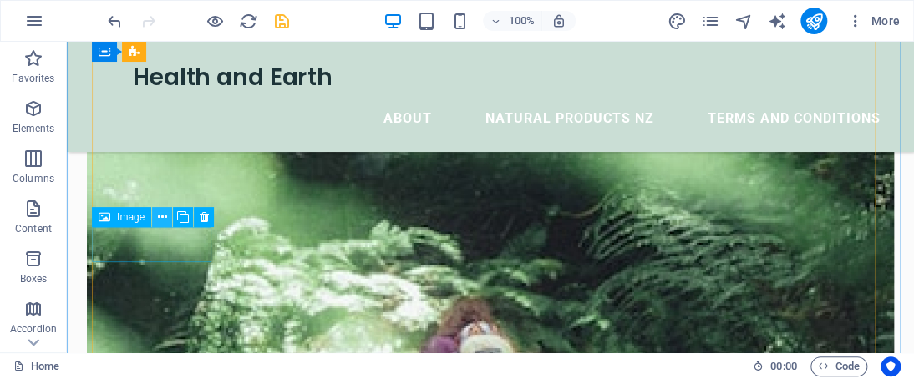
click at [163, 221] on icon at bounding box center [162, 218] width 9 height 18
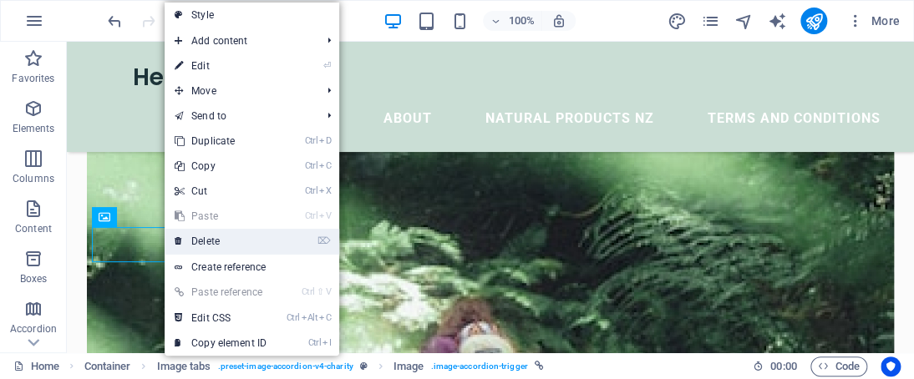
click at [207, 236] on link "⌦ Delete" at bounding box center [221, 241] width 112 height 25
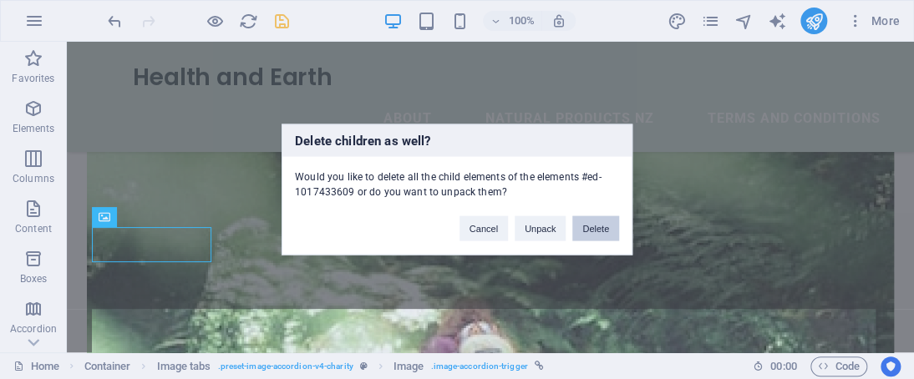
click at [606, 230] on button "Delete" at bounding box center [595, 228] width 47 height 25
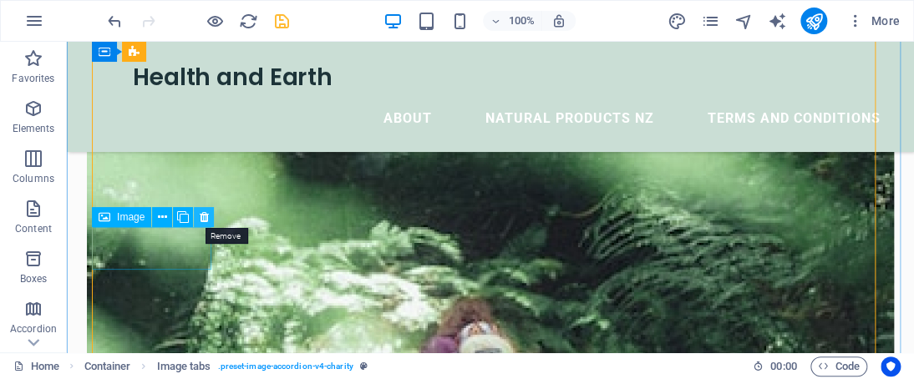
click at [201, 216] on icon at bounding box center [204, 218] width 9 height 18
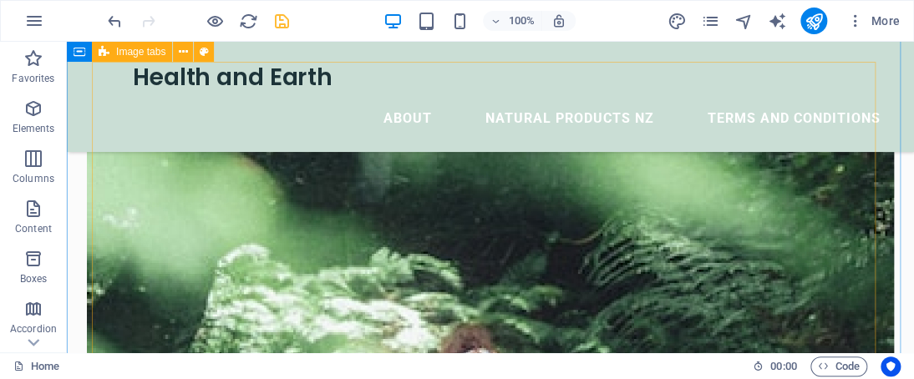
scroll to position [1510, 0]
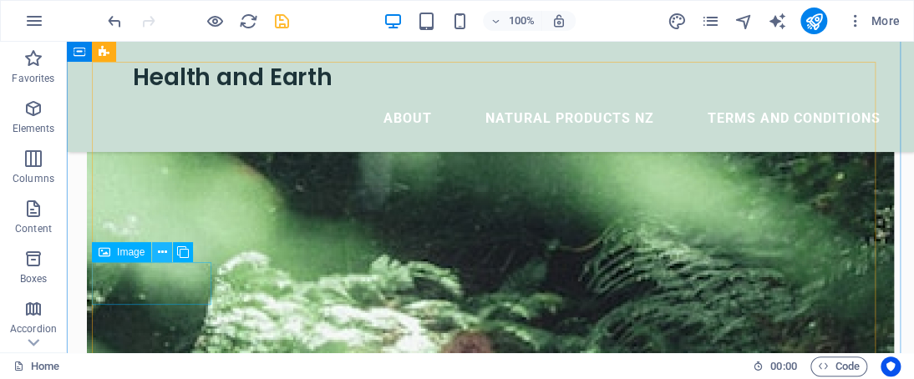
click at [160, 249] on icon at bounding box center [162, 253] width 9 height 18
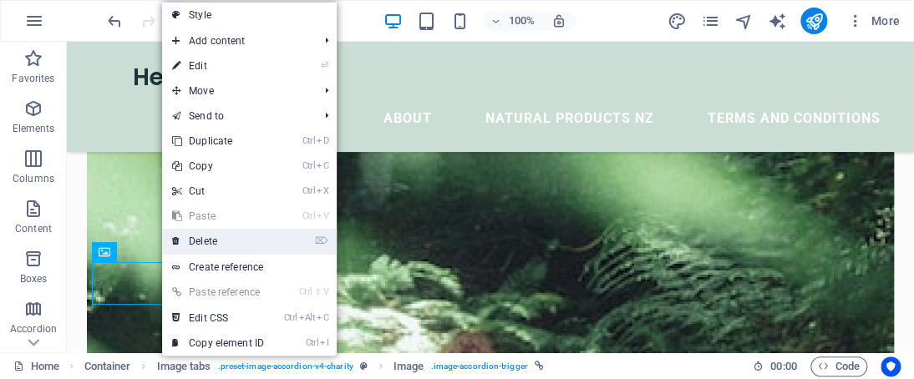
click at [231, 249] on link "⌦ Delete" at bounding box center [218, 241] width 112 height 25
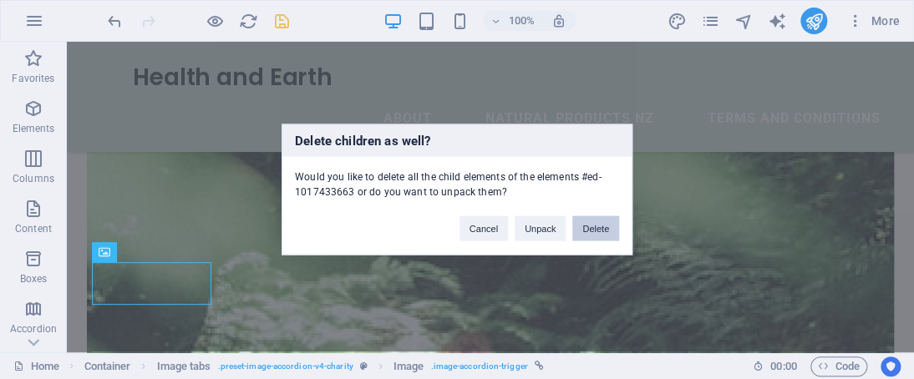
click at [609, 226] on button "Delete" at bounding box center [595, 228] width 47 height 25
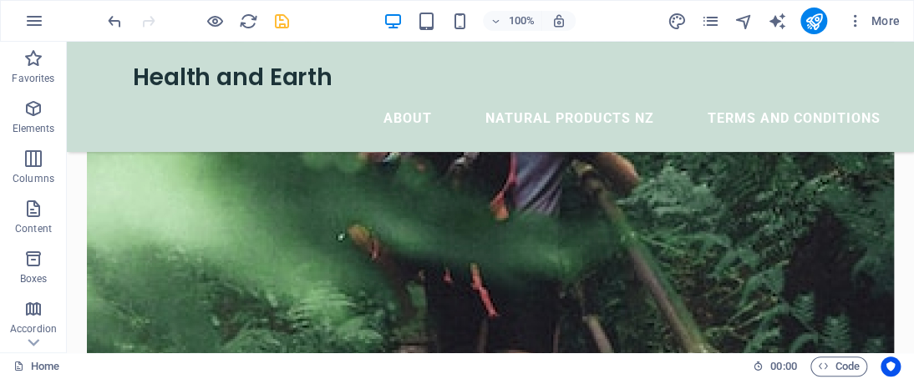
scroll to position [1814, 0]
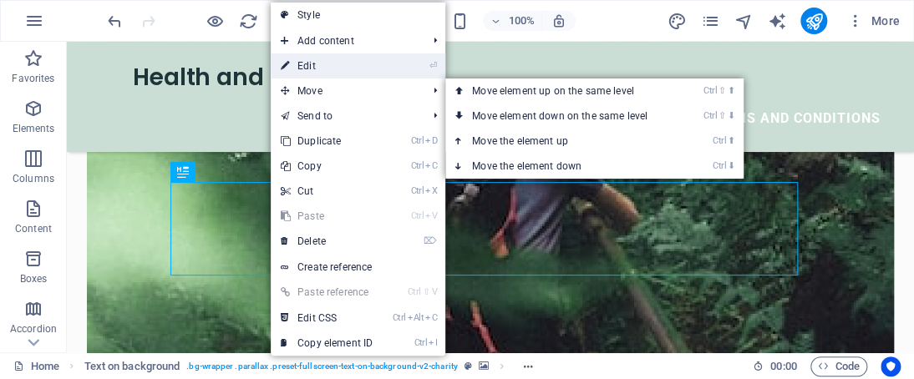
click at [310, 74] on link "⏎ Edit" at bounding box center [327, 65] width 112 height 25
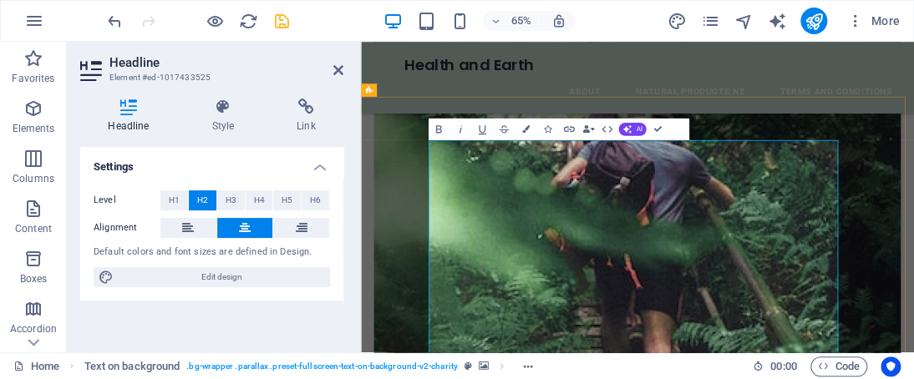
scroll to position [1967, 0]
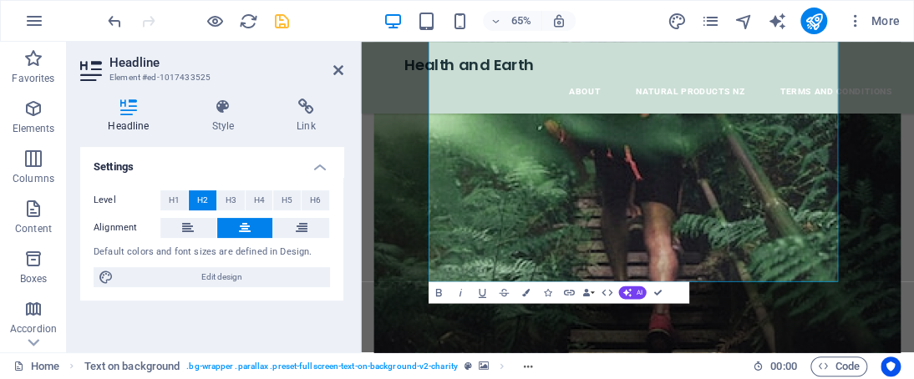
scroll to position [2123, 0]
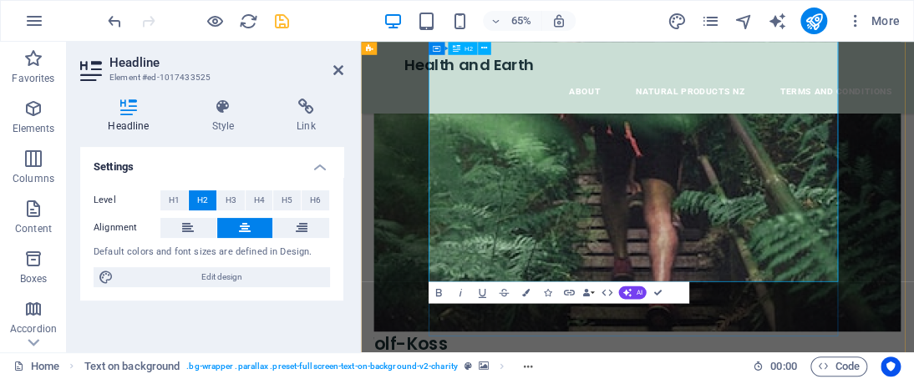
drag, startPoint x: 574, startPoint y: 172, endPoint x: 871, endPoint y: 387, distance: 366.2
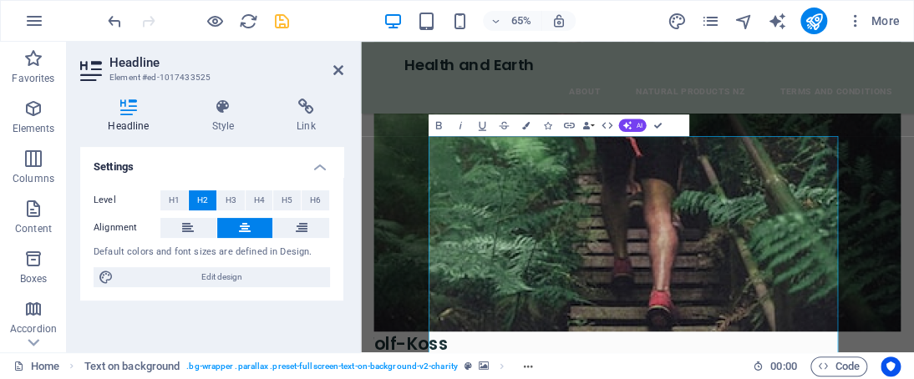
scroll to position [1926, 0]
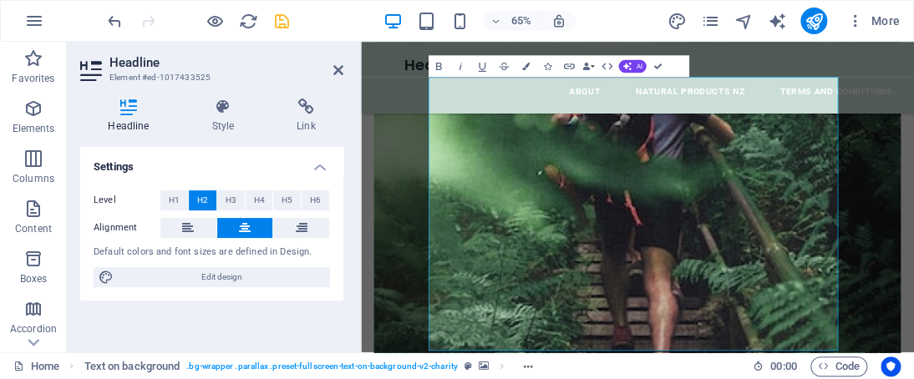
scroll to position [2004, 0]
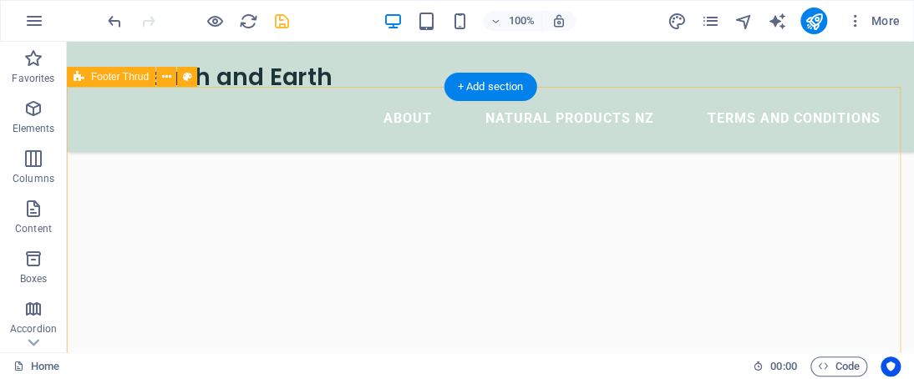
scroll to position [2427, 0]
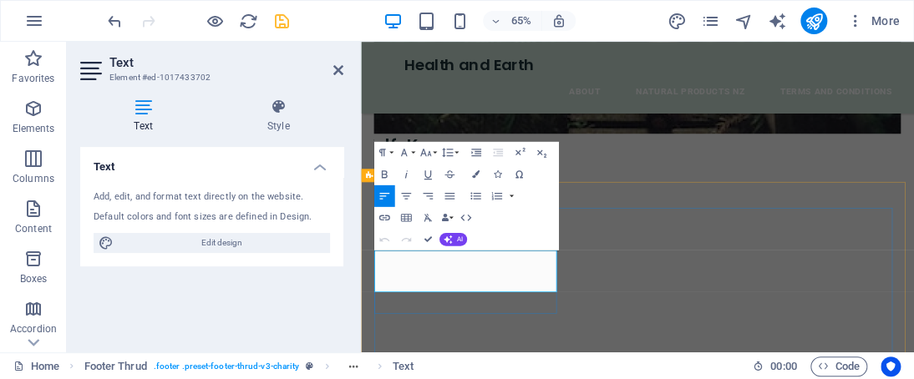
drag, startPoint x: 387, startPoint y: 372, endPoint x: 514, endPoint y: 417, distance: 134.8
drag, startPoint x: 382, startPoint y: 373, endPoint x: 544, endPoint y: 419, distance: 168.5
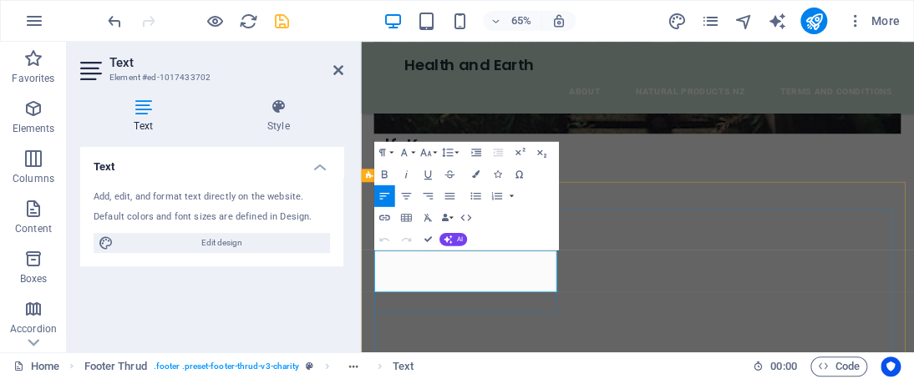
copy p "Lorem ipsum dolor sit amet, consectetur adipiscing elit. Consectetur auctor id …"
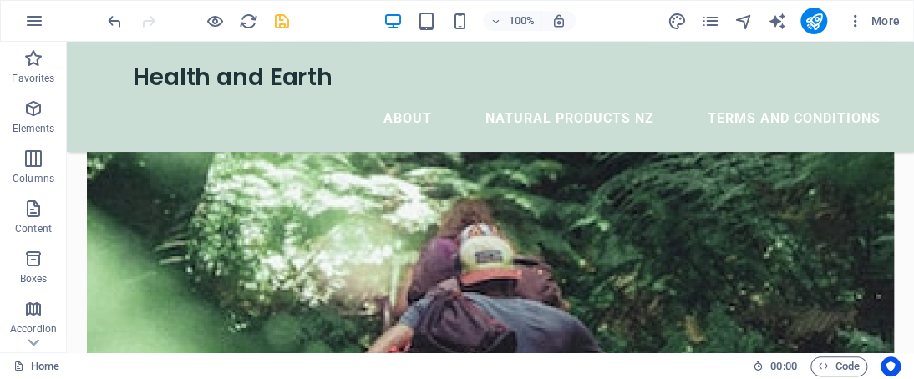
scroll to position [1541, 0]
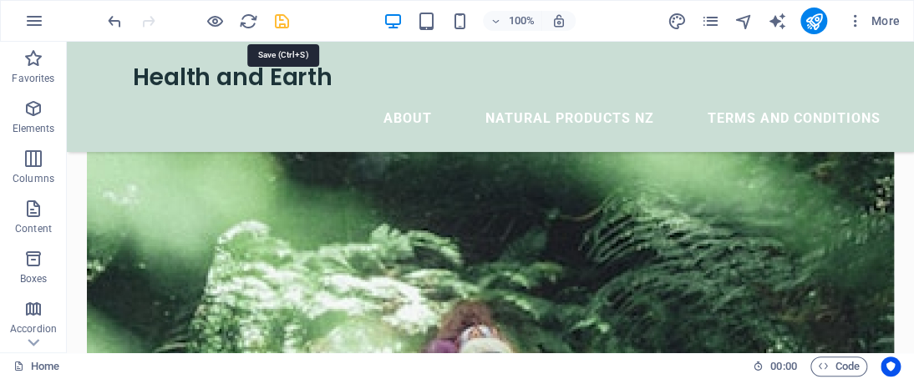
click at [281, 27] on icon "save" at bounding box center [281, 21] width 19 height 19
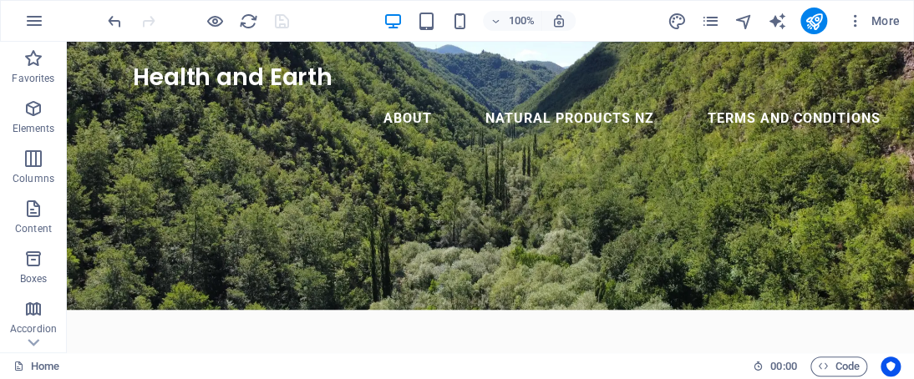
scroll to position [0, 0]
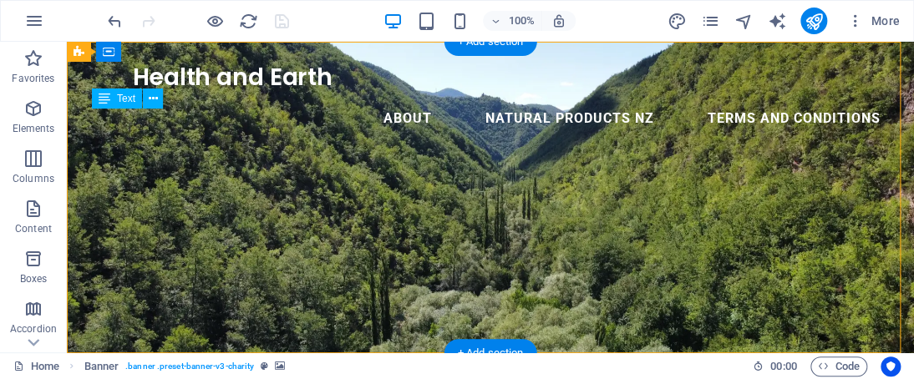
drag, startPoint x: 277, startPoint y: 157, endPoint x: 281, endPoint y: 190, distance: 32.8
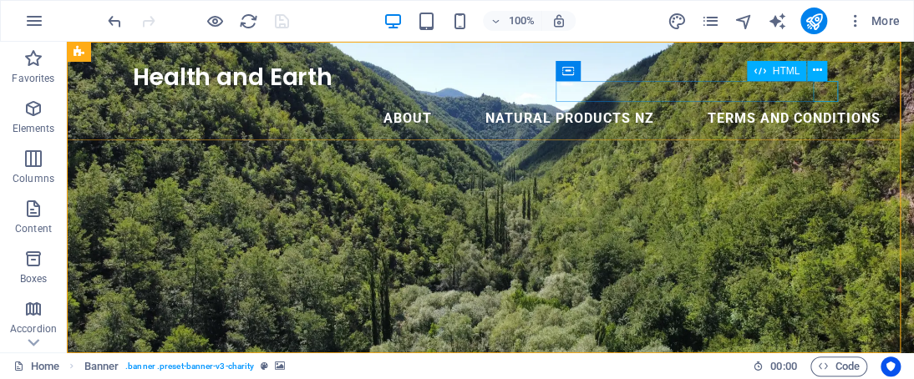
click at [67, 42] on div "Menu" at bounding box center [67, 42] width 0 height 0
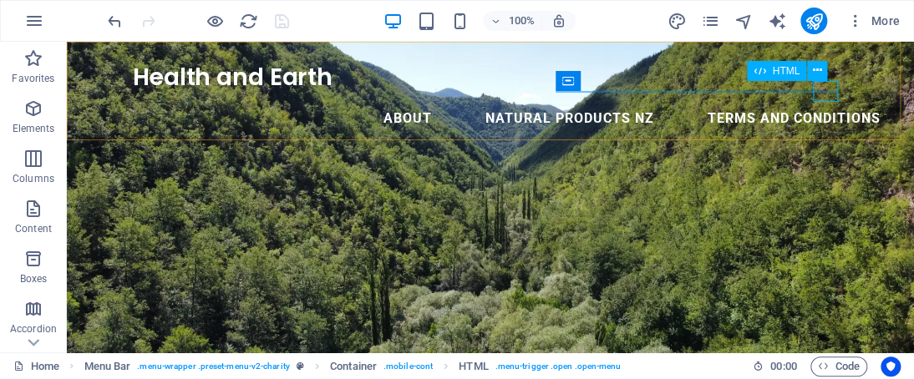
click at [67, 42] on div "Menu" at bounding box center [67, 42] width 0 height 0
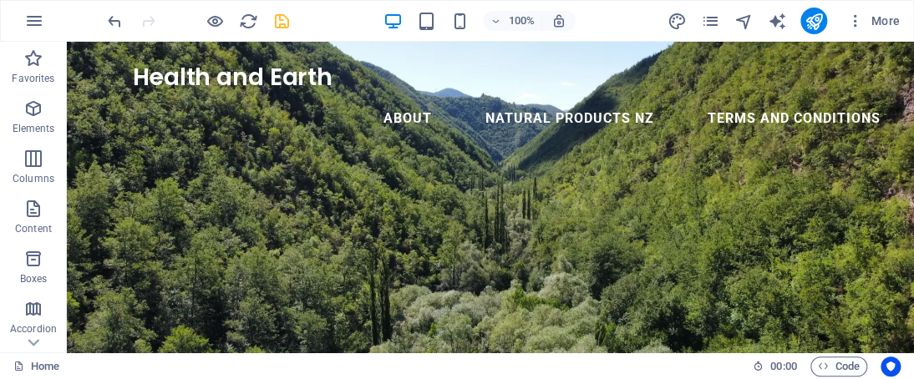
drag, startPoint x: 904, startPoint y: 284, endPoint x: 950, endPoint y: 58, distance: 231.1
click at [809, 23] on icon "publish" at bounding box center [813, 21] width 19 height 19
